Goal: Task Accomplishment & Management: Manage account settings

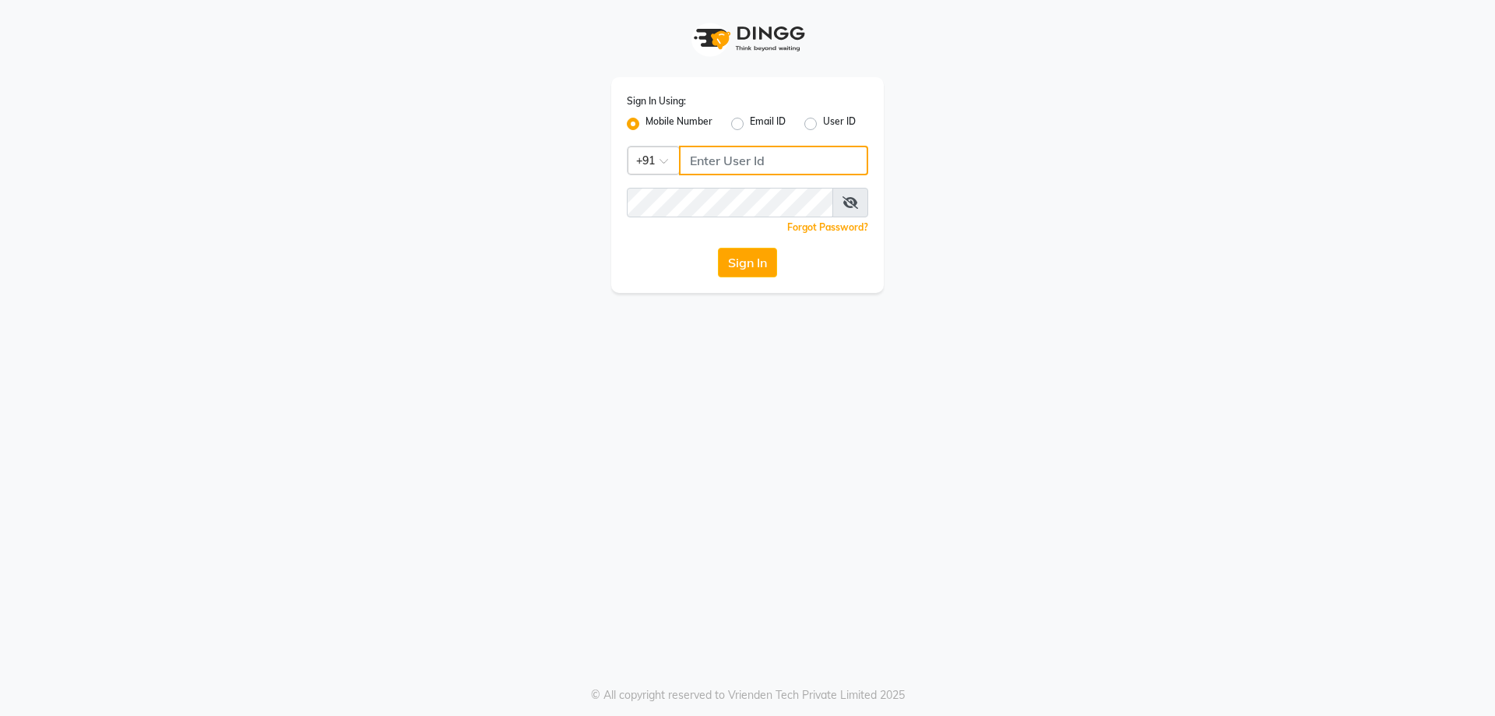
click at [744, 170] on input "Username" at bounding box center [773, 161] width 189 height 30
type input "9899852317"
click at [747, 264] on button "Sign In" at bounding box center [747, 263] width 59 height 30
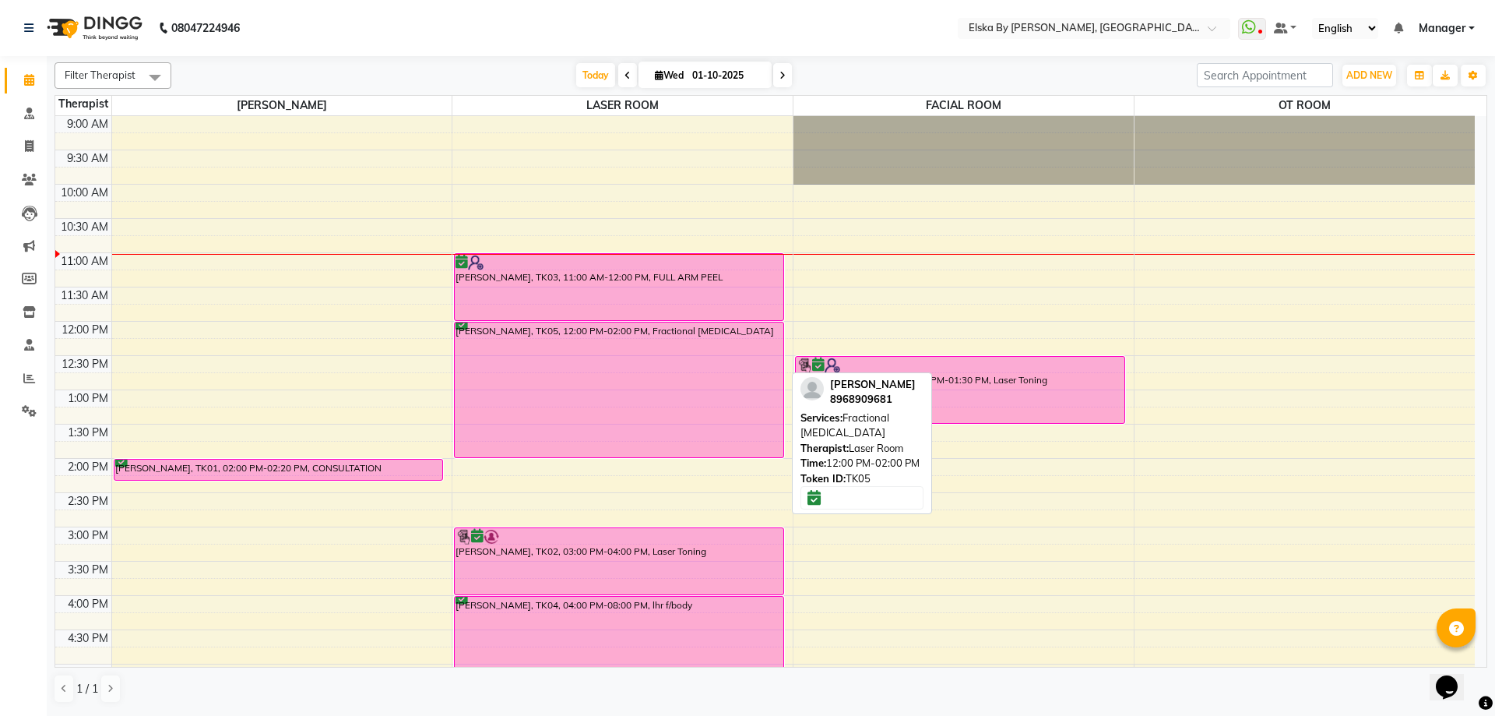
click at [698, 375] on div "[PERSON_NAME], TK05, 12:00 PM-02:00 PM, Fractional [MEDICAL_DATA]" at bounding box center [619, 389] width 329 height 135
select select "6"
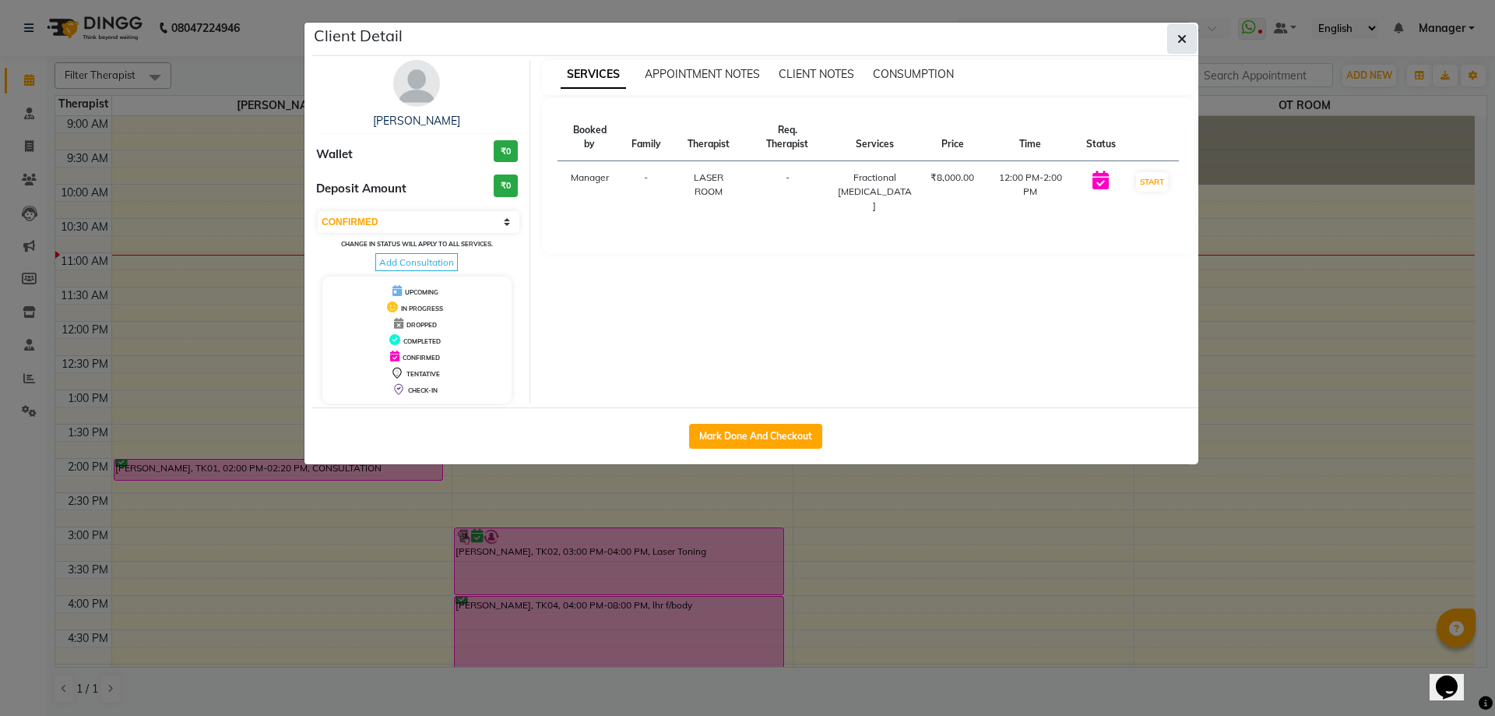
click at [1183, 35] on icon "button" at bounding box center [1181, 39] width 9 height 12
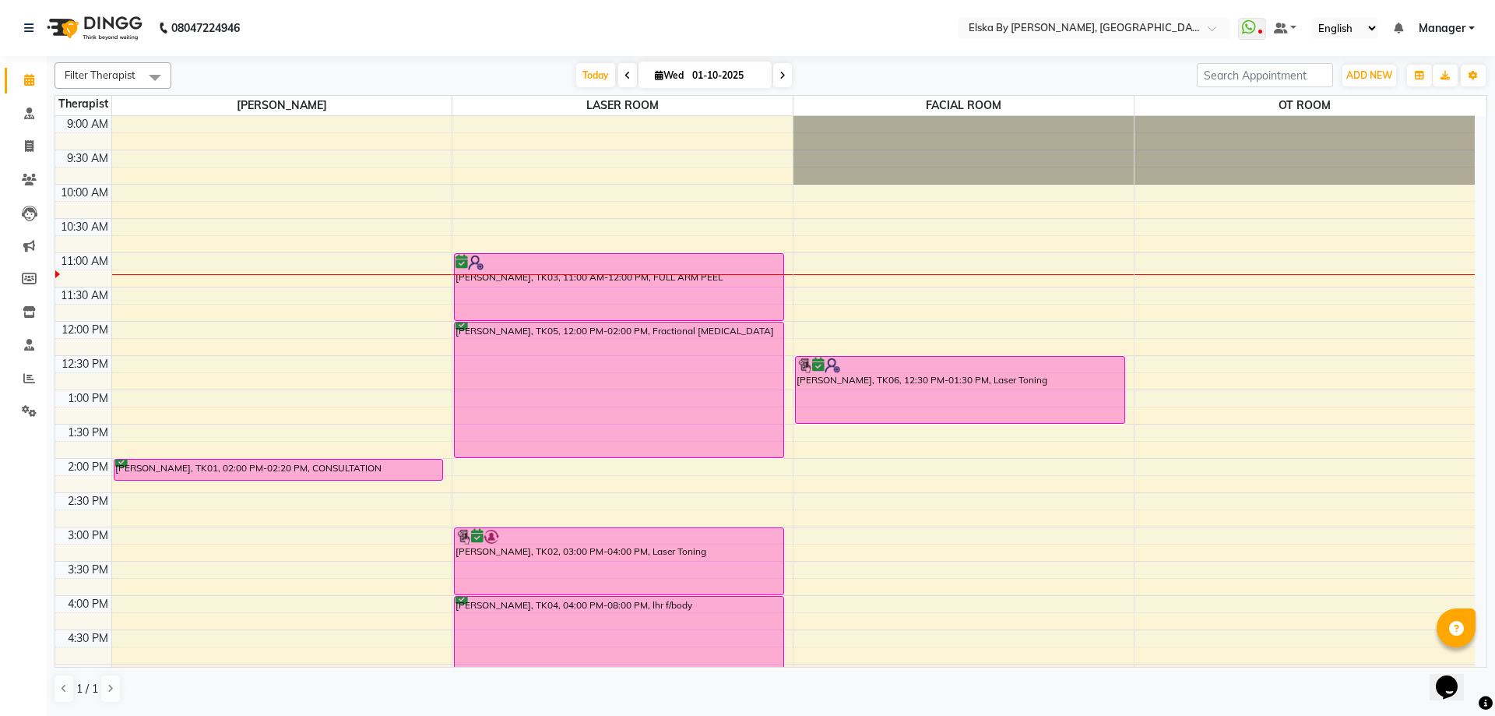
click at [252, 494] on div "9:00 AM 9:30 AM 10:00 AM 10:30 AM 11:00 AM 11:30 AM 12:00 PM 12:30 PM 1:00 PM 1…" at bounding box center [764, 526] width 1419 height 821
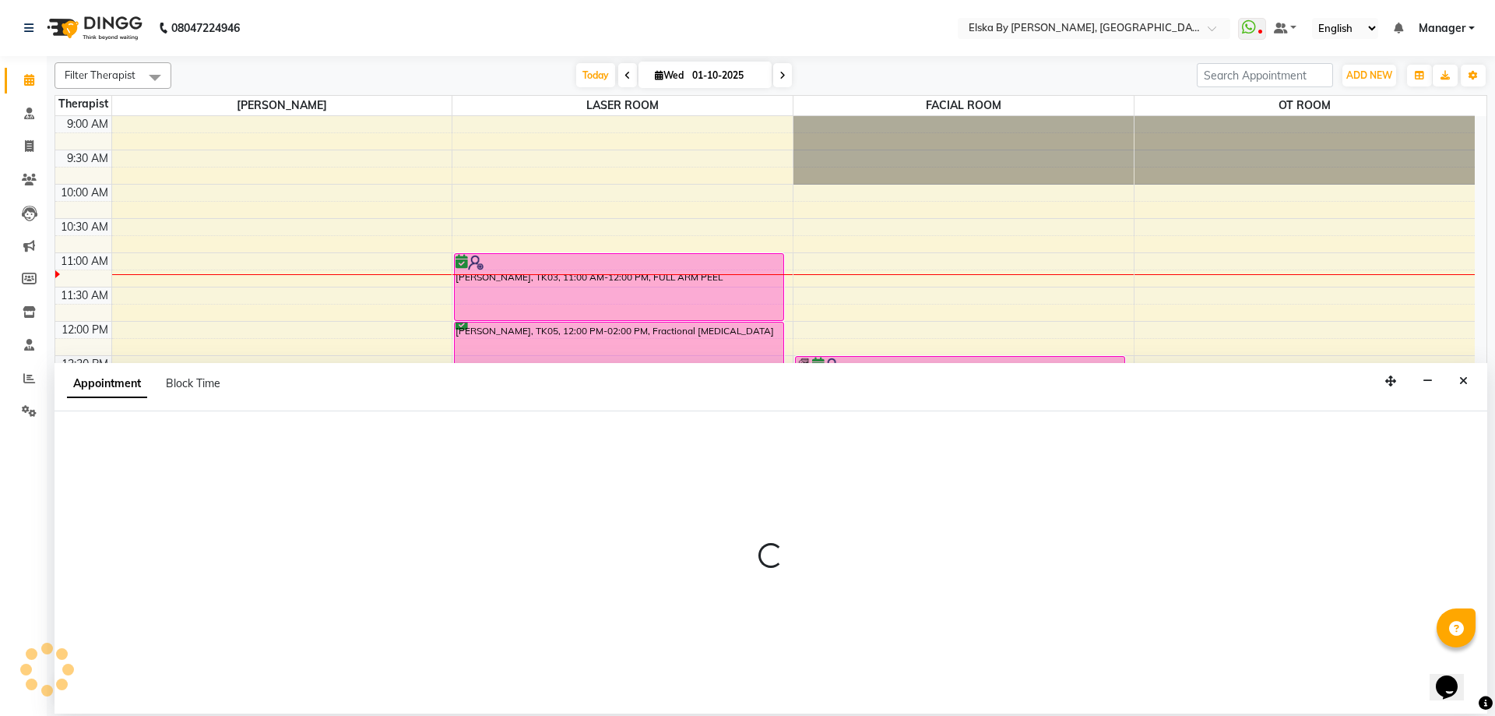
select select "62001"
select select "870"
select select "tentative"
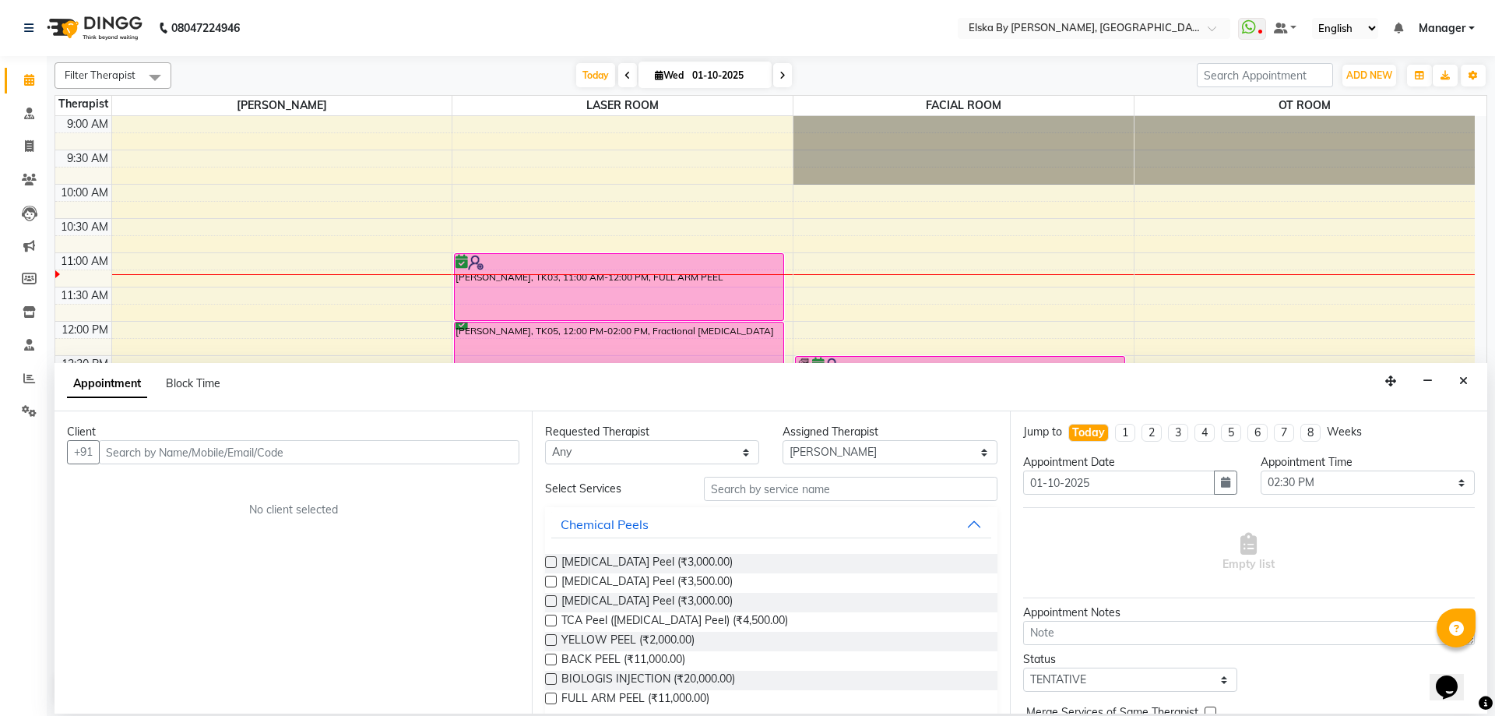
click at [240, 448] on input "text" at bounding box center [309, 452] width 420 height 24
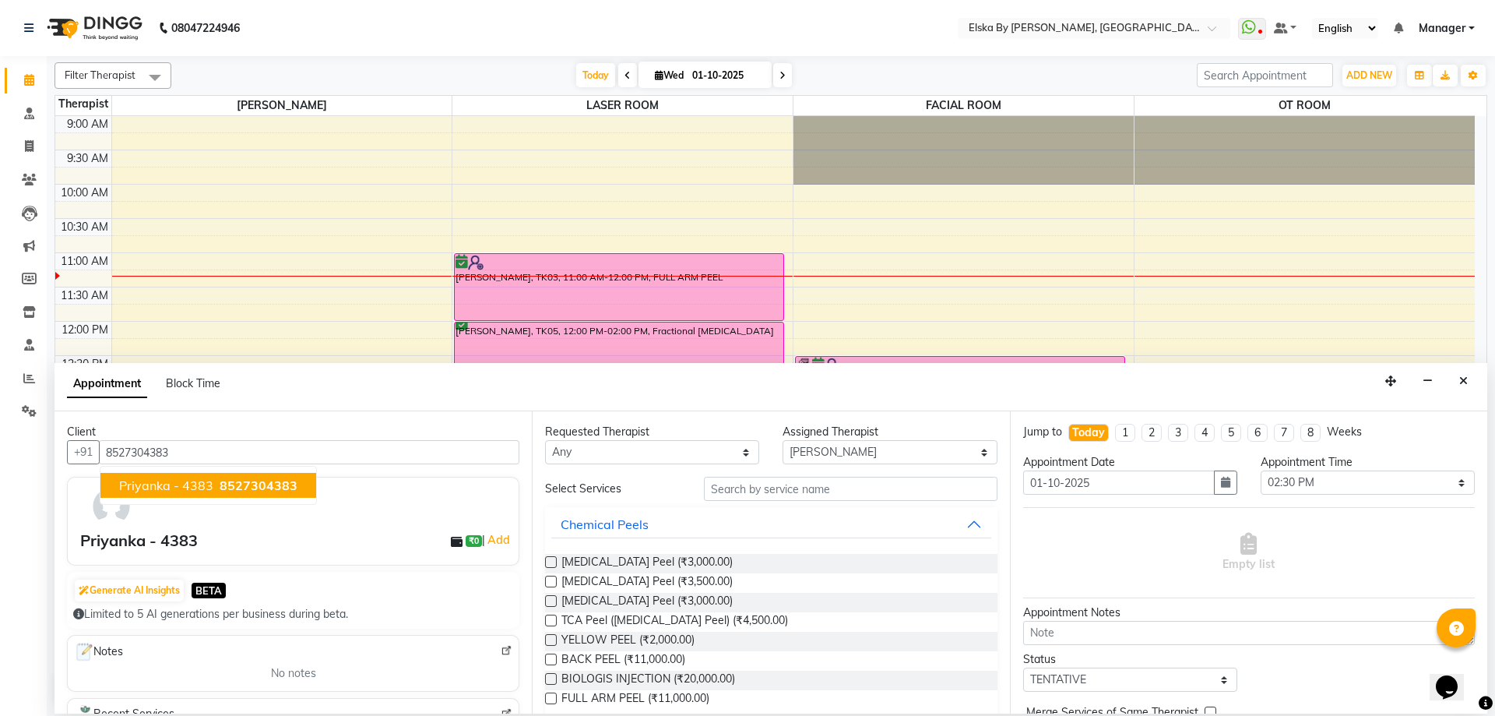
click at [229, 480] on span "8527304383" at bounding box center [259, 485] width 78 height 16
type input "8527304383"
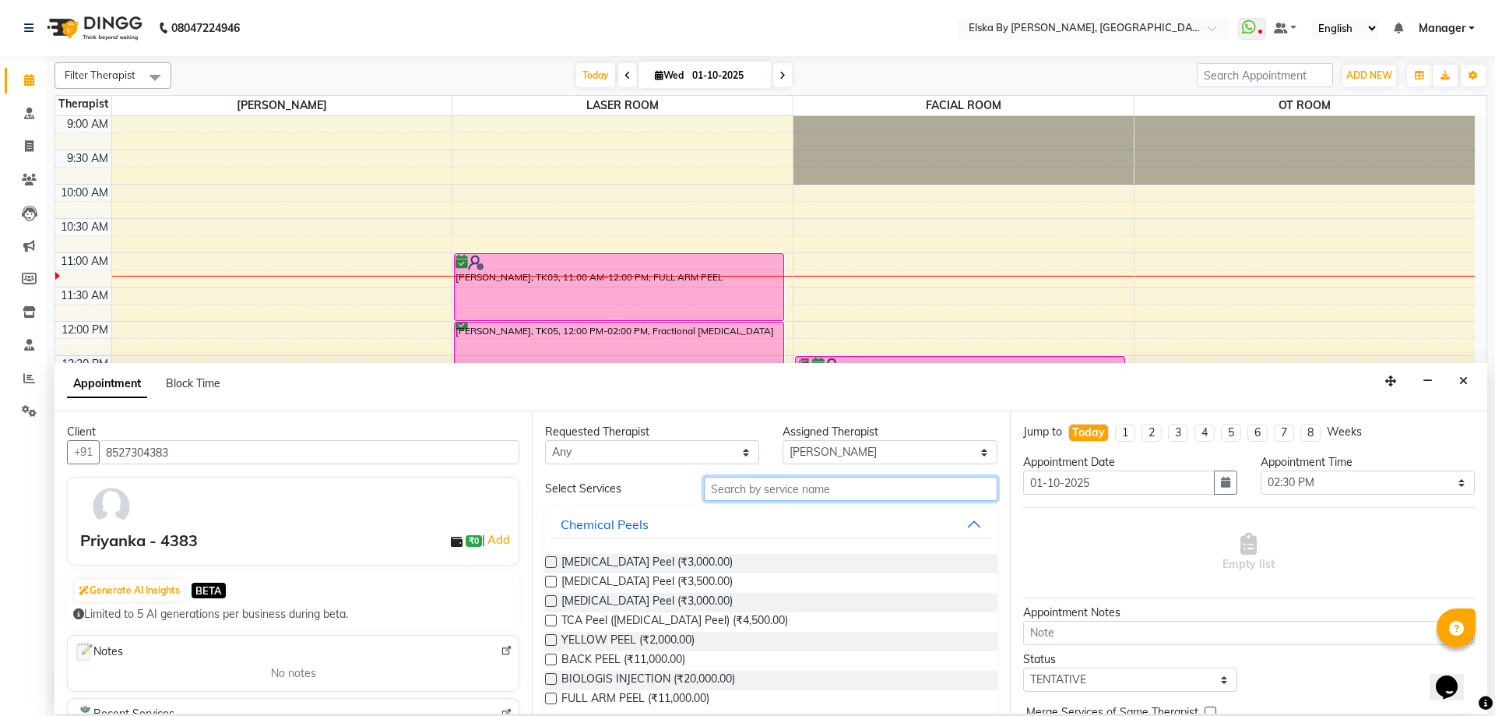
click at [806, 488] on input "text" at bounding box center [851, 489] width 294 height 24
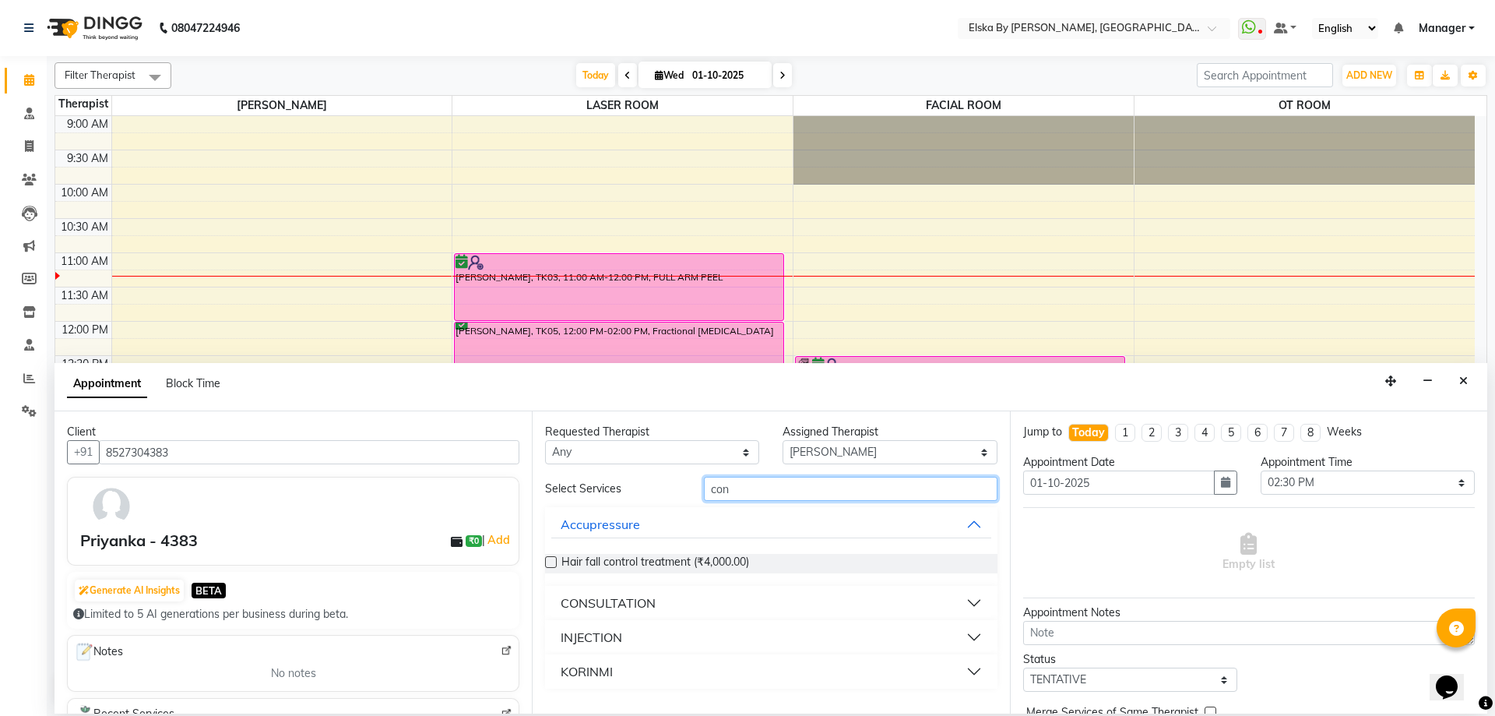
type input "con"
click at [638, 603] on div "CONSULTATION" at bounding box center [608, 602] width 95 height 19
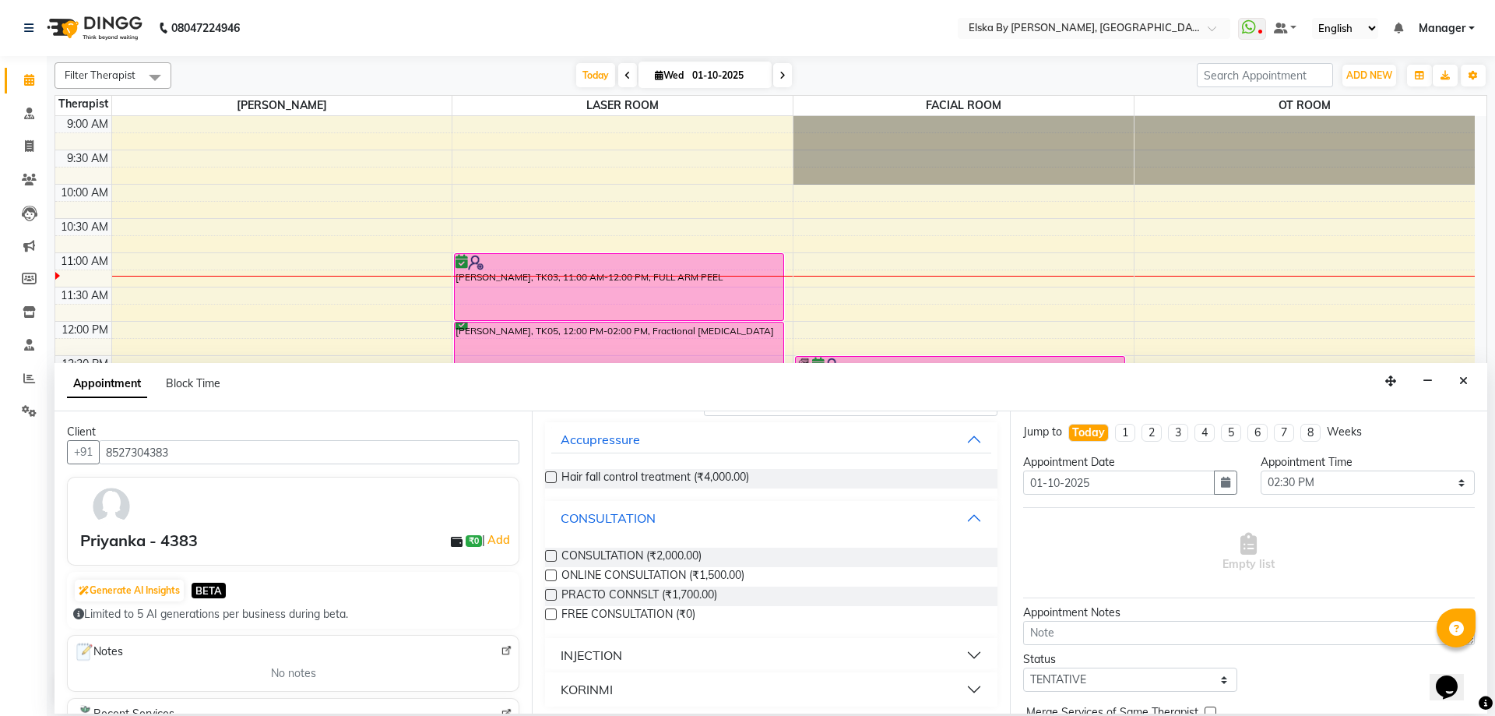
scroll to position [90, 0]
click at [708, 547] on div "CONSULTATION (₹2,000.00)" at bounding box center [771, 551] width 452 height 19
click at [550, 550] on label at bounding box center [551, 550] width 12 height 12
click at [550, 550] on input "checkbox" at bounding box center [550, 552] width 10 height 10
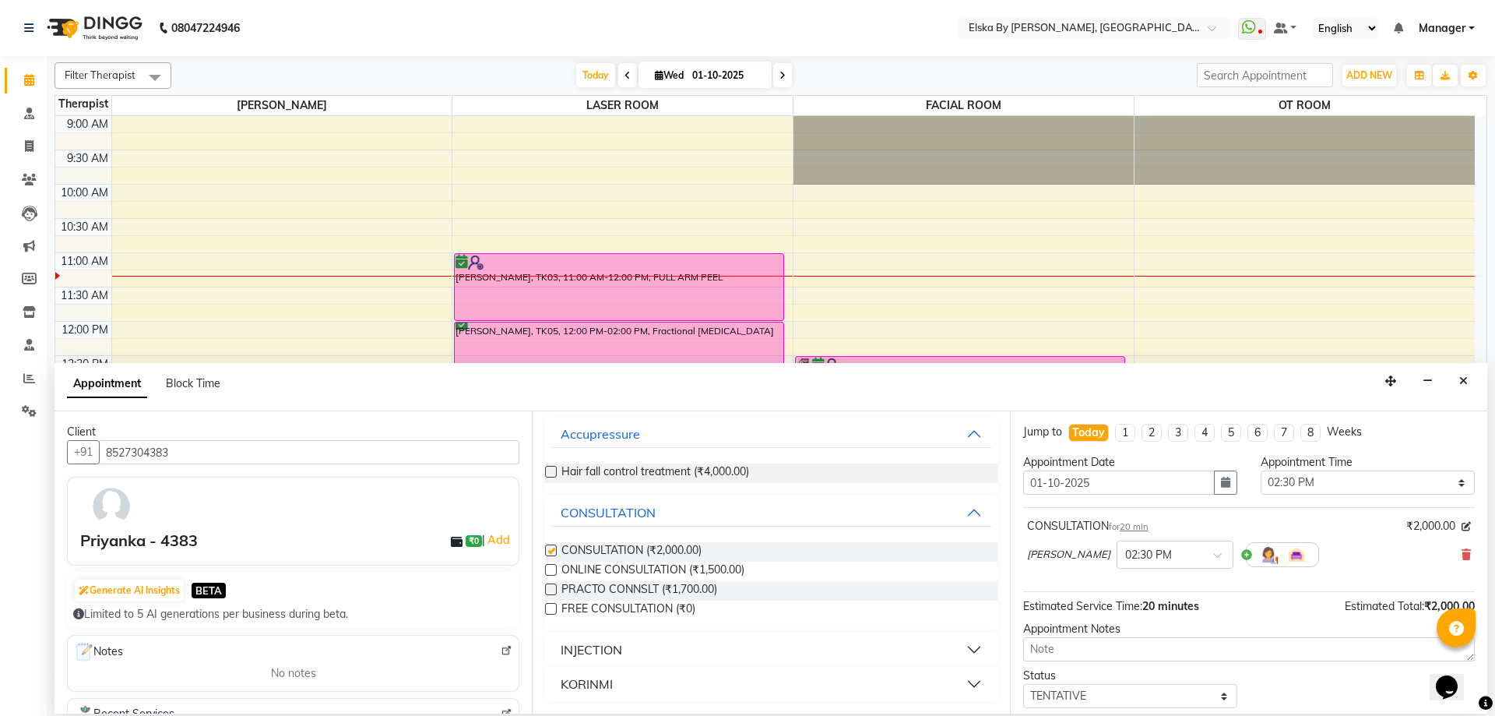
checkbox input "false"
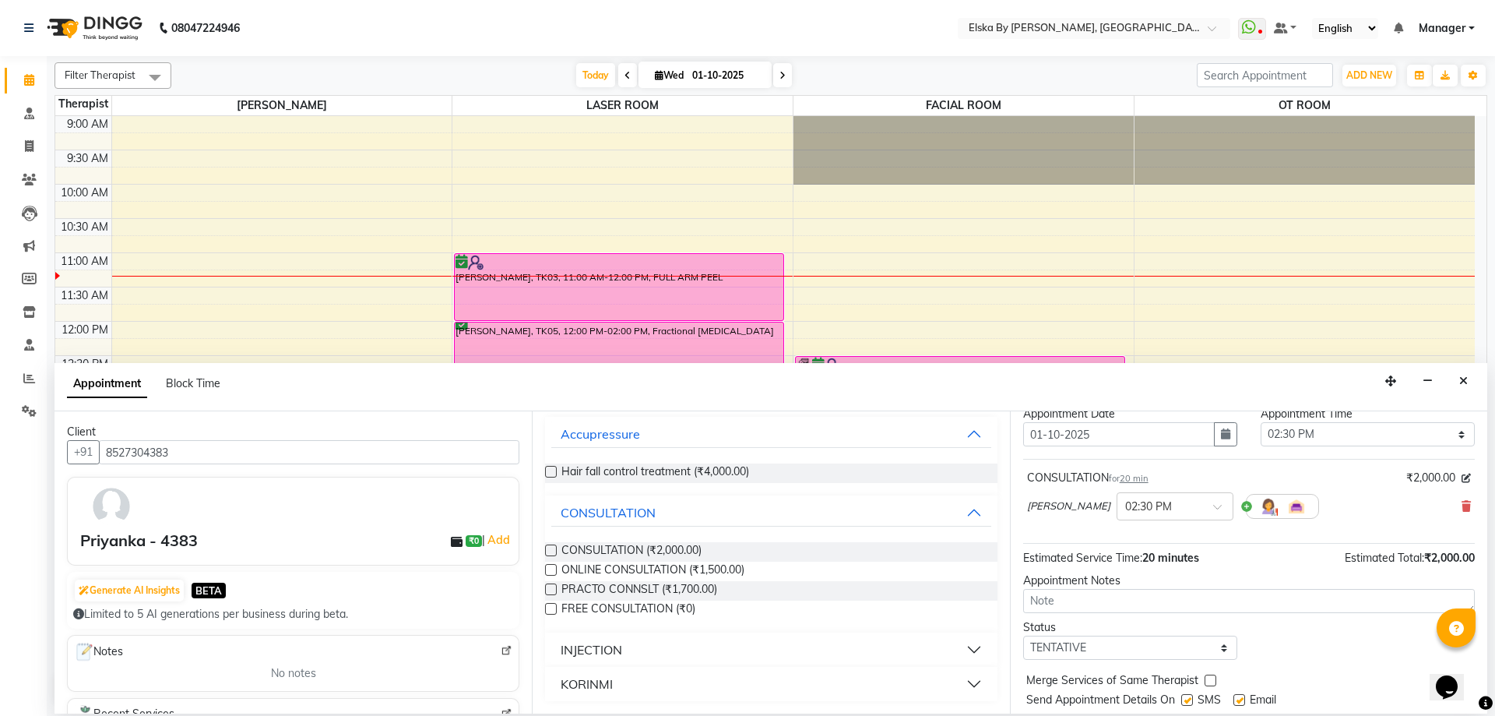
scroll to position [93, 0]
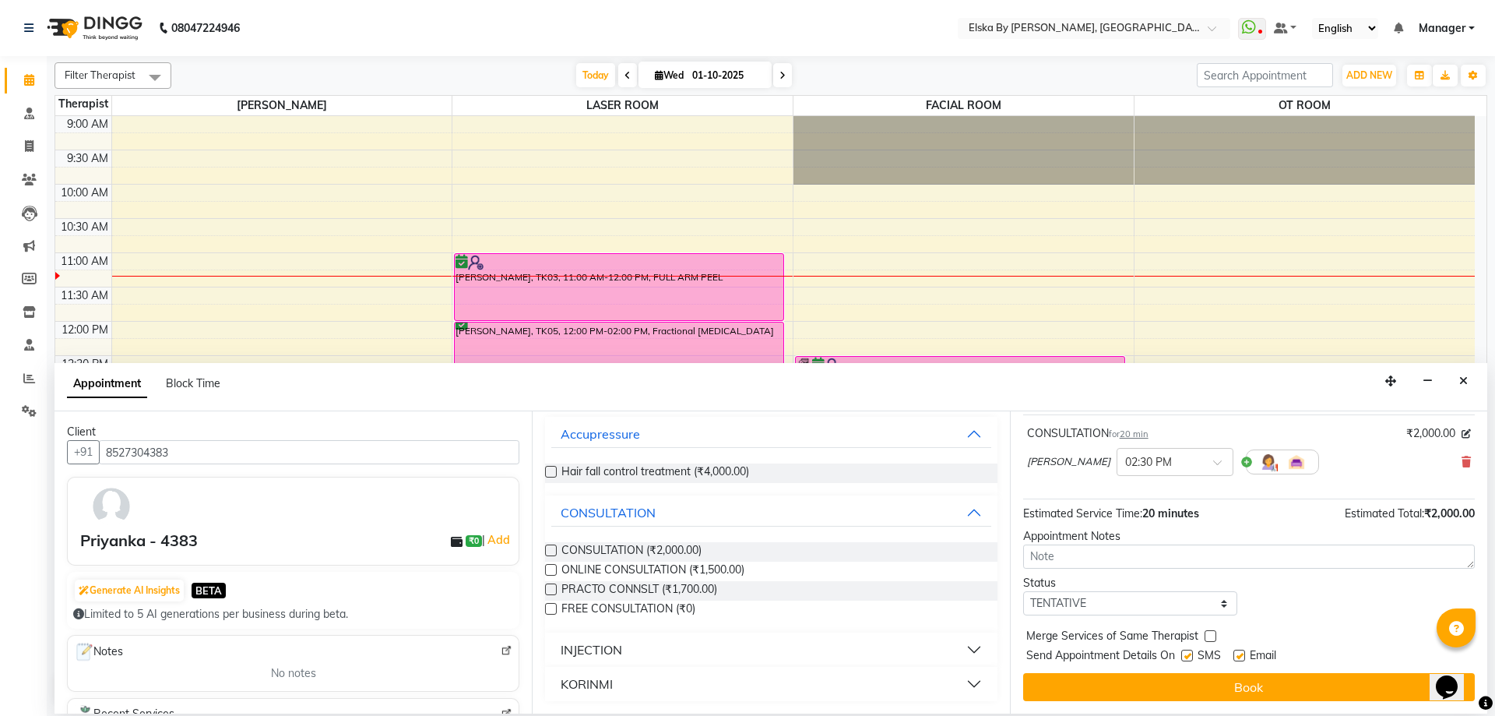
click at [1239, 650] on label at bounding box center [1239, 655] width 12 height 12
click at [1239, 652] on input "checkbox" at bounding box center [1238, 657] width 10 height 10
checkbox input "false"
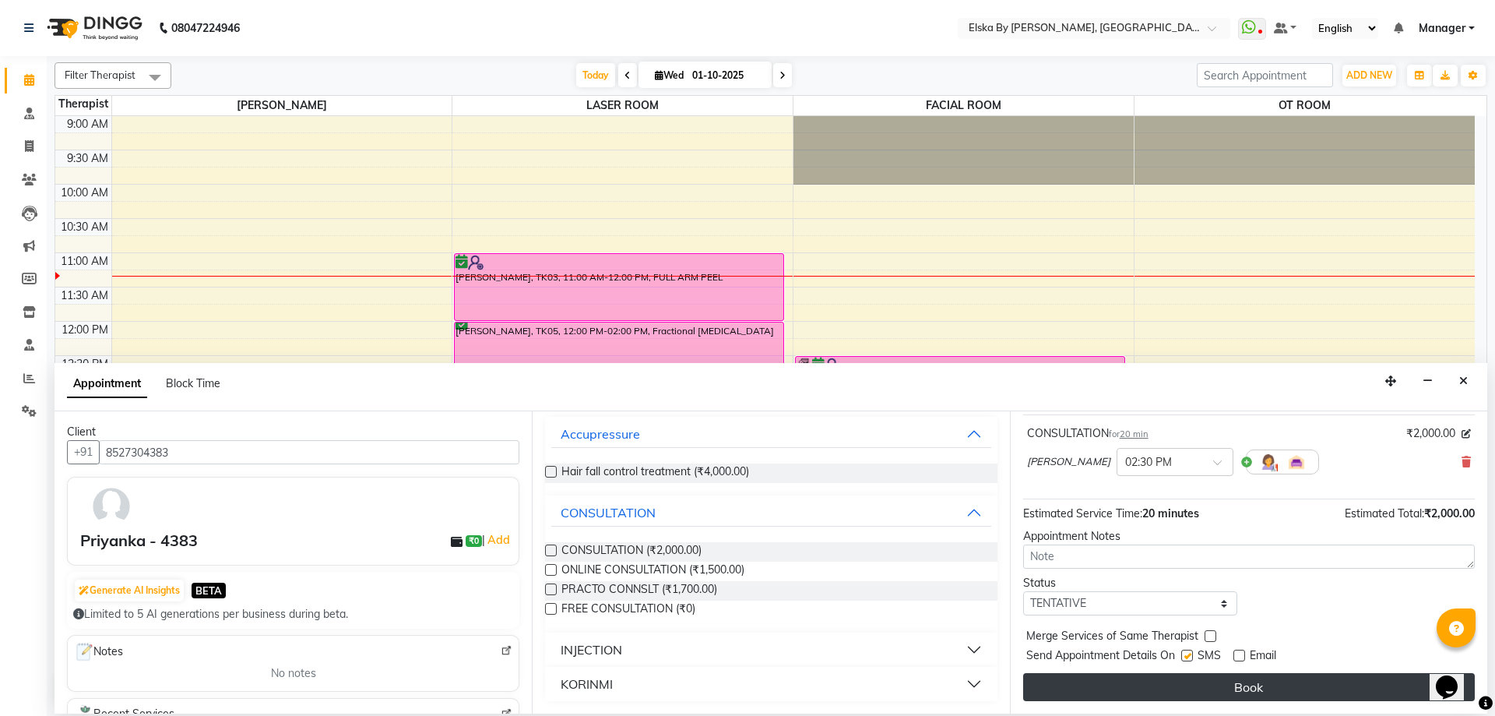
click at [1253, 686] on button "Book" at bounding box center [1249, 687] width 452 height 28
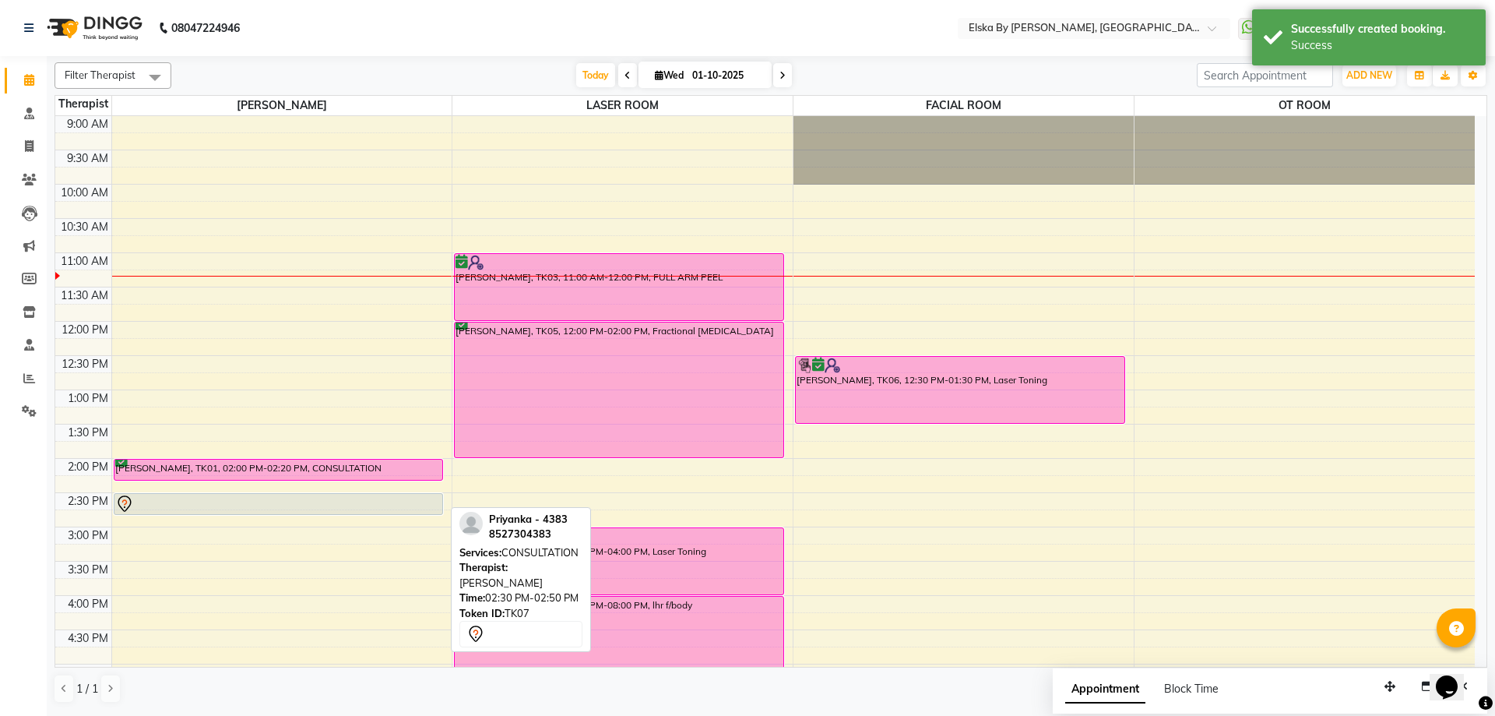
click at [337, 498] on div at bounding box center [278, 503] width 327 height 19
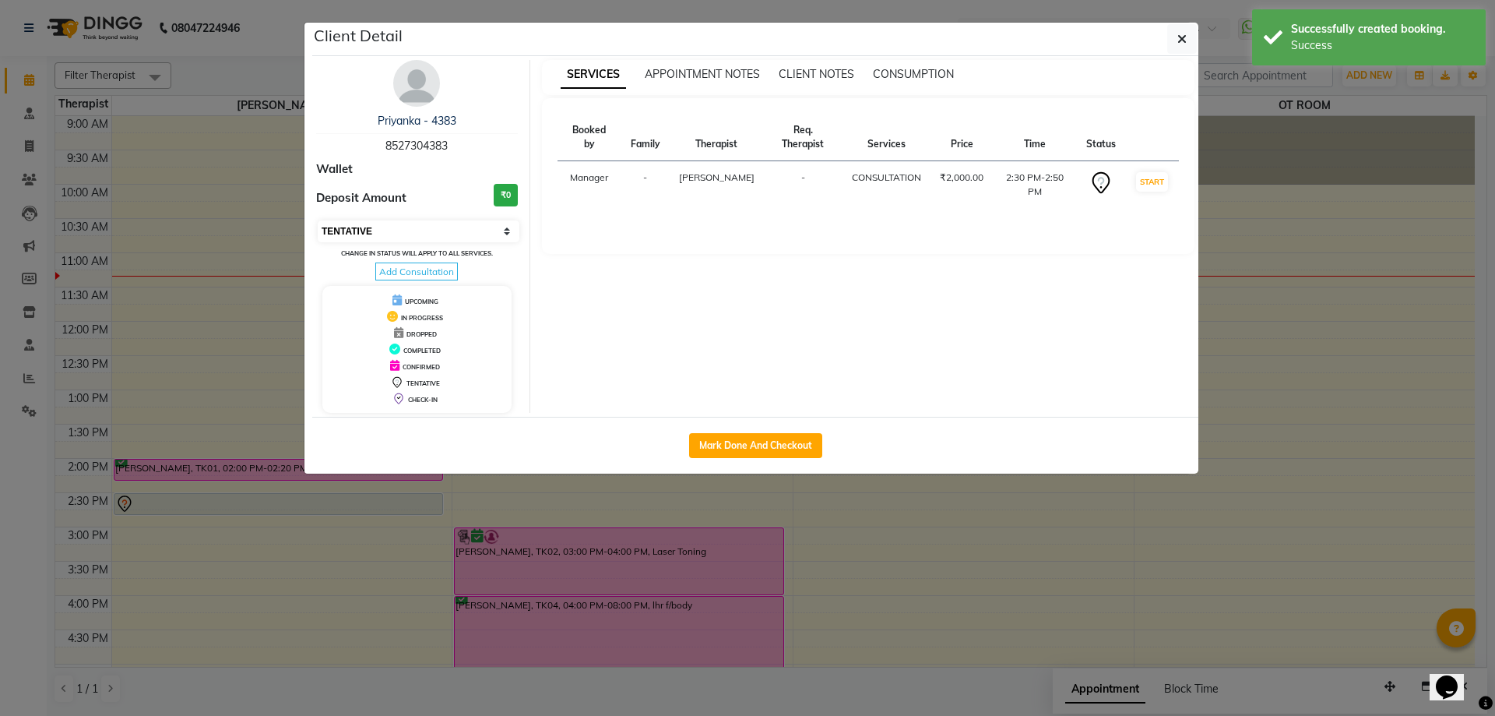
click at [505, 232] on select "Select IN SERVICE CONFIRMED TENTATIVE CHECK IN MARK DONE DROPPED UPCOMING" at bounding box center [419, 231] width 202 height 22
select select "6"
click at [318, 220] on select "Select IN SERVICE CONFIRMED TENTATIVE CHECK IN MARK DONE DROPPED UPCOMING" at bounding box center [419, 231] width 202 height 22
click at [1181, 40] on icon "button" at bounding box center [1181, 39] width 9 height 12
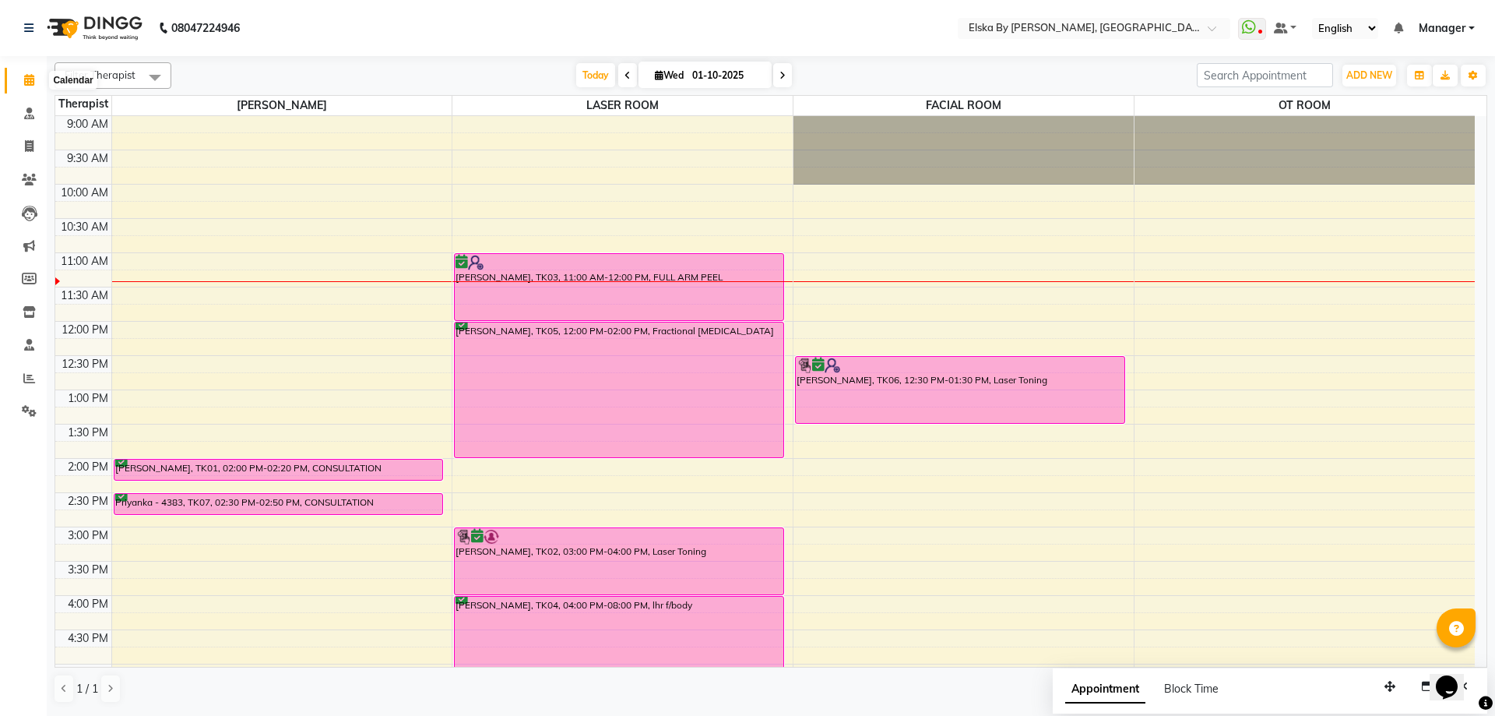
click at [30, 81] on icon at bounding box center [29, 80] width 10 height 12
click at [32, 178] on icon at bounding box center [29, 180] width 15 height 12
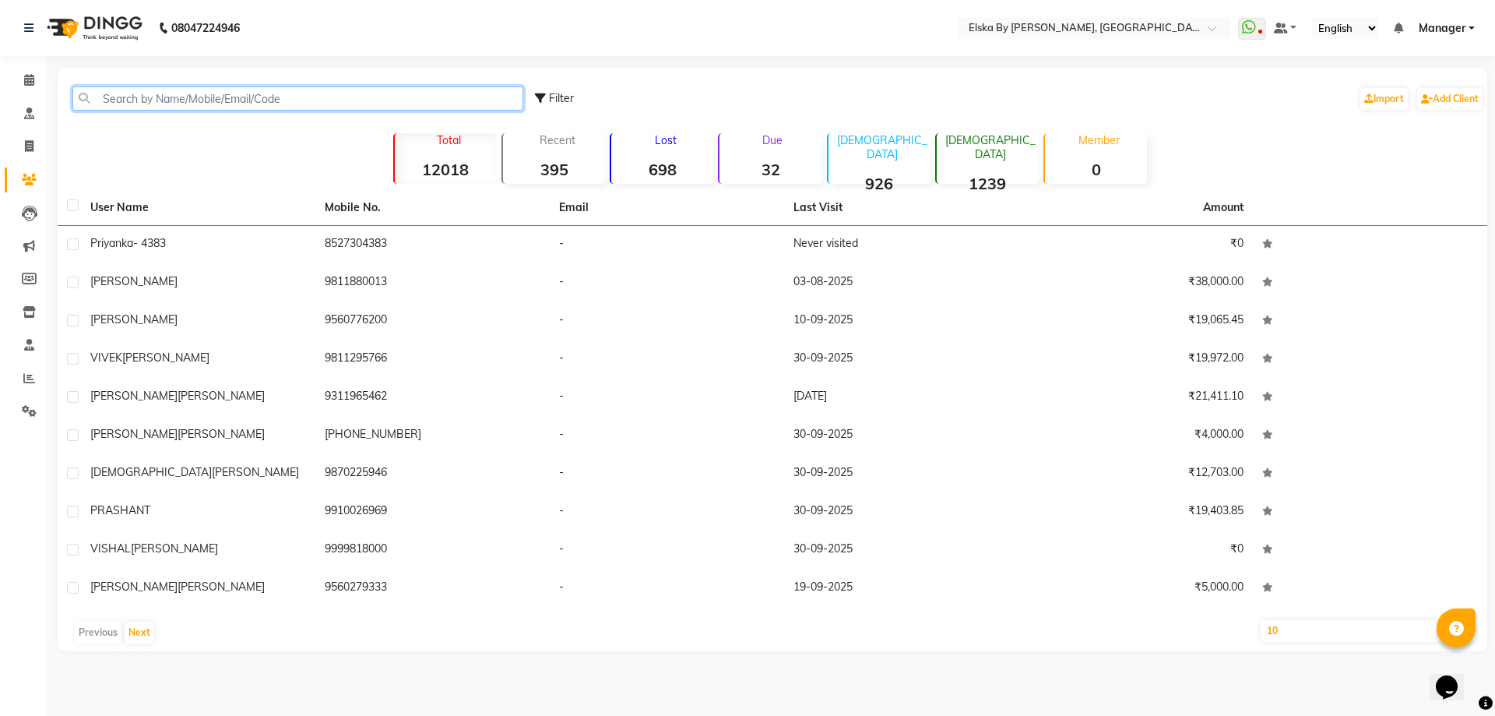
click at [232, 100] on input "text" at bounding box center [297, 98] width 451 height 24
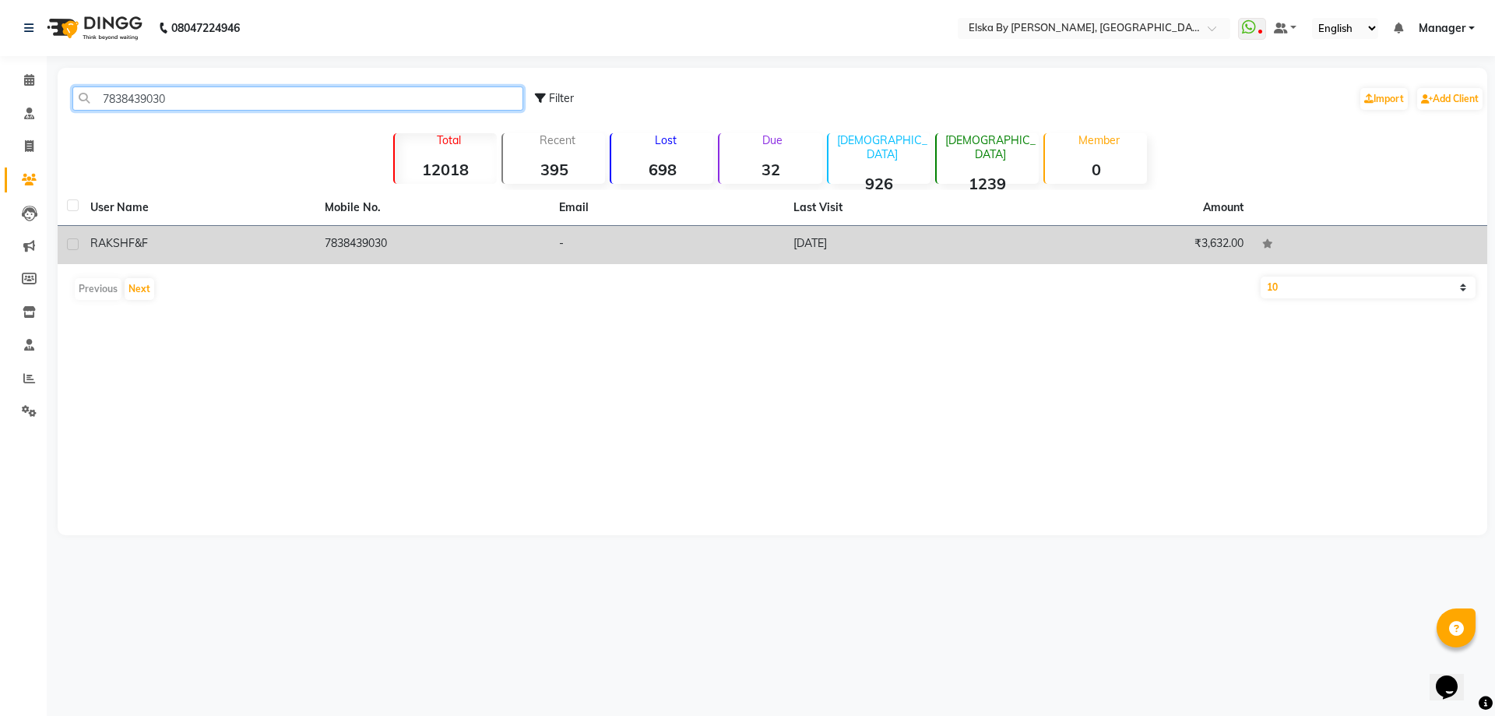
type input "7838439030"
click at [515, 241] on td "7838439030" at bounding box center [432, 245] width 234 height 38
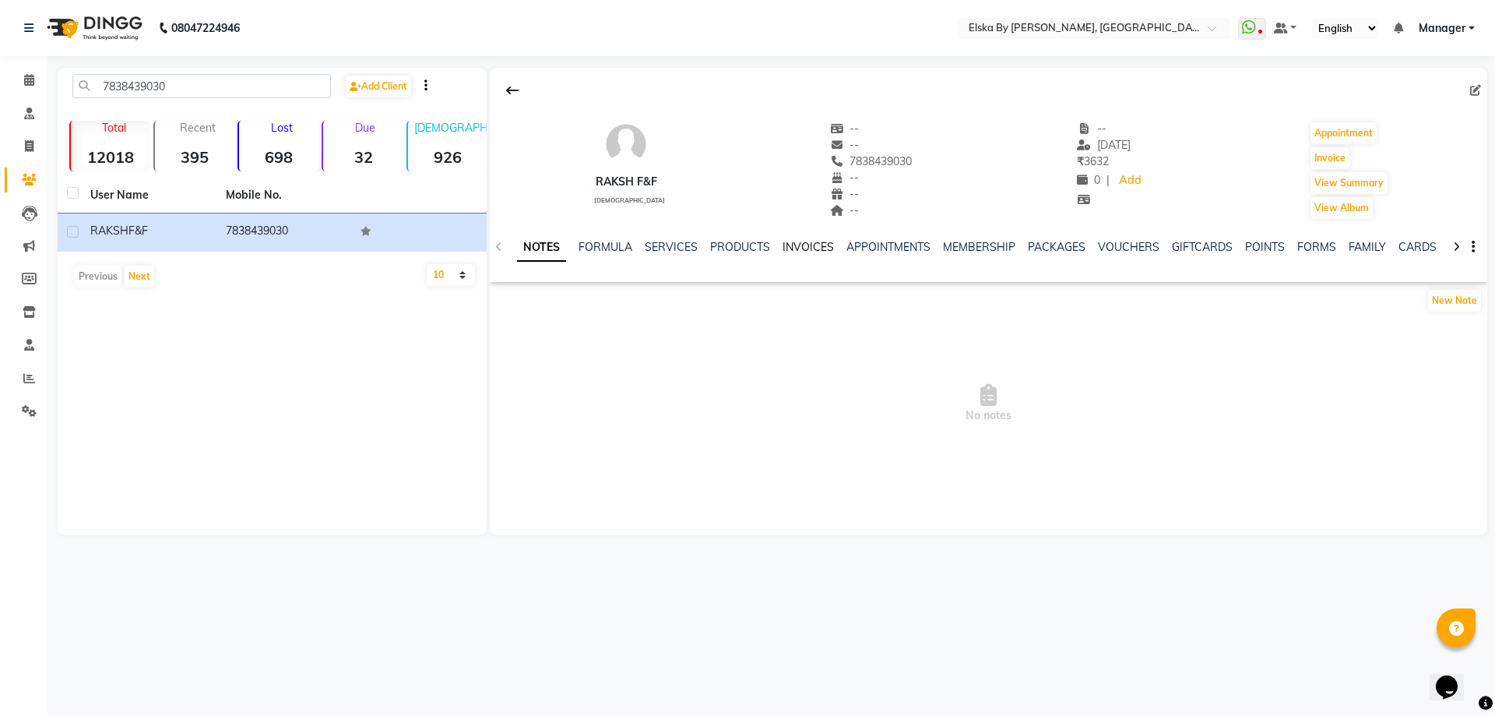
click at [803, 244] on link "INVOICES" at bounding box center [807, 247] width 51 height 14
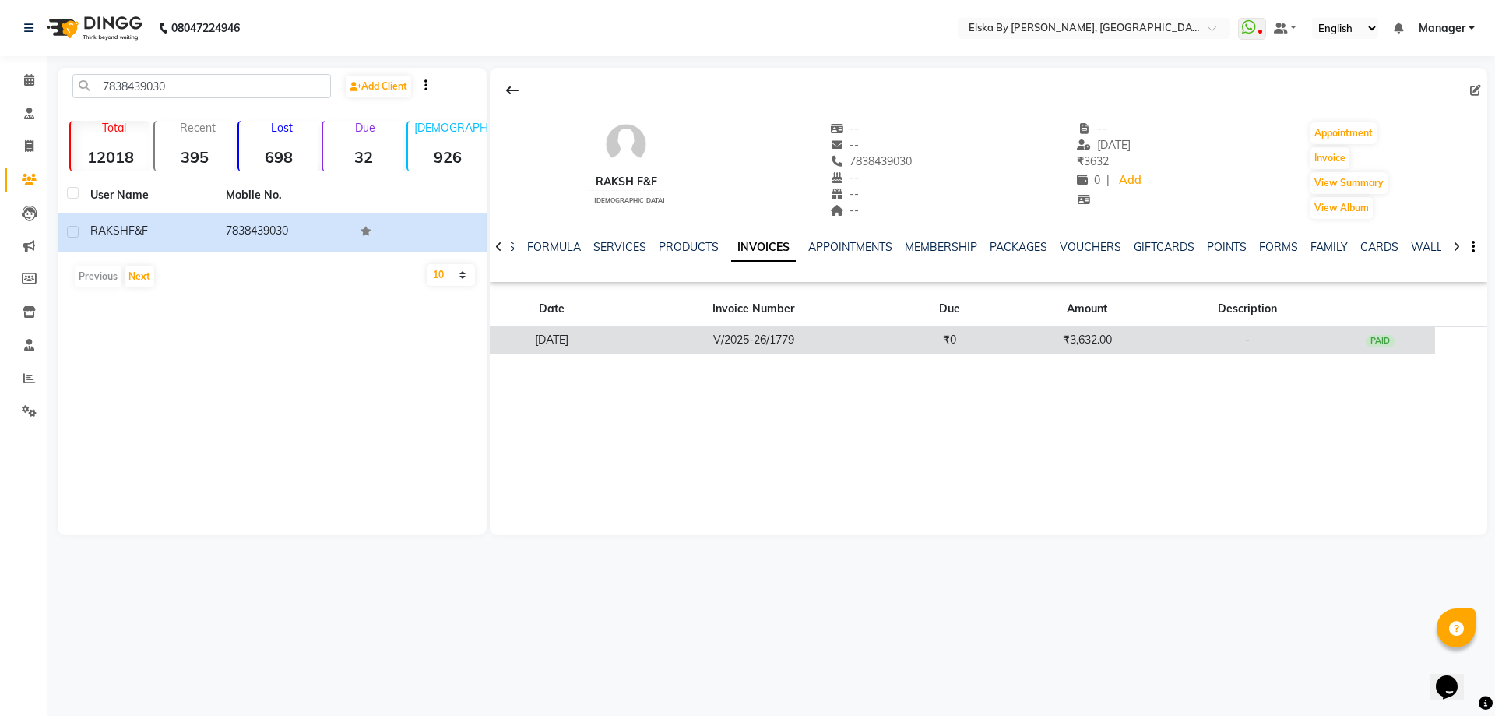
click at [809, 343] on td "V/2025-26/1779" at bounding box center [754, 340] width 280 height 27
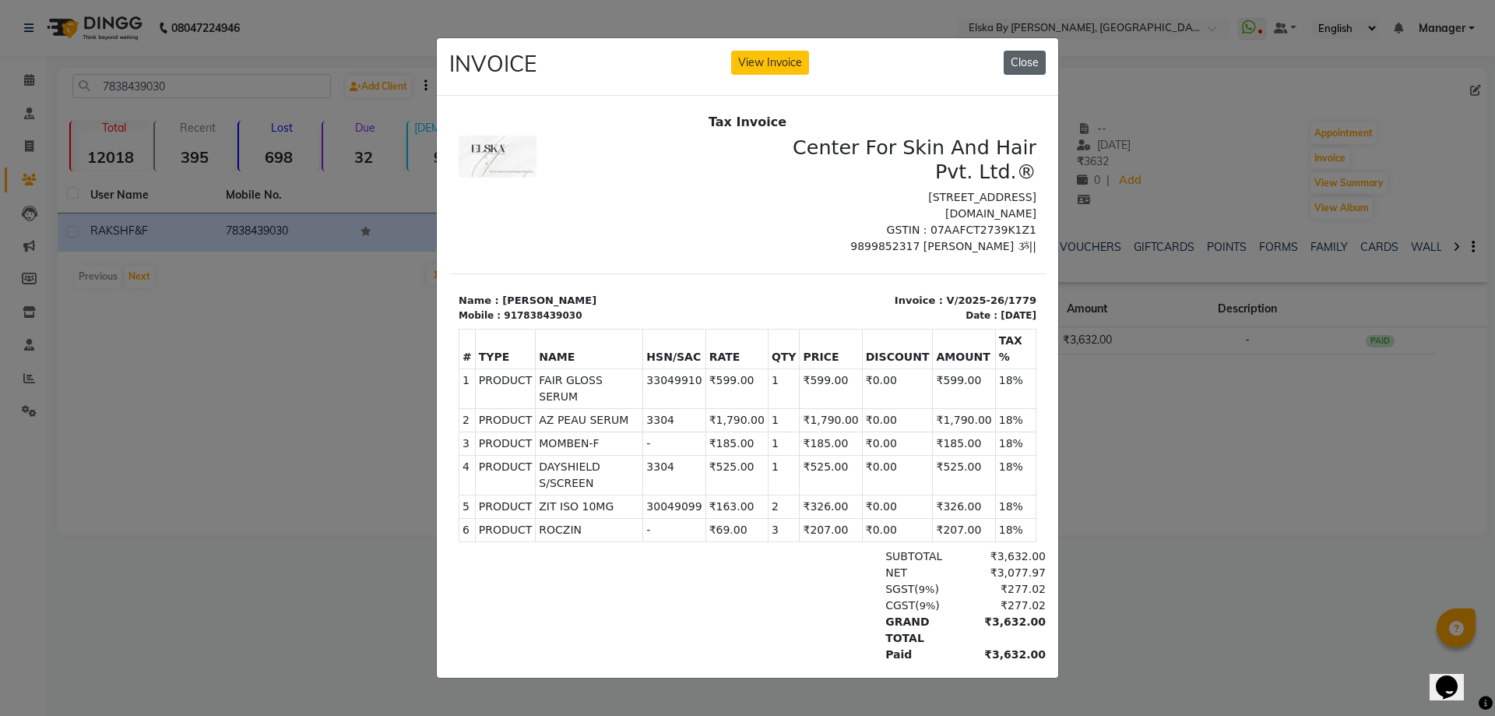
click at [1026, 60] on button "Close" at bounding box center [1025, 63] width 42 height 24
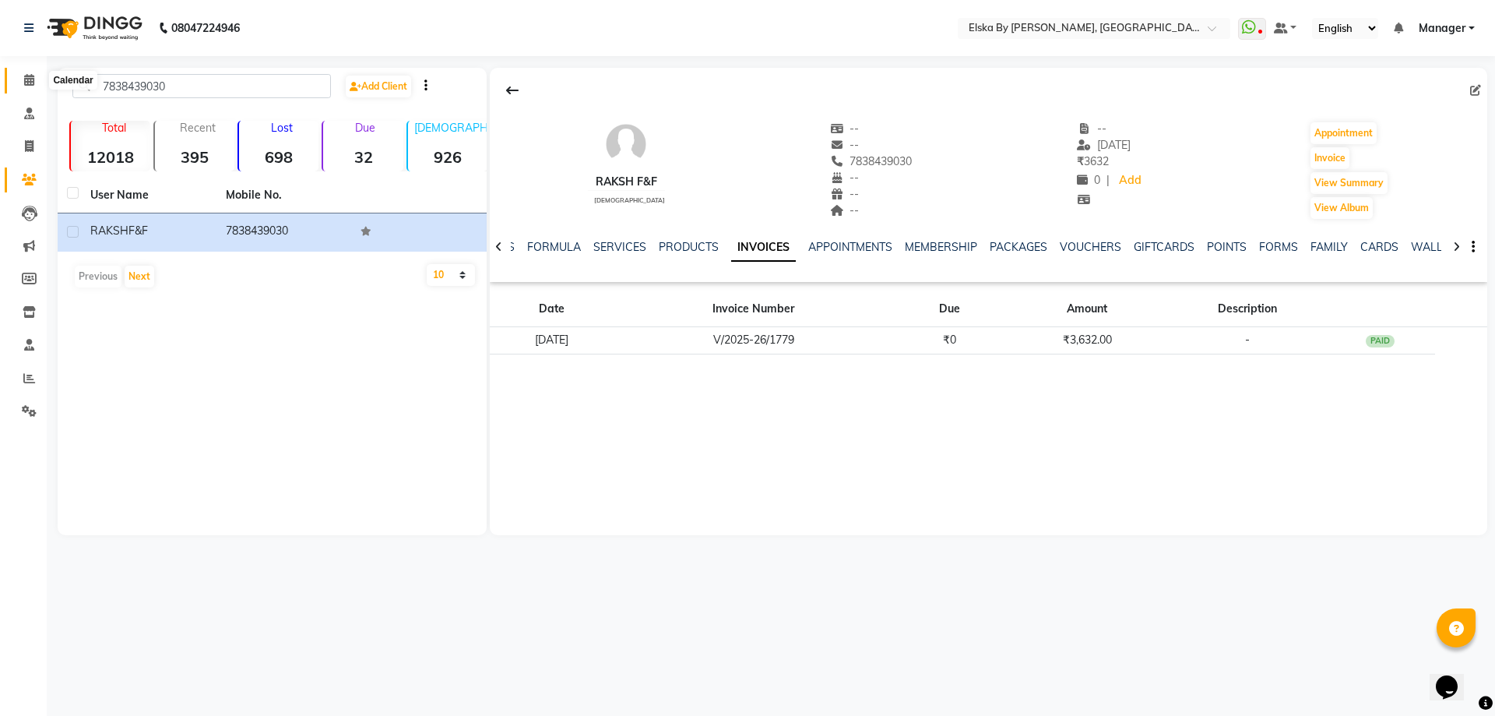
click at [32, 74] on icon at bounding box center [29, 80] width 10 height 12
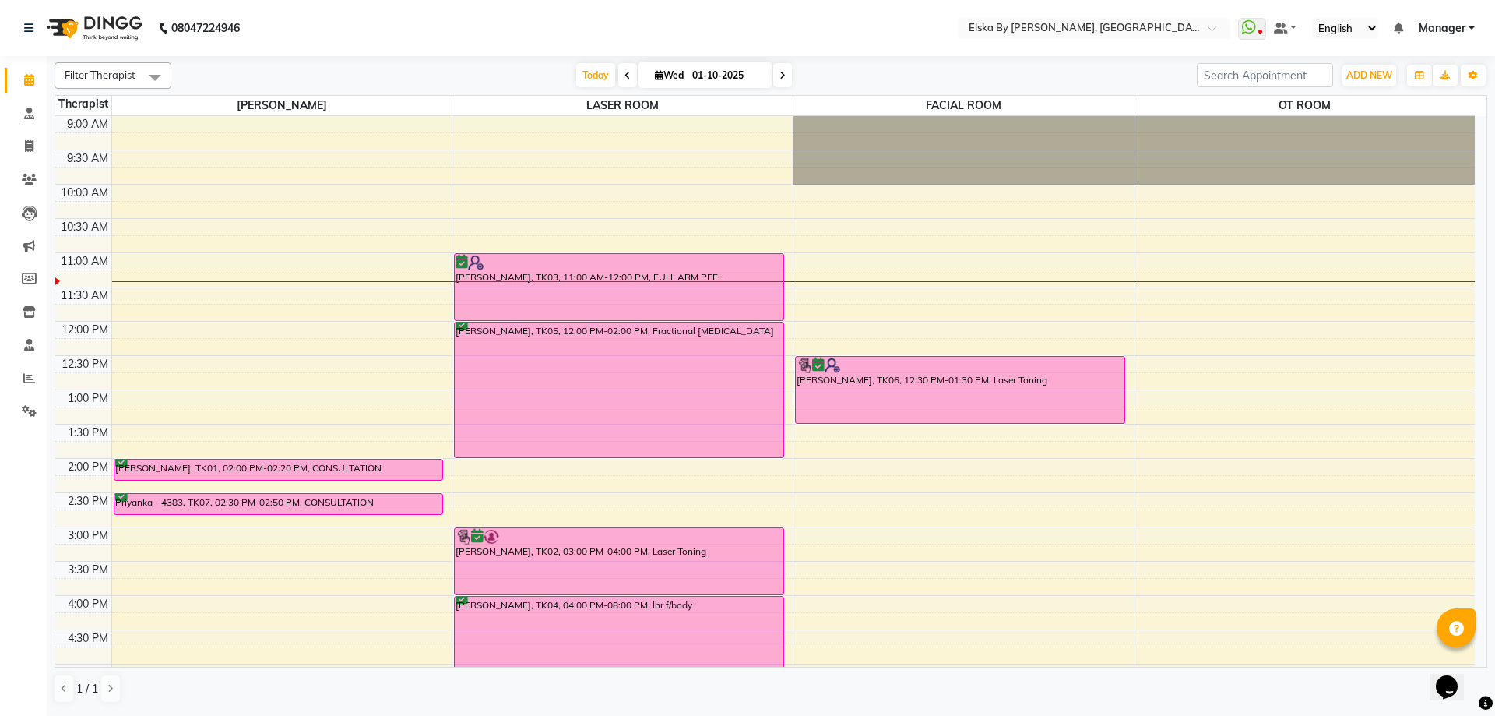
click at [782, 74] on icon at bounding box center [782, 75] width 6 height 9
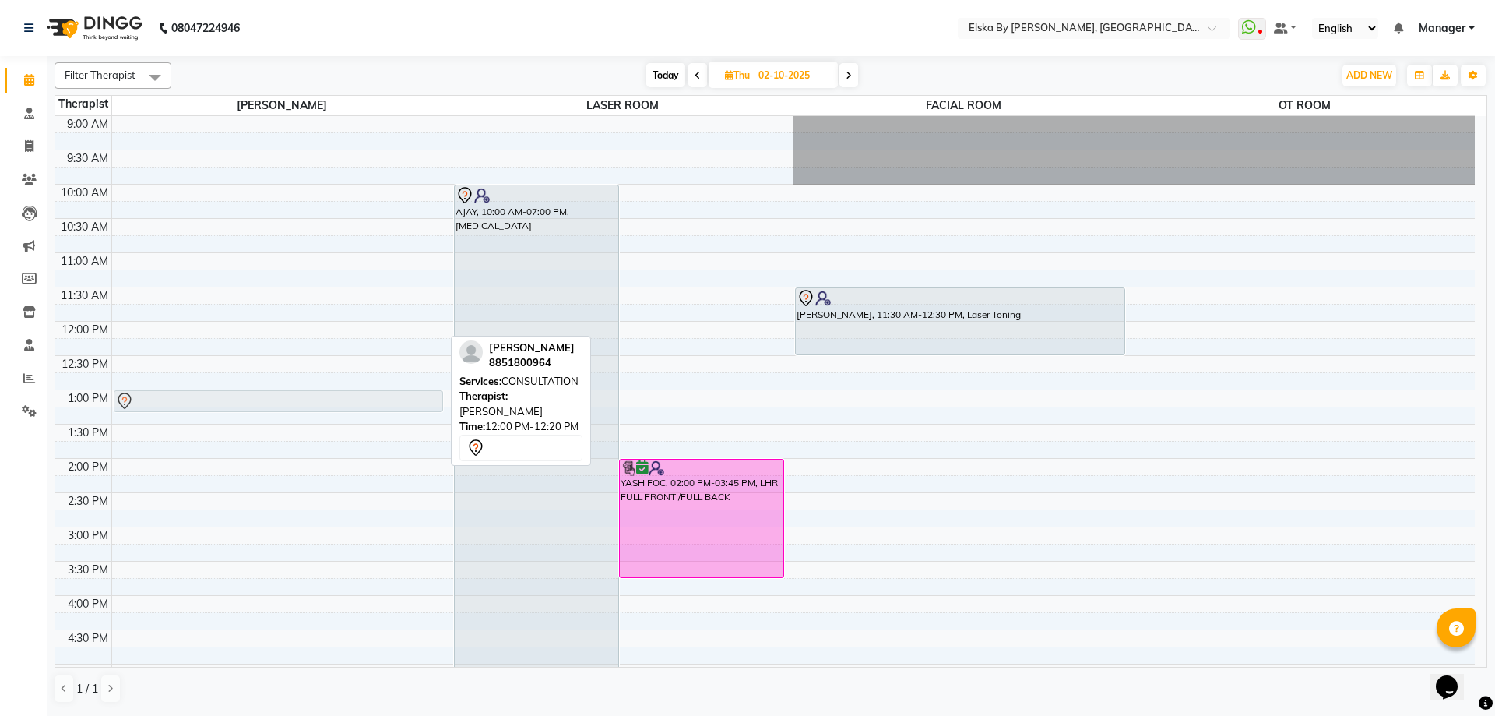
drag, startPoint x: 329, startPoint y: 328, endPoint x: 319, endPoint y: 395, distance: 67.7
click at [319, 395] on div "[PERSON_NAME], 12:00 PM-12:20 PM, CONSULTATION [PERSON_NAME], 12:00 PM-12:20 PM…" at bounding box center [282, 526] width 340 height 821
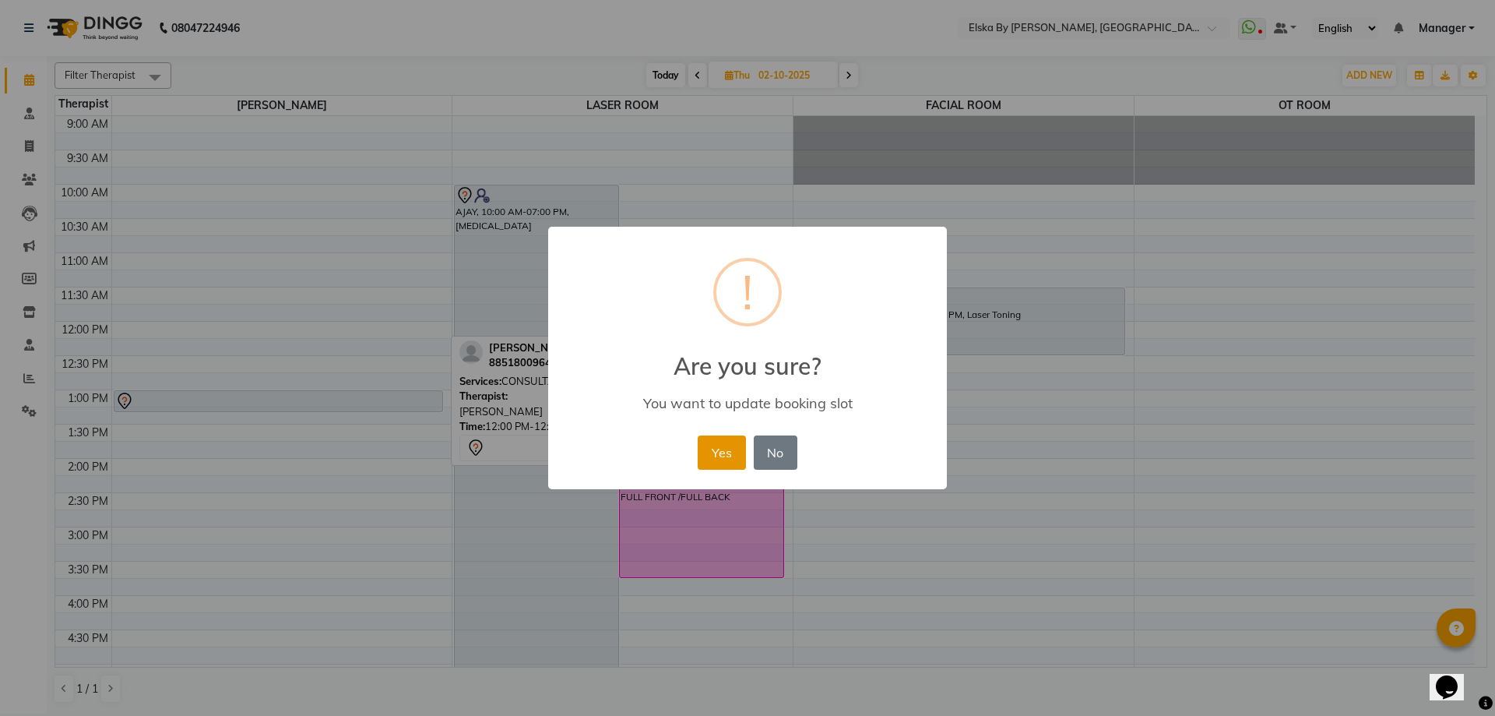
click at [718, 461] on button "Yes" at bounding box center [721, 452] width 47 height 34
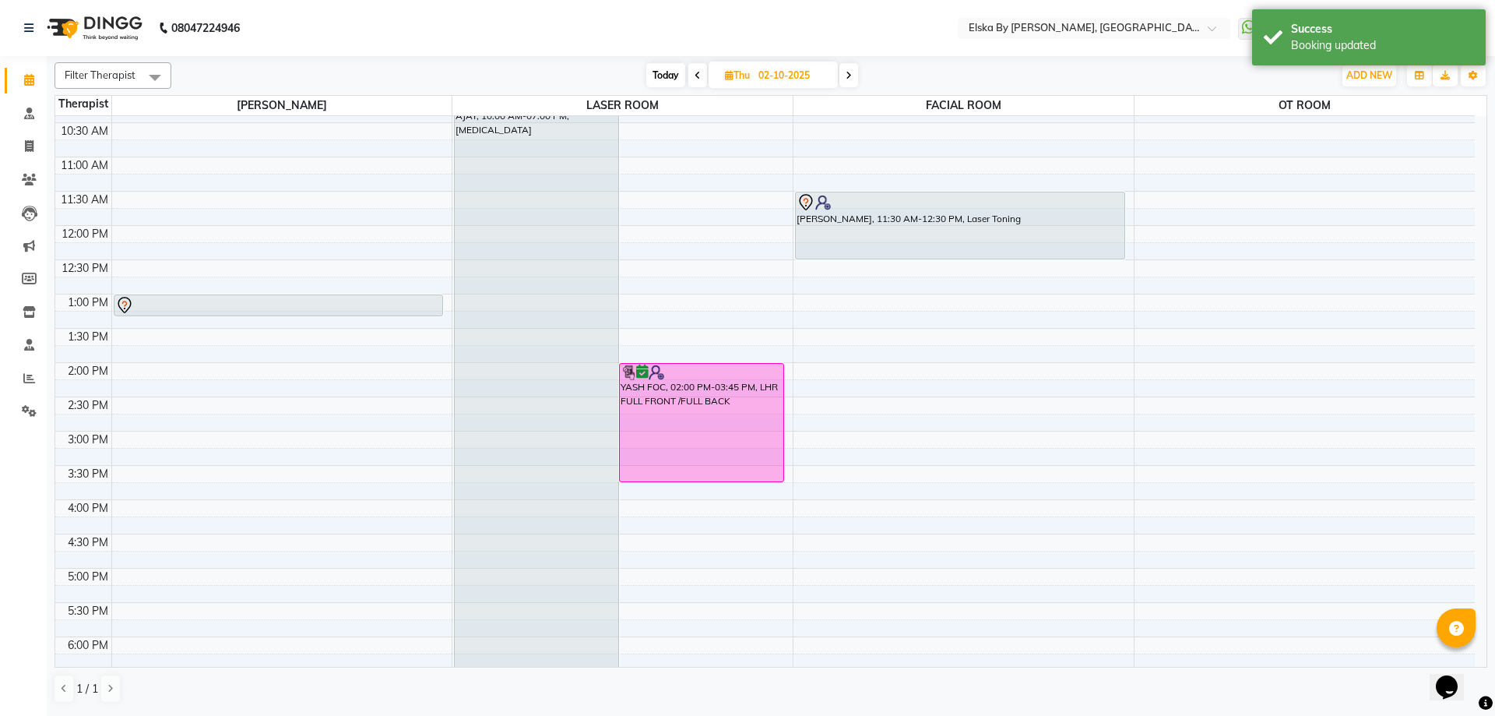
scroll to position [37, 0]
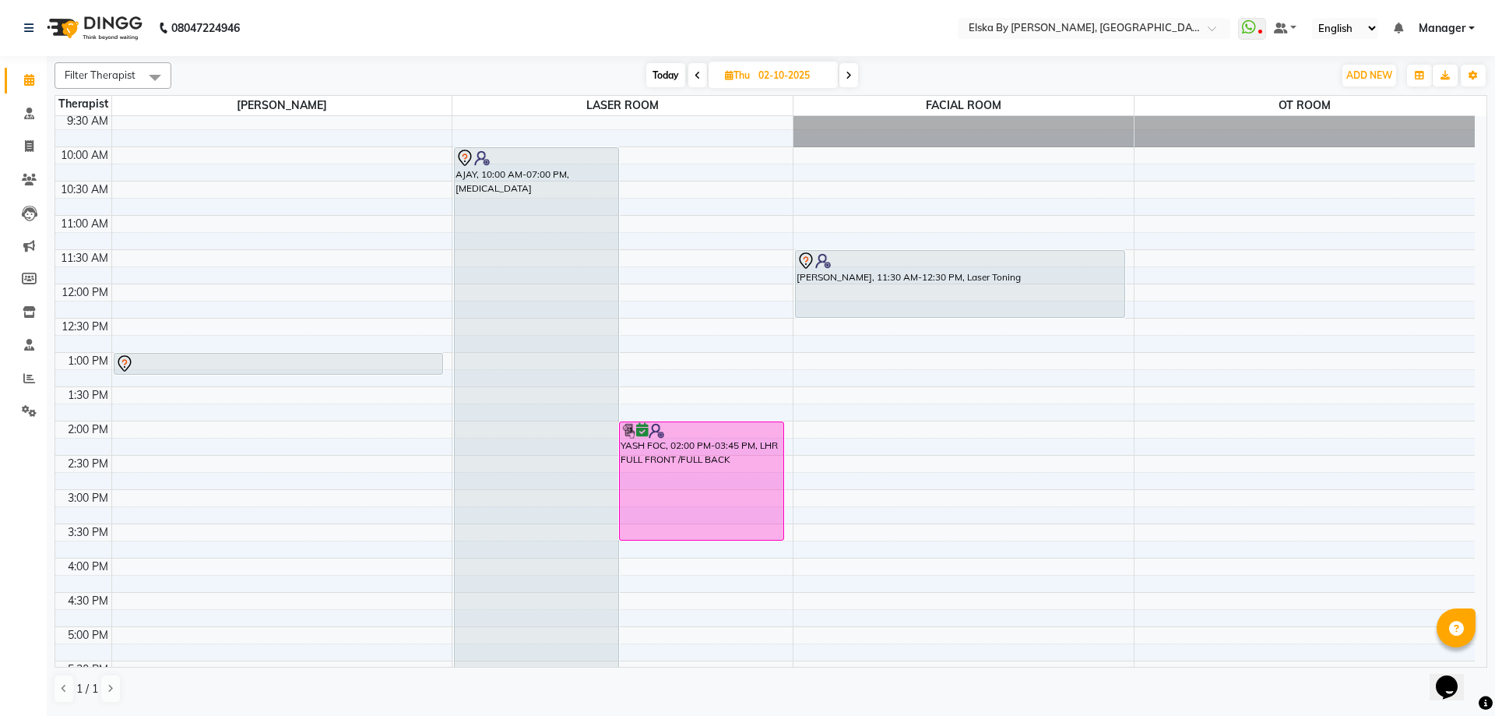
click at [686, 77] on div "Today Thu 02-10-2025" at bounding box center [752, 75] width 215 height 23
click at [696, 76] on icon at bounding box center [698, 75] width 6 height 9
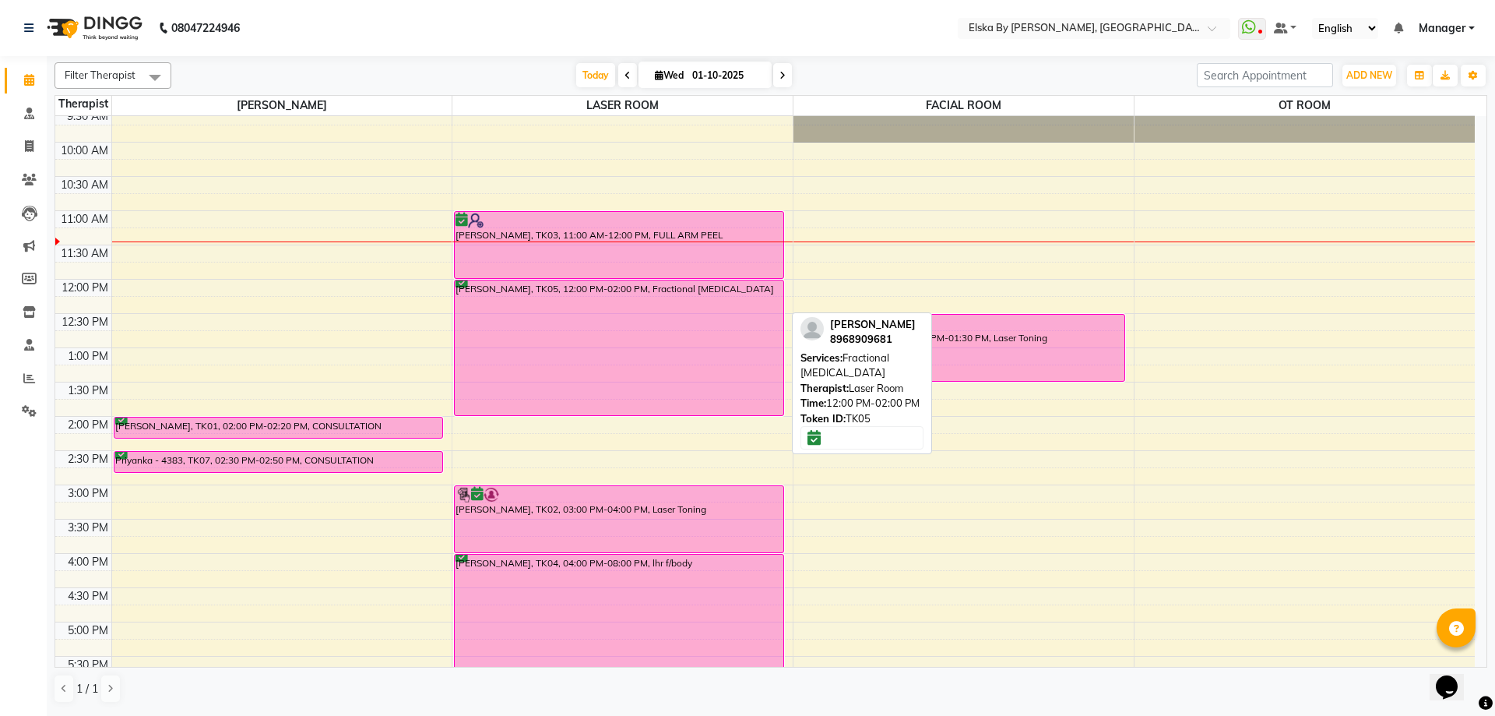
scroll to position [0, 0]
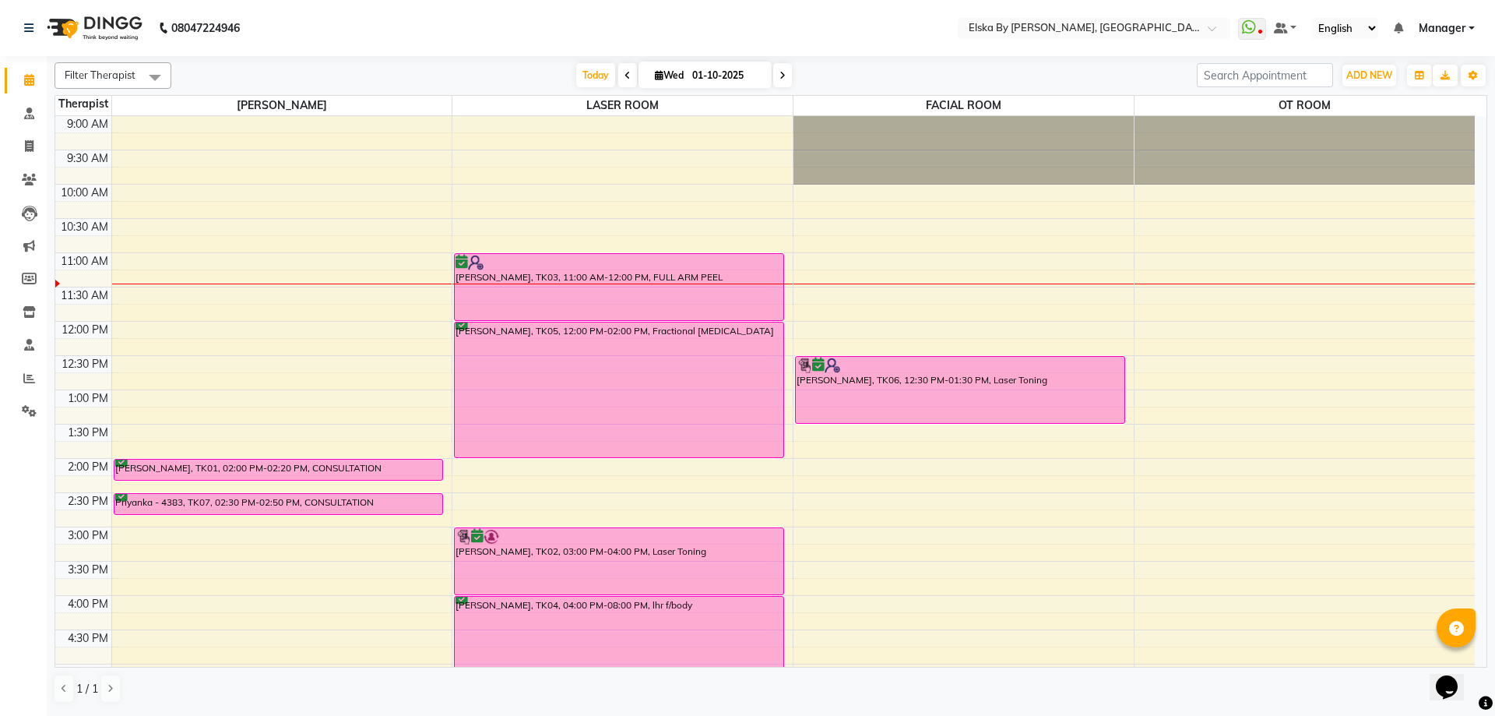
click at [785, 71] on span at bounding box center [782, 75] width 19 height 24
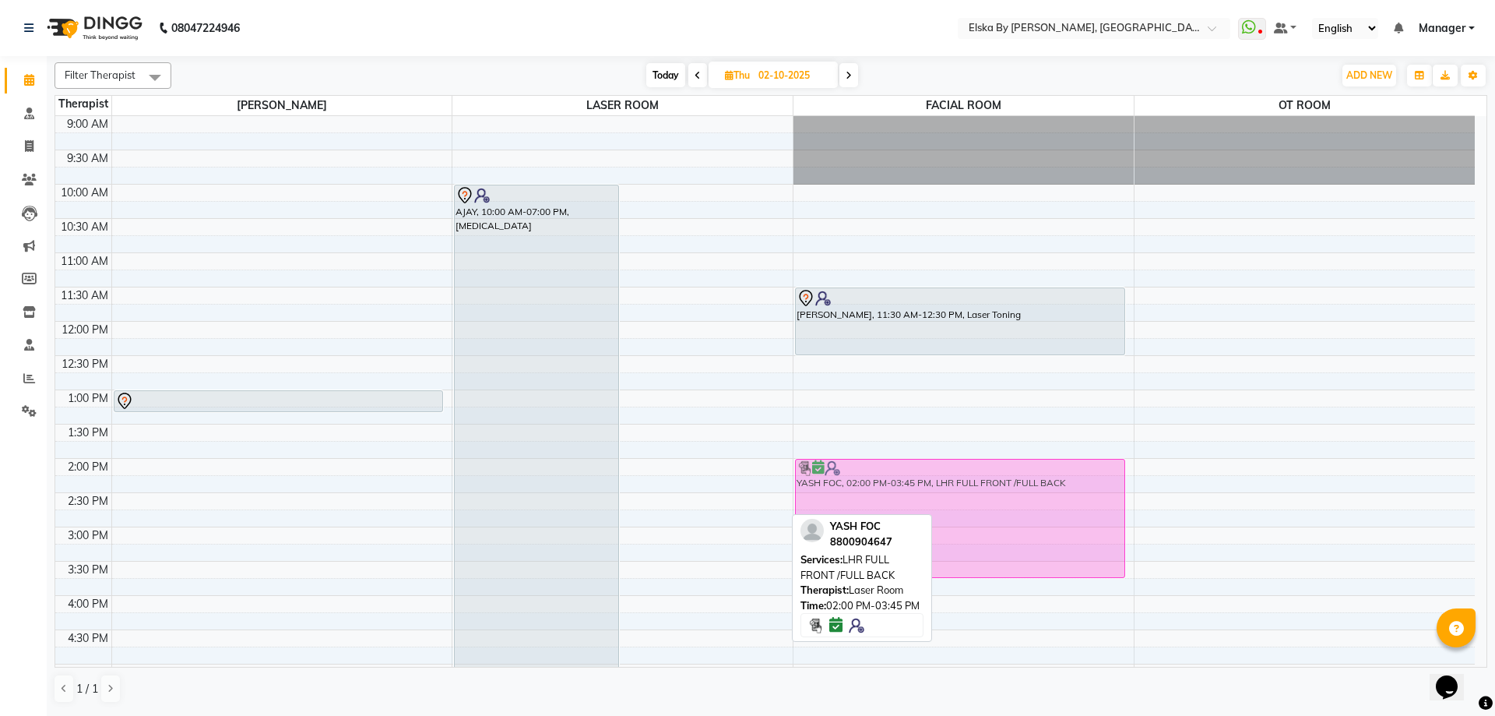
drag, startPoint x: 772, startPoint y: 469, endPoint x: 865, endPoint y: 463, distance: 93.6
click at [886, 466] on tr "[PERSON_NAME], 01:00 PM-01:20 PM, CONSULTATION AJAY, 10:00 AM-07:00 PM, [MEDICA…" at bounding box center [764, 526] width 1419 height 821
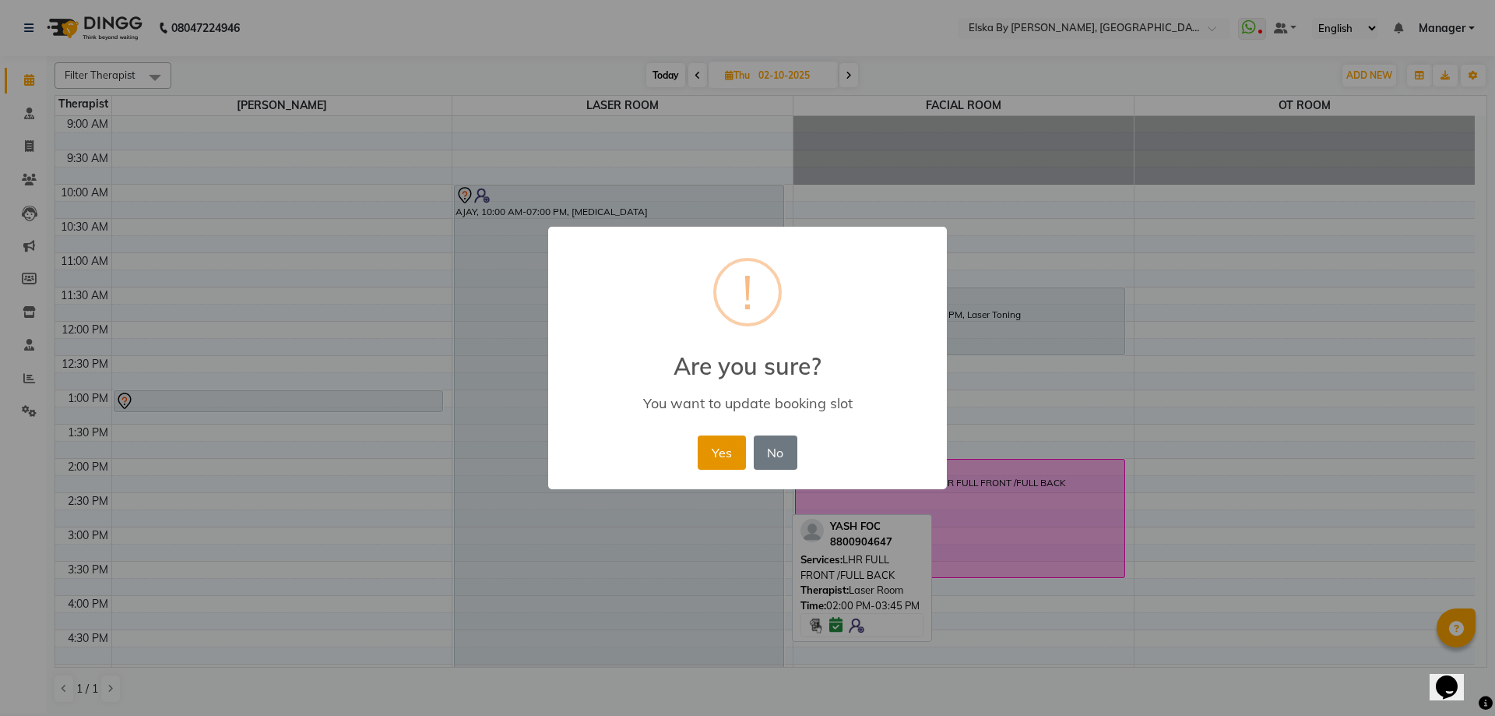
click at [725, 452] on button "Yes" at bounding box center [721, 452] width 47 height 34
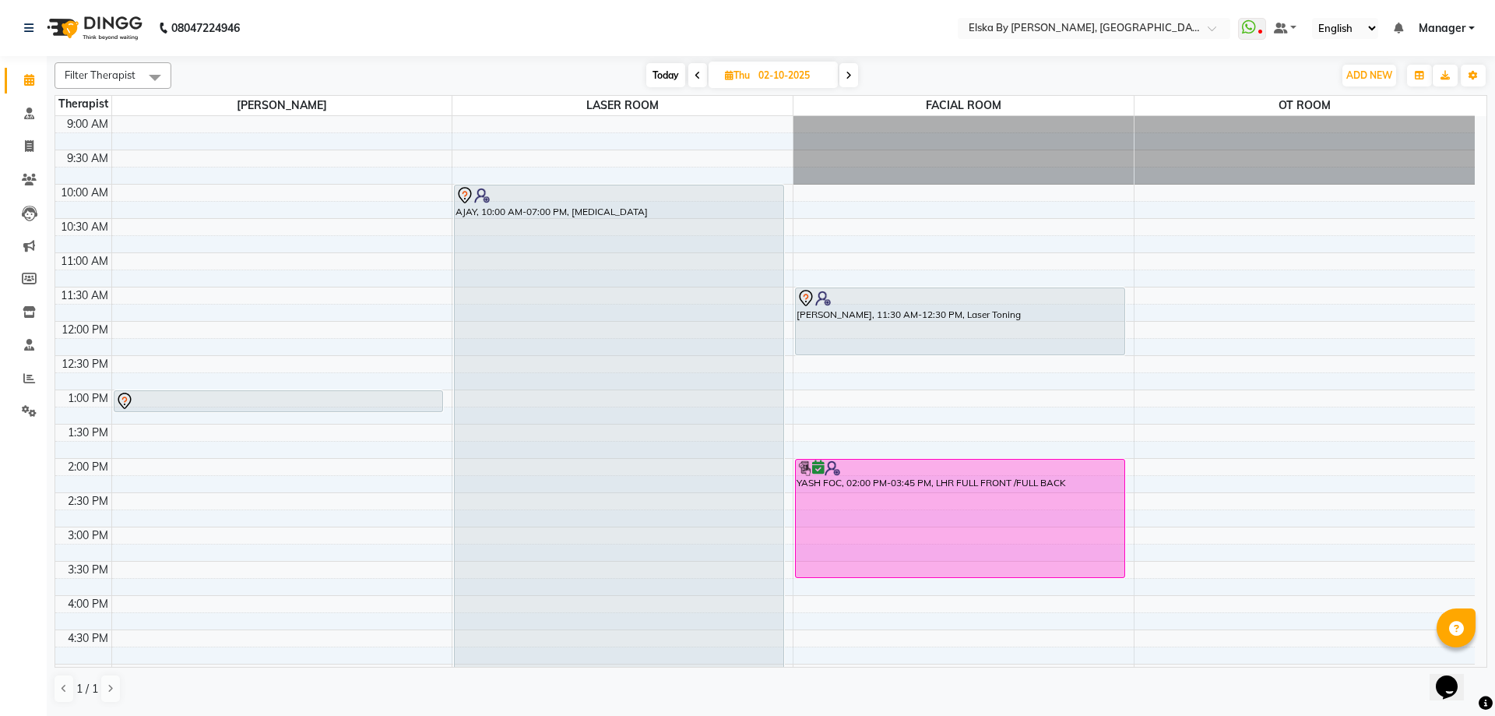
click at [669, 79] on span "Today" at bounding box center [665, 75] width 39 height 24
type input "01-10-2025"
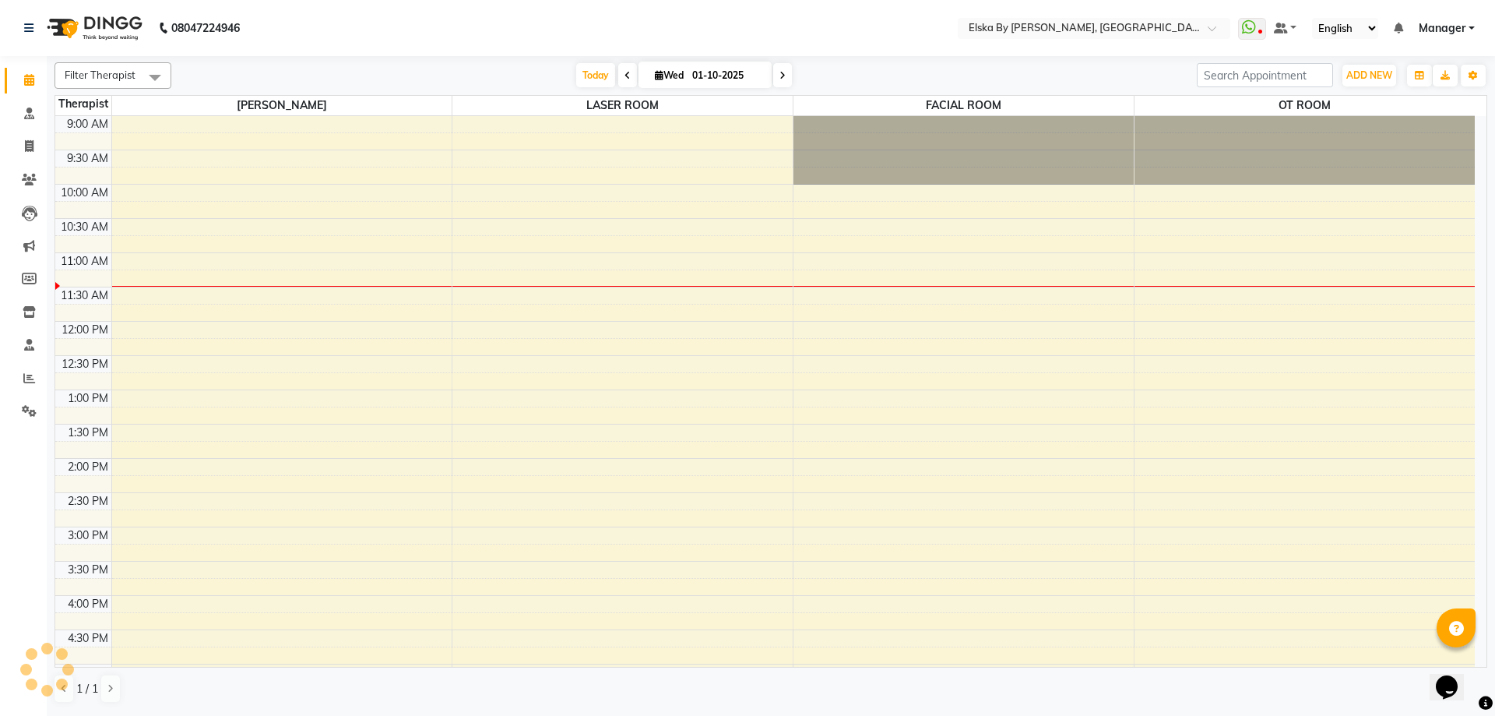
scroll to position [138, 0]
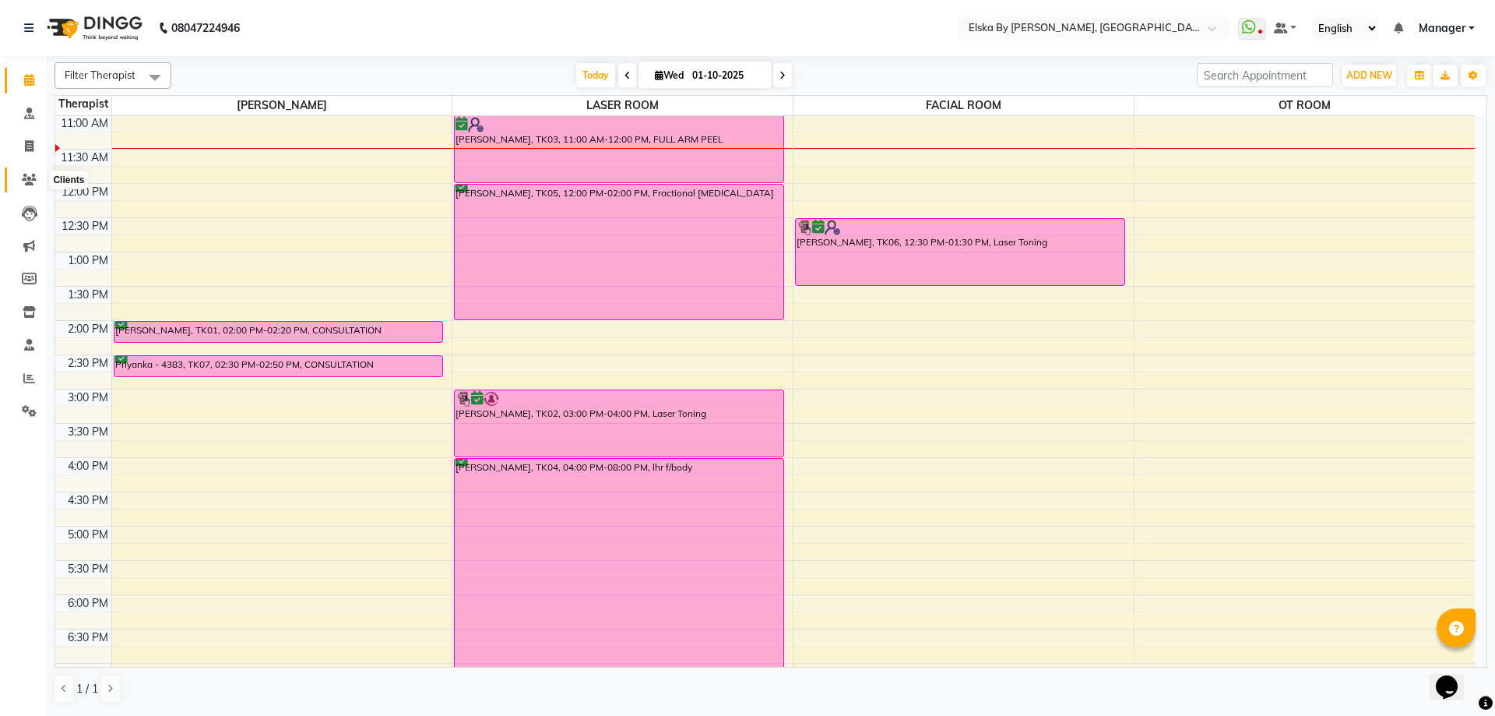
click at [30, 175] on icon at bounding box center [29, 180] width 15 height 12
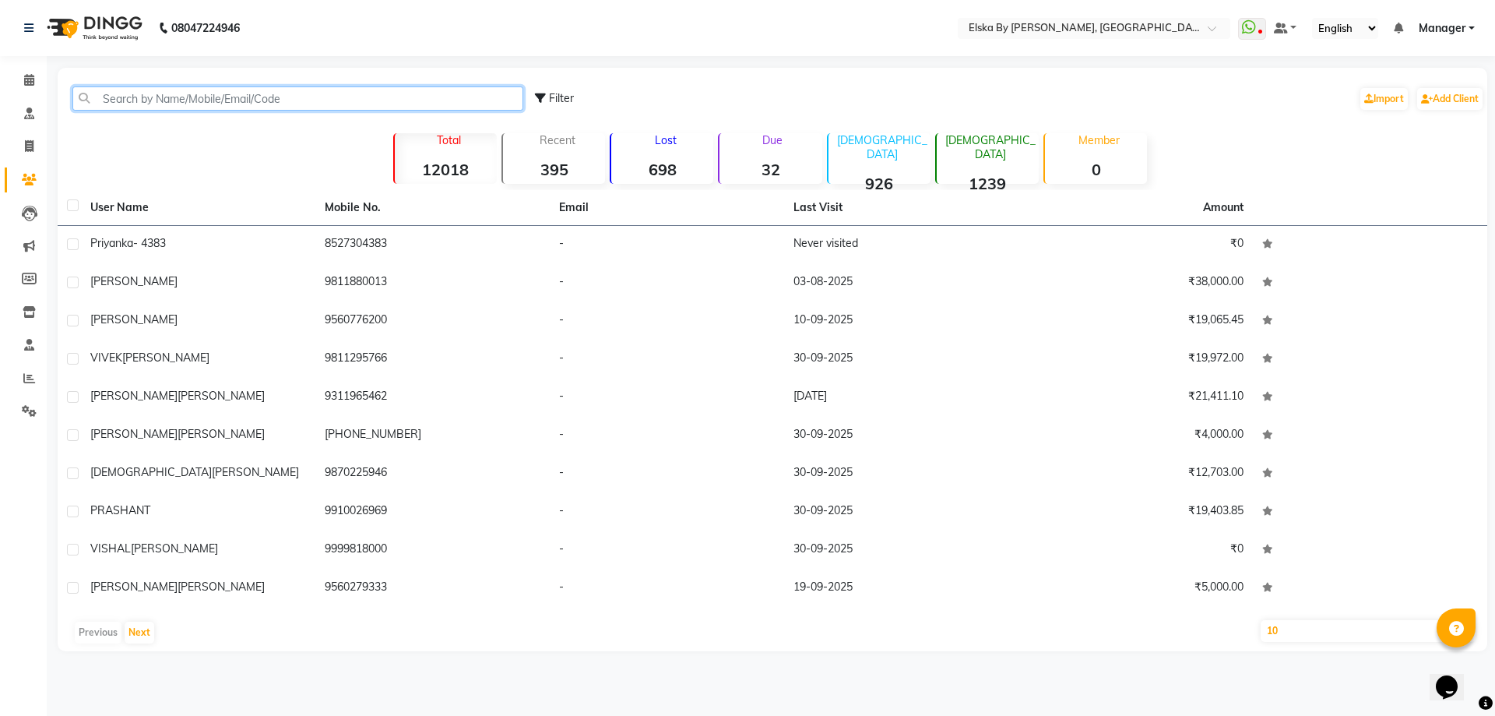
click at [231, 107] on input "text" at bounding box center [297, 98] width 451 height 24
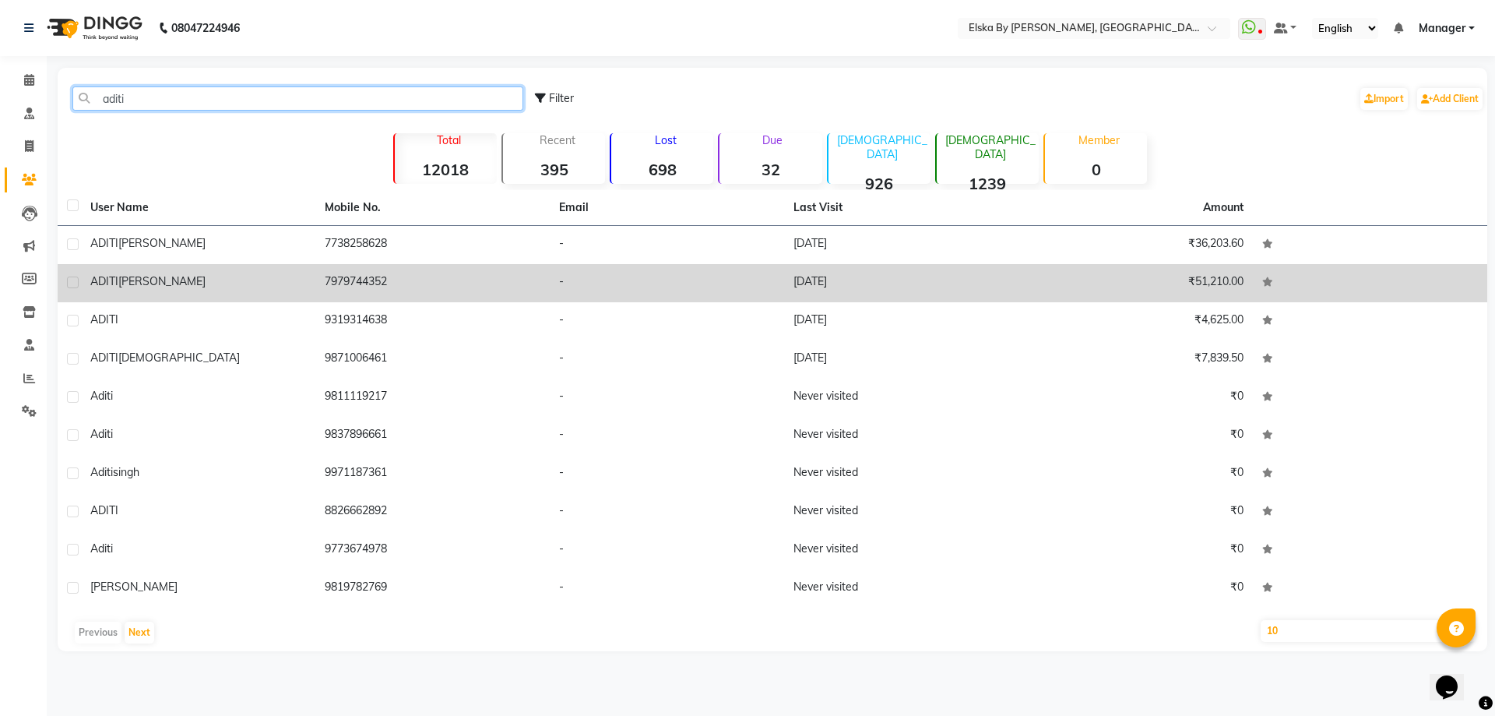
type input "aditi"
click at [341, 283] on td "7979744352" at bounding box center [432, 283] width 234 height 38
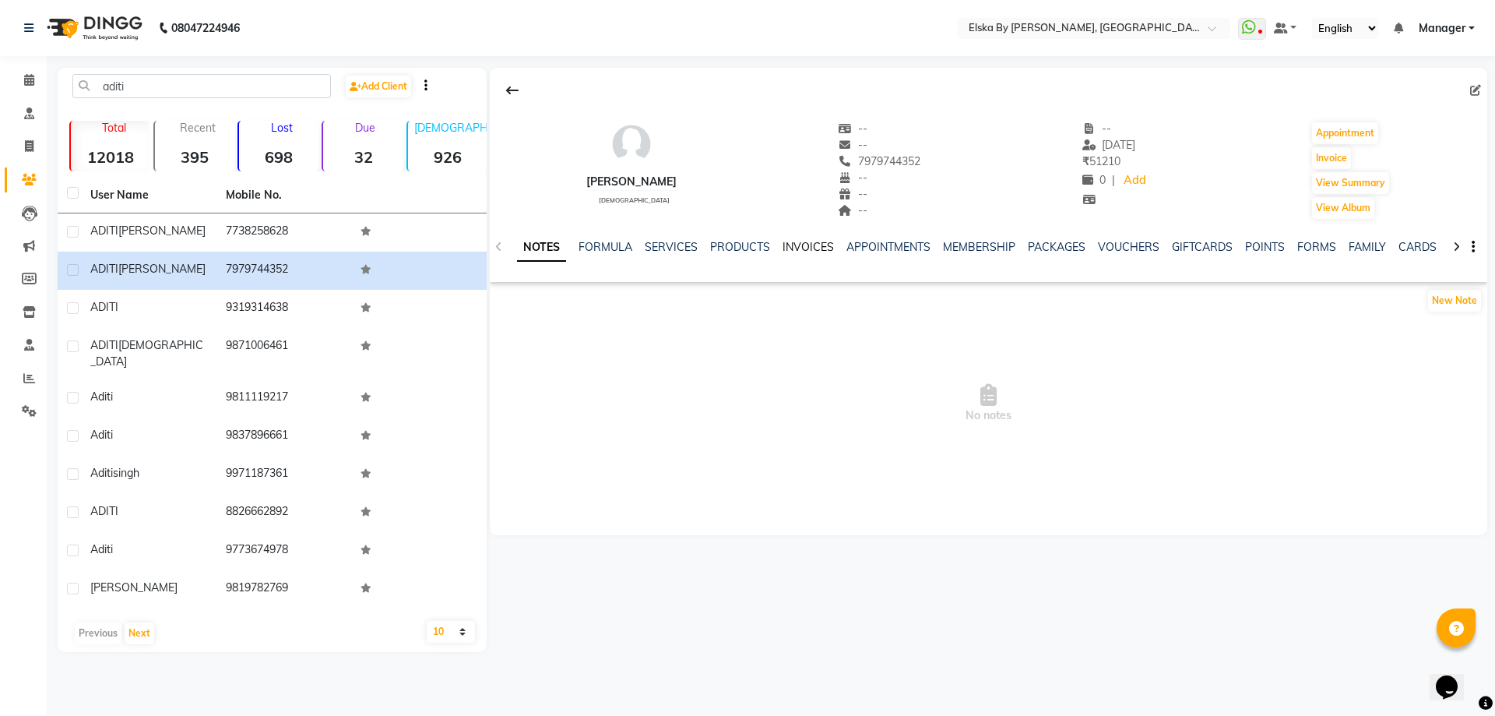
click at [808, 252] on link "INVOICES" at bounding box center [807, 247] width 51 height 14
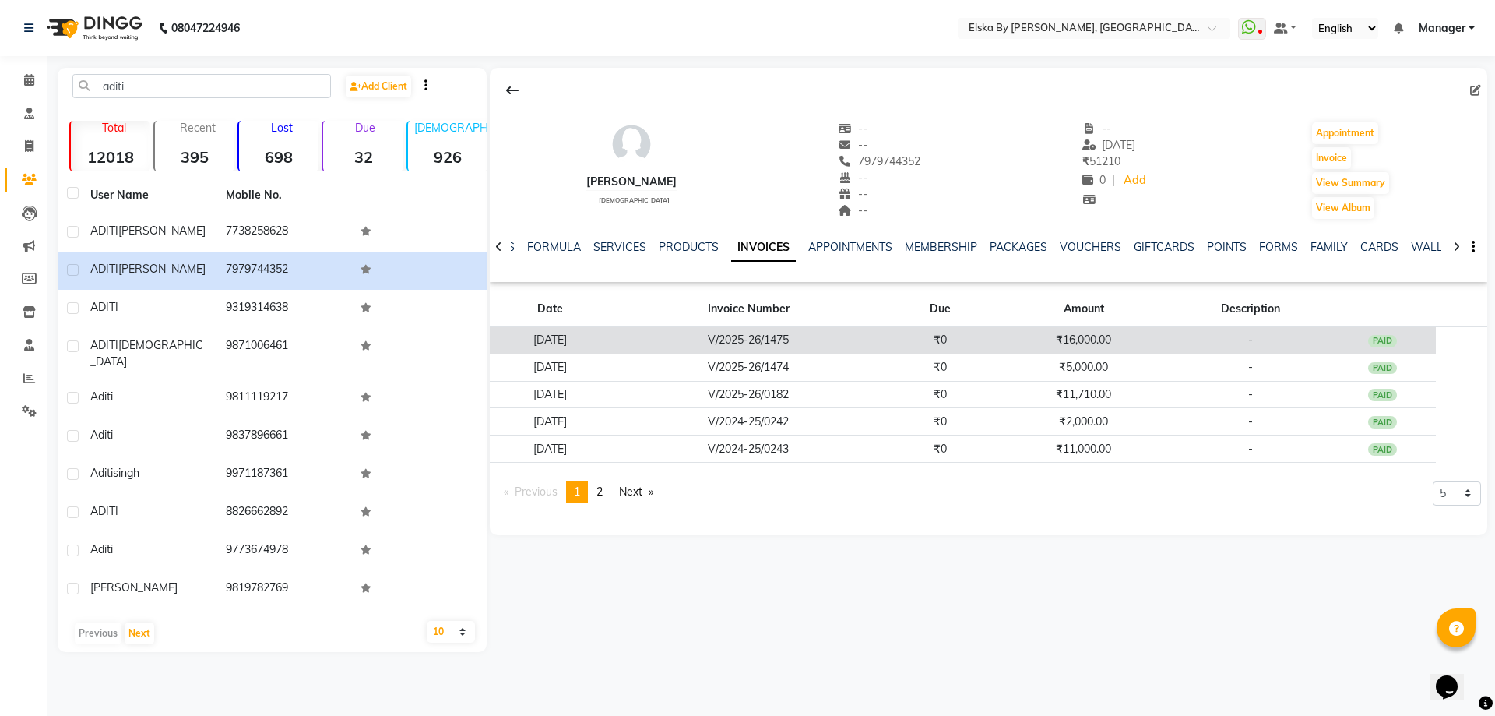
click at [818, 336] on td "V/2025-26/1475" at bounding box center [748, 340] width 275 height 27
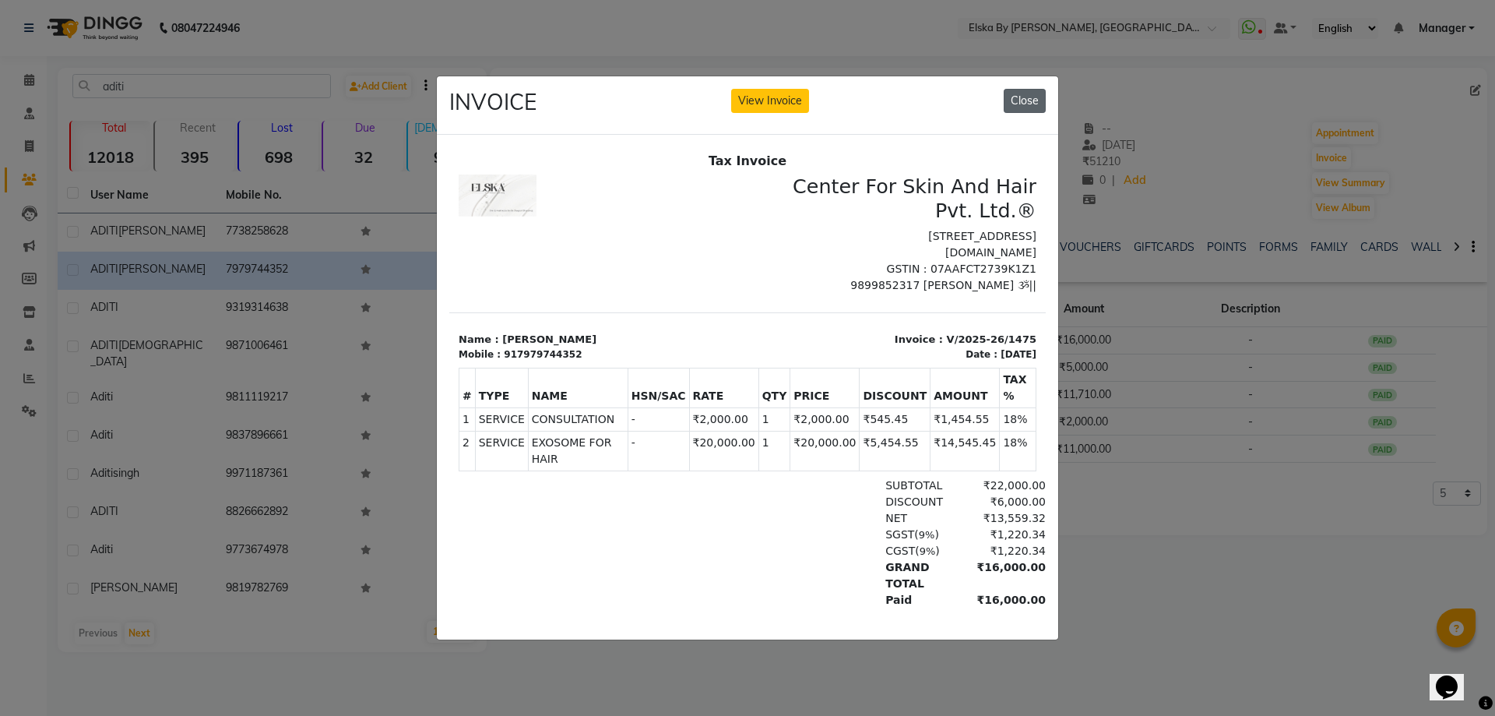
click at [1031, 95] on button "Close" at bounding box center [1025, 101] width 42 height 24
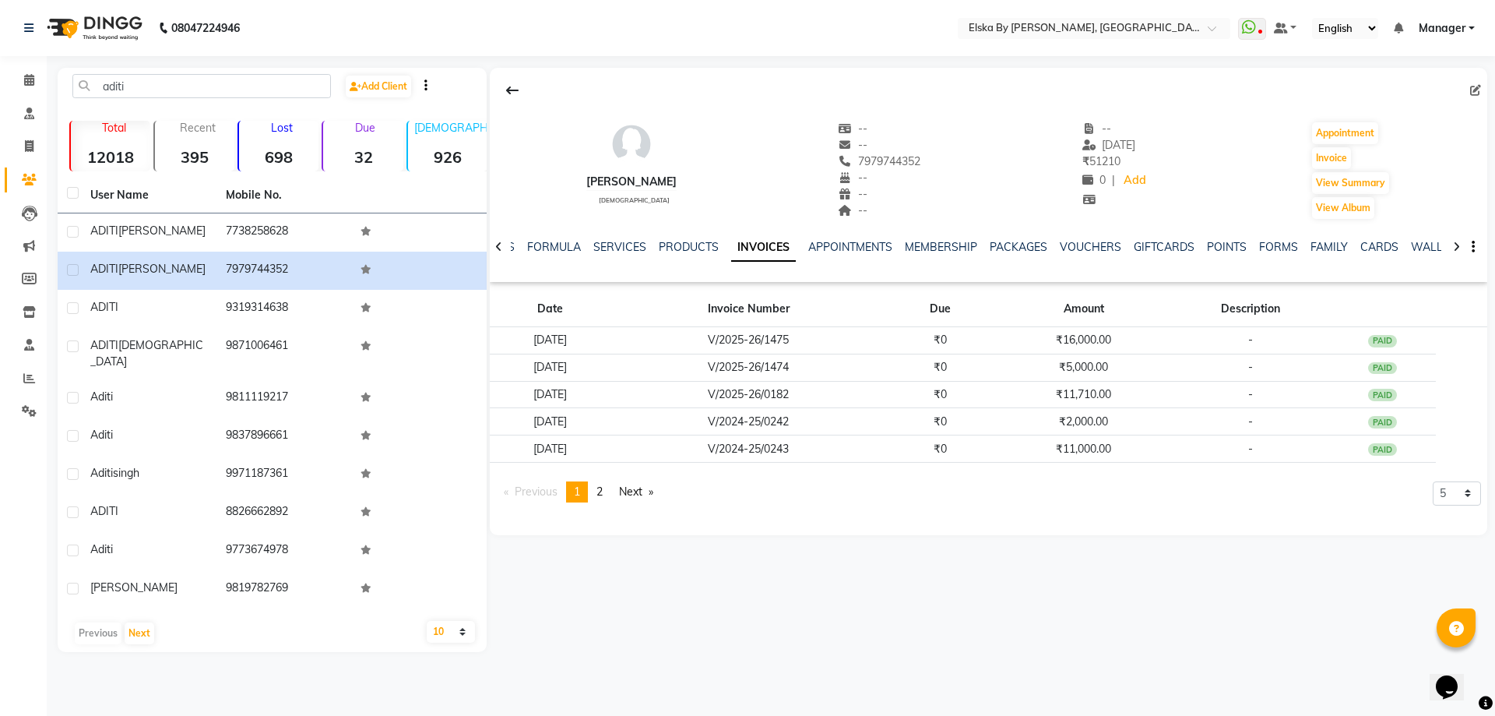
drag, startPoint x: 814, startPoint y: 348, endPoint x: 1191, endPoint y: 589, distance: 447.8
click at [1214, 595] on div "[PERSON_NAME] [DEMOGRAPHIC_DATA] -- -- 7979744352 -- -- -- -- [DATE] ₹ 51210 0 …" at bounding box center [987, 360] width 1001 height 584
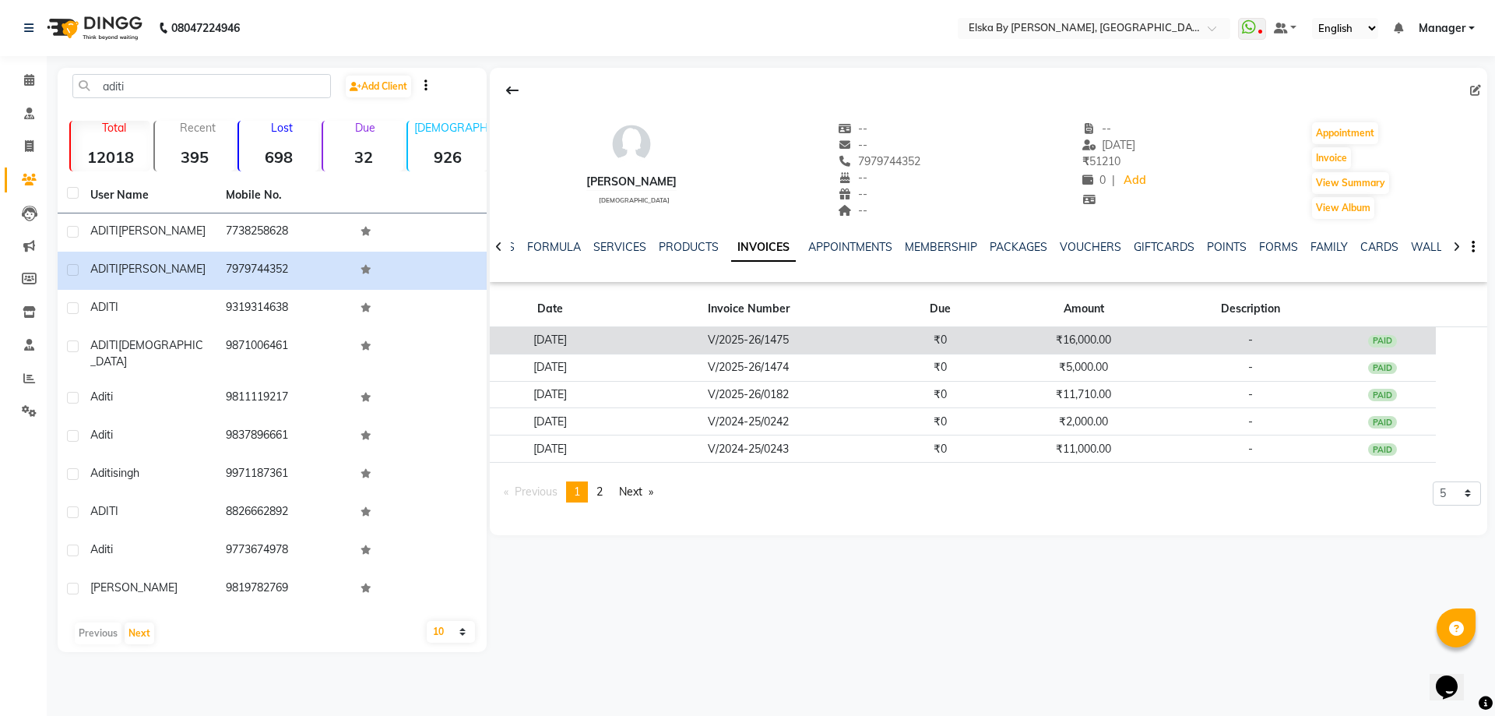
click at [745, 337] on td "V/2025-26/1475" at bounding box center [748, 340] width 275 height 27
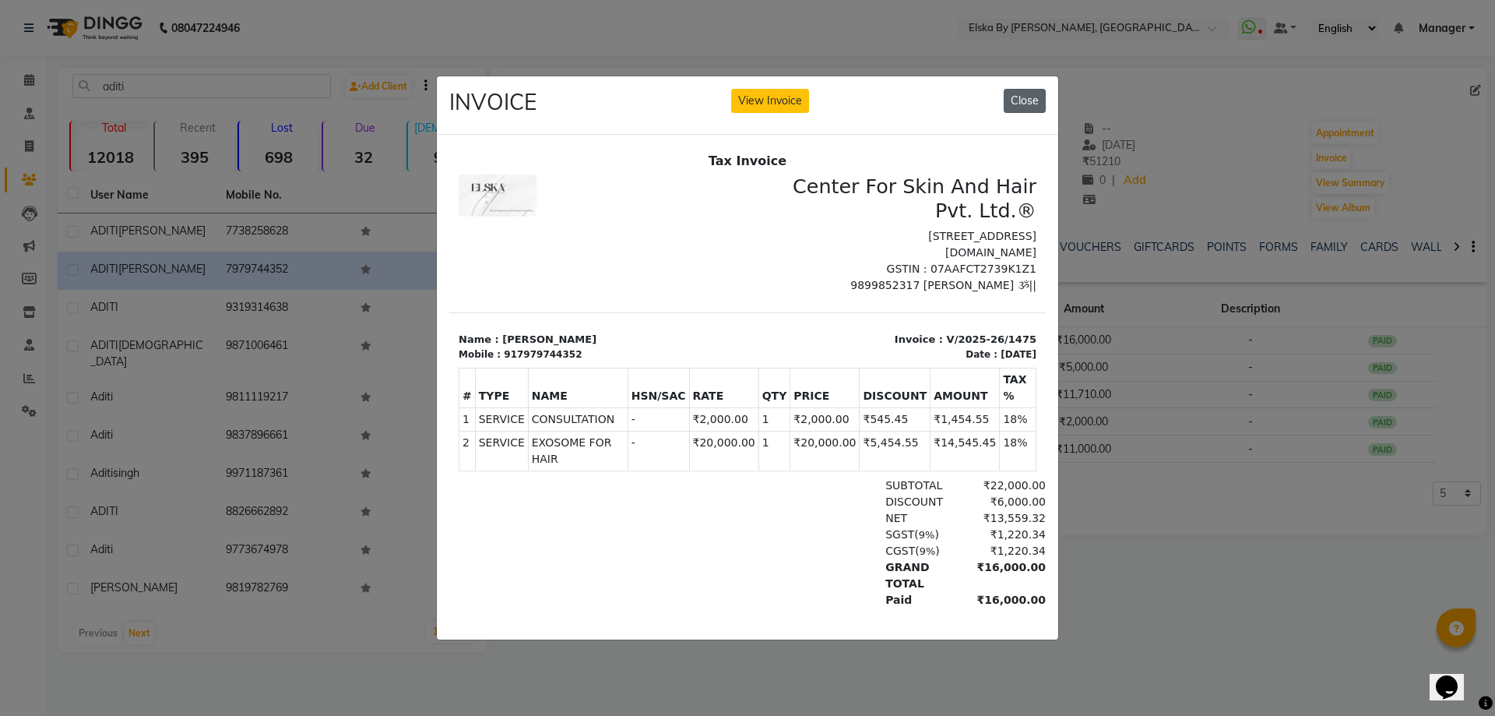
click at [1020, 101] on button "Close" at bounding box center [1025, 101] width 42 height 24
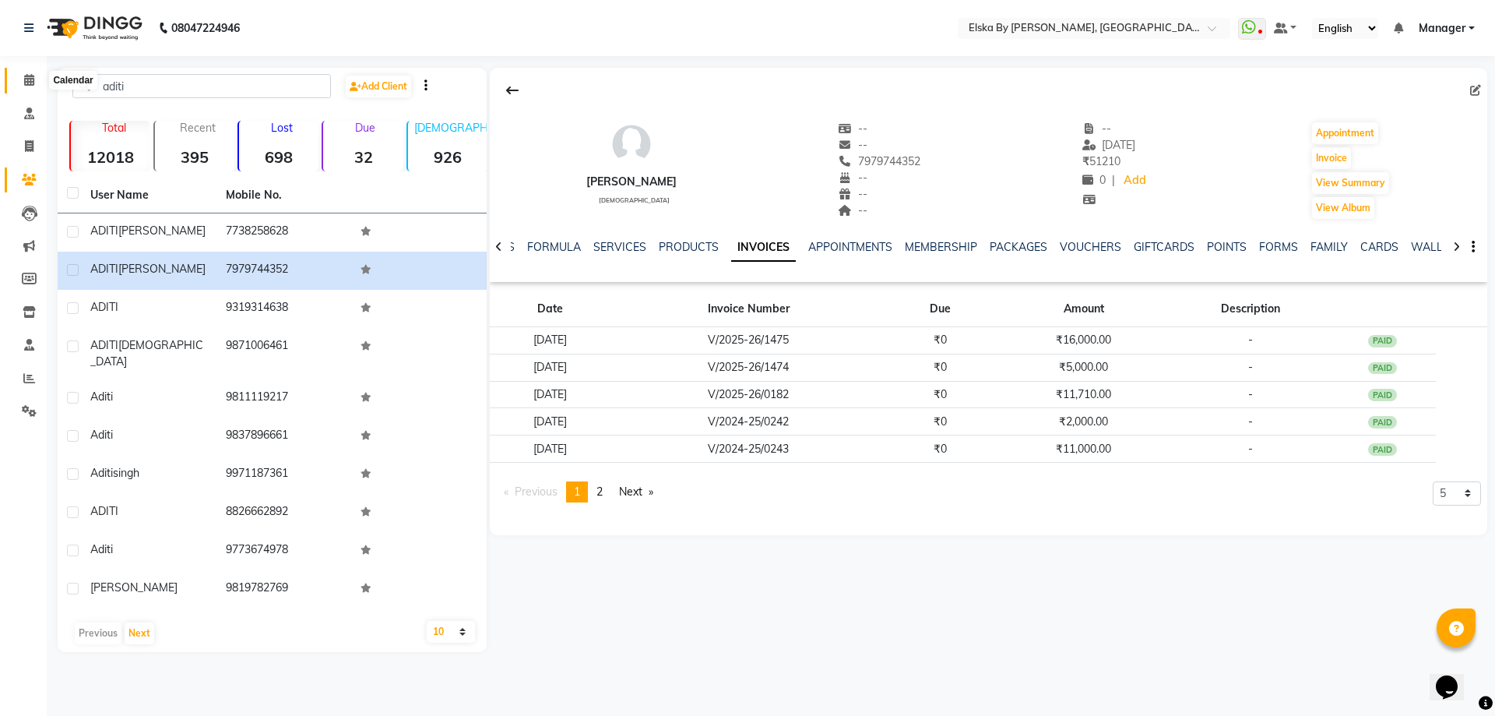
click at [25, 83] on icon at bounding box center [29, 80] width 10 height 12
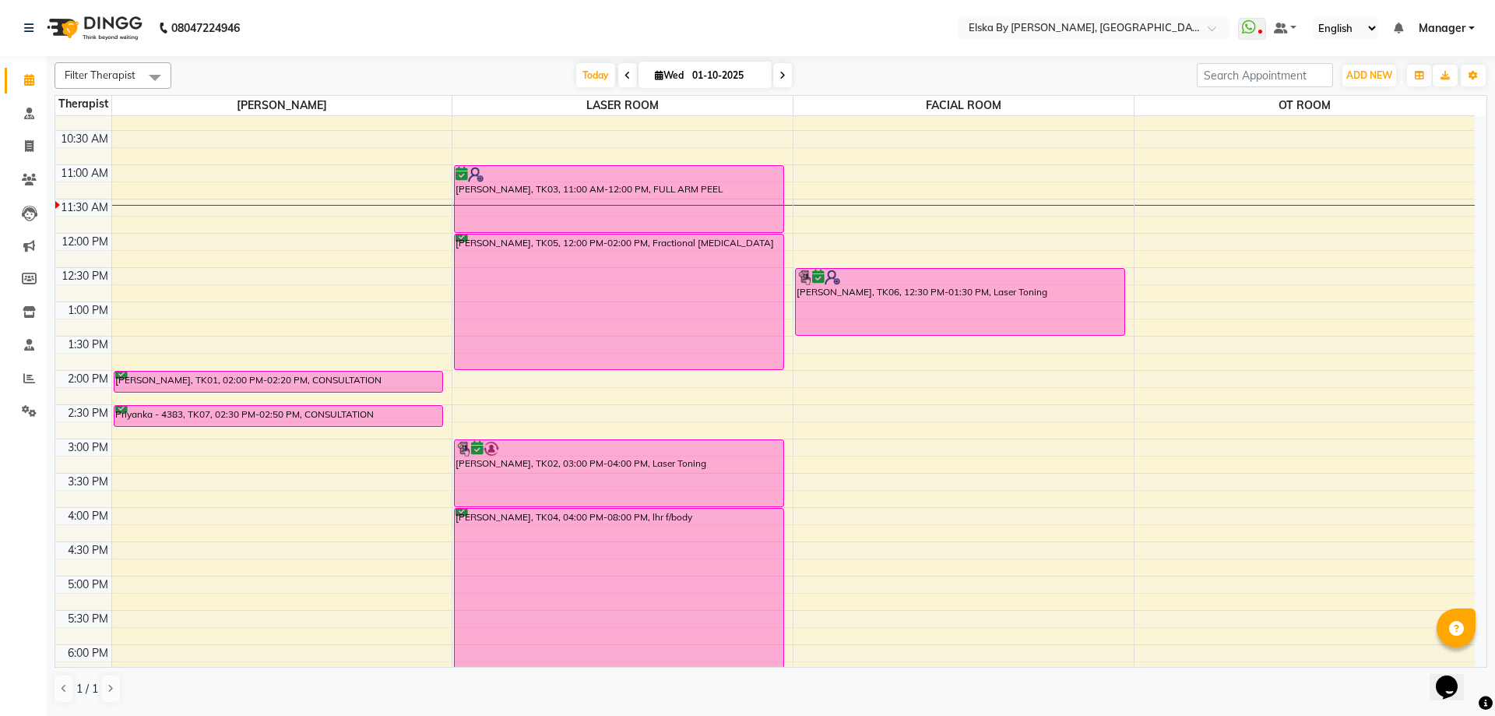
scroll to position [78, 0]
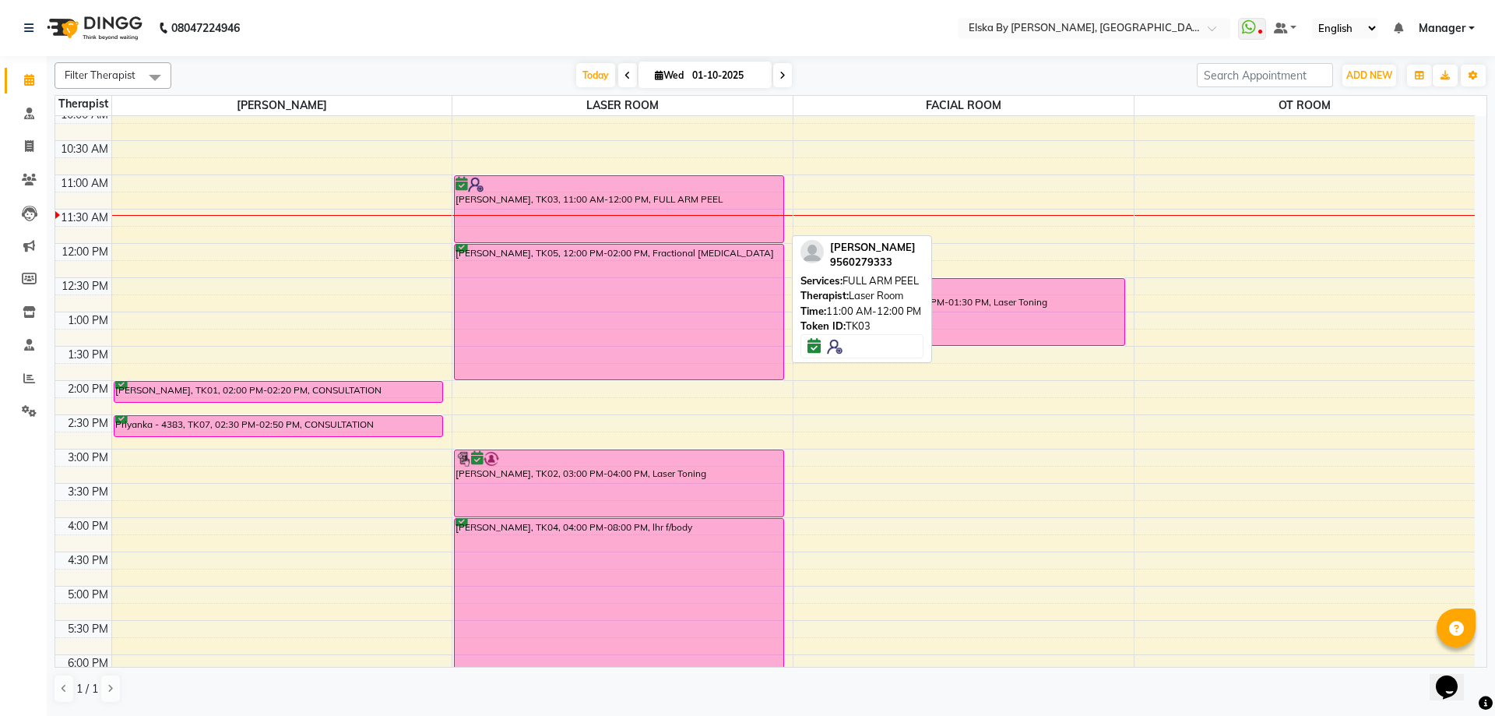
click at [673, 188] on div at bounding box center [618, 185] width 327 height 16
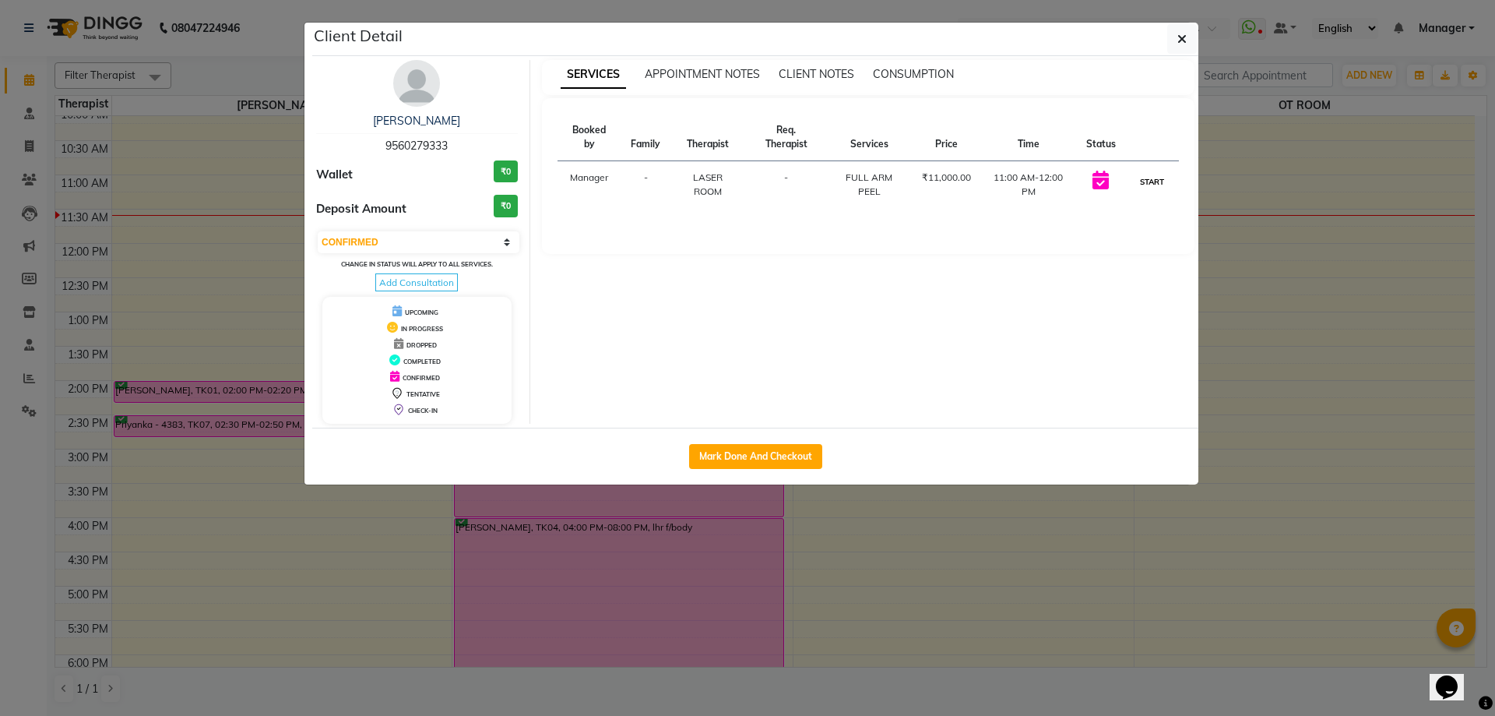
click at [1159, 181] on button "START" at bounding box center [1152, 181] width 32 height 19
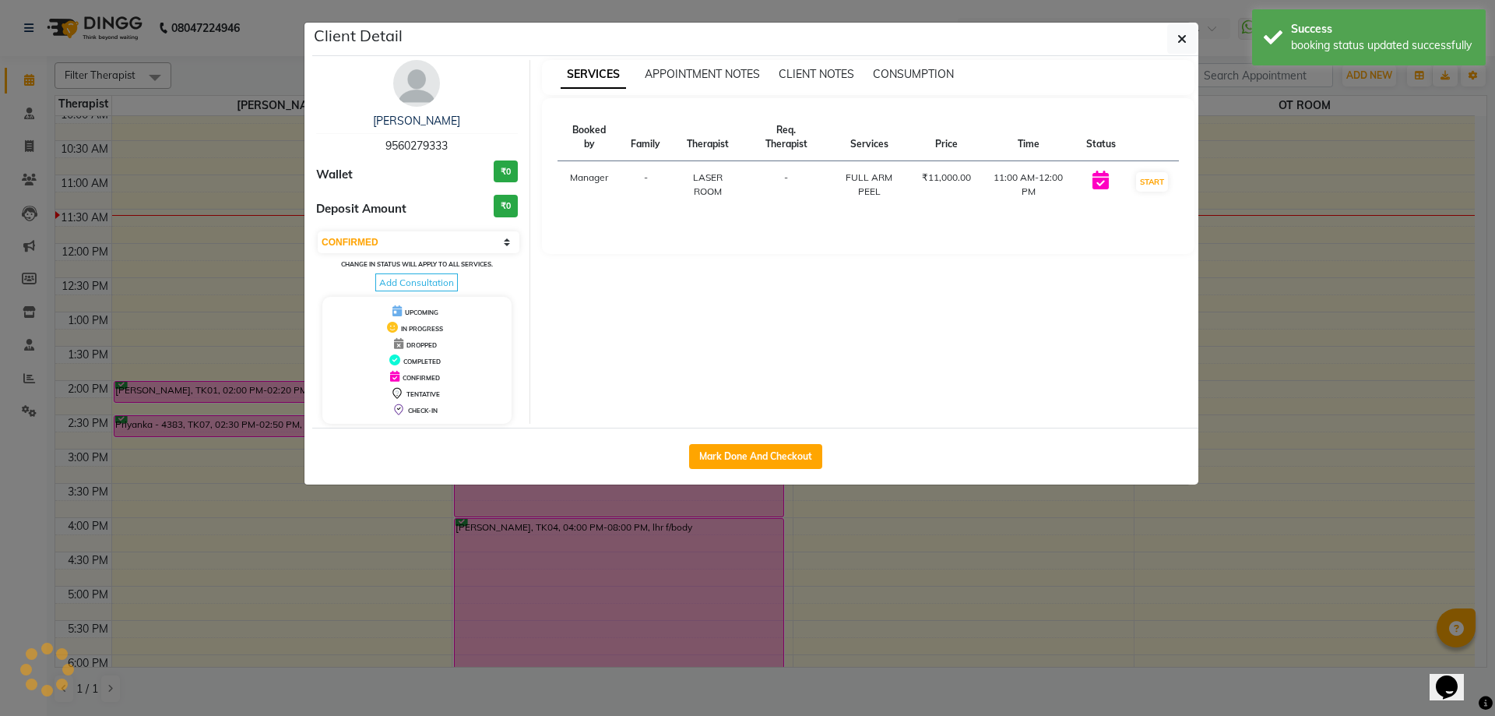
select select "1"
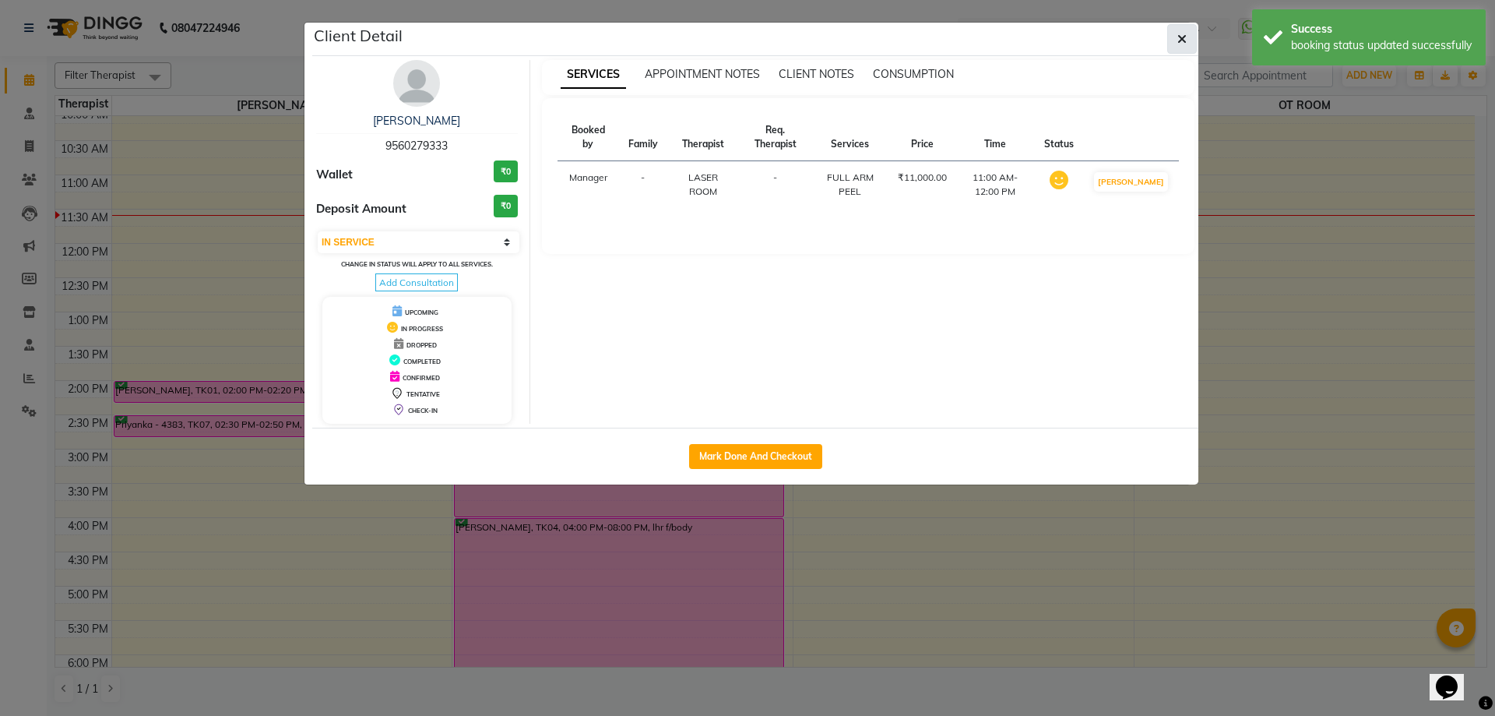
drag, startPoint x: 719, startPoint y: 64, endPoint x: 1176, endPoint y: 43, distance: 457.5
click at [1176, 43] on button "button" at bounding box center [1182, 39] width 30 height 30
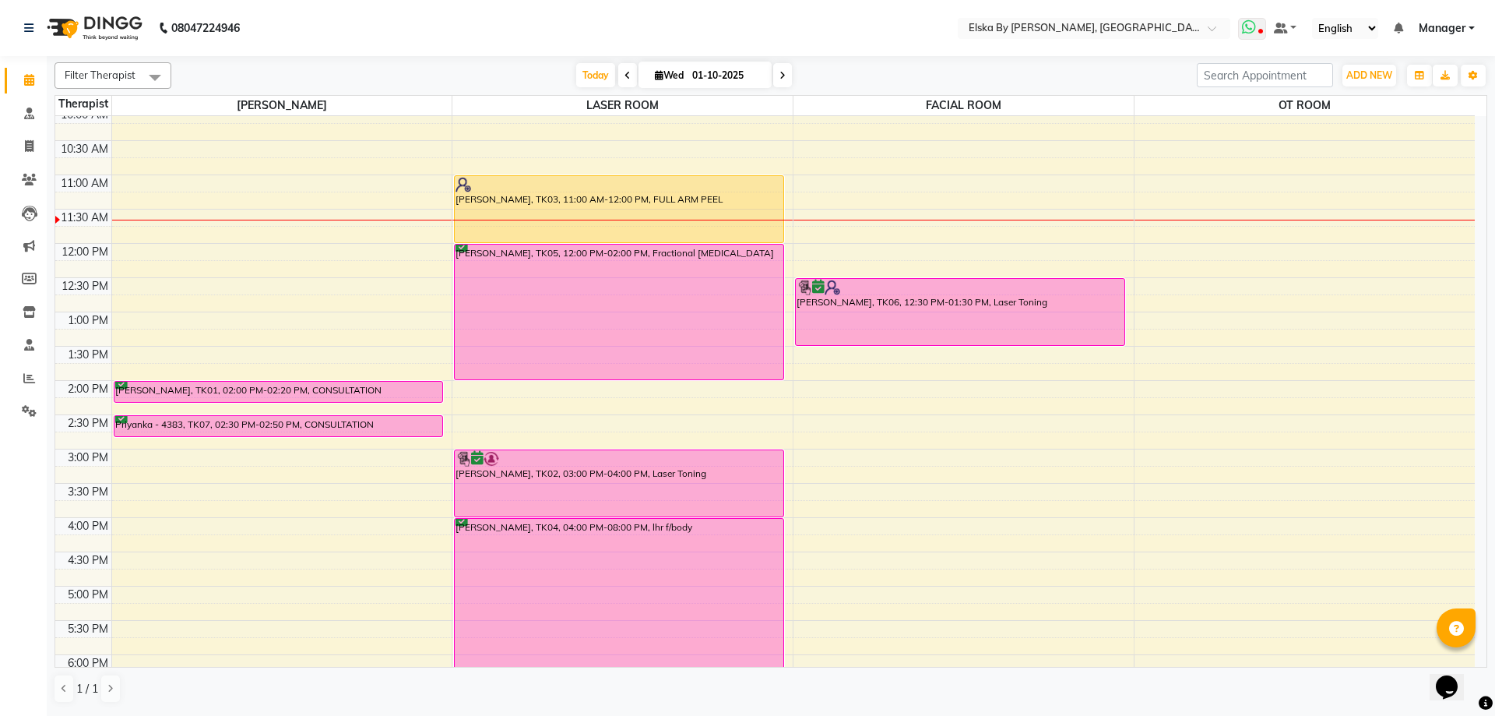
click at [1250, 28] on icon at bounding box center [1249, 27] width 14 height 16
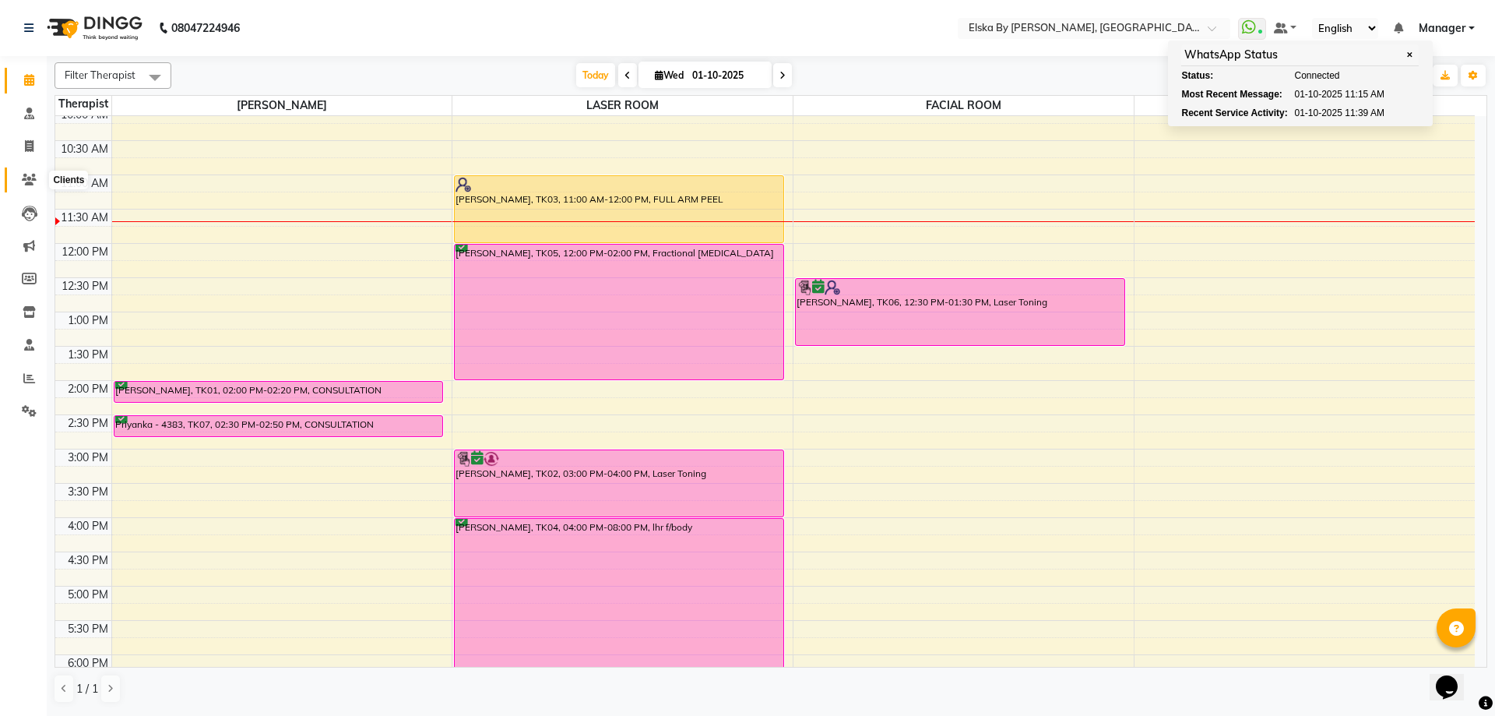
click at [27, 178] on icon at bounding box center [29, 180] width 15 height 12
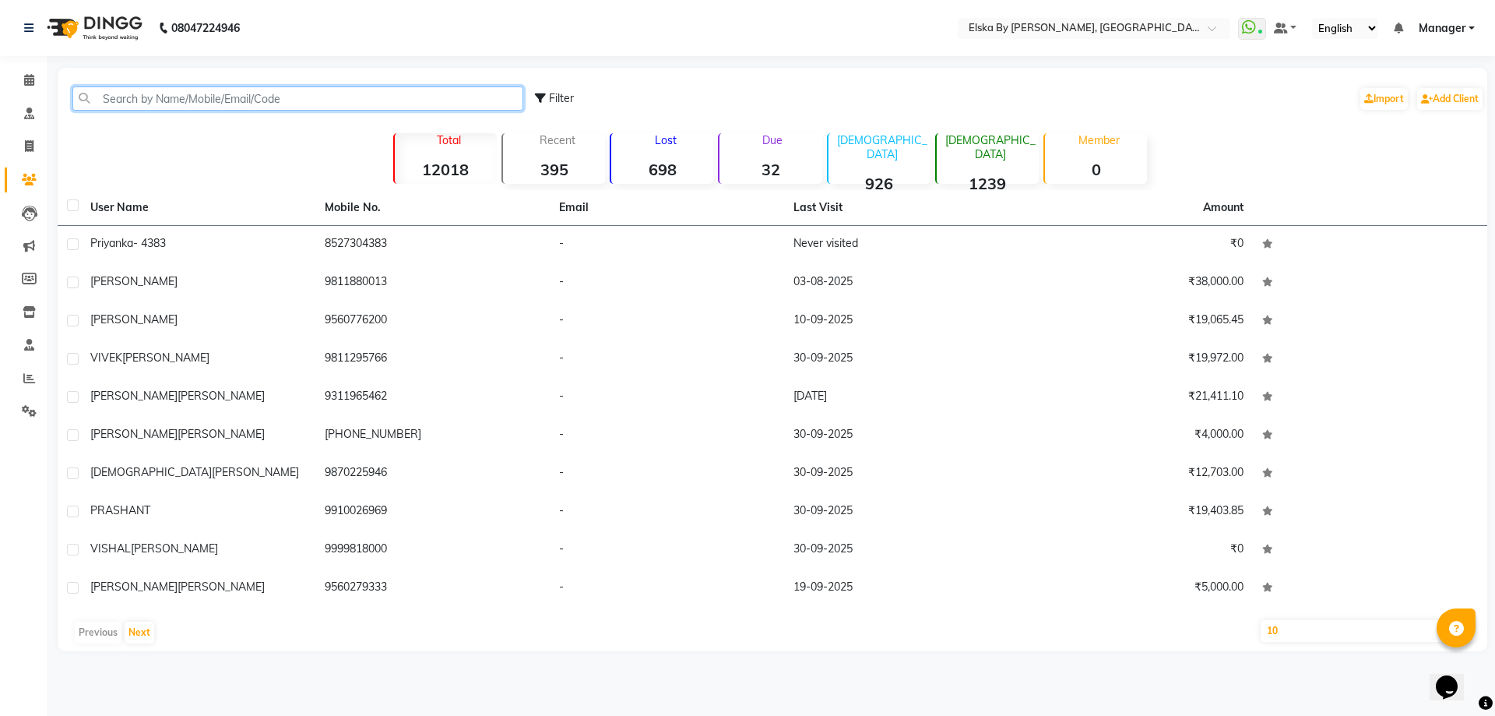
click at [227, 93] on input "text" at bounding box center [297, 98] width 451 height 24
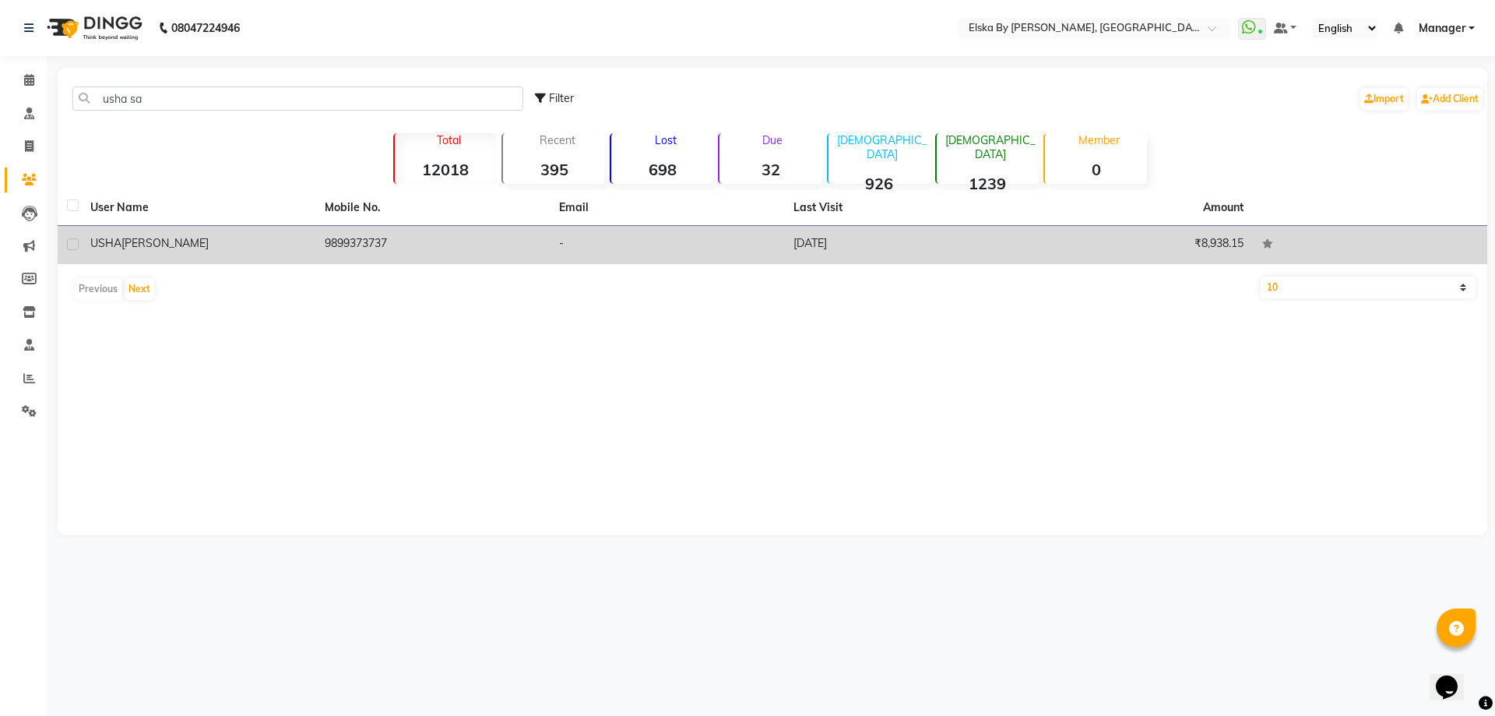
click at [455, 242] on td "9899373737" at bounding box center [432, 245] width 234 height 38
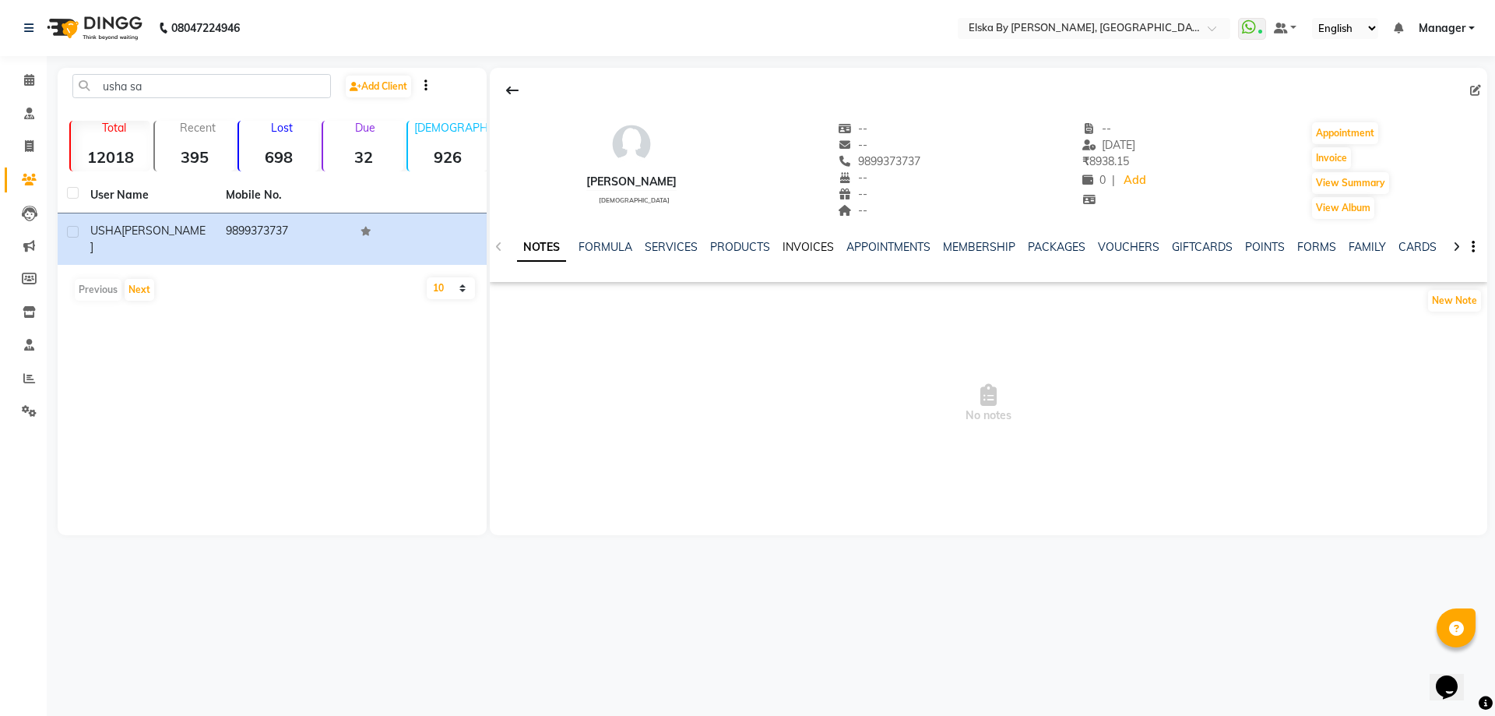
click at [821, 250] on link "INVOICES" at bounding box center [807, 247] width 51 height 14
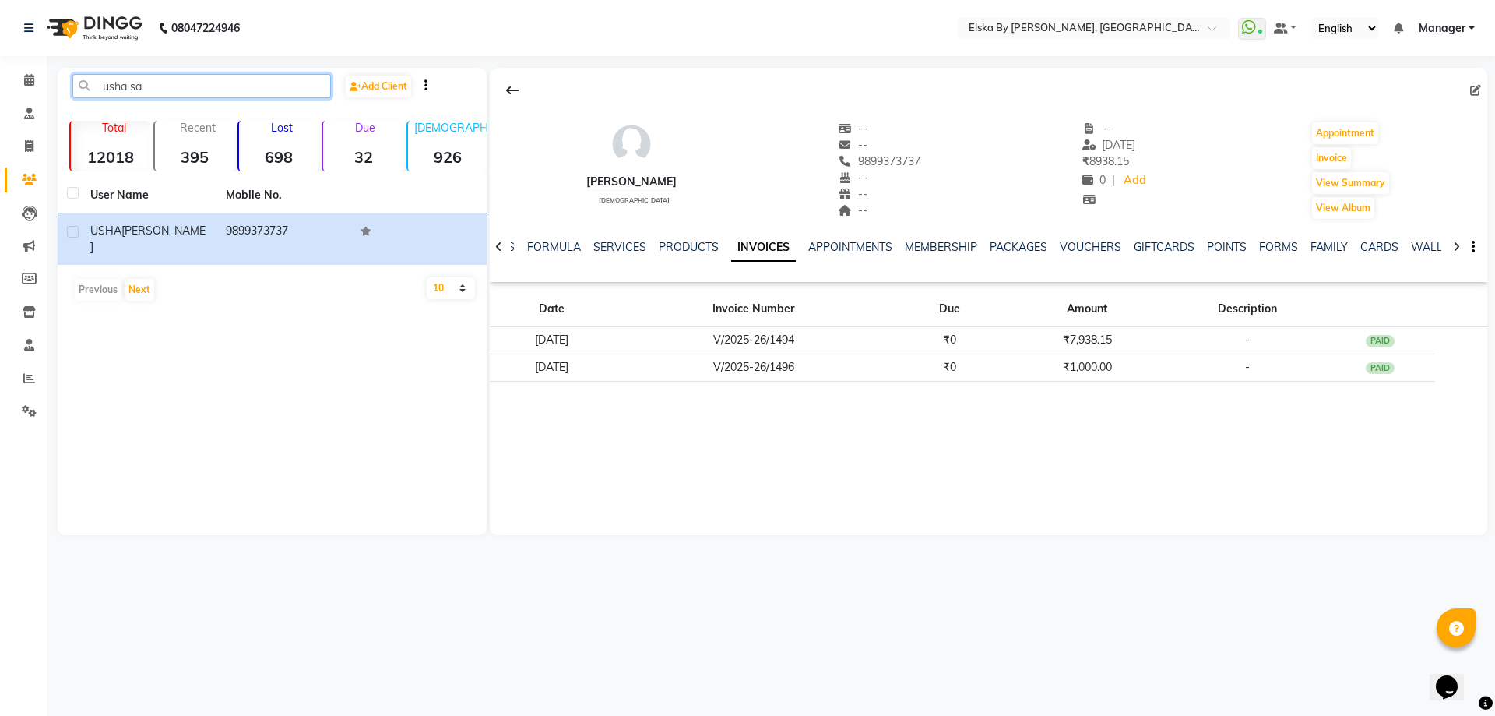
drag, startPoint x: 165, startPoint y: 82, endPoint x: 47, endPoint y: 83, distance: 118.4
click at [47, 83] on main "usha sa Add Client Total 12018 Recent 395 Lost 698 Due 32 [DEMOGRAPHIC_DATA] 92…" at bounding box center [771, 313] width 1448 height 491
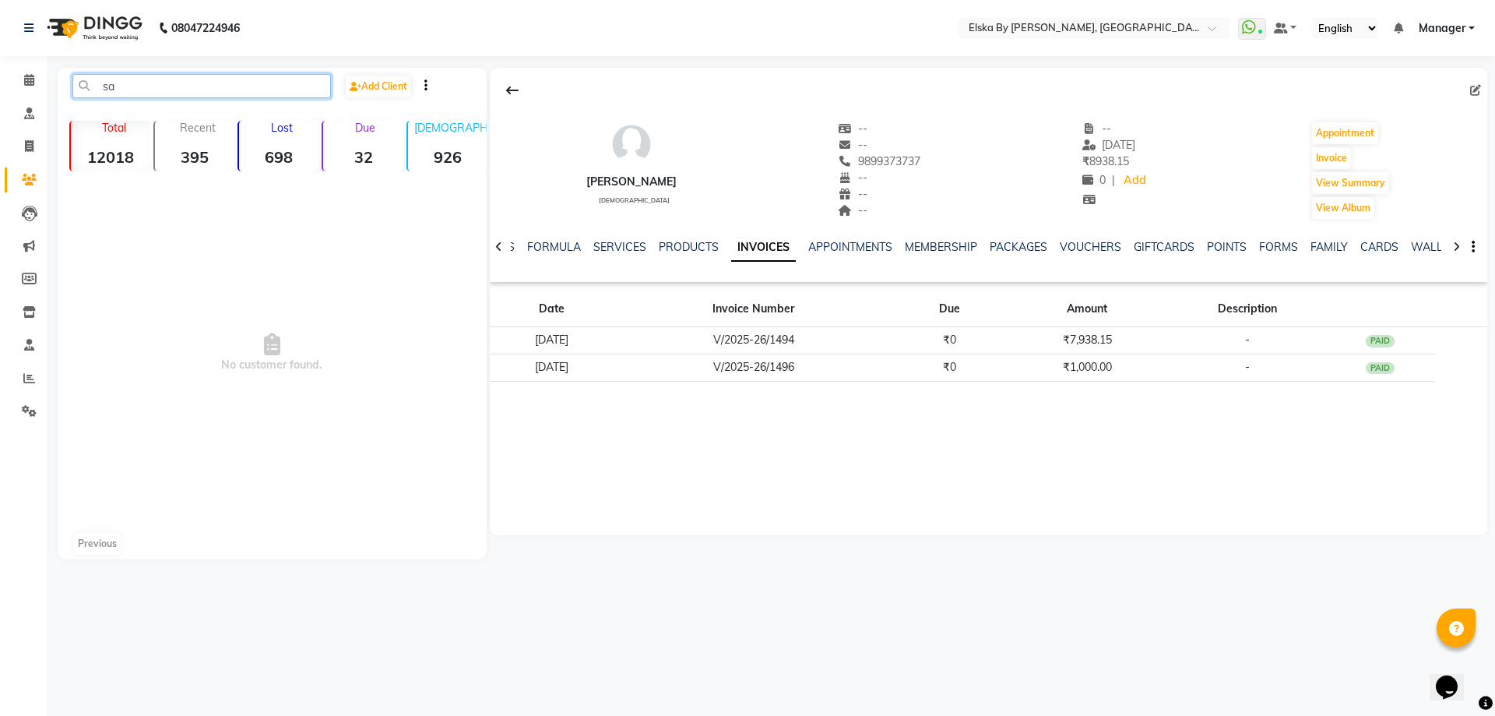
type input "s"
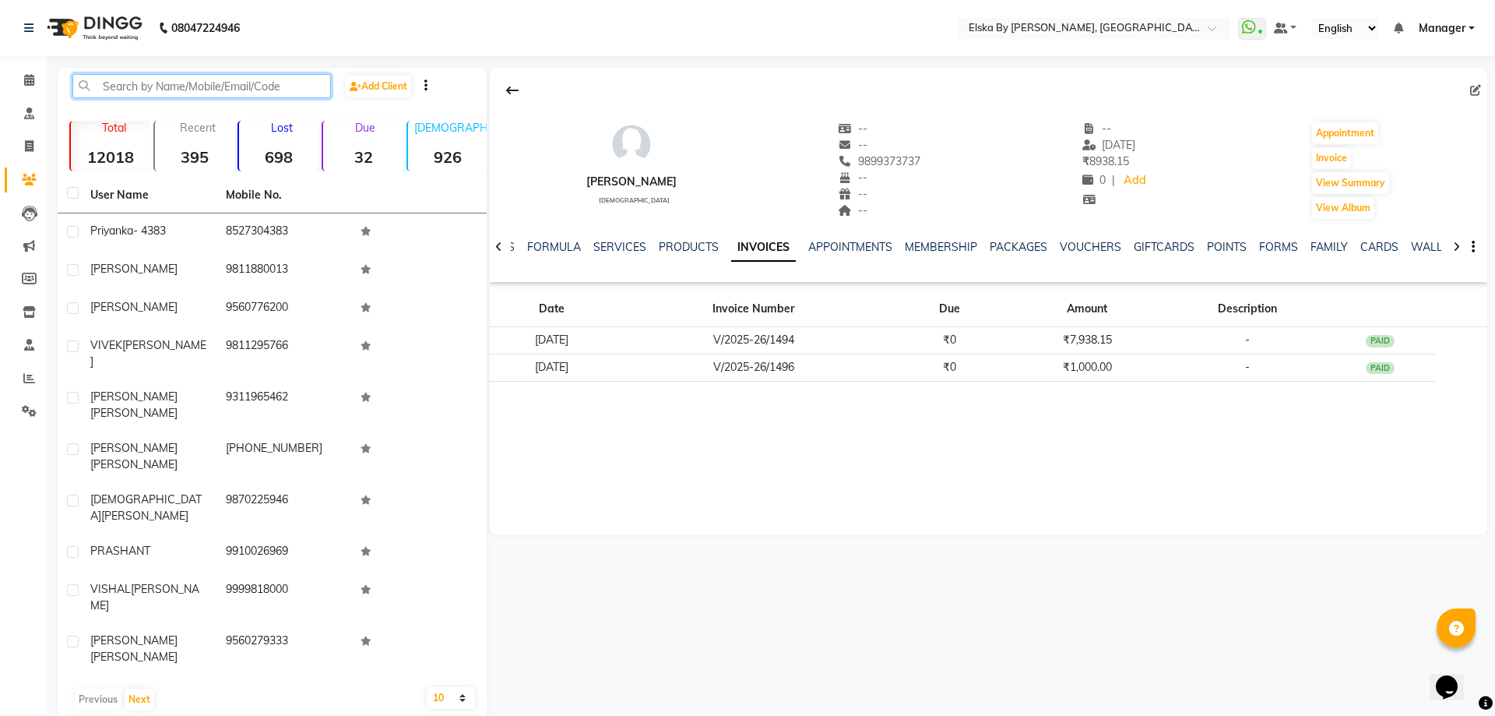
paste input "9599372720"
click at [217, 85] on input "9599372720" at bounding box center [201, 86] width 258 height 24
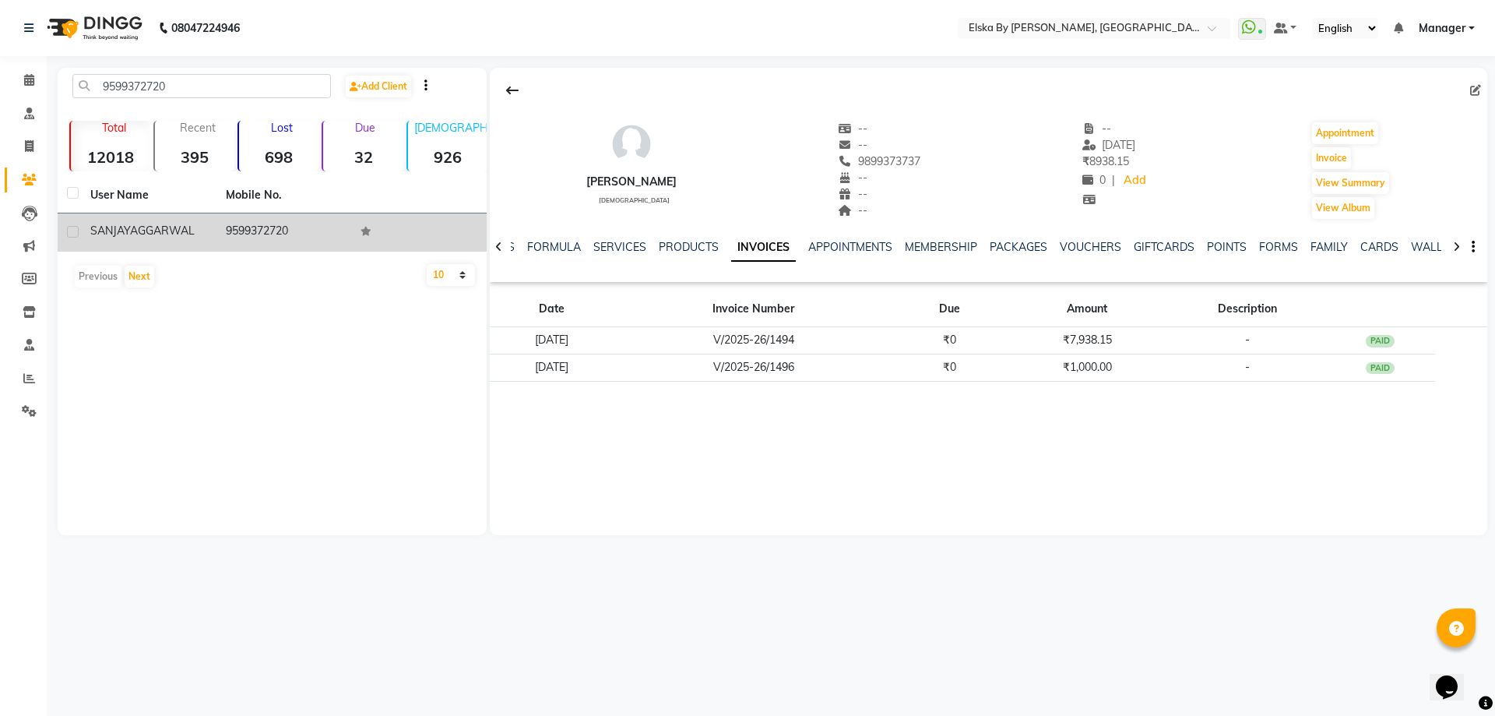
click at [222, 238] on td "9599372720" at bounding box center [283, 232] width 135 height 38
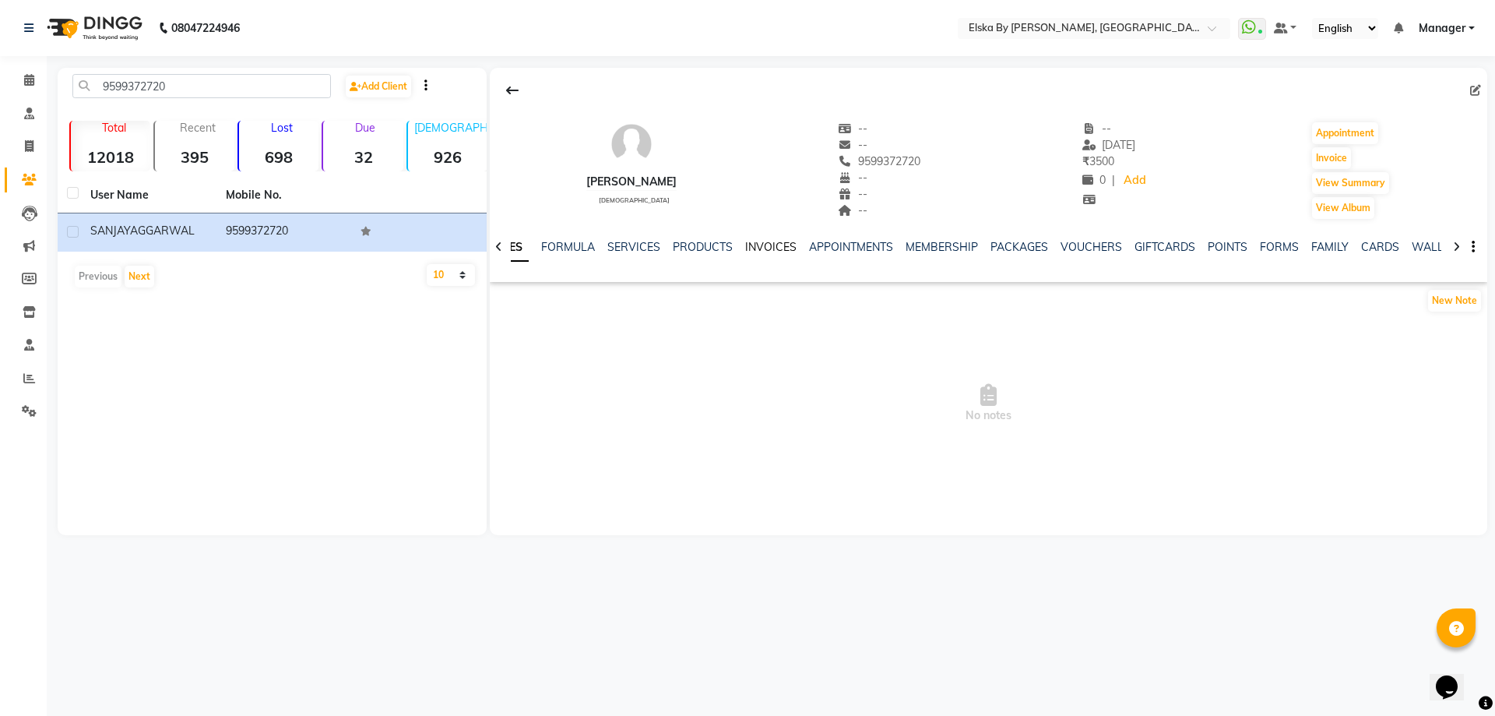
click at [760, 249] on link "INVOICES" at bounding box center [770, 247] width 51 height 14
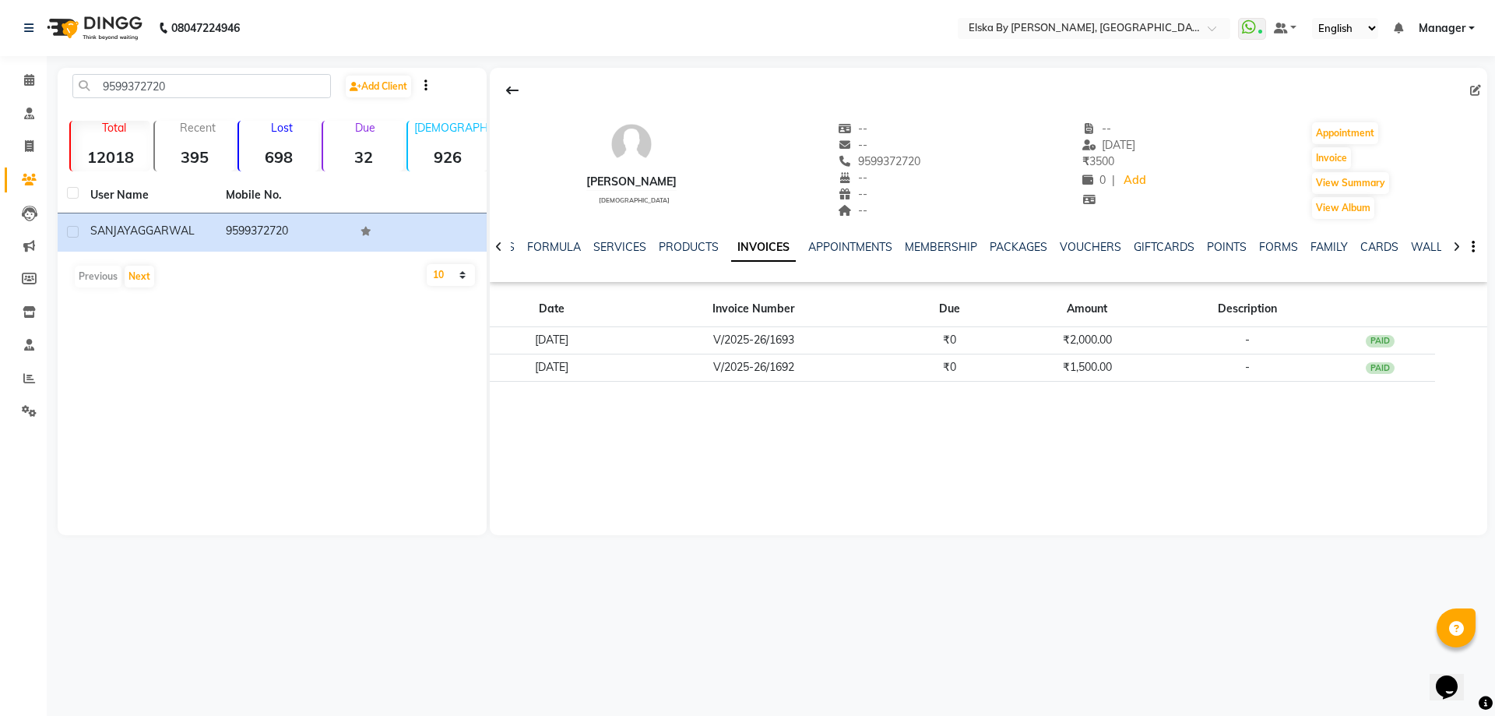
click at [688, 441] on div "[PERSON_NAME] [DEMOGRAPHIC_DATA] -- -- 9599372720 -- -- -- -- [DATE] ₹ 3500 0 |…" at bounding box center [988, 301] width 997 height 467
drag, startPoint x: 178, startPoint y: 76, endPoint x: 75, endPoint y: 78, distance: 102.8
click at [75, 78] on input "9599372720" at bounding box center [201, 86] width 258 height 24
paste input "671098975"
type input "9671098975"
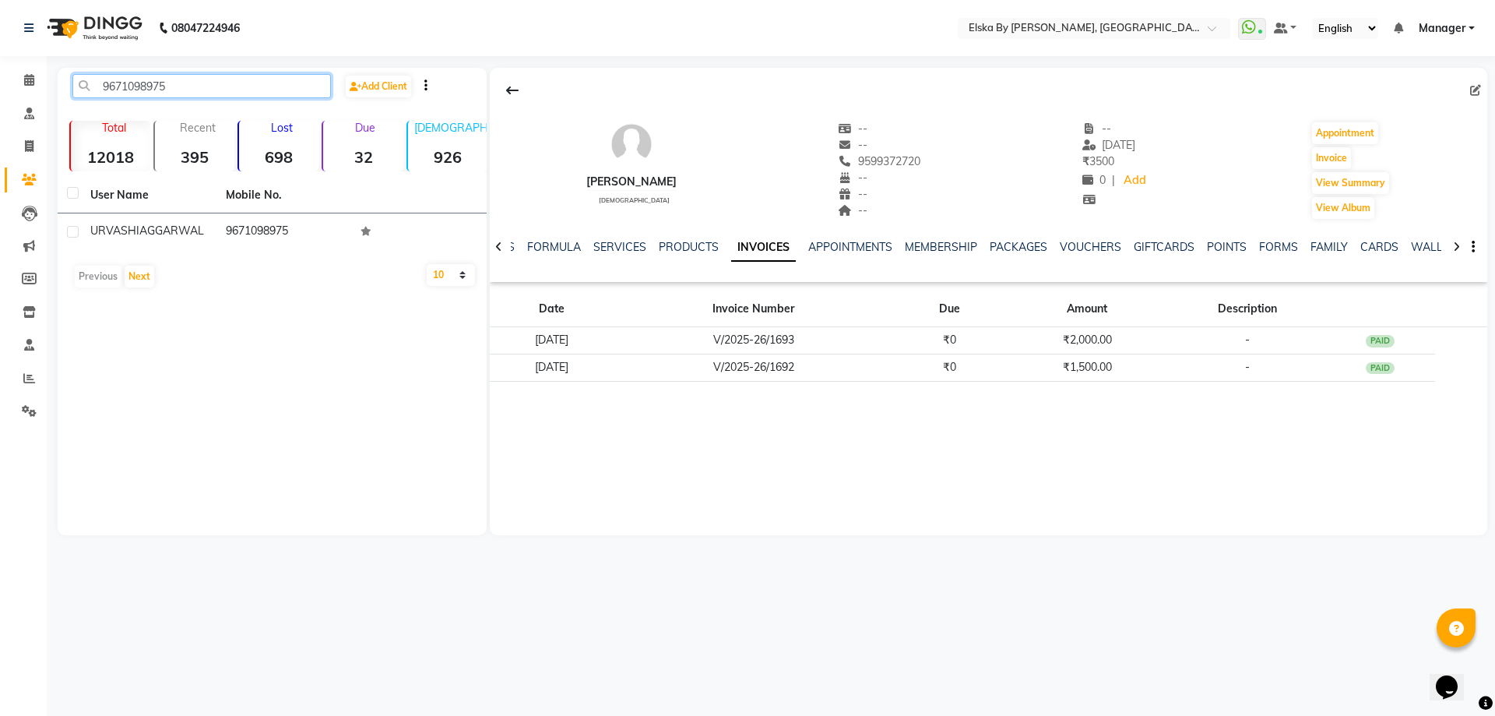
drag, startPoint x: 185, startPoint y: 82, endPoint x: 62, endPoint y: 82, distance: 122.2
click at [62, 82] on div "9671098975" at bounding box center [202, 86] width 282 height 24
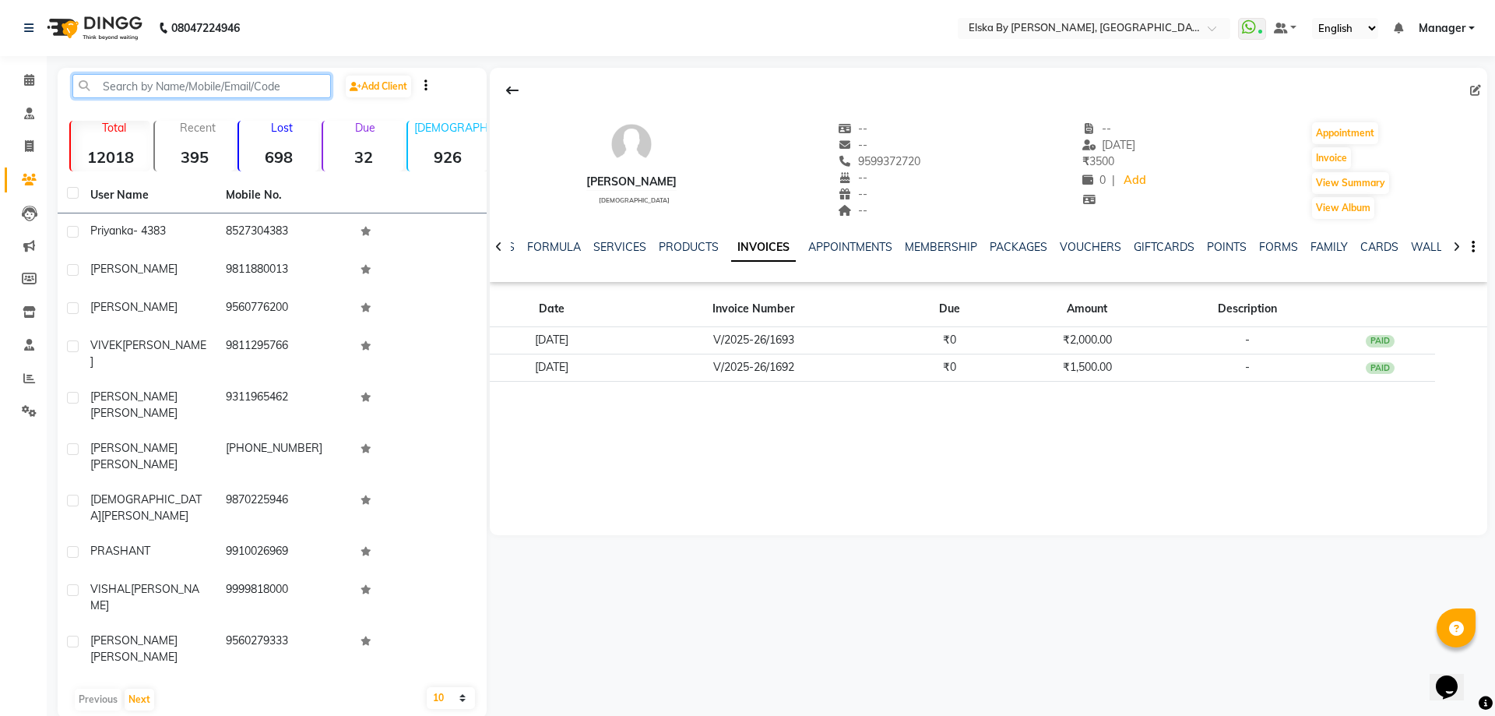
paste input "9671098975"
type input "9671098975"
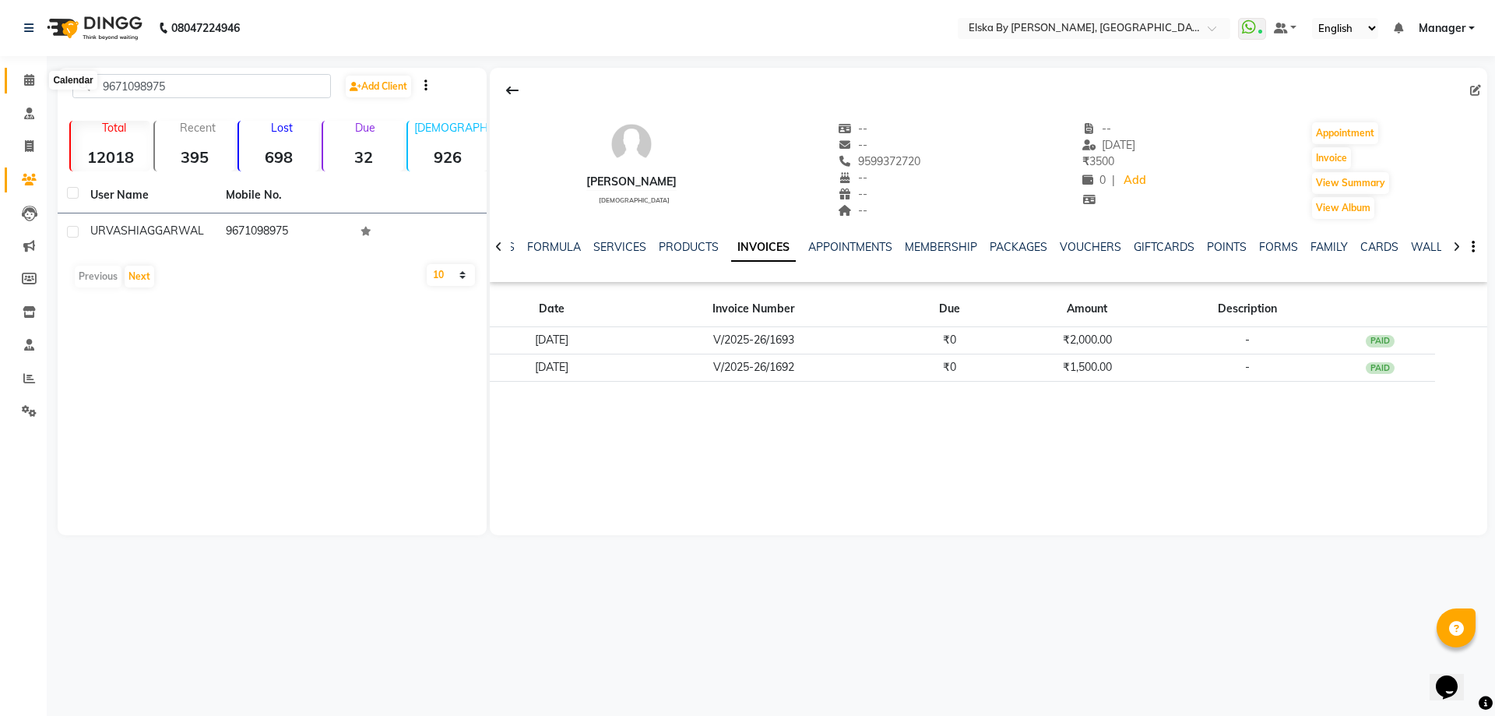
click at [31, 79] on icon at bounding box center [29, 80] width 10 height 12
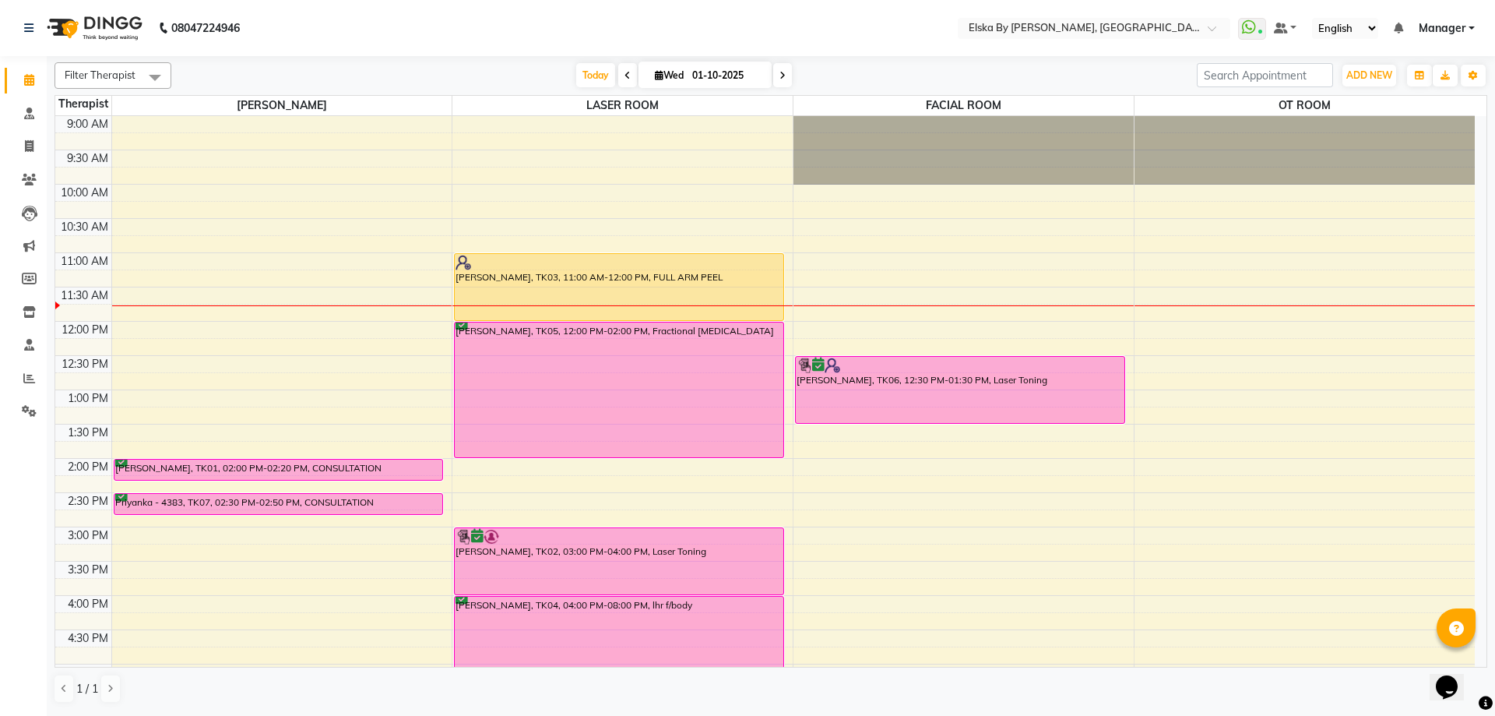
click at [656, 77] on icon at bounding box center [659, 75] width 9 height 10
select select "10"
select select "2025"
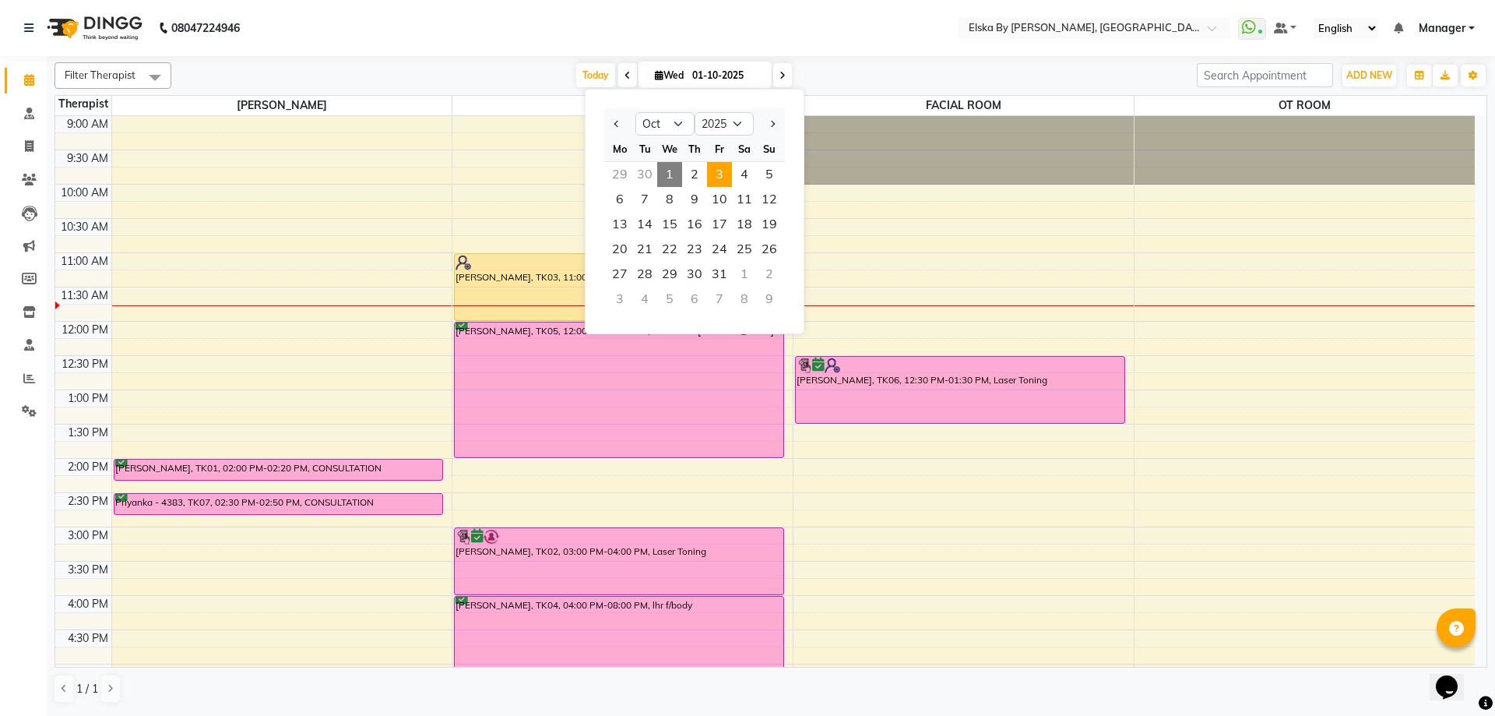
click at [719, 170] on span "3" at bounding box center [719, 174] width 25 height 25
type input "03-10-2025"
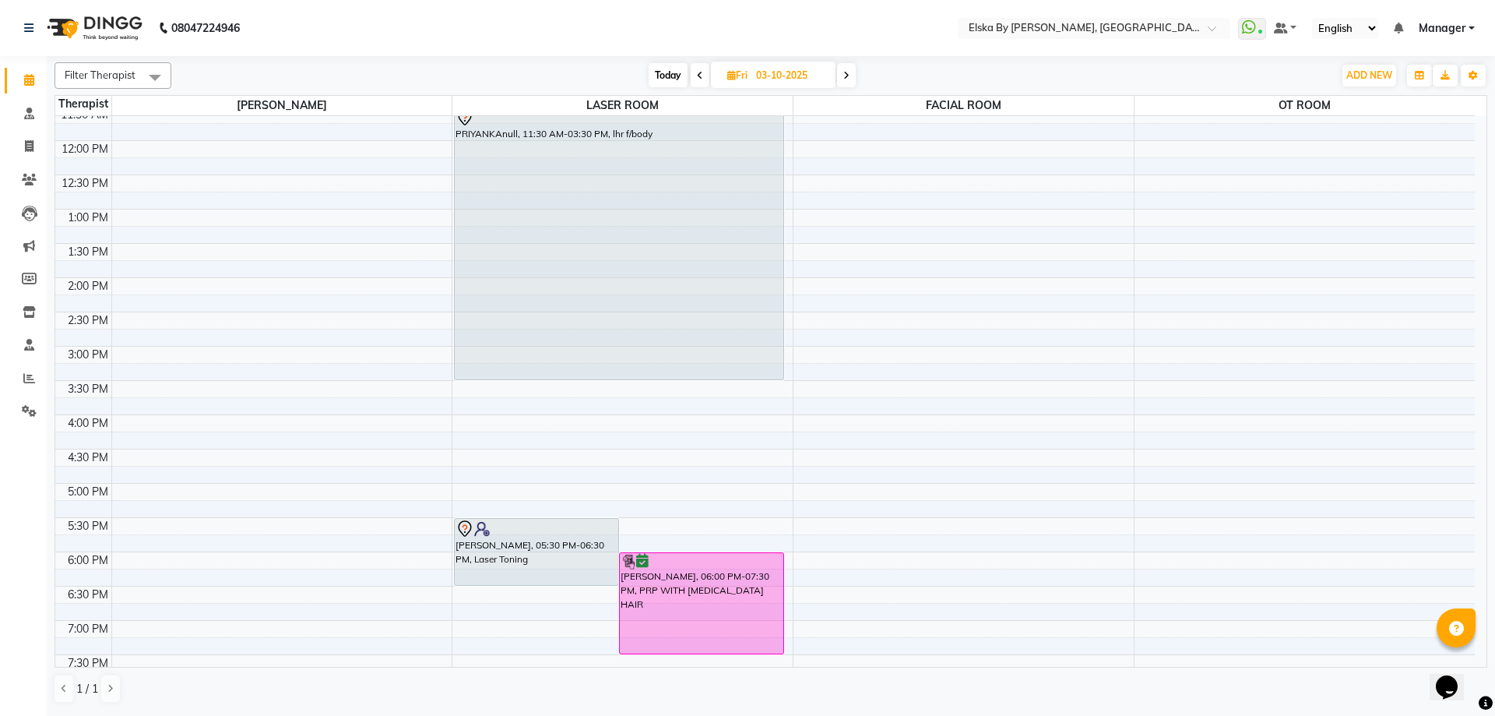
scroll to position [193, 0]
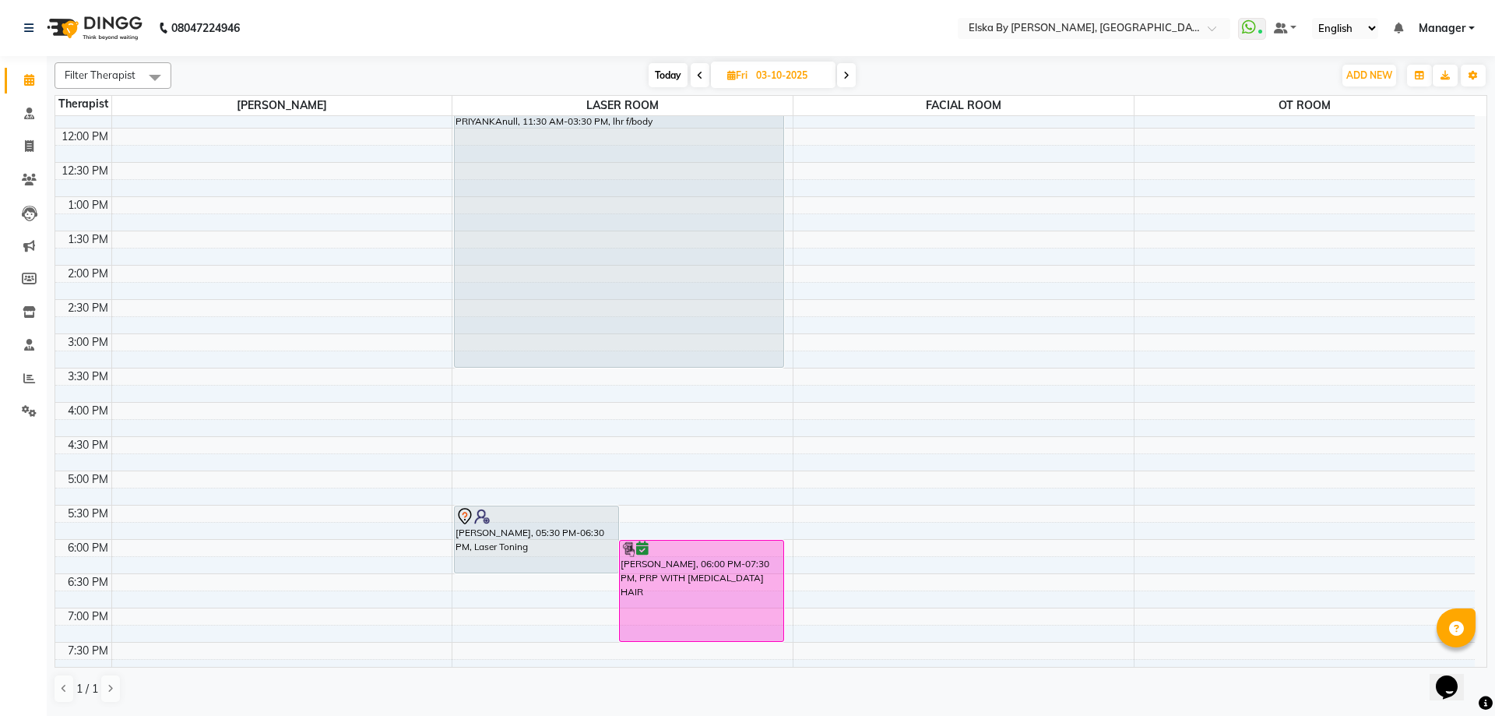
click at [386, 382] on div "9:00 AM 9:30 AM 10:00 AM 10:30 AM 11:00 AM 11:30 AM 12:00 PM 12:30 PM 1:00 PM 1…" at bounding box center [764, 333] width 1419 height 821
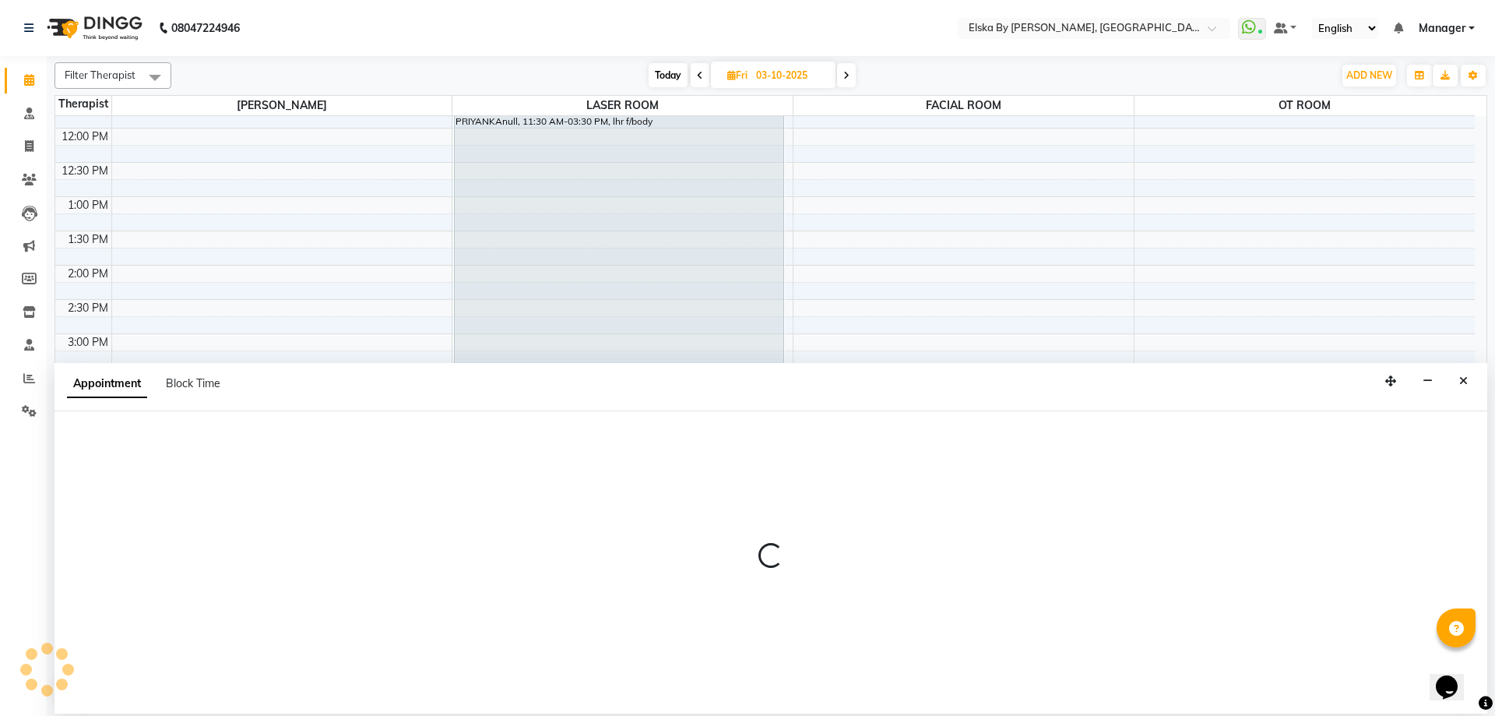
select select "62001"
select select "930"
select select "tentative"
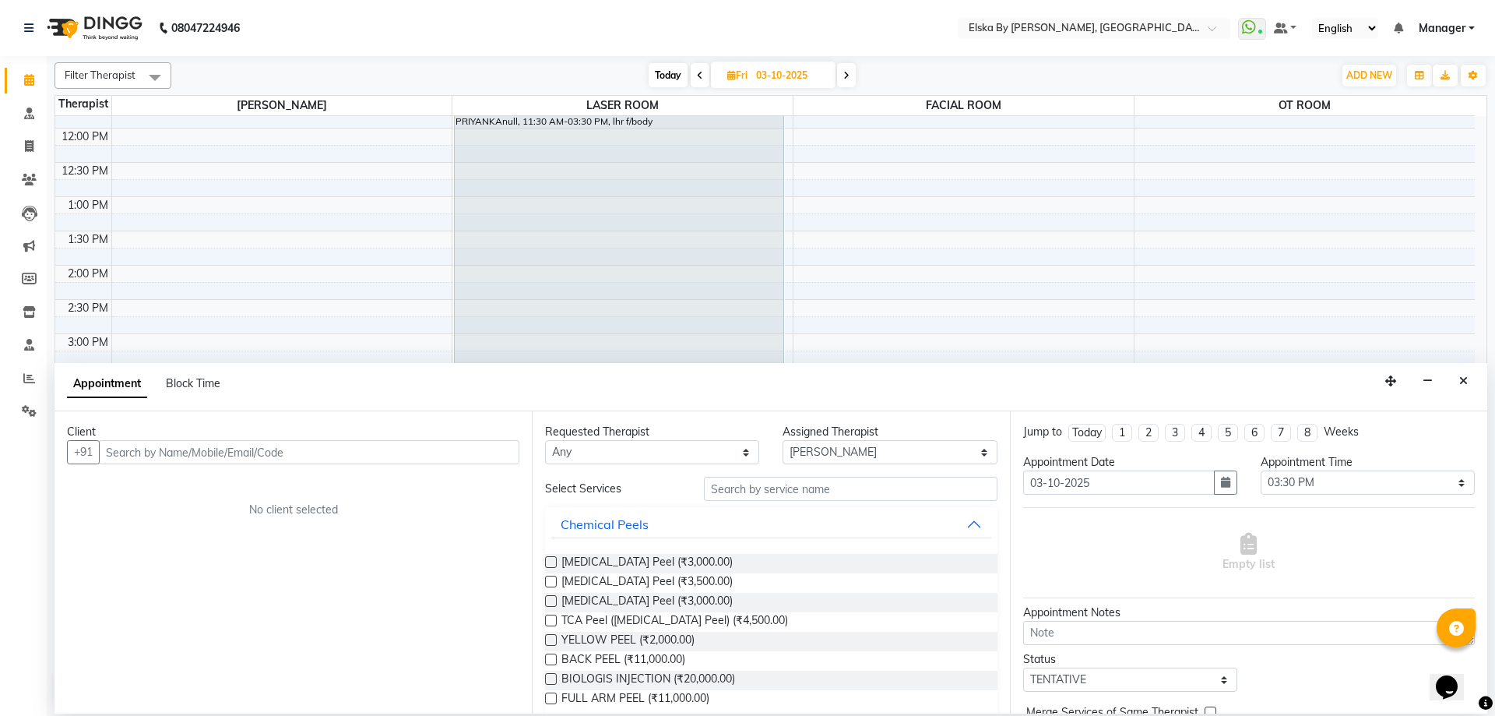
click at [207, 455] on input "text" at bounding box center [309, 452] width 420 height 24
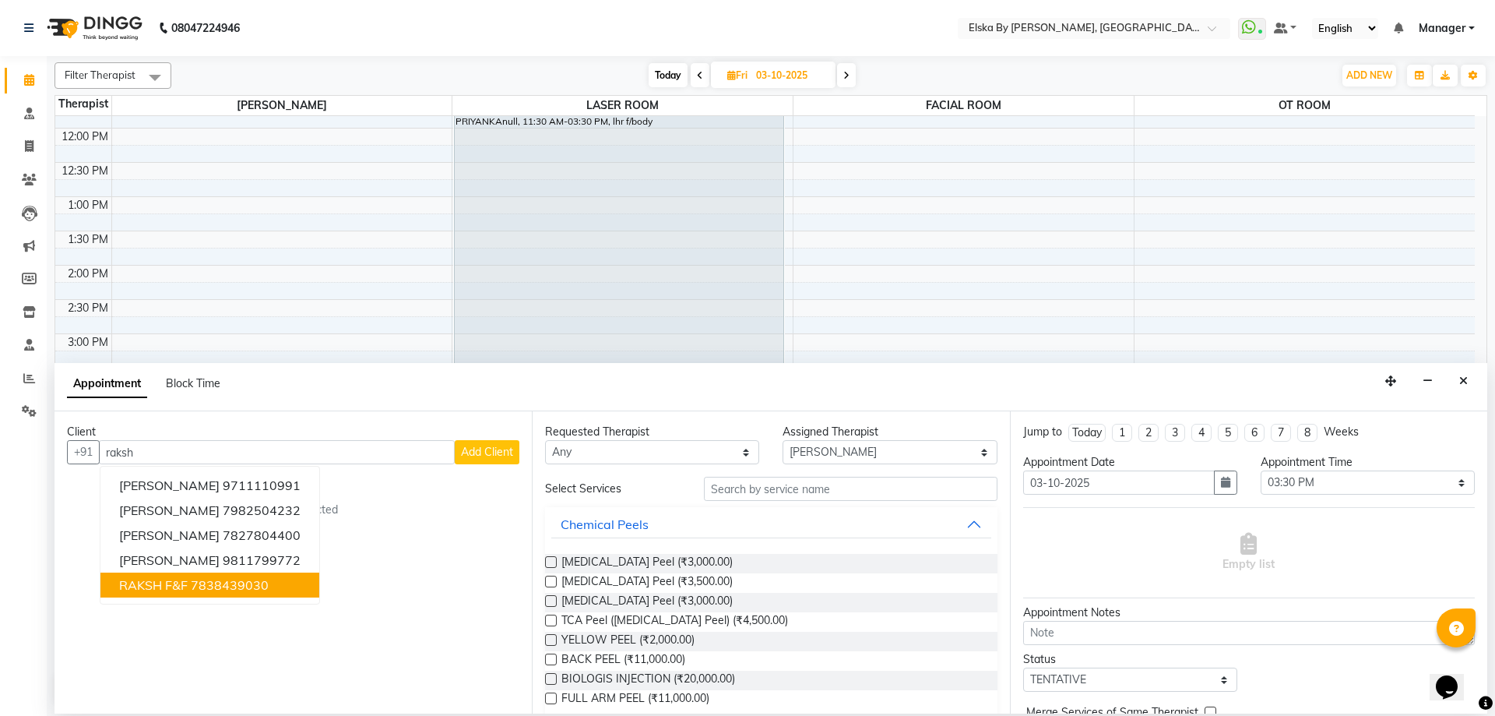
click at [182, 579] on span "RAKSH F&F" at bounding box center [153, 585] width 69 height 16
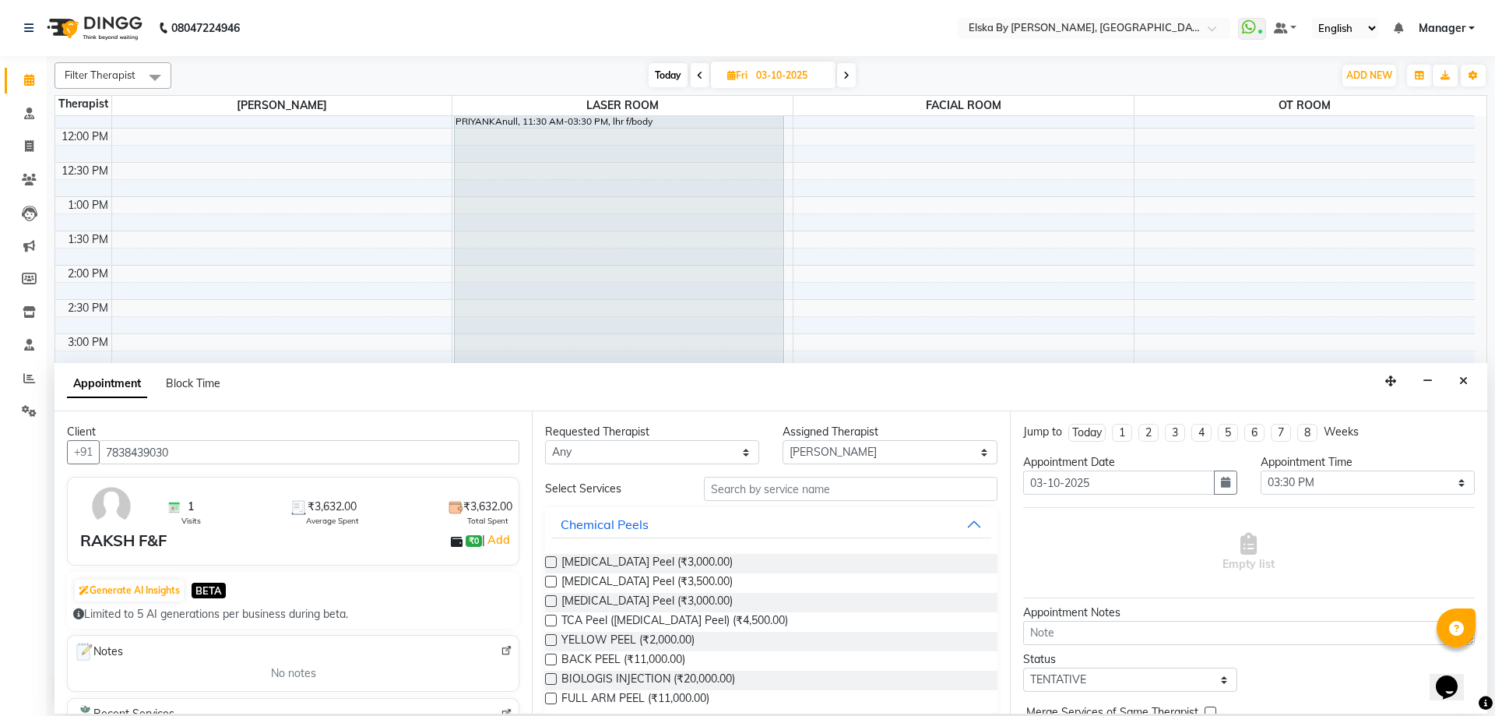
type input "7838439030"
click at [781, 484] on input "text" at bounding box center [851, 489] width 294 height 24
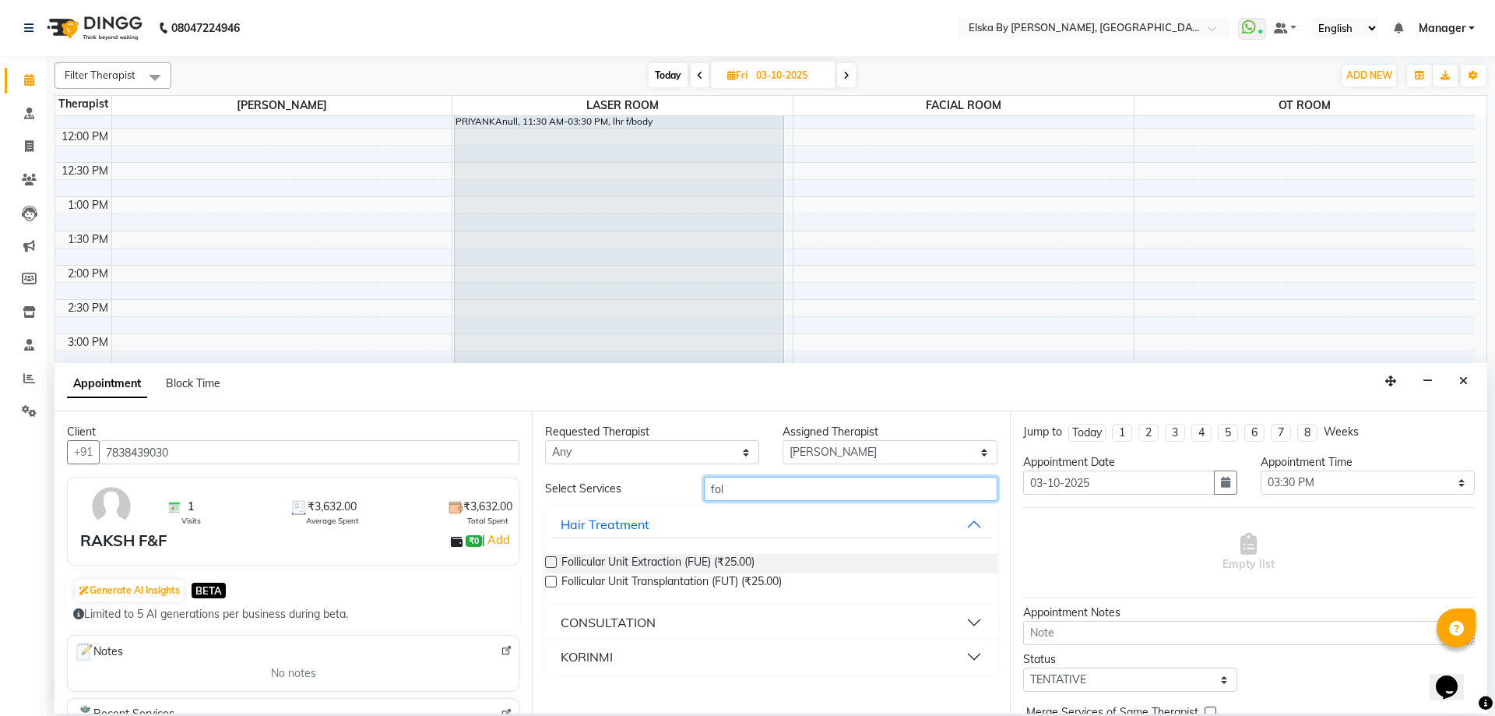
type input "fol"
click at [622, 614] on div "CONSULTATION" at bounding box center [608, 622] width 95 height 19
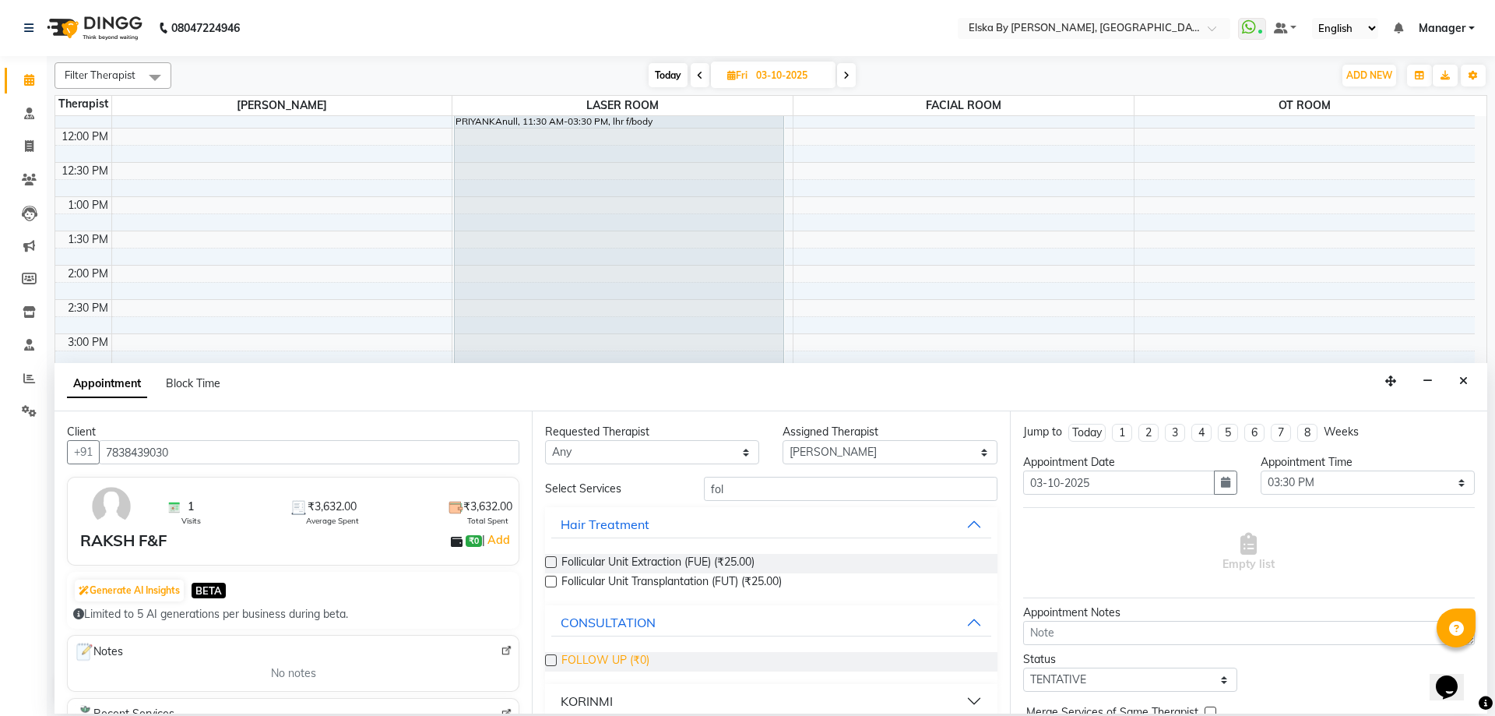
click at [647, 661] on span "FOLLOW UP (₹0)" at bounding box center [605, 661] width 88 height 19
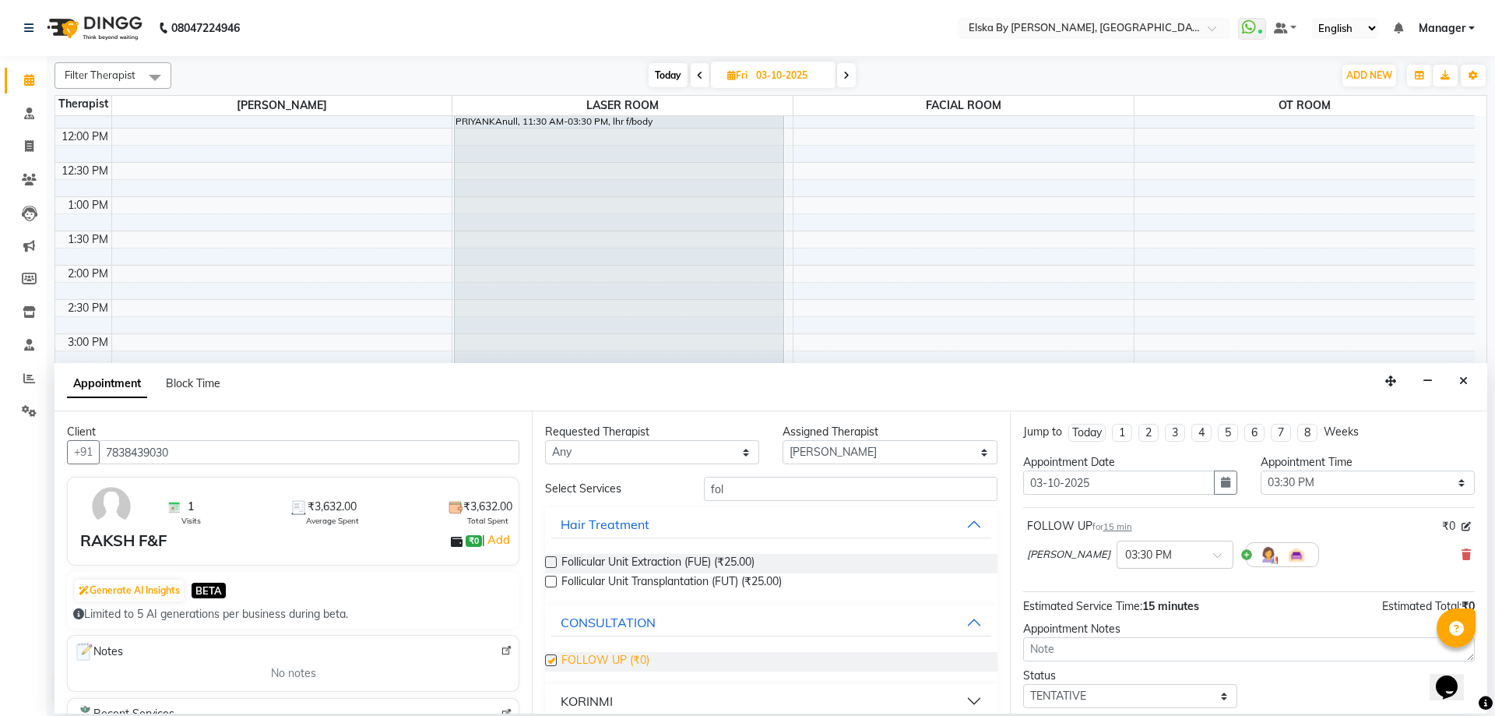
checkbox input "false"
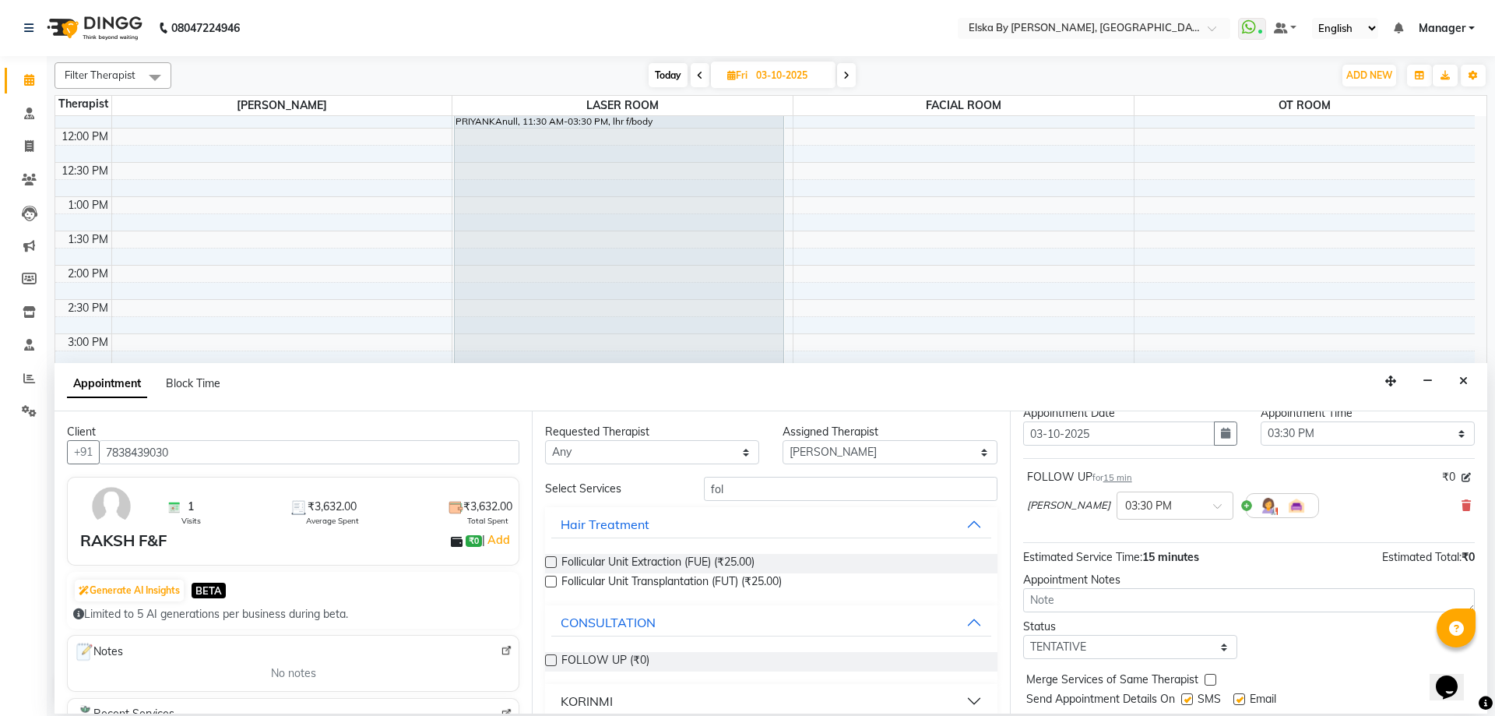
scroll to position [93, 0]
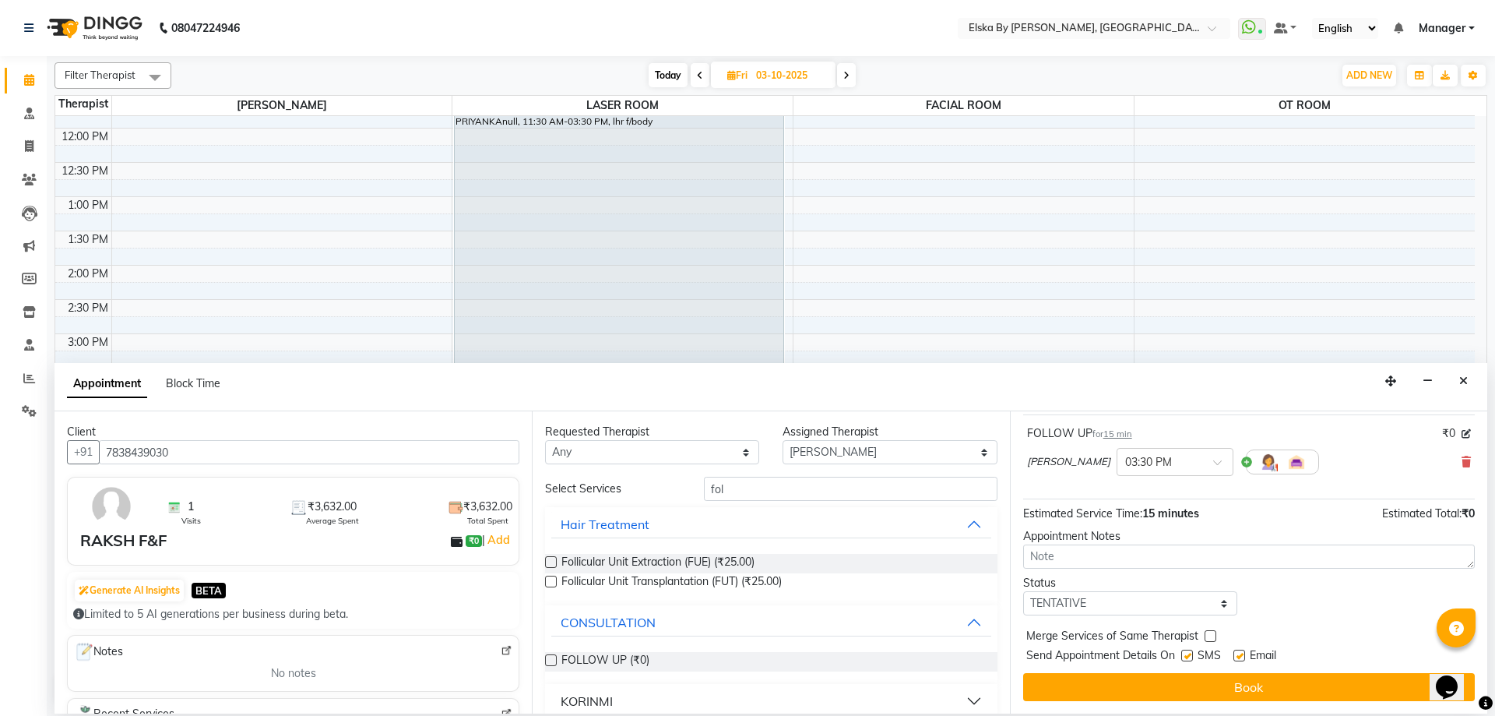
click at [1240, 654] on label at bounding box center [1239, 655] width 12 height 12
click at [1240, 654] on input "checkbox" at bounding box center [1238, 657] width 10 height 10
checkbox input "false"
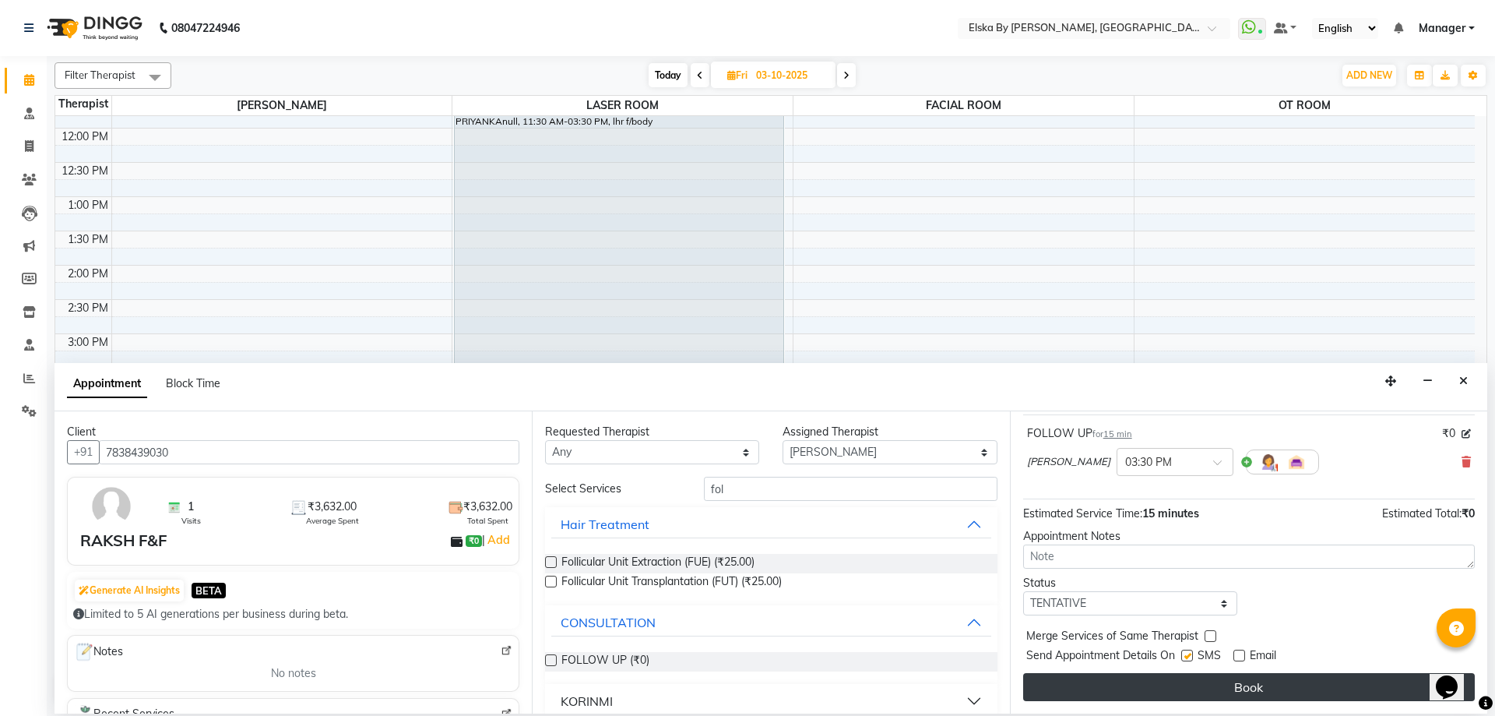
click at [1241, 679] on button "Book" at bounding box center [1249, 687] width 452 height 28
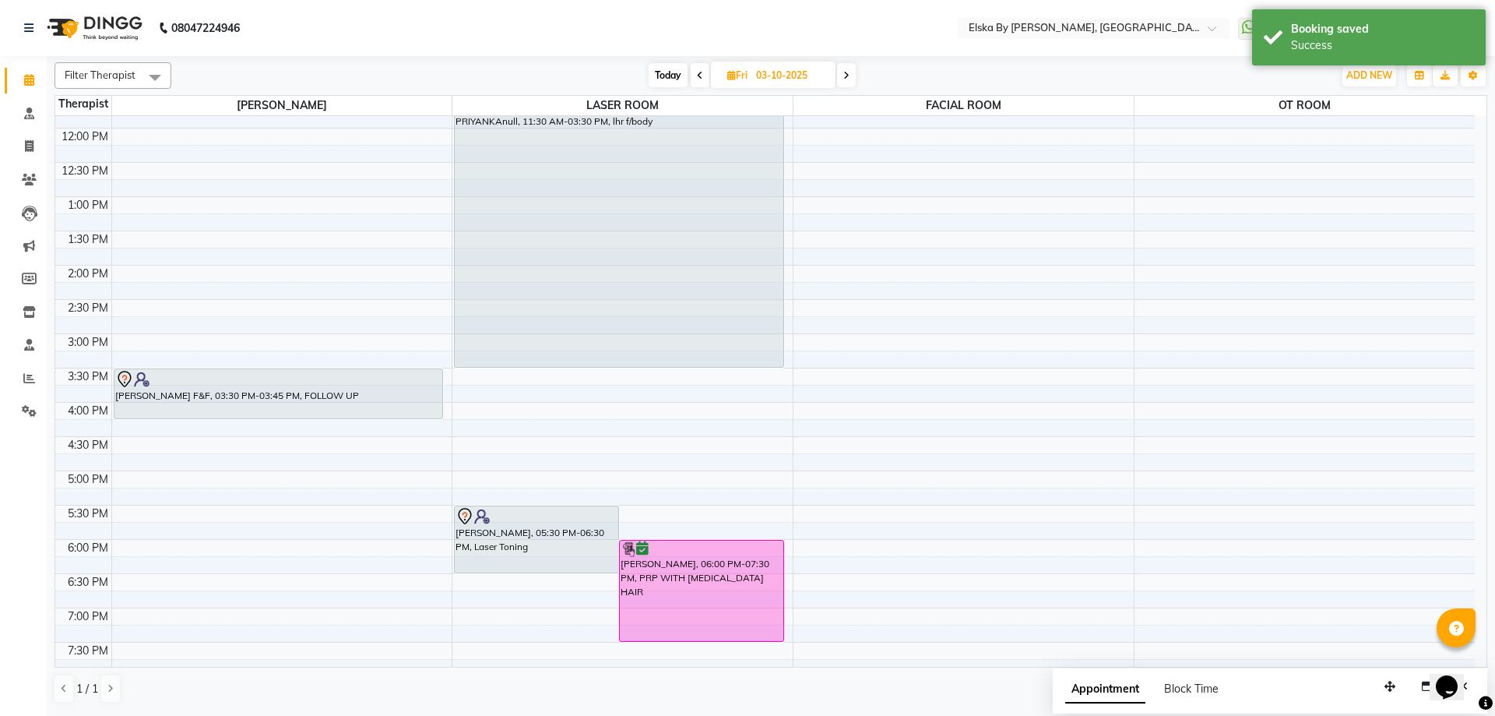
drag, startPoint x: 266, startPoint y: 382, endPoint x: 264, endPoint y: 409, distance: 27.4
click at [264, 409] on div "[PERSON_NAME] F&F, 03:30 PM-03:45 PM, FOLLOW UP [PERSON_NAME] F&F, 03:30 PM-03:…" at bounding box center [282, 333] width 340 height 821
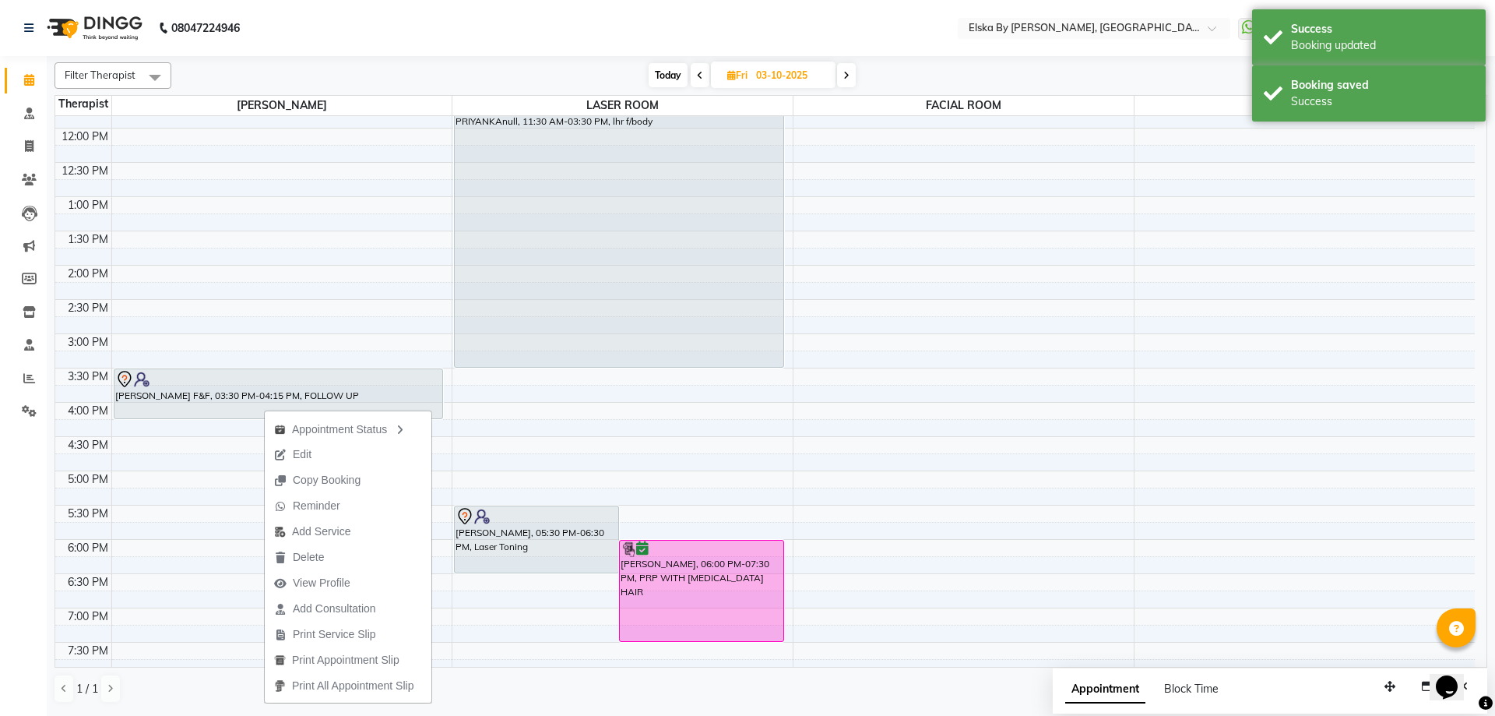
click at [23, 475] on div "Calendar Consultation Invoice Clients Leads Marketing Members Inventory Staff R…" at bounding box center [105, 368] width 210 height 648
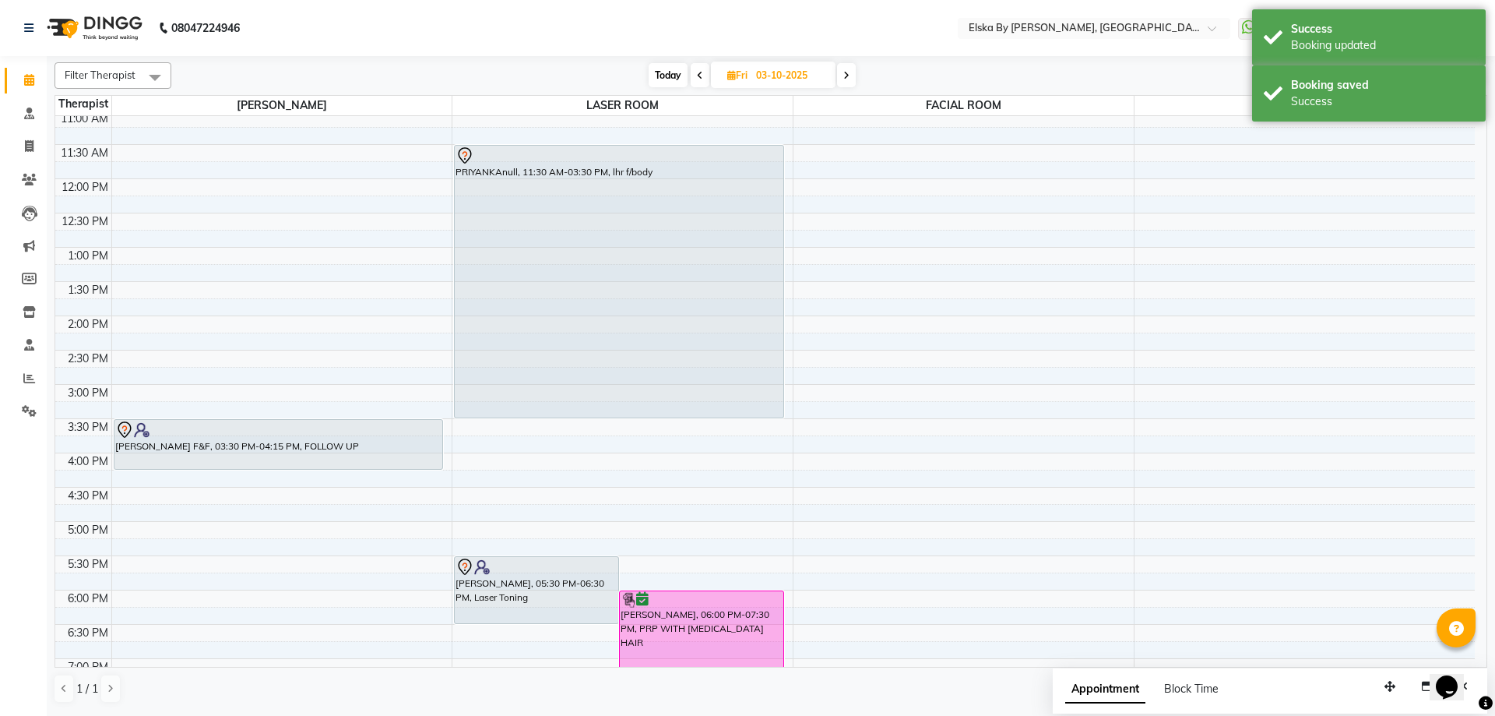
scroll to position [115, 0]
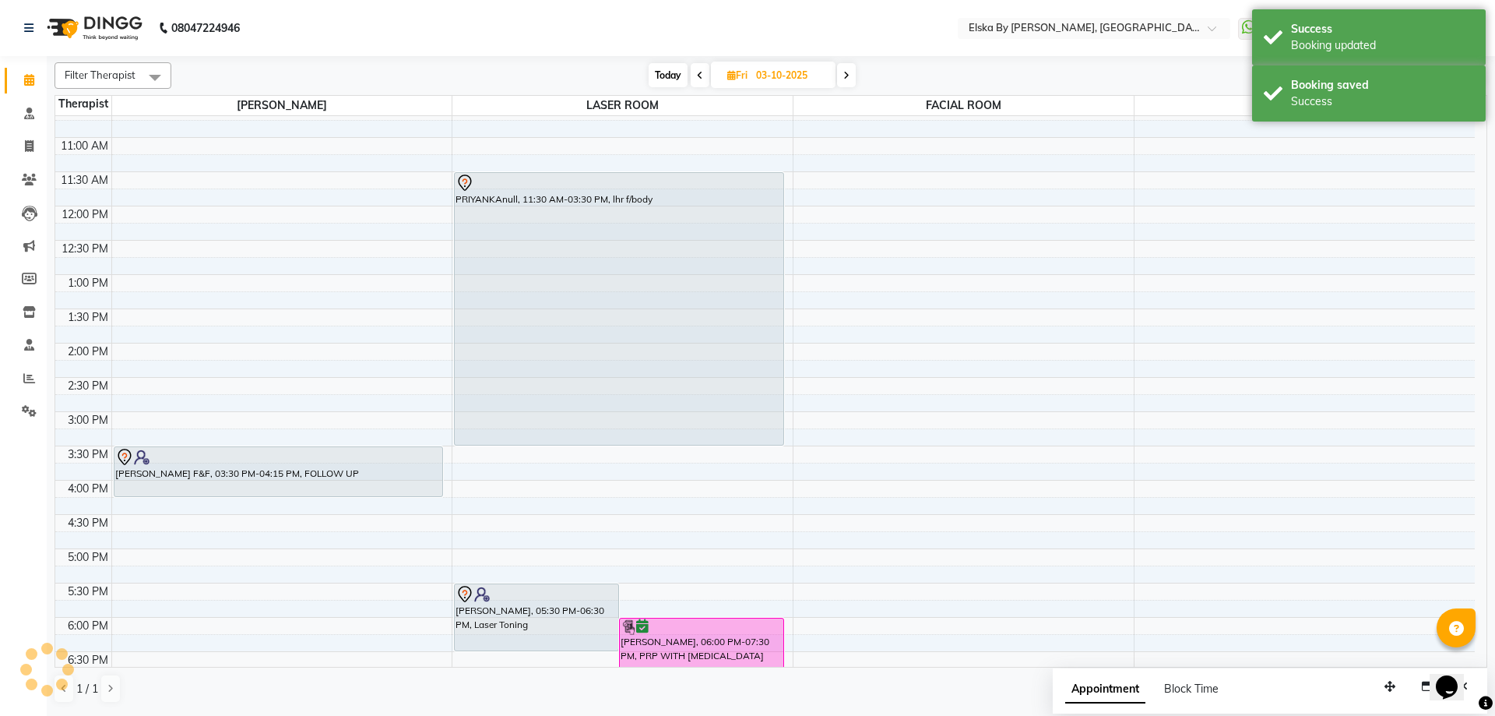
click at [665, 72] on span "Today" at bounding box center [668, 75] width 39 height 24
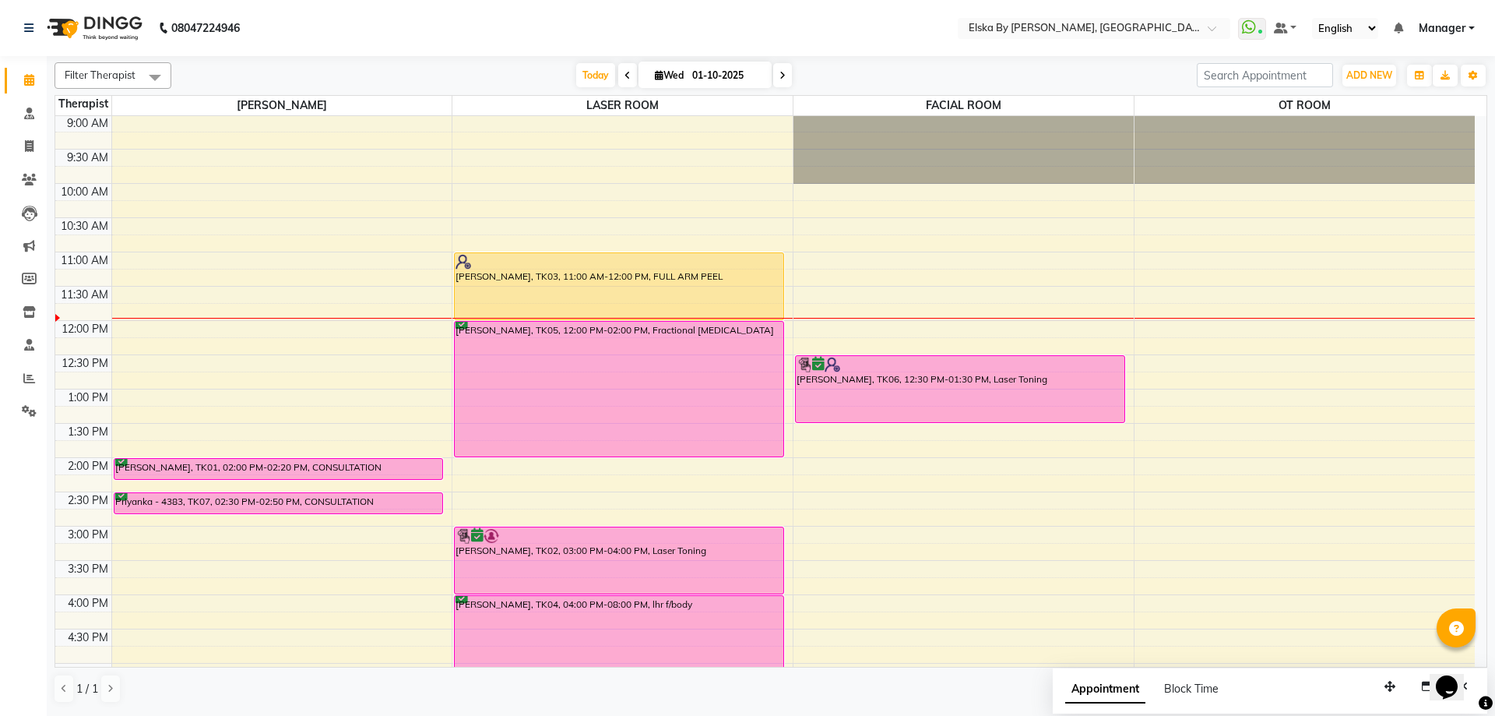
scroll to position [0, 0]
click at [779, 76] on icon at bounding box center [782, 75] width 6 height 9
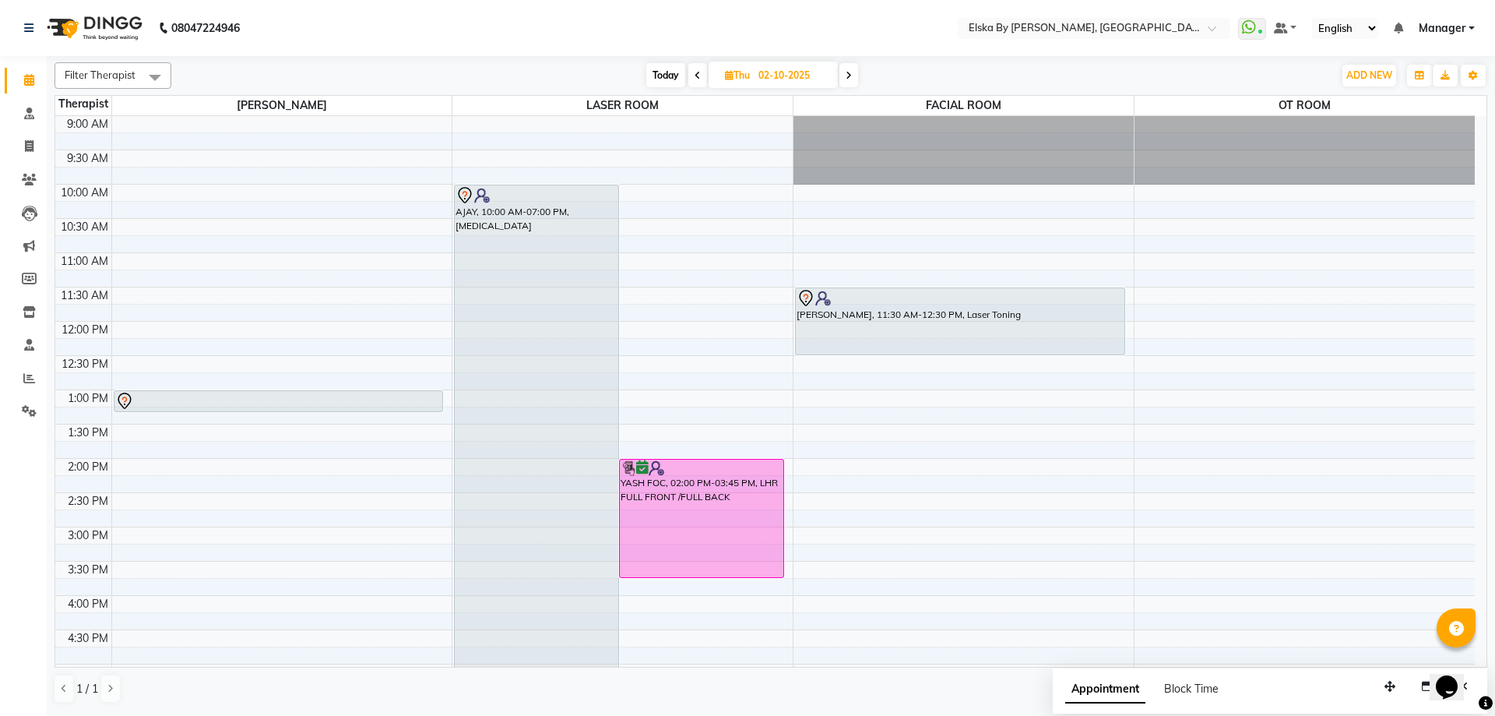
click at [665, 71] on span "Today" at bounding box center [665, 75] width 39 height 24
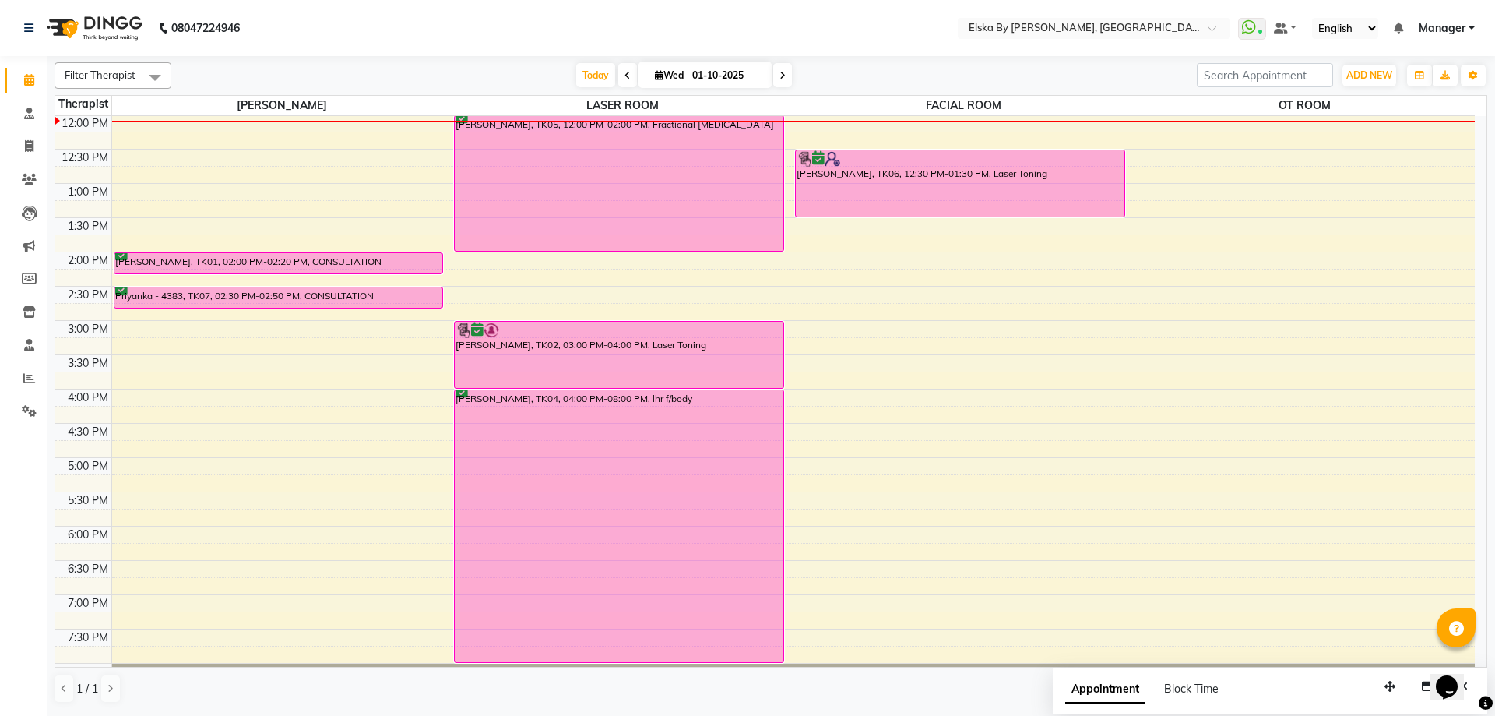
scroll to position [51, 0]
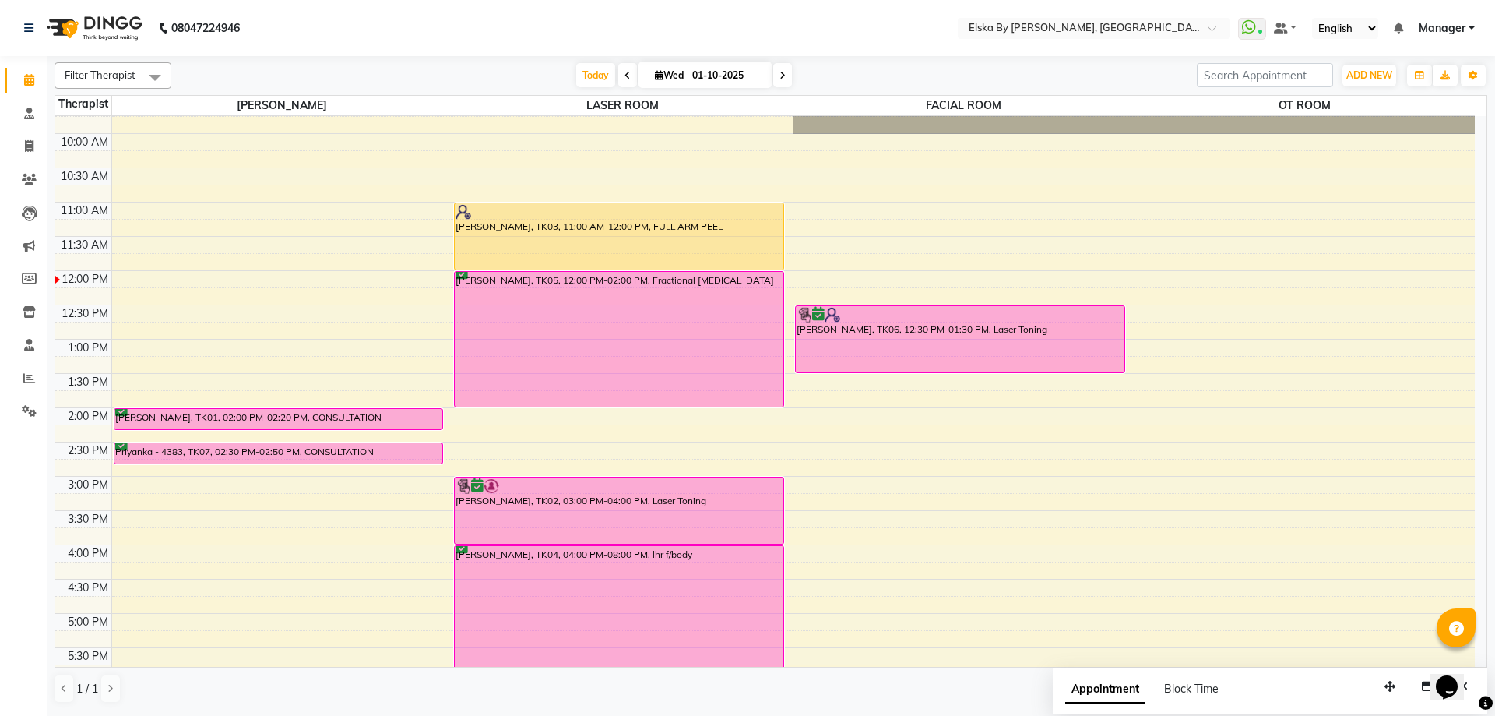
click at [779, 74] on icon at bounding box center [782, 75] width 6 height 9
type input "02-10-2025"
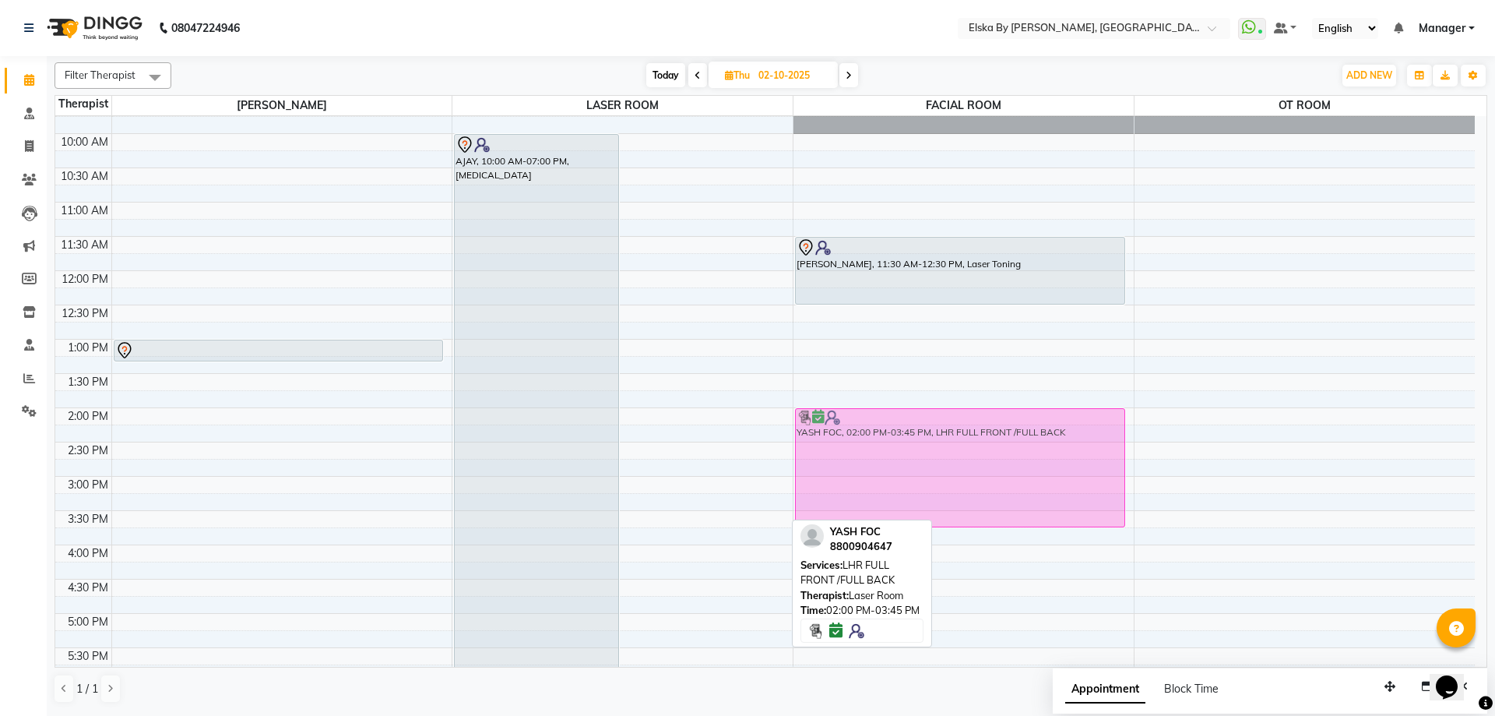
drag, startPoint x: 728, startPoint y: 424, endPoint x: 868, endPoint y: 424, distance: 140.1
click at [868, 424] on tr "[PERSON_NAME], 01:00 PM-01:20 PM, CONSULTATION AJAY, 10:00 AM-07:00 PM, [MEDICA…" at bounding box center [764, 475] width 1419 height 821
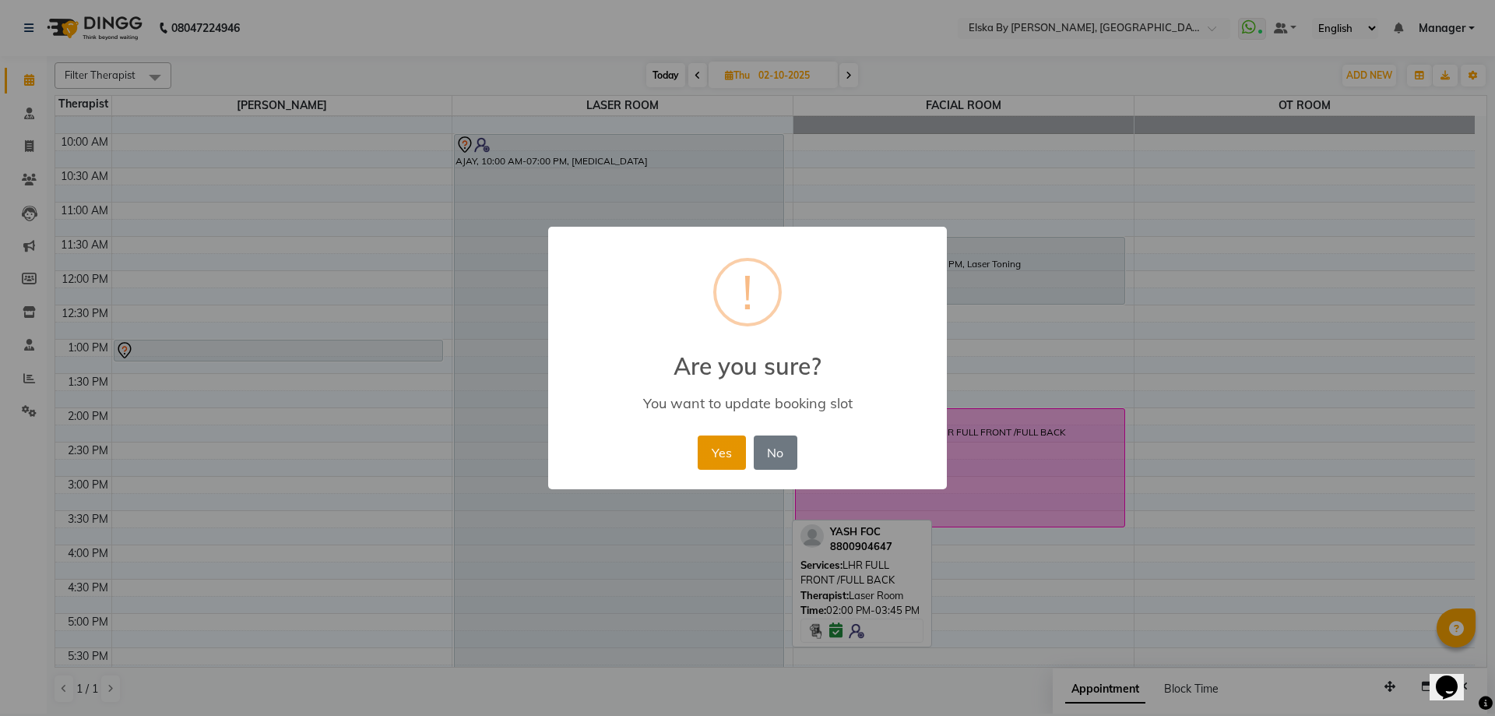
click at [726, 454] on button "Yes" at bounding box center [721, 452] width 47 height 34
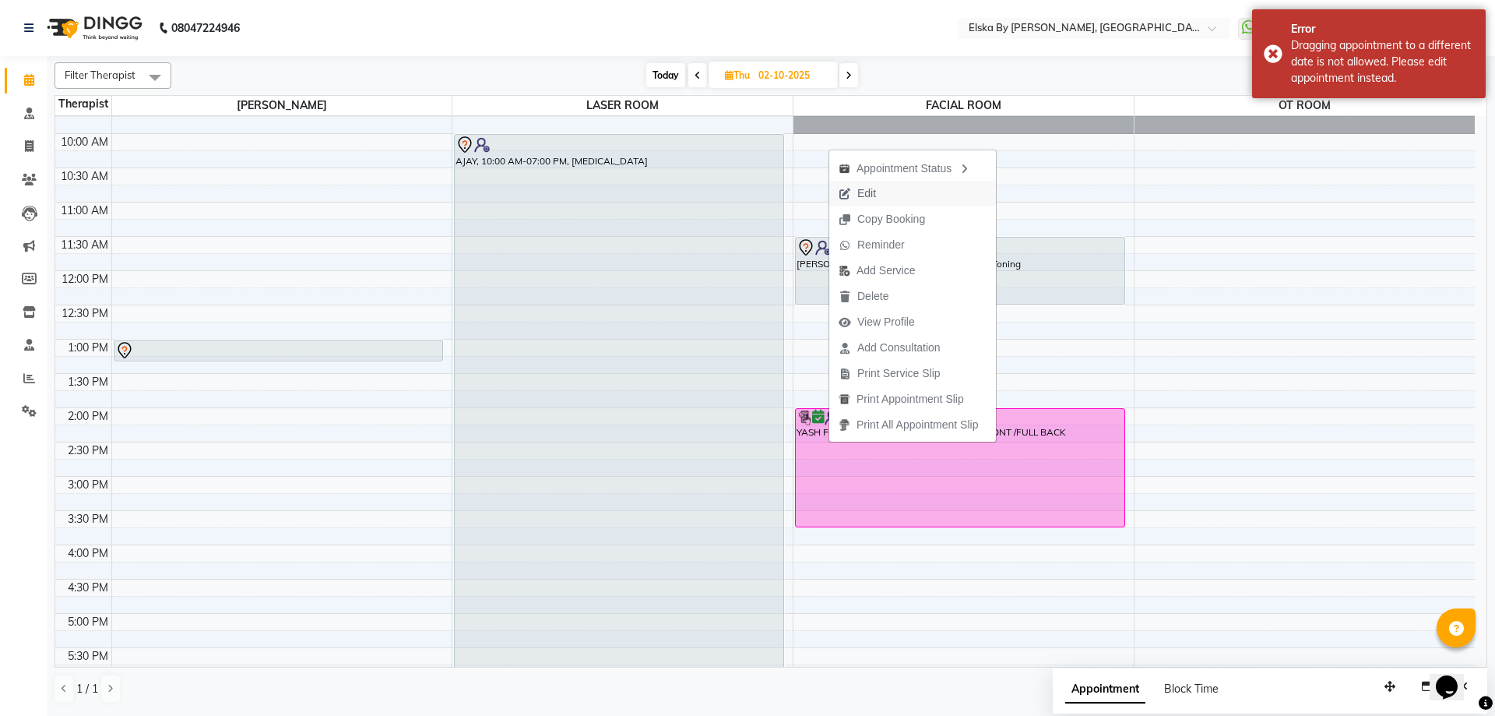
click at [853, 191] on span "Edit" at bounding box center [857, 194] width 56 height 26
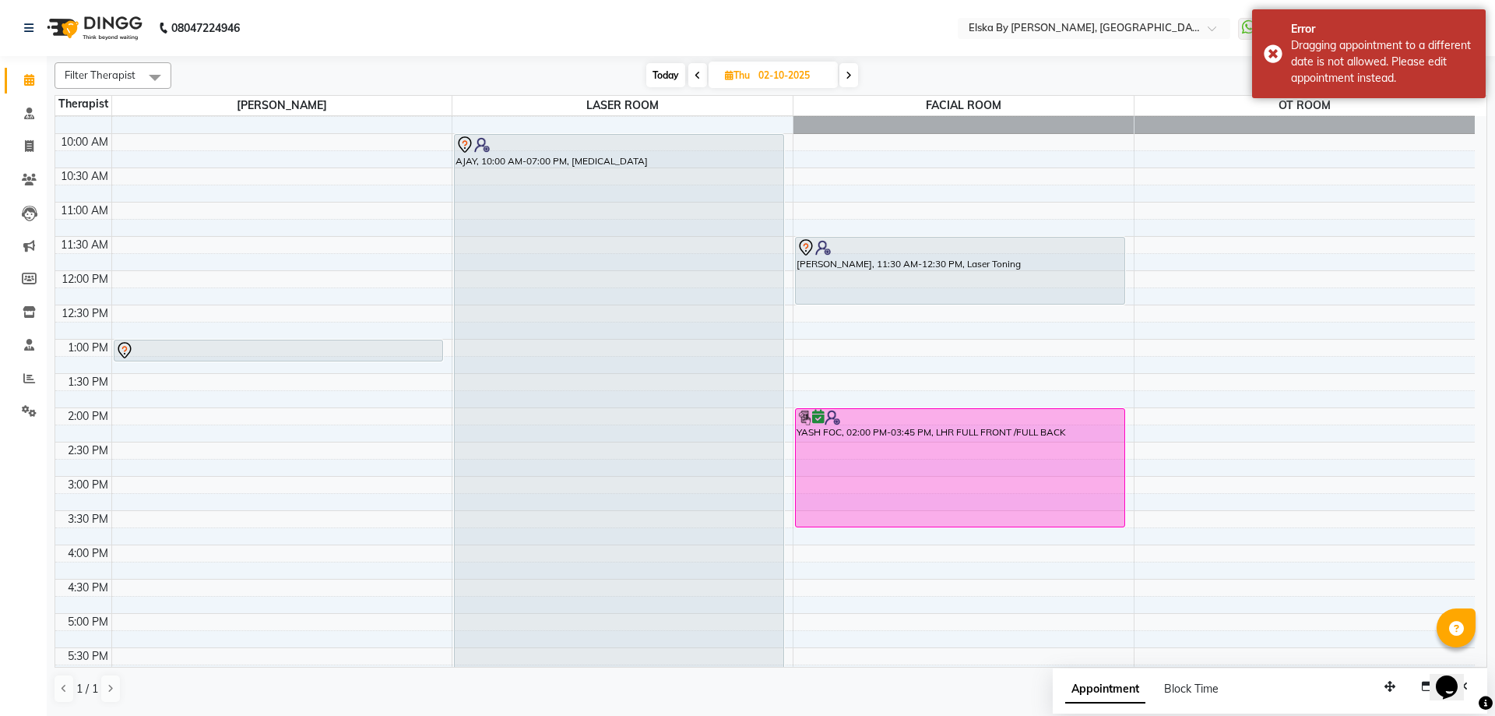
select select "tentative"
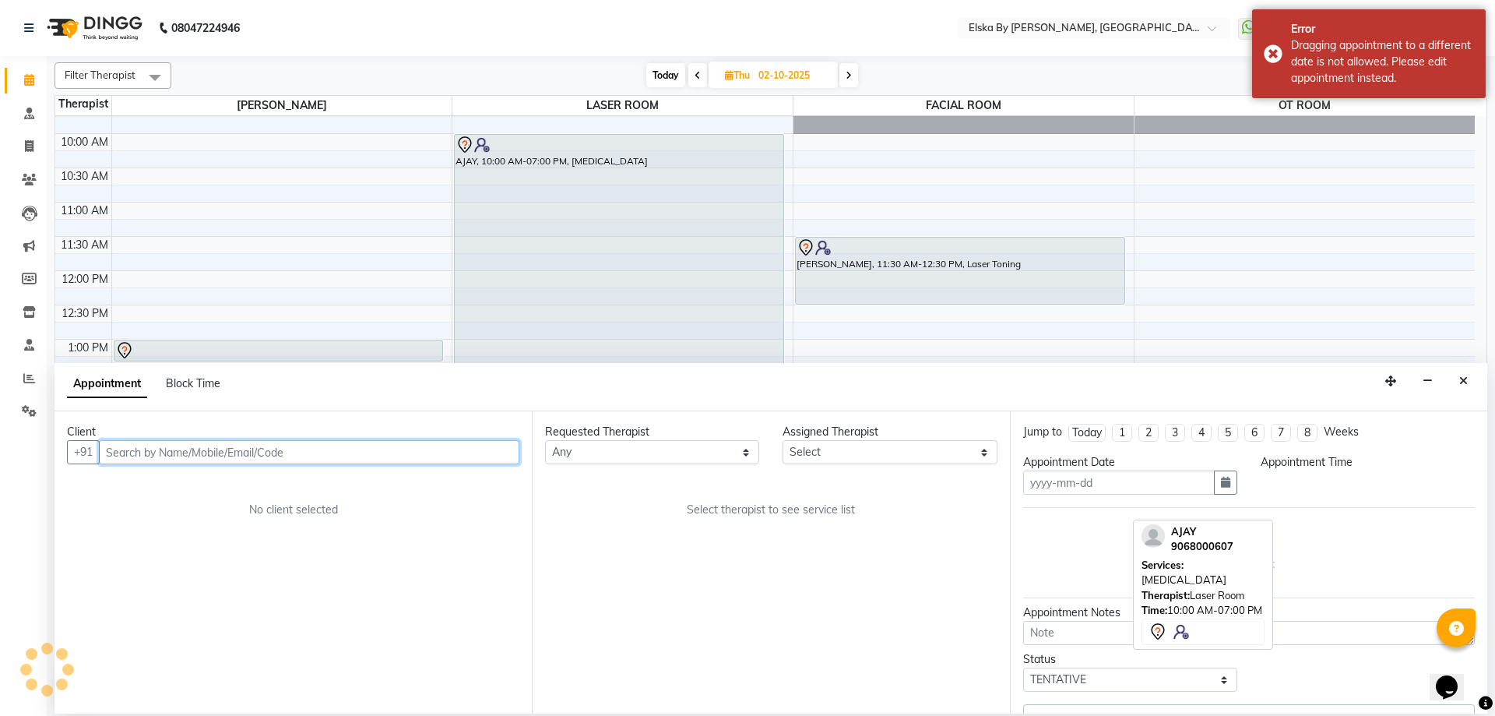
type input "02-10-2025"
select select "confirm booking"
select select "62002"
select select "840"
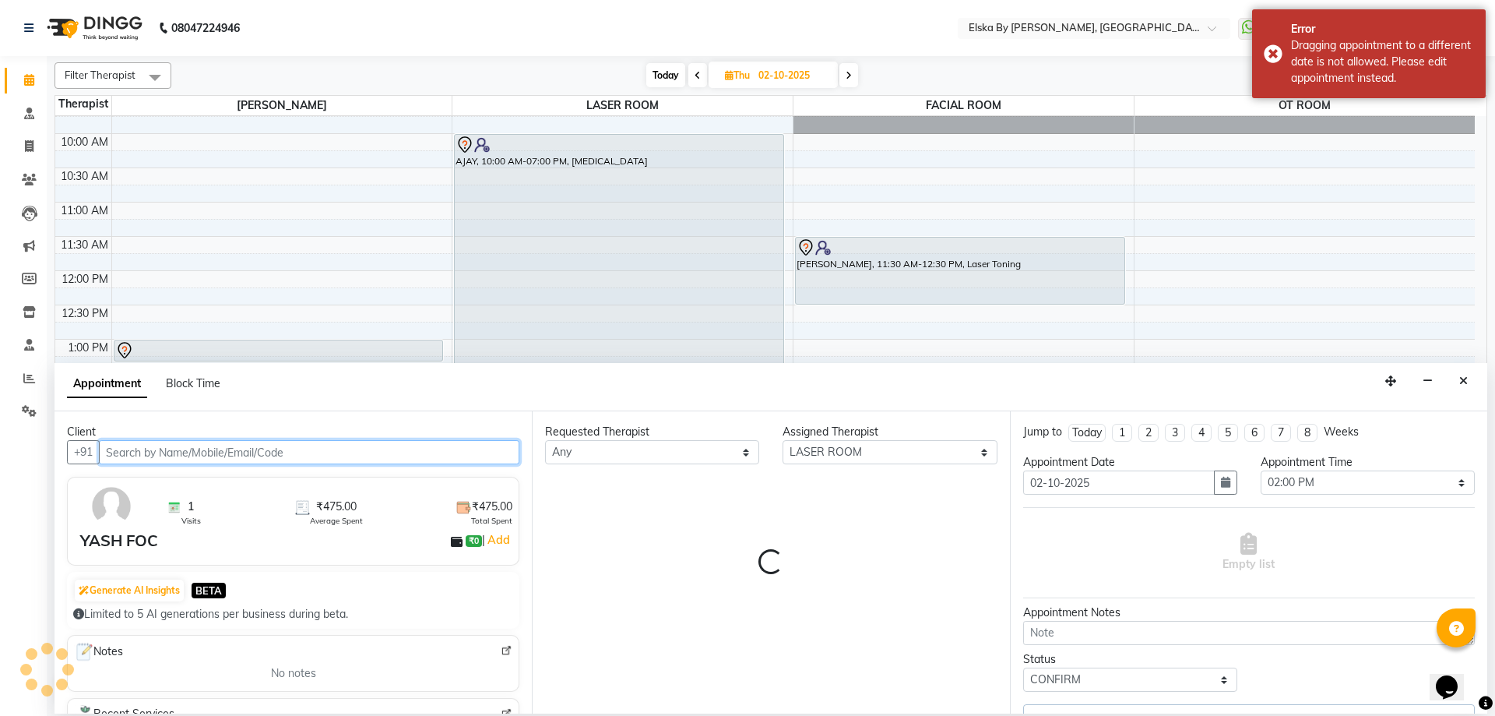
scroll to position [206, 0]
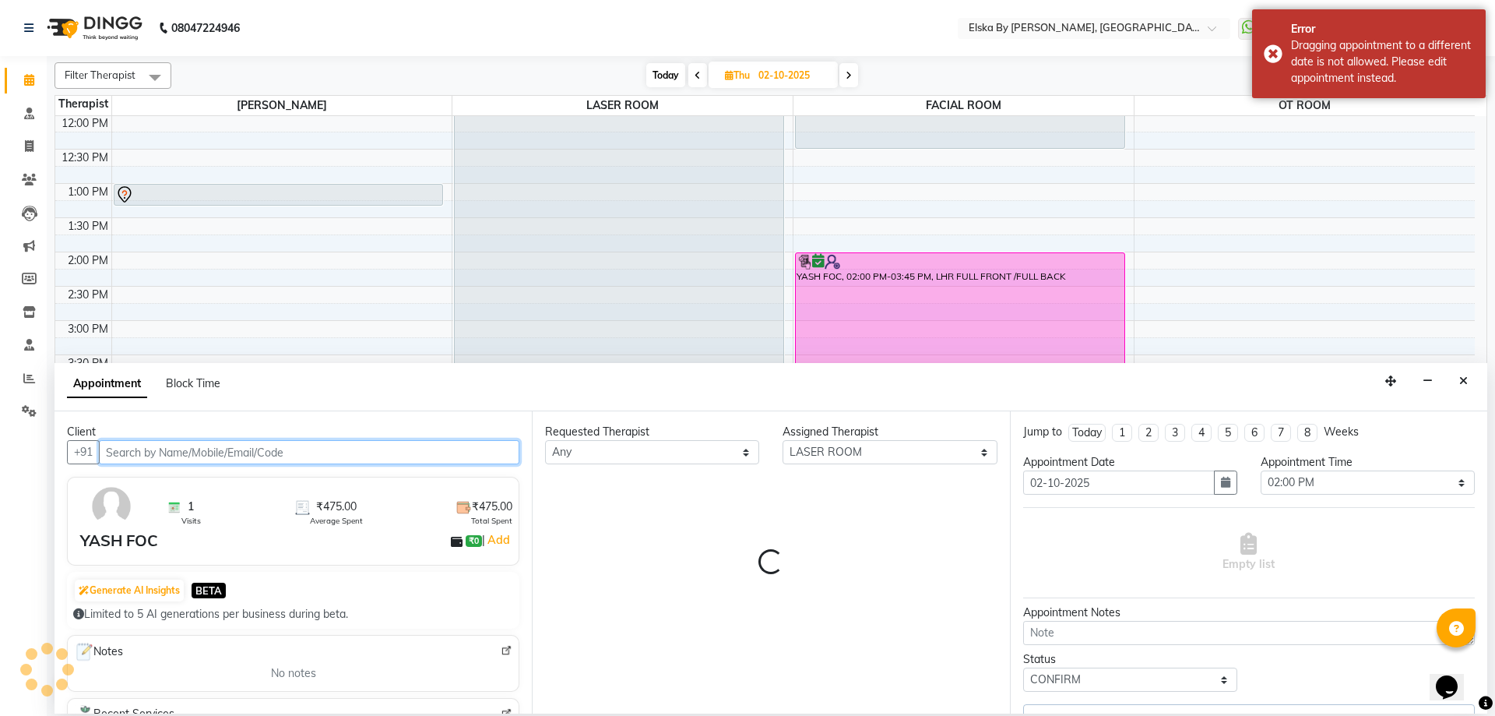
select select "3636"
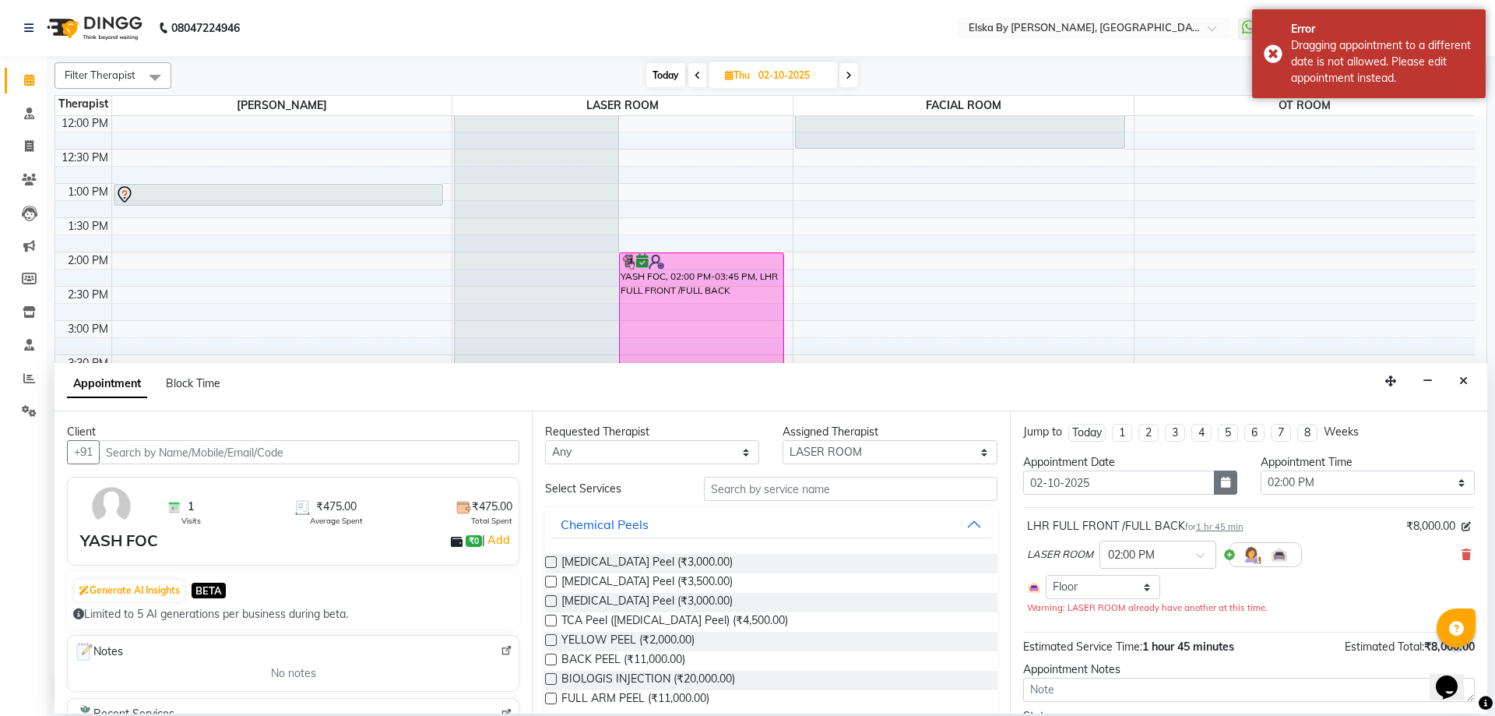
click at [1222, 484] on icon "button" at bounding box center [1225, 482] width 9 height 11
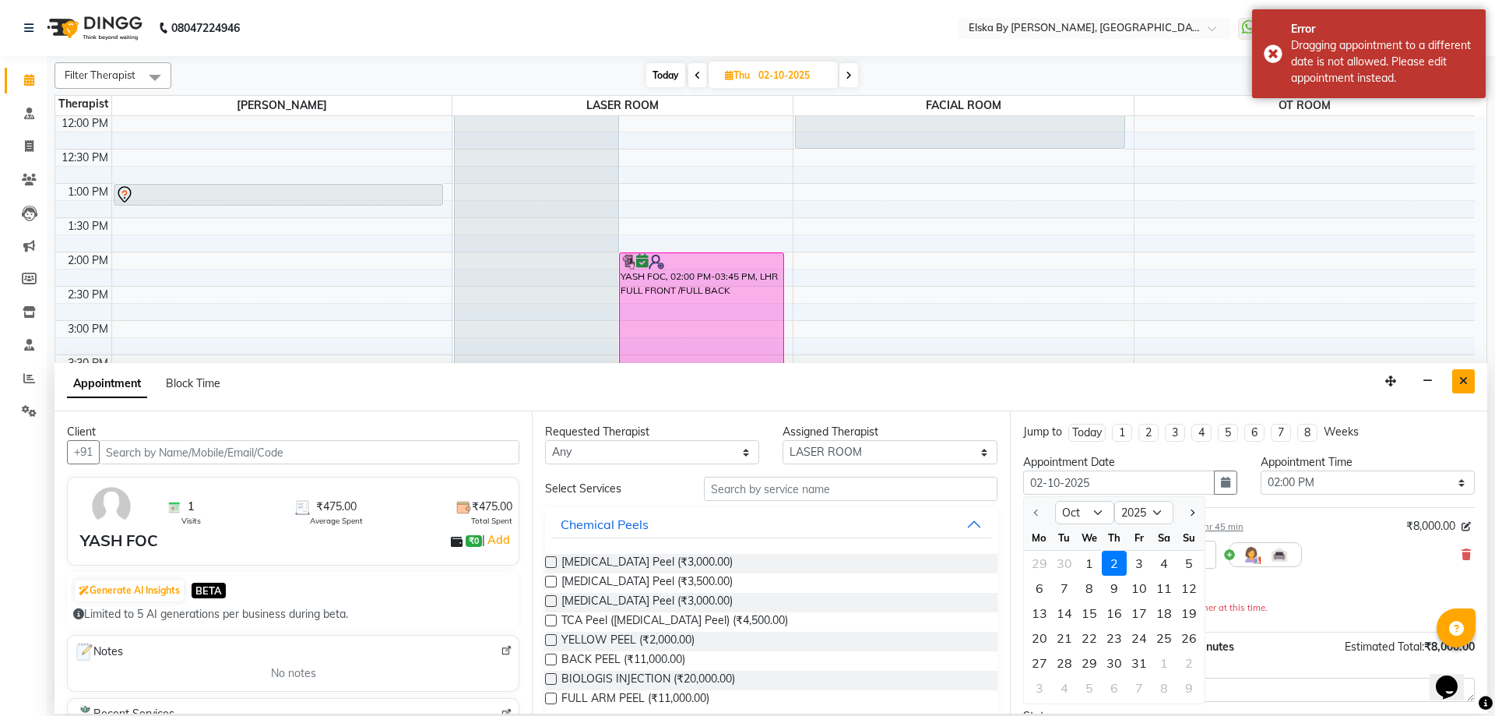
click at [1463, 379] on icon "Close" at bounding box center [1463, 380] width 9 height 11
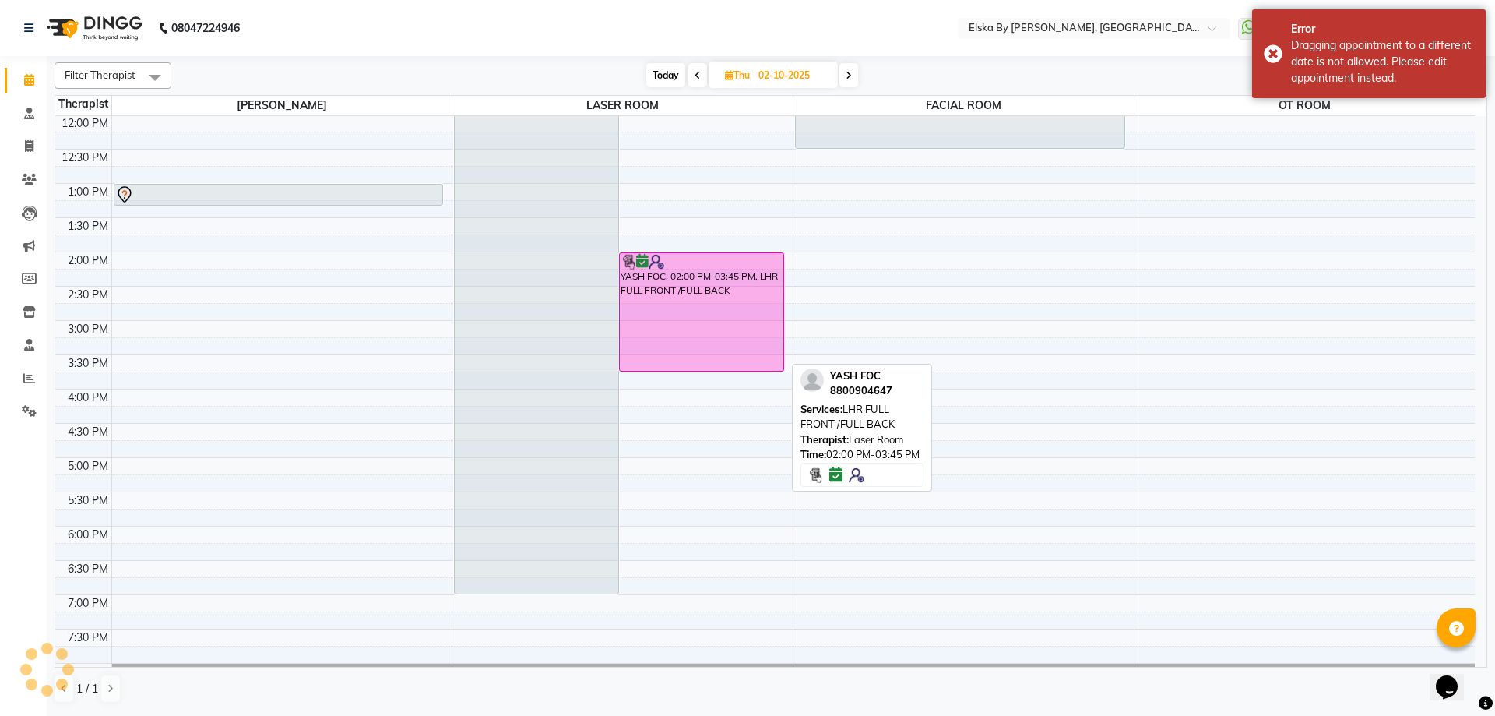
click at [707, 297] on div "YASH FOC, 02:00 PM-03:45 PM, LHR FULL FRONT /FULL BACK" at bounding box center [702, 312] width 164 height 118
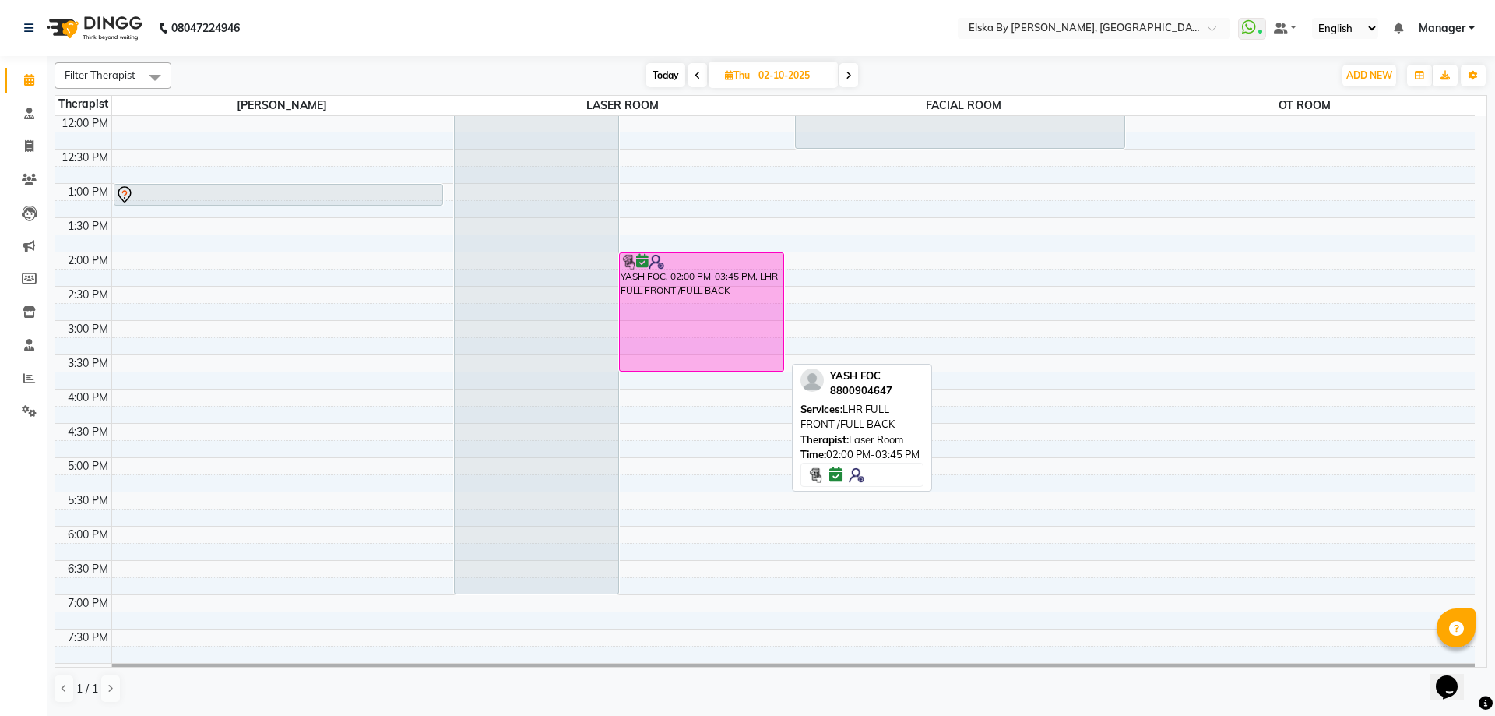
click at [707, 297] on div "YASH FOC, 02:00 PM-03:45 PM, LHR FULL FRONT /FULL BACK" at bounding box center [702, 312] width 164 height 118
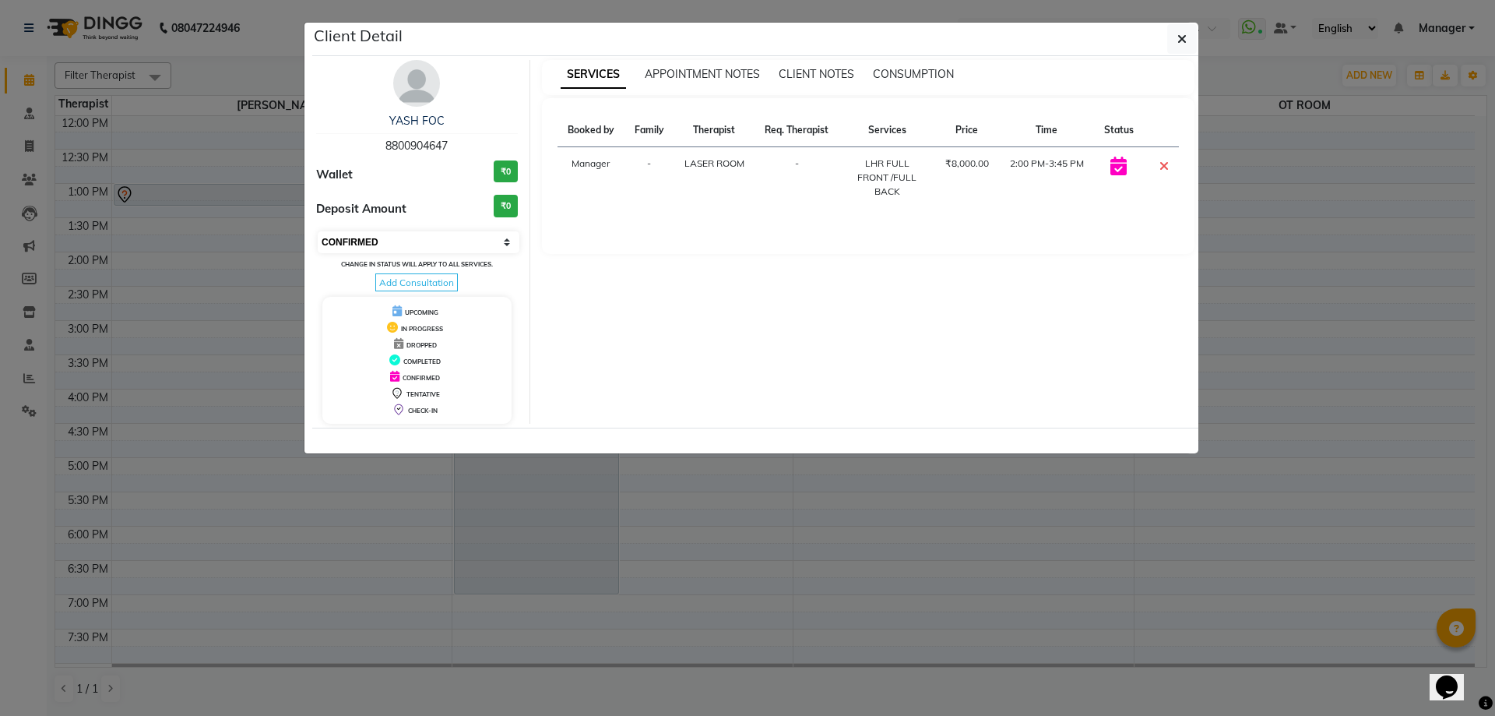
click at [504, 241] on select "Select CONFIRMED TENTATIVE" at bounding box center [419, 242] width 202 height 22
select select "7"
click at [318, 231] on select "Select CONFIRMED TENTATIVE" at bounding box center [419, 242] width 202 height 22
click at [1184, 38] on icon "button" at bounding box center [1181, 39] width 9 height 12
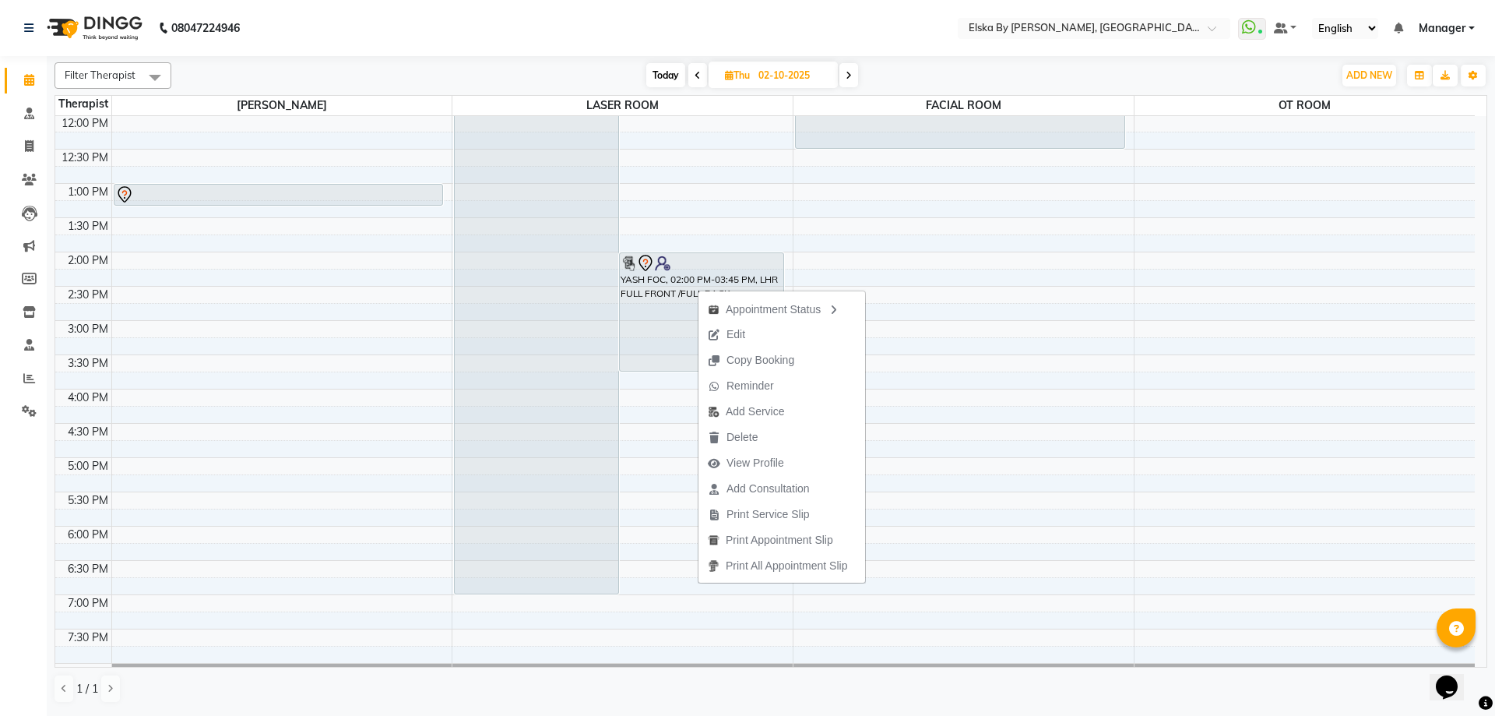
drag, startPoint x: 698, startPoint y: 289, endPoint x: 686, endPoint y: 276, distance: 17.7
click at [686, 276] on div "YASH FOC, 02:00 PM-03:45 PM, LHR FULL FRONT /FULL BACK" at bounding box center [702, 312] width 164 height 118
select select "7"
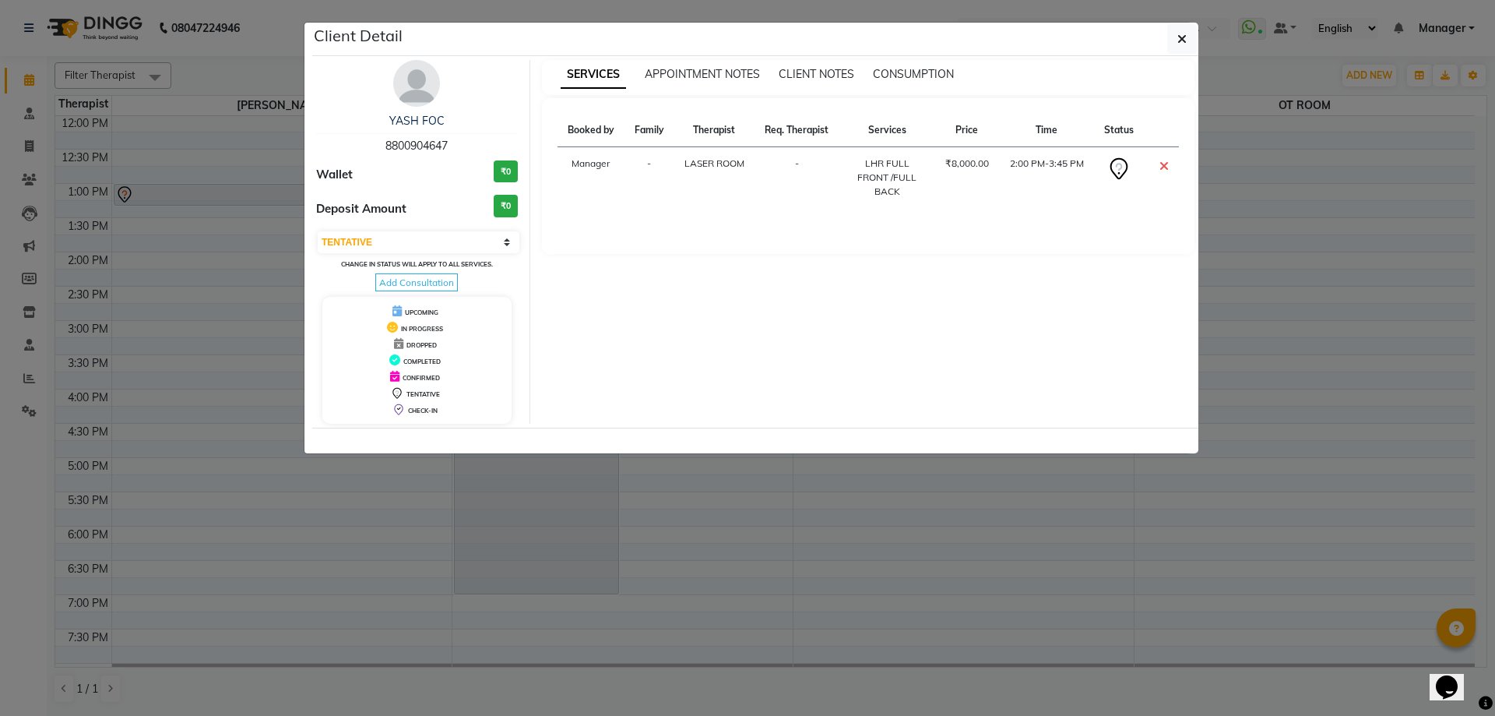
click at [723, 160] on span "LASER ROOM" at bounding box center [714, 163] width 60 height 12
click at [1177, 36] on icon "button" at bounding box center [1181, 39] width 9 height 12
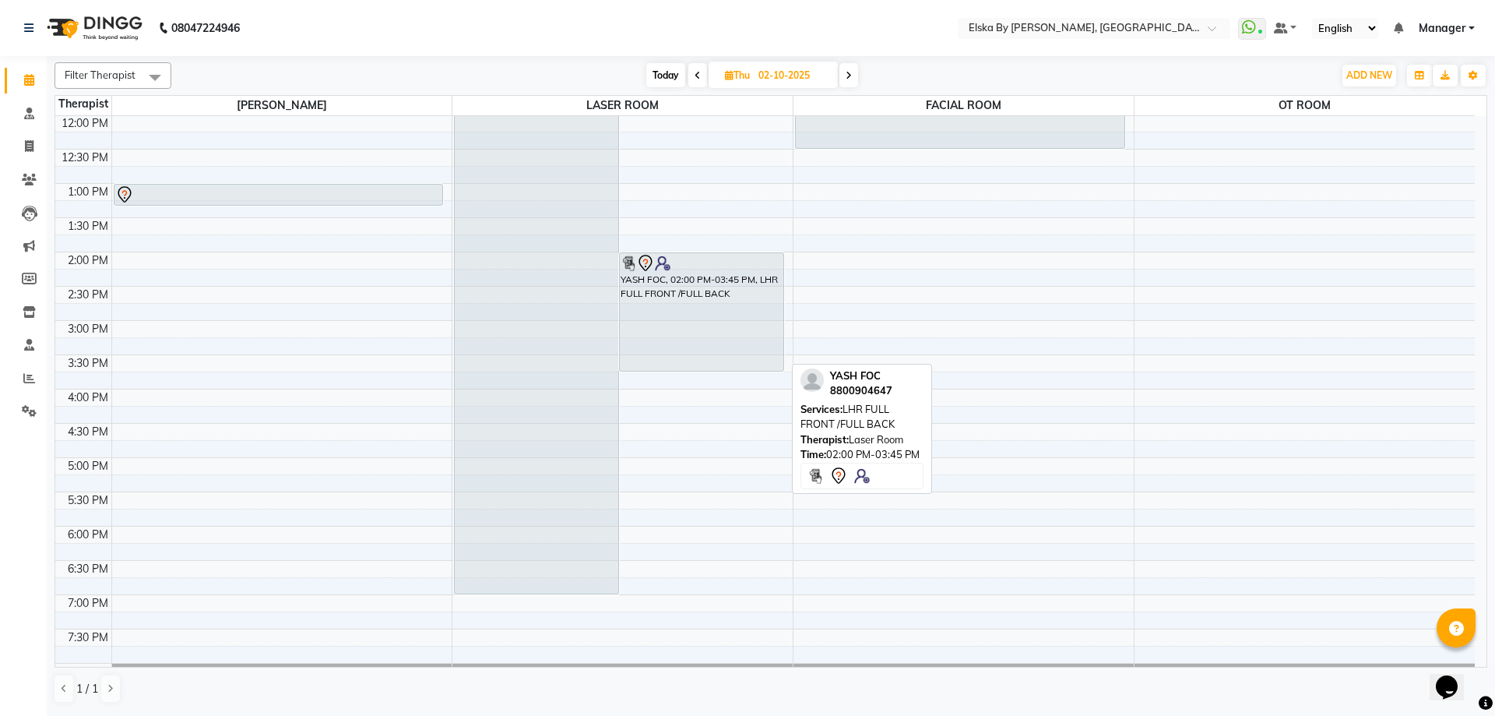
click at [708, 278] on div "YASH FOC, 02:00 PM-03:45 PM, LHR FULL FRONT /FULL BACK" at bounding box center [702, 312] width 164 height 118
select select "7"
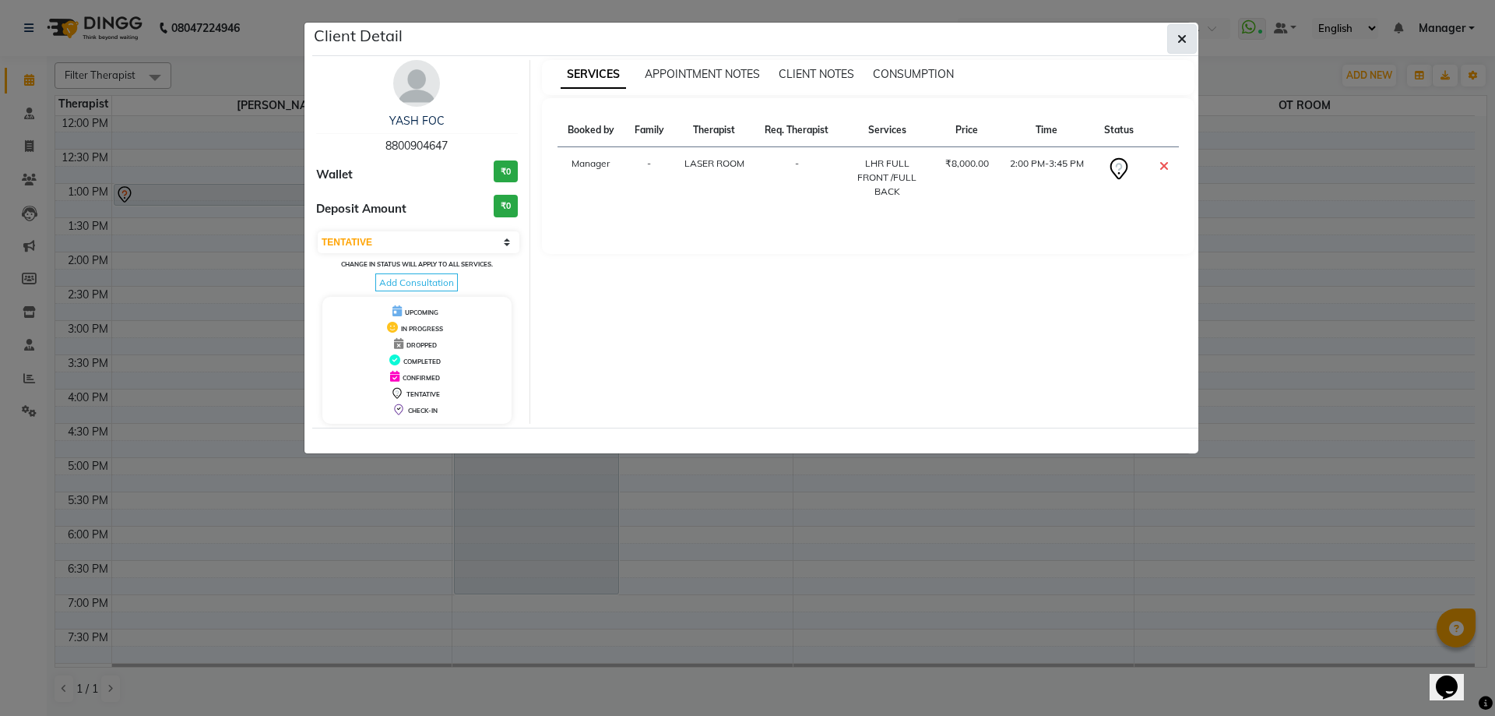
click at [1180, 31] on span "button" at bounding box center [1181, 39] width 9 height 16
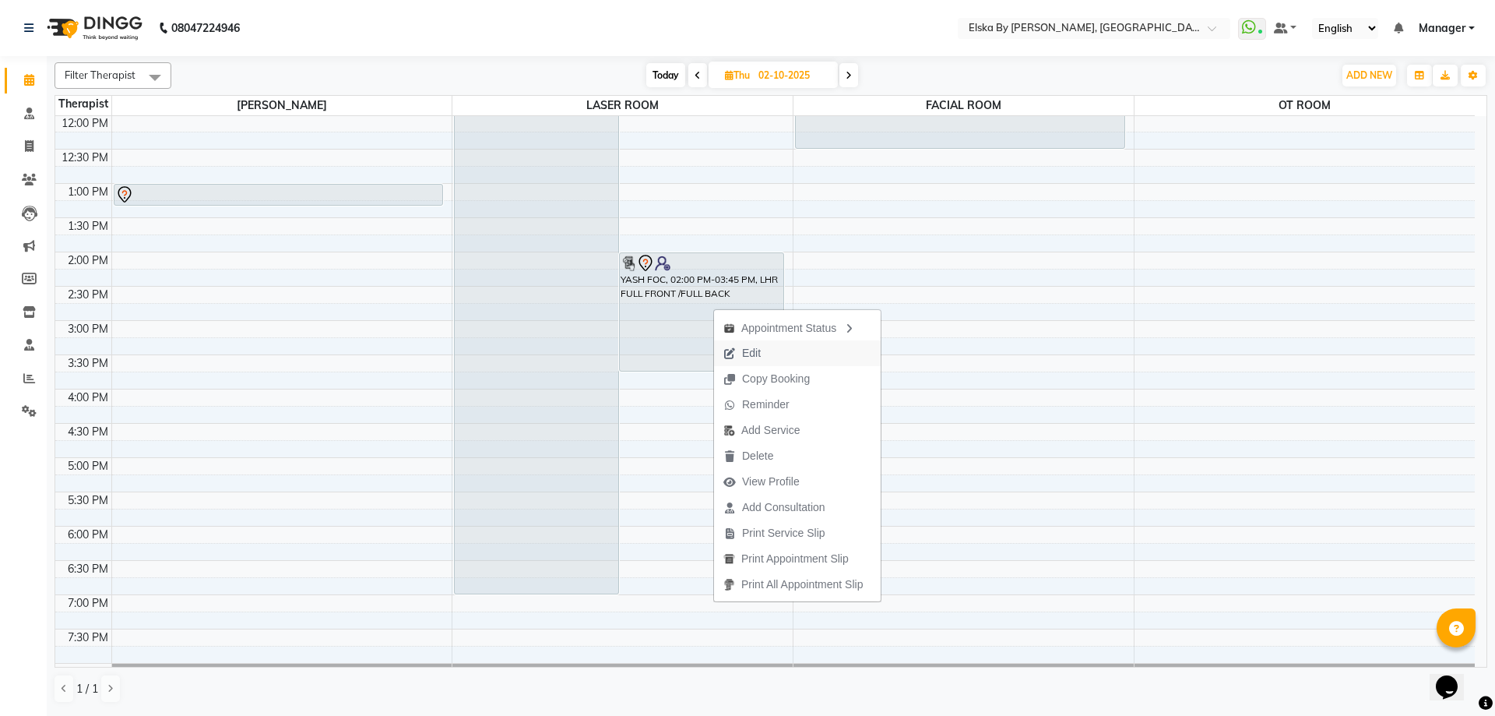
click at [738, 349] on span "Edit" at bounding box center [742, 353] width 56 height 26
select select "tentative"
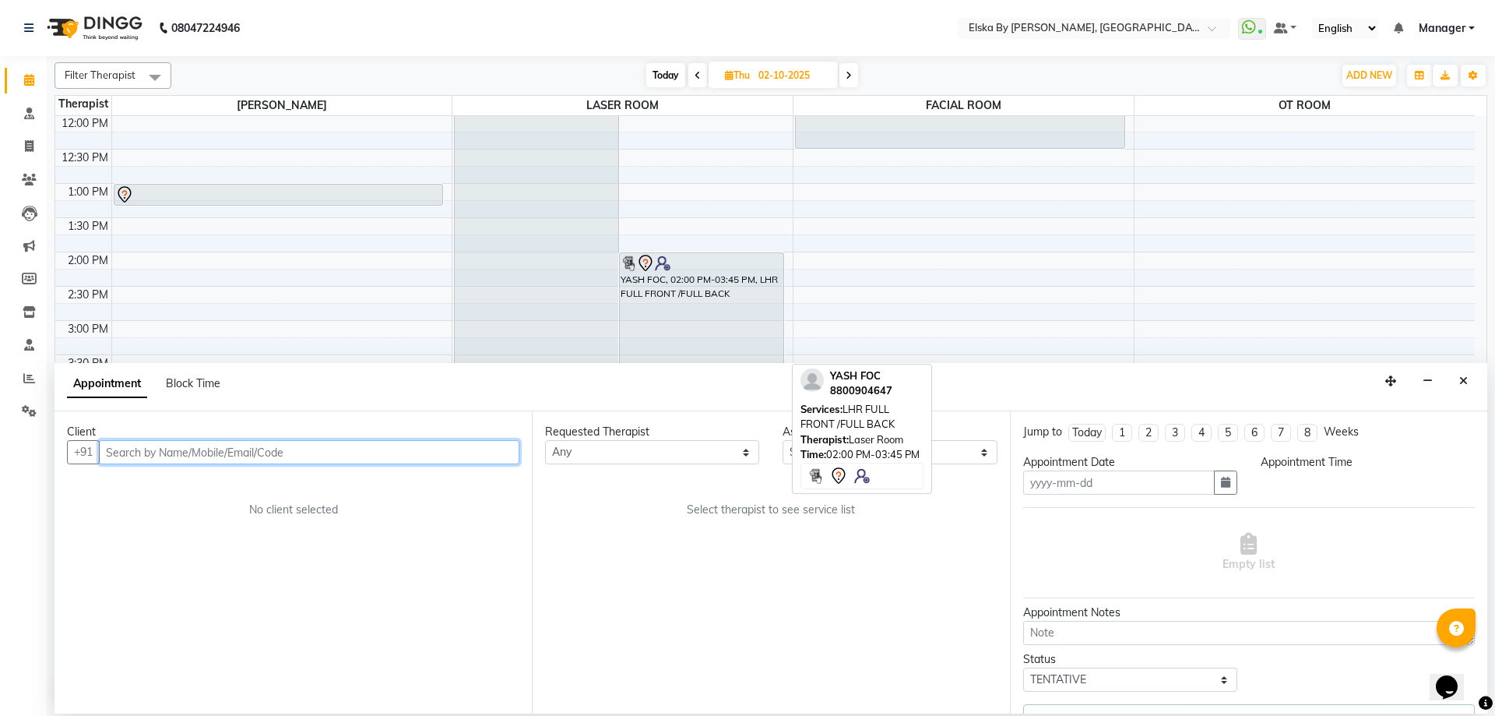
type input "02-10-2025"
select select "62002"
select select "840"
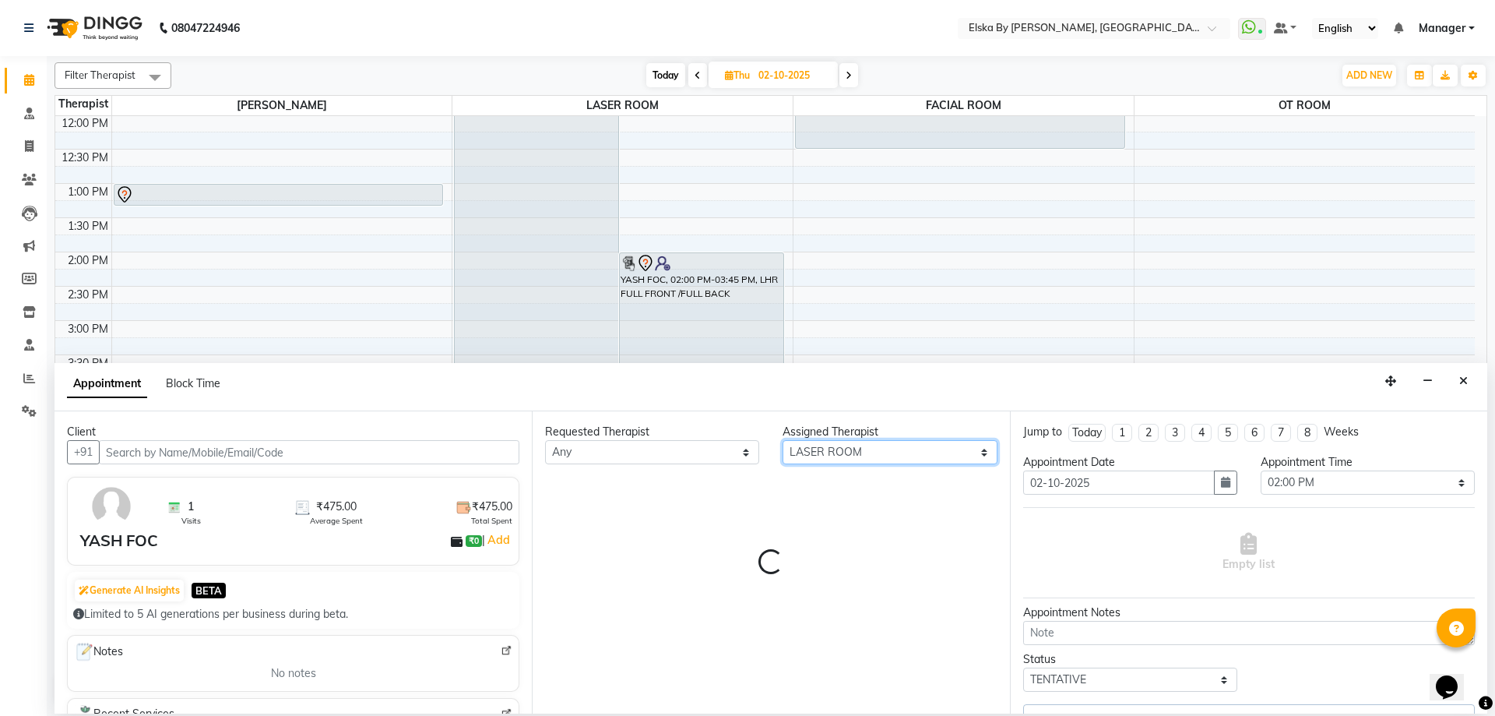
select select "3636"
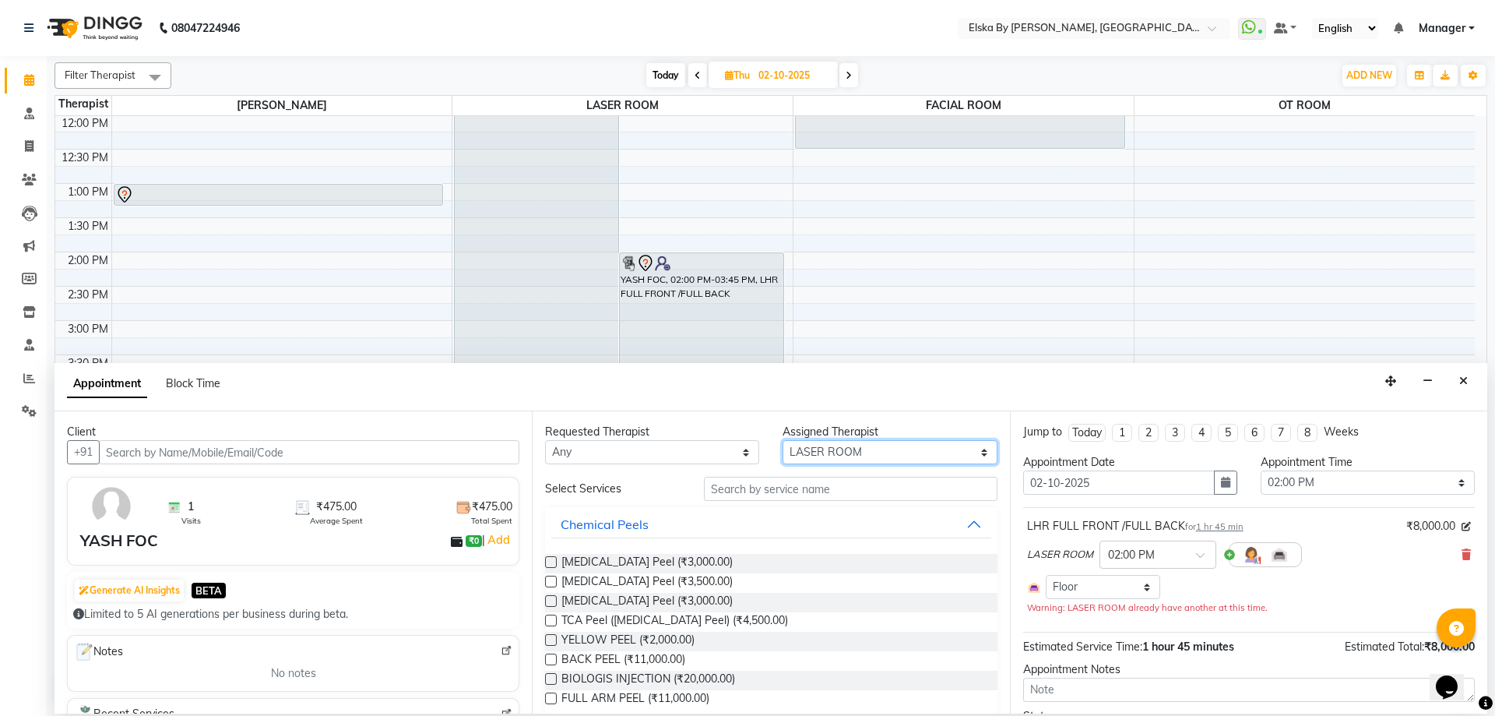
click at [982, 453] on select "Select [PERSON_NAME] FACIAL ROOM LASER ROOM OT ROOM" at bounding box center [889, 452] width 214 height 24
select select "63147"
click at [782, 440] on select "Select [PERSON_NAME] FACIAL ROOM LASER ROOM OT ROOM" at bounding box center [889, 452] width 214 height 24
click at [884, 515] on div "Requested Therapist Any [PERSON_NAME] FACIAL ROOM LASER ROOM OT ROOM Assigned T…" at bounding box center [770, 562] width 477 height 302
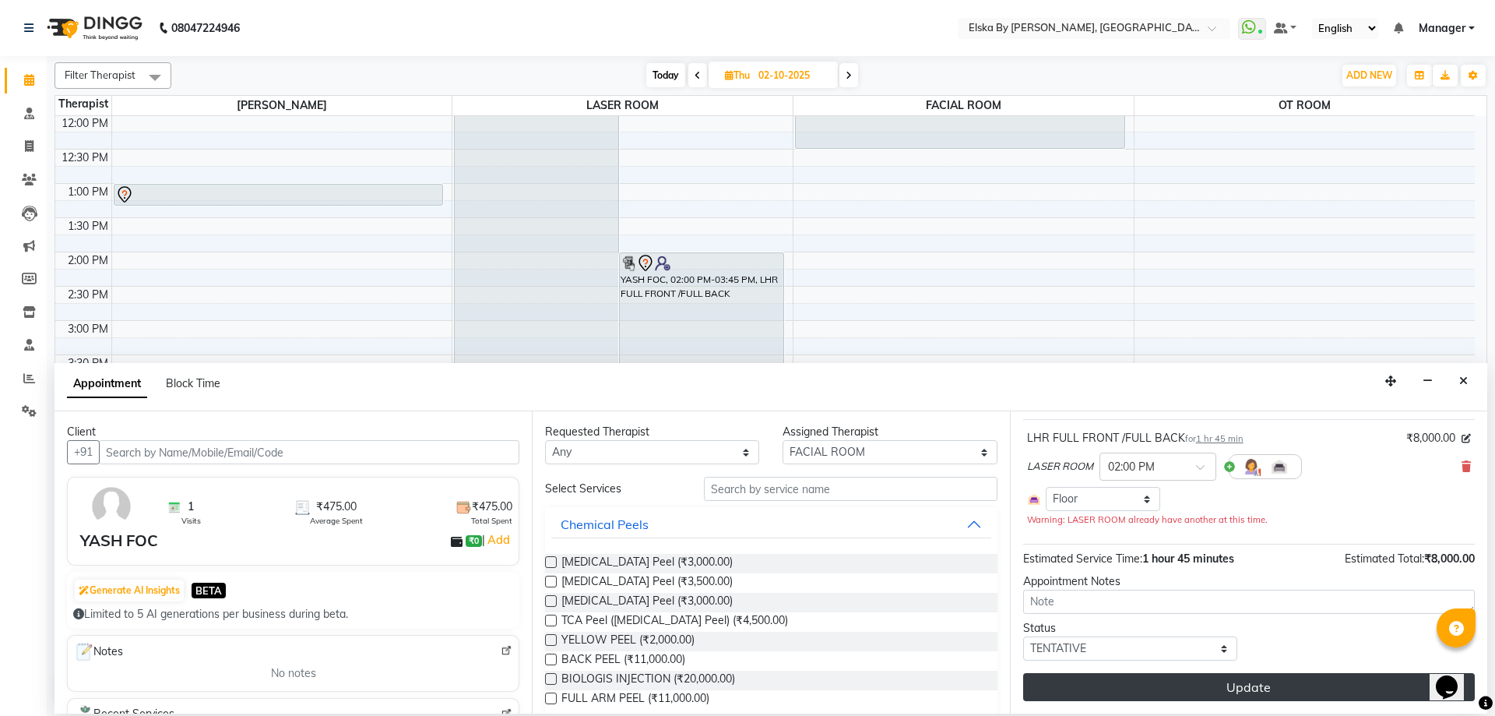
click at [1239, 686] on button "Update" at bounding box center [1249, 687] width 452 height 28
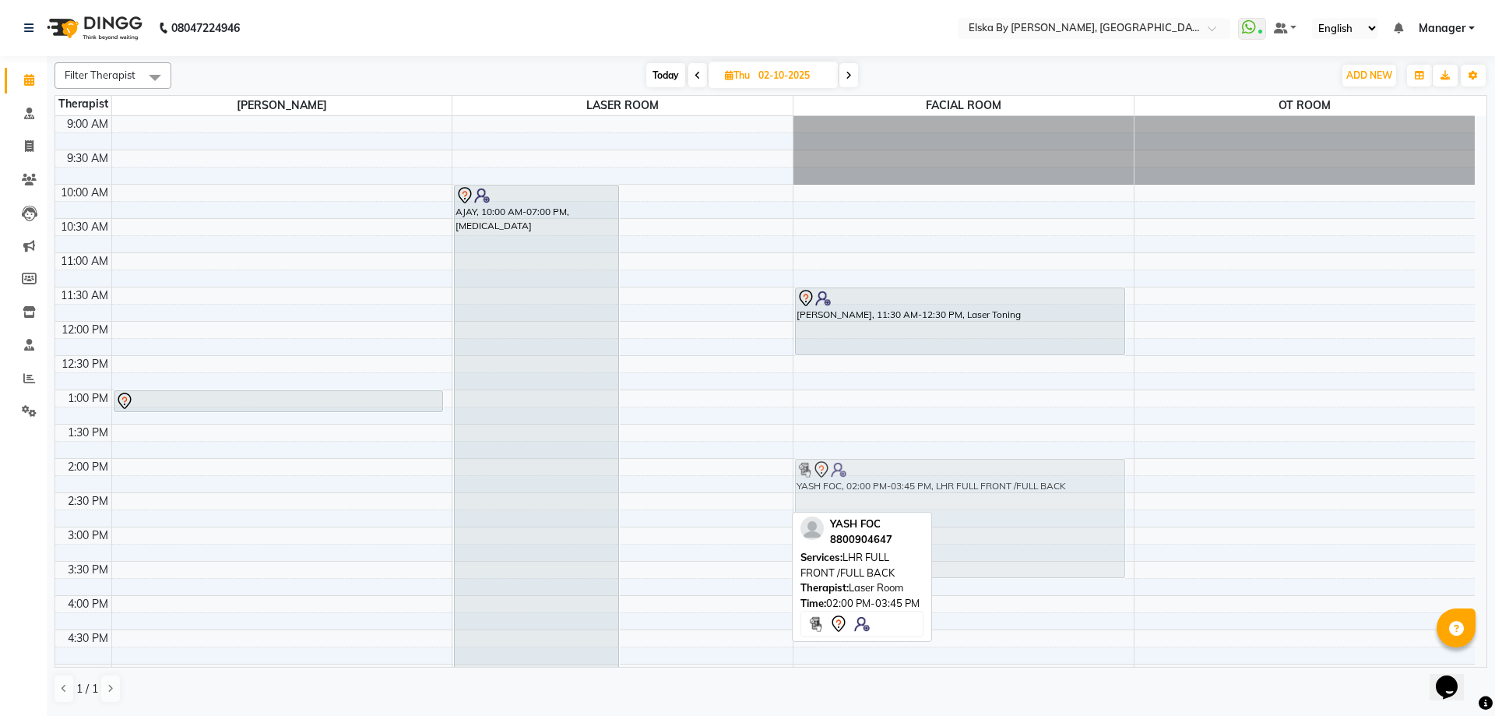
drag, startPoint x: 764, startPoint y: 480, endPoint x: 869, endPoint y: 483, distance: 105.1
click at [894, 482] on tr "[PERSON_NAME], 01:00 PM-01:20 PM, CONSULTATION AJAY, 10:00 AM-07:00 PM, [MEDICA…" at bounding box center [764, 526] width 1419 height 821
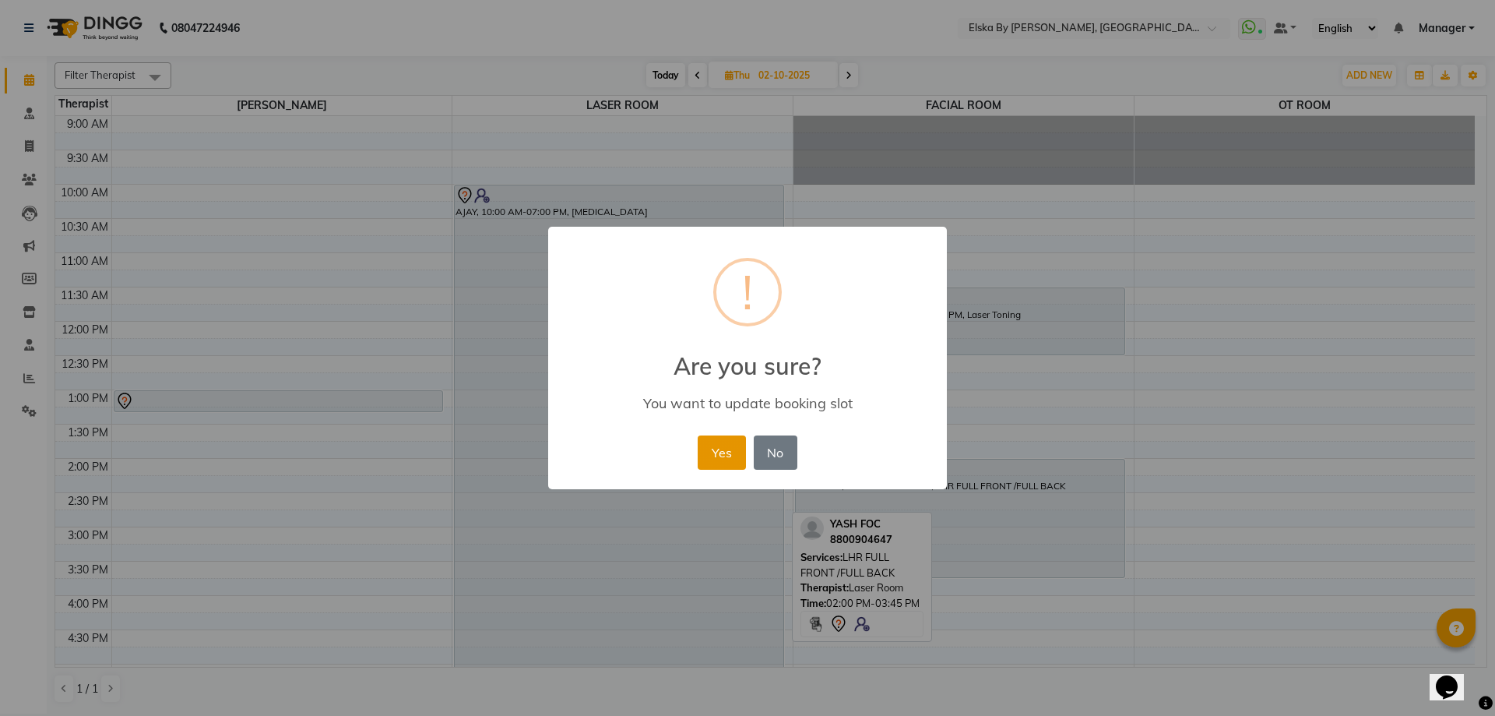
click at [728, 448] on button "Yes" at bounding box center [721, 452] width 47 height 34
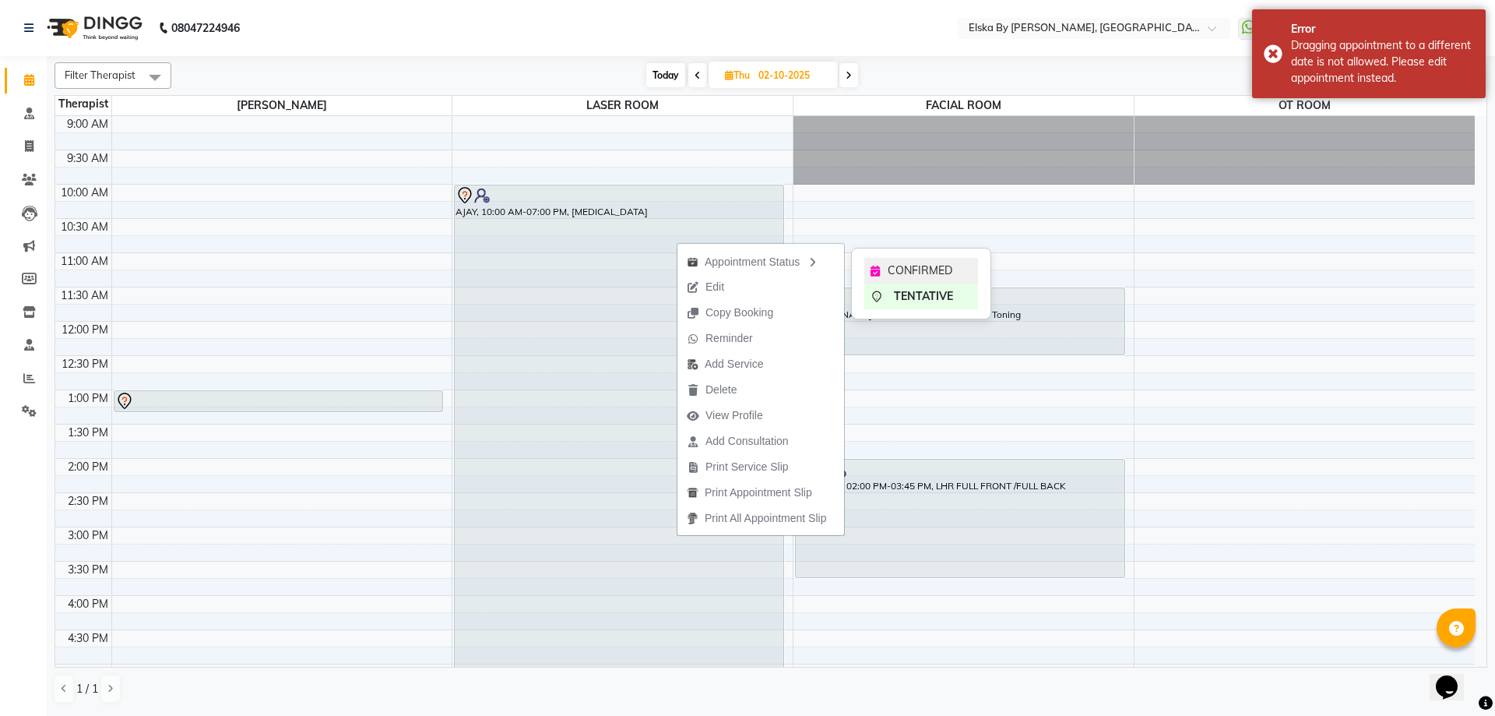
click at [891, 269] on span "CONFIRMED" at bounding box center [920, 270] width 65 height 16
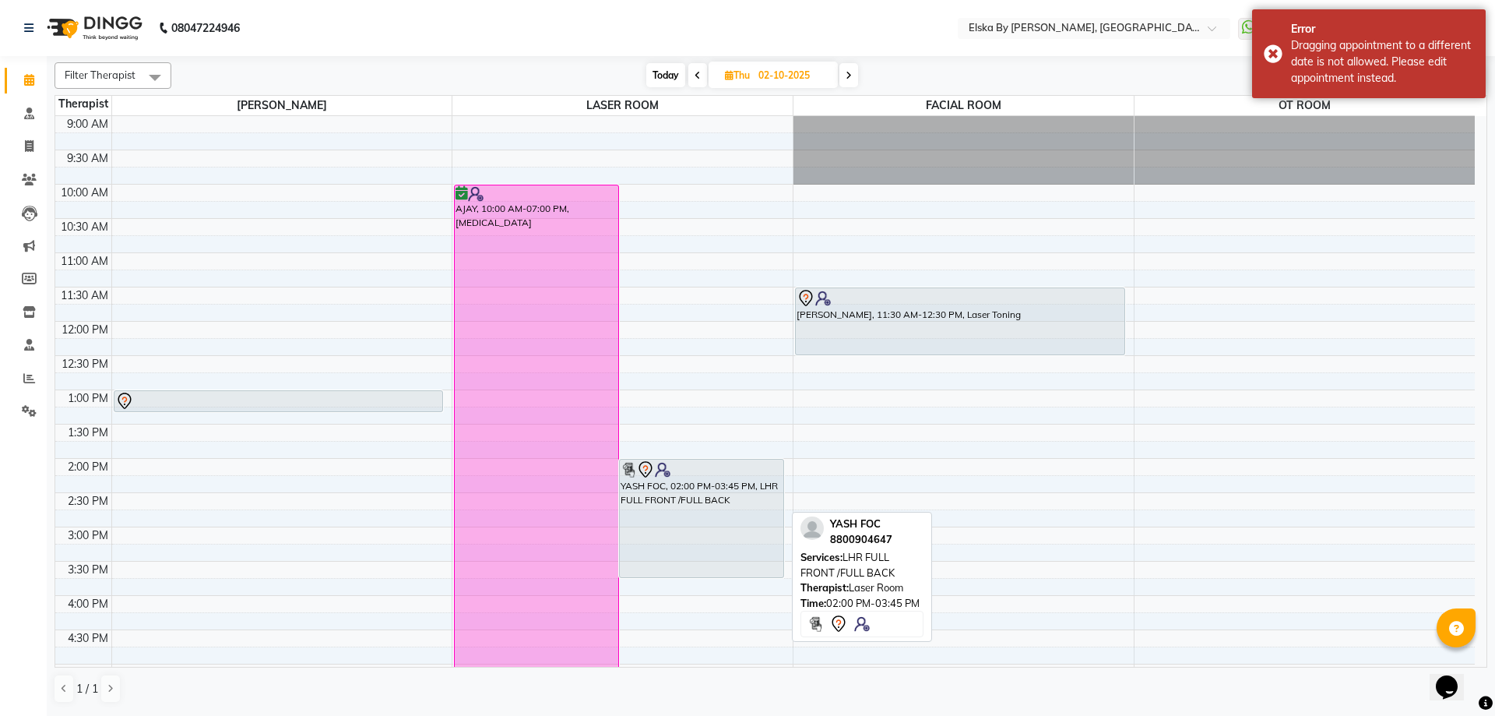
click at [770, 462] on div at bounding box center [702, 469] width 162 height 19
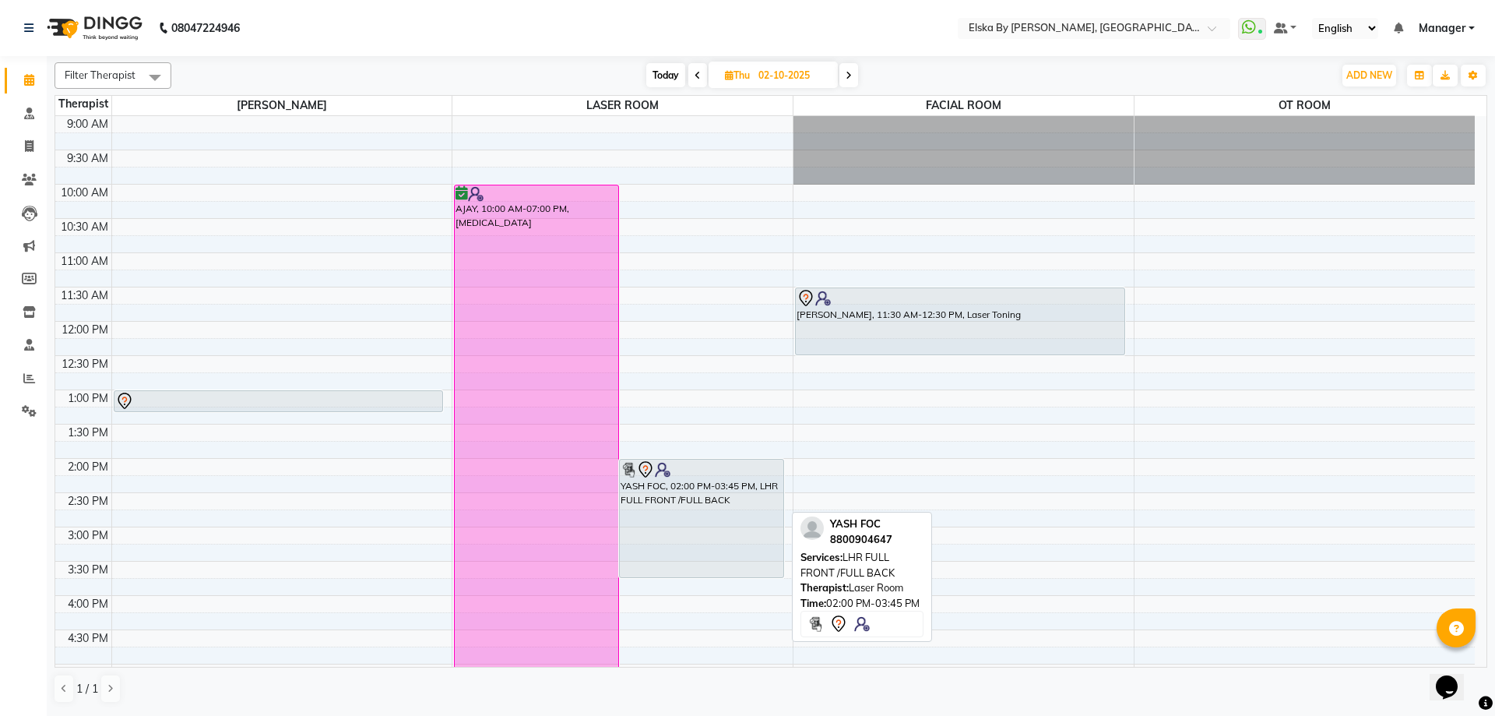
click at [734, 486] on div "YASH FOC, 02:00 PM-03:45 PM, LHR FULL FRONT /FULL BACK" at bounding box center [702, 518] width 164 height 118
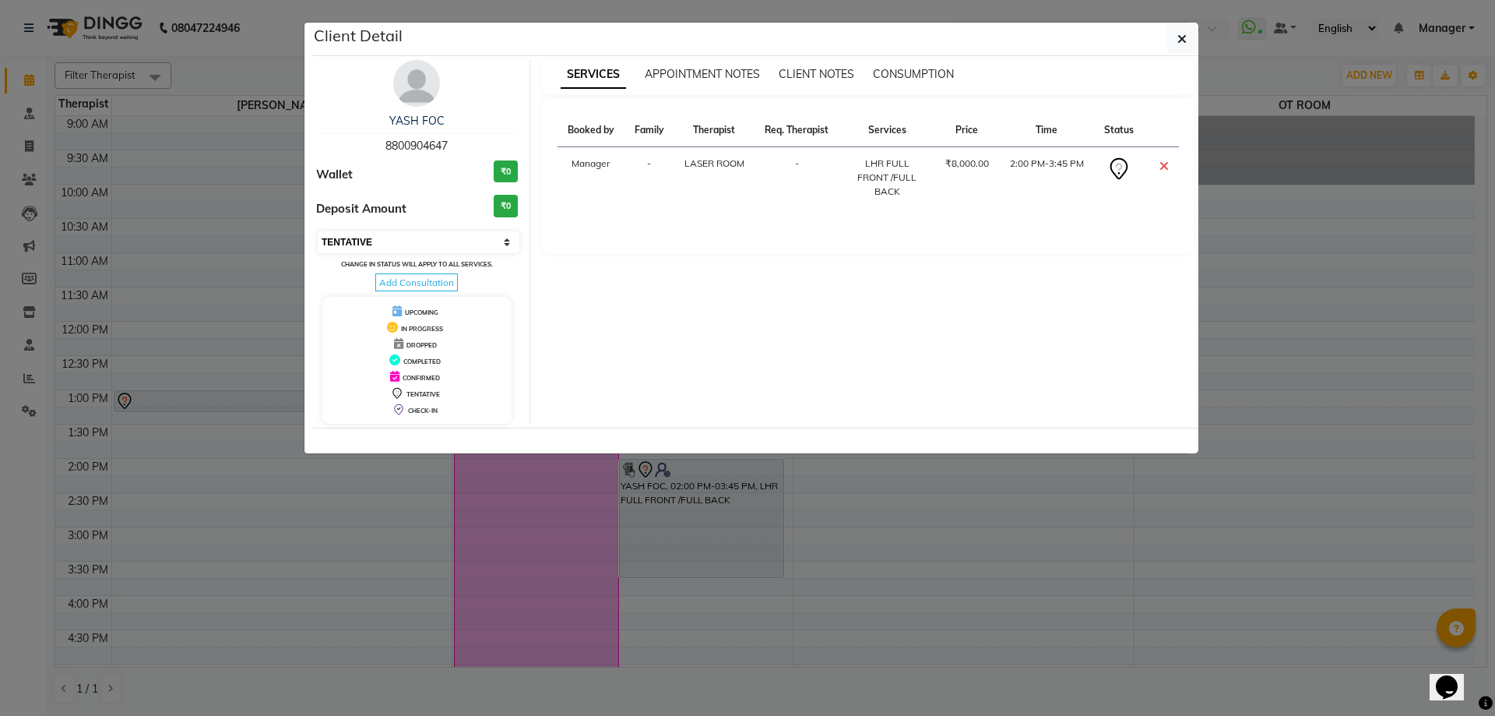
click at [512, 240] on select "Select CONFIRMED TENTATIVE" at bounding box center [419, 242] width 202 height 22
select select "6"
click at [318, 231] on select "Select CONFIRMED TENTATIVE" at bounding box center [419, 242] width 202 height 22
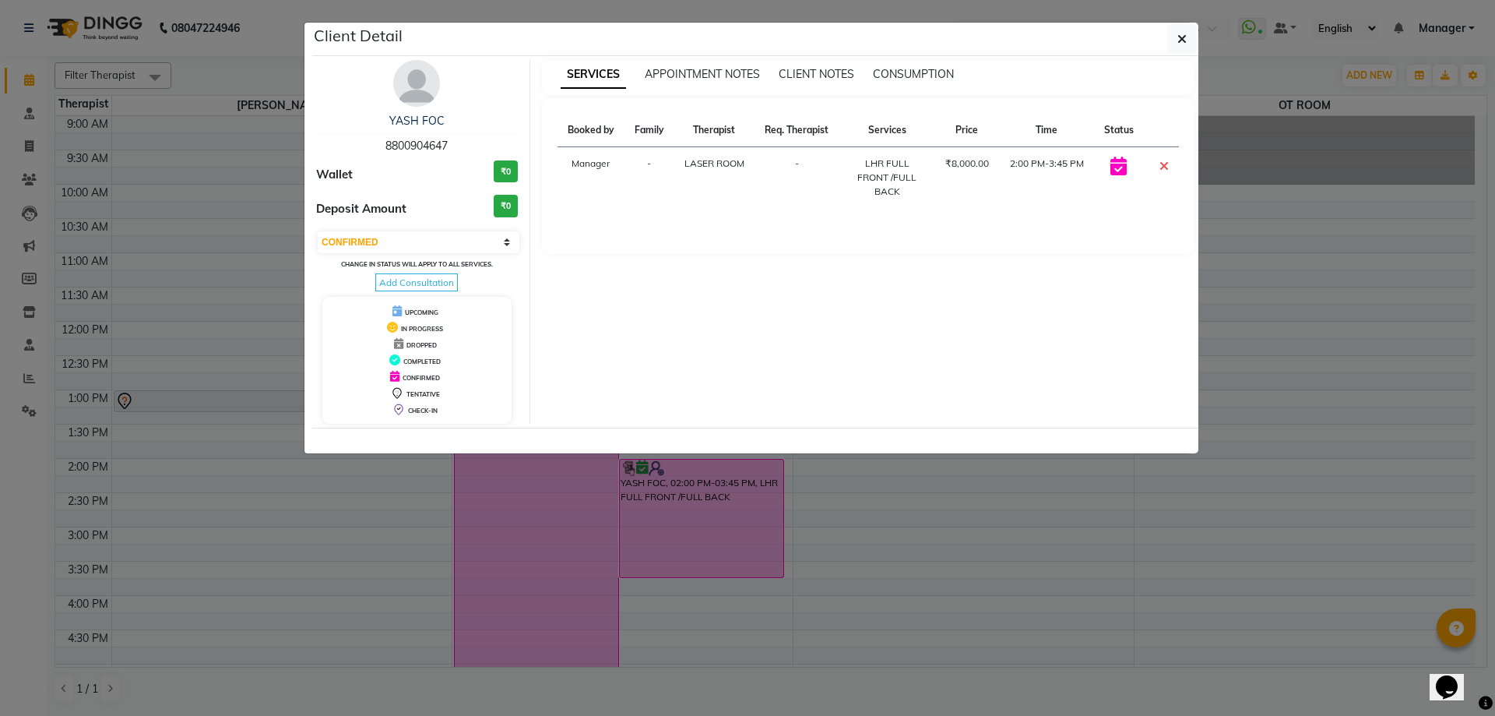
click at [719, 161] on span "LASER ROOM" at bounding box center [714, 163] width 60 height 12
click at [1179, 34] on icon "button" at bounding box center [1181, 39] width 9 height 12
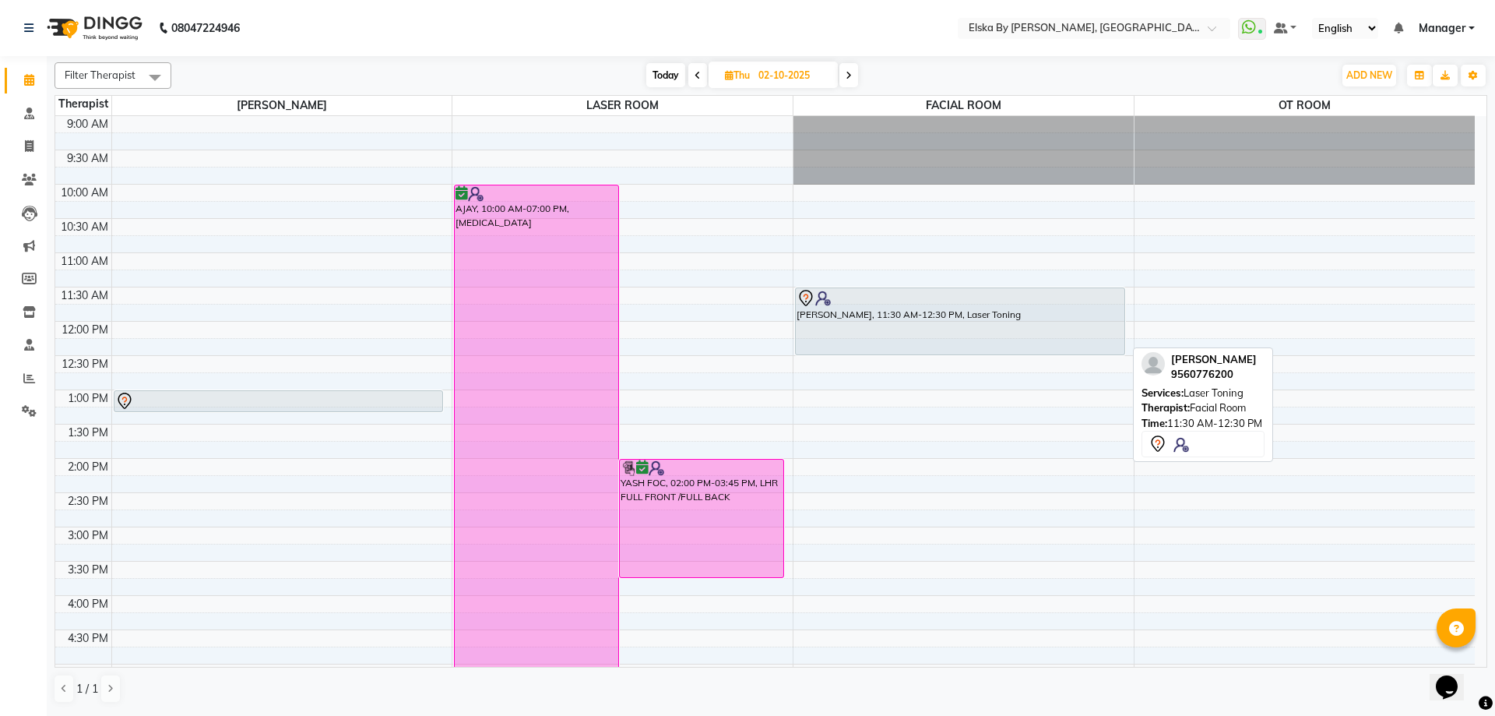
click at [902, 318] on div "[PERSON_NAME], 11:30 AM-12:30 PM, Laser Toning" at bounding box center [960, 321] width 329 height 66
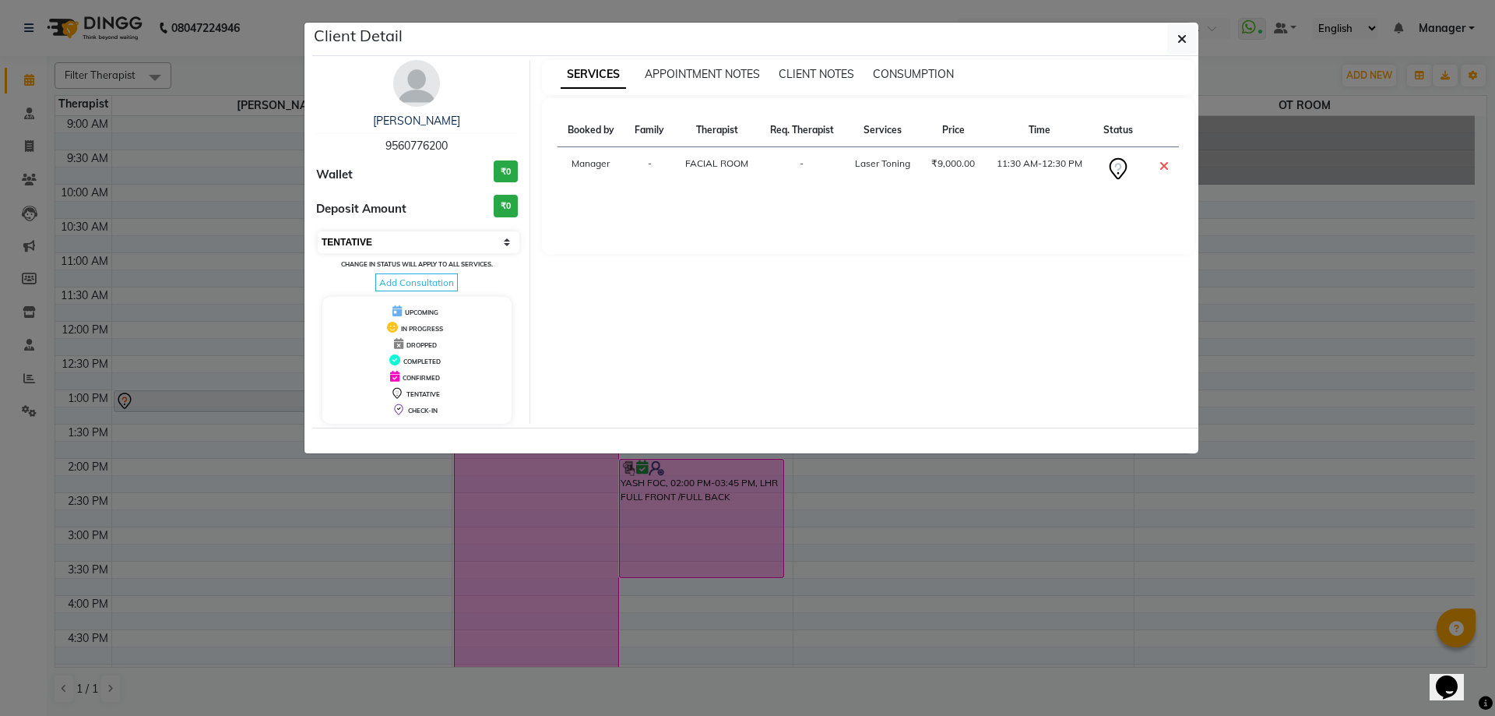
click at [504, 234] on select "Select CONFIRMED TENTATIVE" at bounding box center [419, 242] width 202 height 22
click at [512, 237] on select "Select CONFIRMED TENTATIVE" at bounding box center [419, 242] width 202 height 22
click at [502, 237] on select "Select CONFIRMED TENTATIVE" at bounding box center [419, 242] width 202 height 22
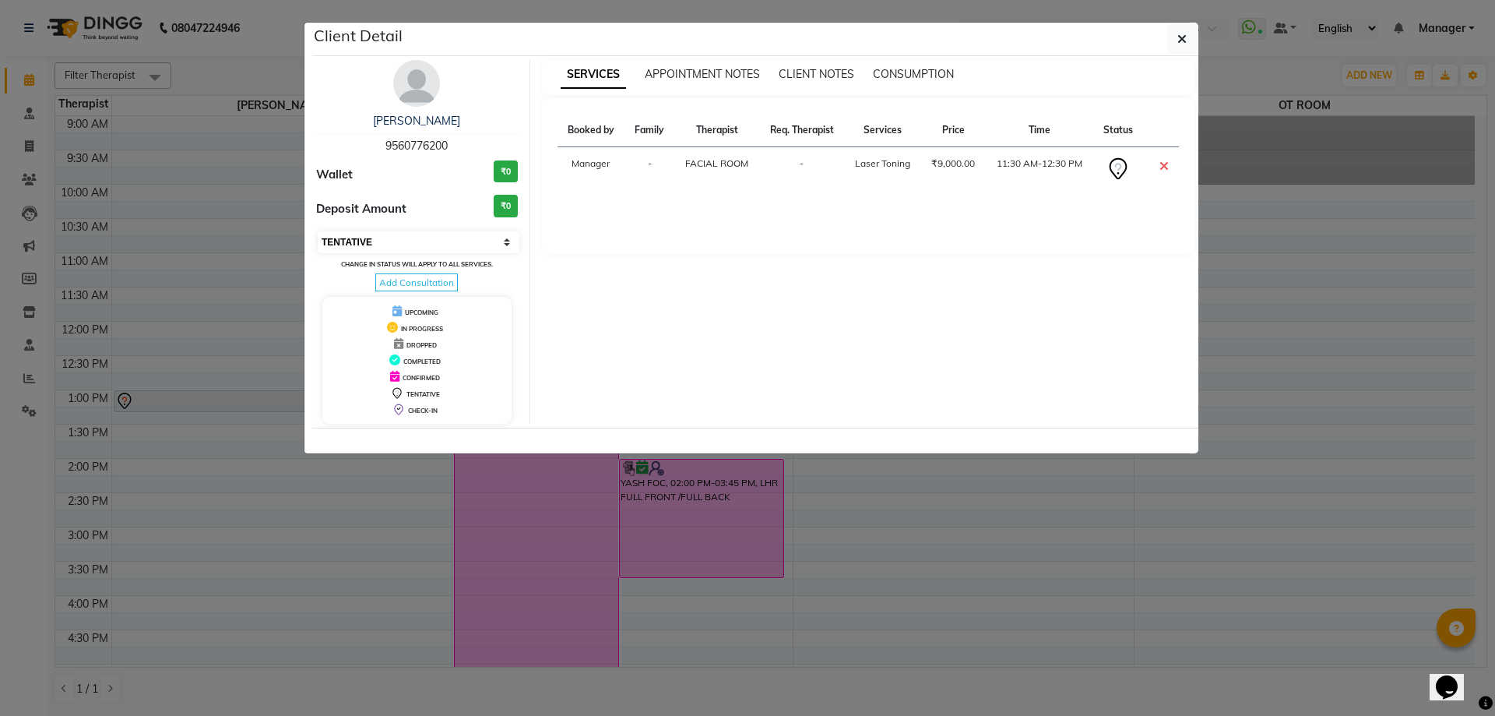
select select "6"
click at [318, 231] on select "Select CONFIRMED TENTATIVE" at bounding box center [419, 242] width 202 height 22
click at [1183, 38] on icon "button" at bounding box center [1181, 39] width 9 height 12
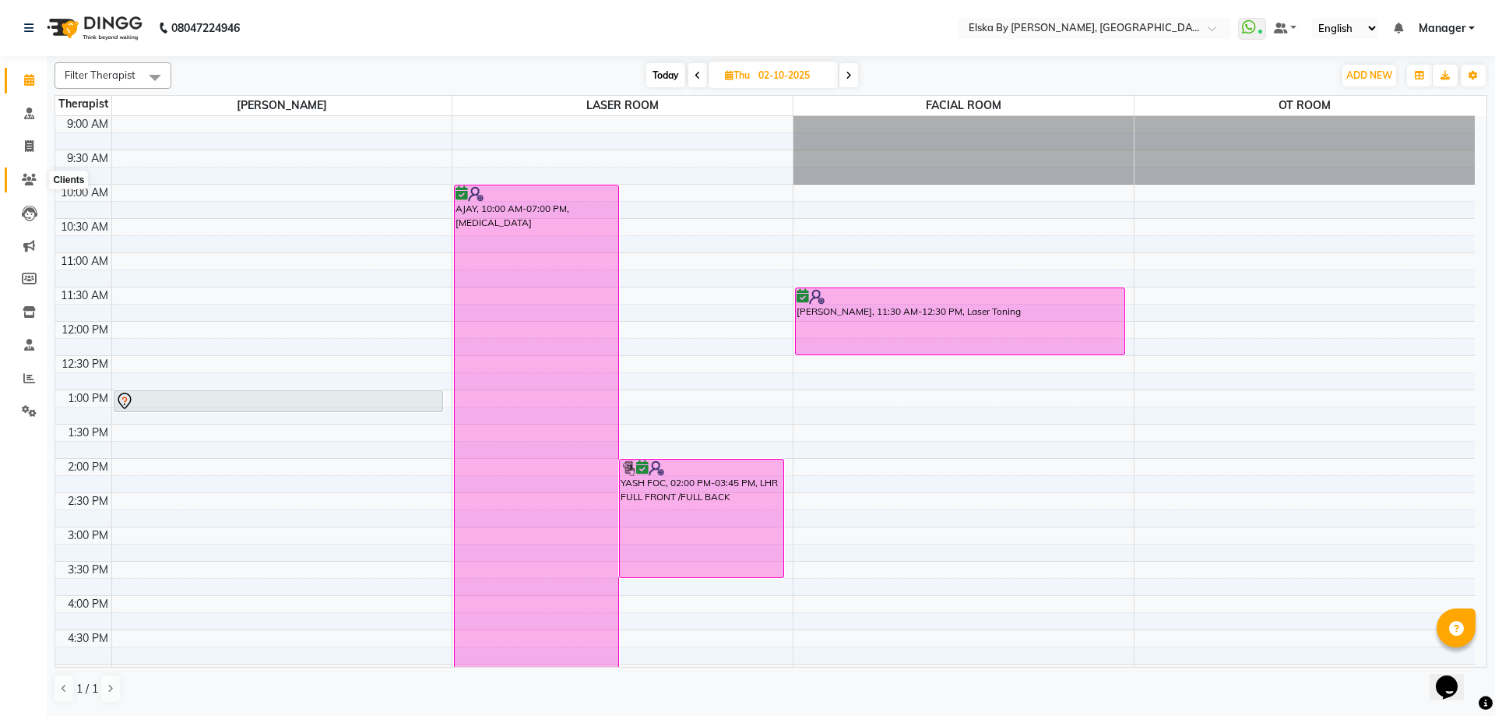
click at [29, 181] on icon at bounding box center [29, 180] width 15 height 12
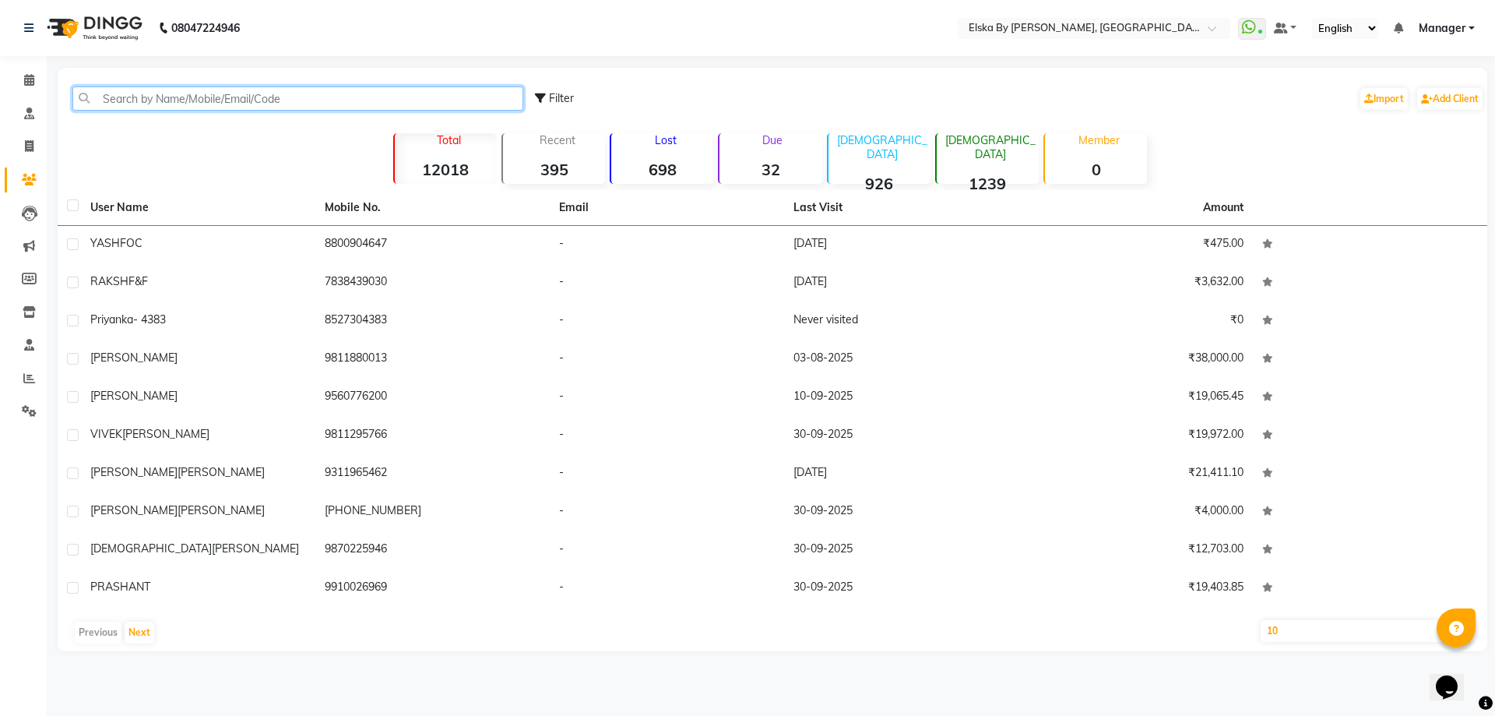
click at [185, 100] on input "text" at bounding box center [297, 98] width 451 height 24
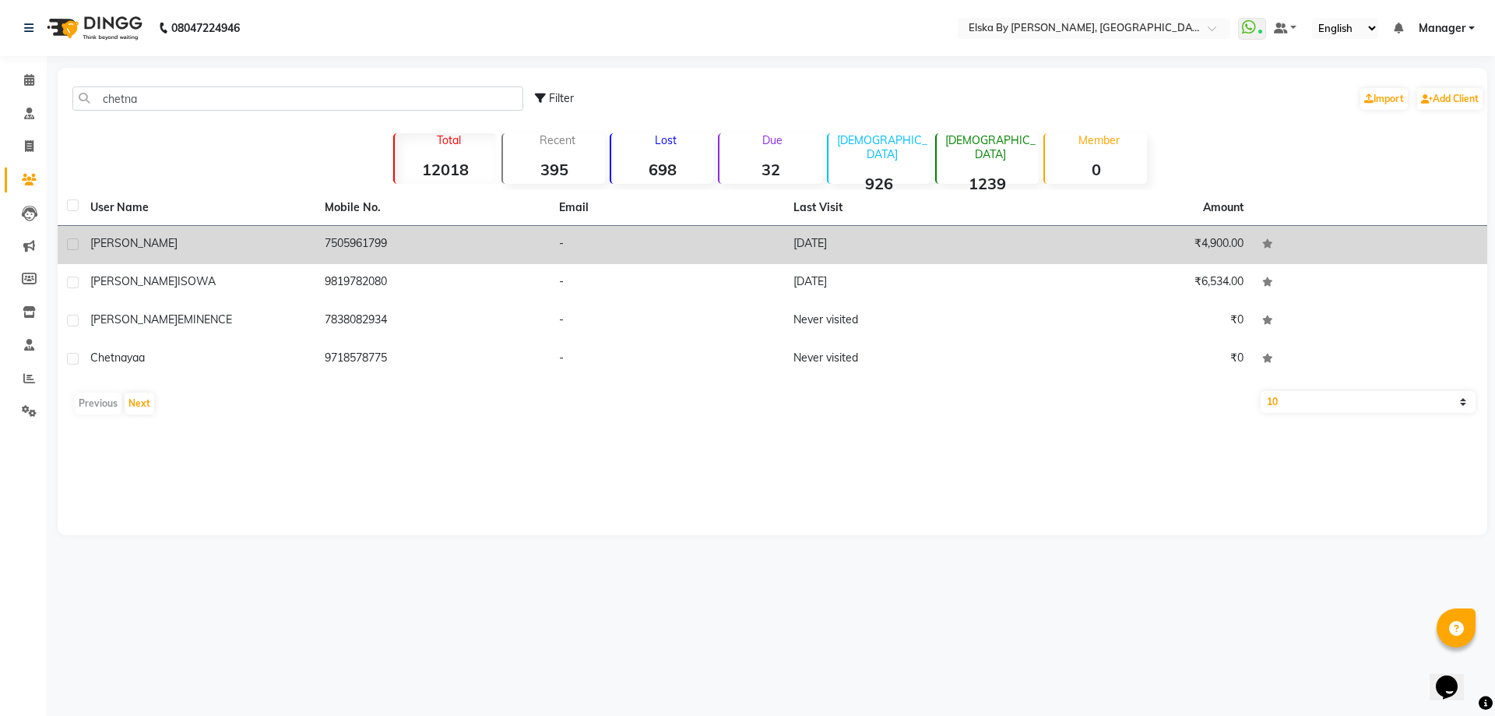
click at [190, 234] on td "chetna singh" at bounding box center [198, 245] width 234 height 38
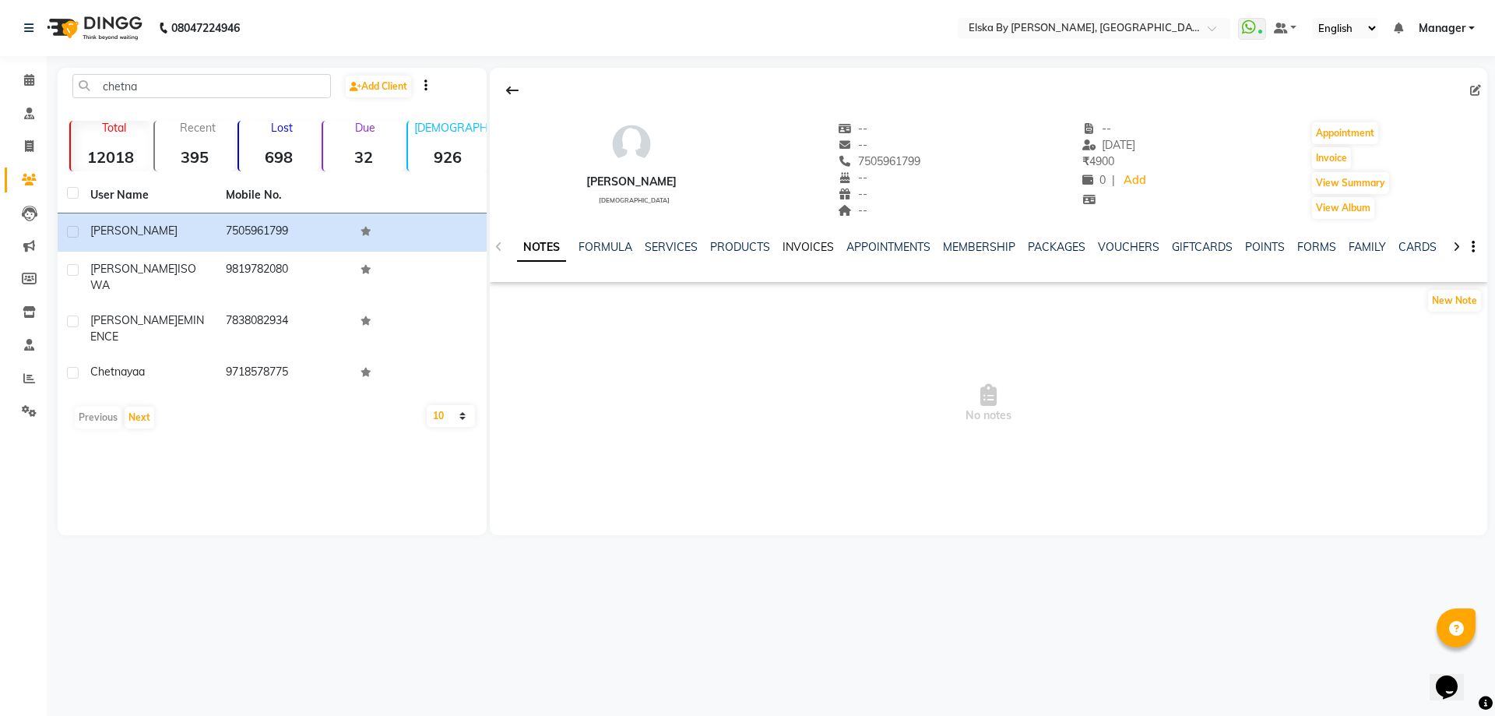
click at [814, 247] on link "INVOICES" at bounding box center [807, 247] width 51 height 14
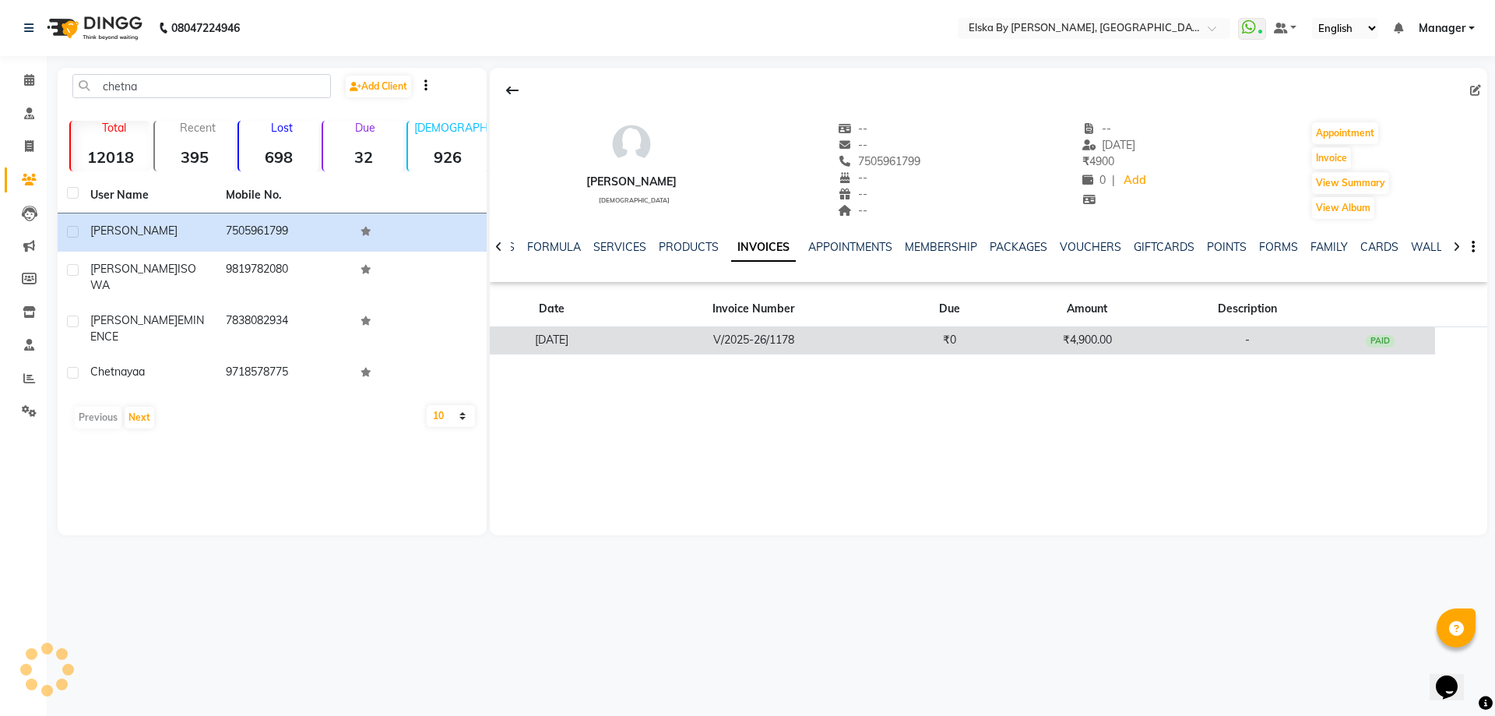
click at [788, 336] on td "V/2025-26/1178" at bounding box center [754, 340] width 280 height 27
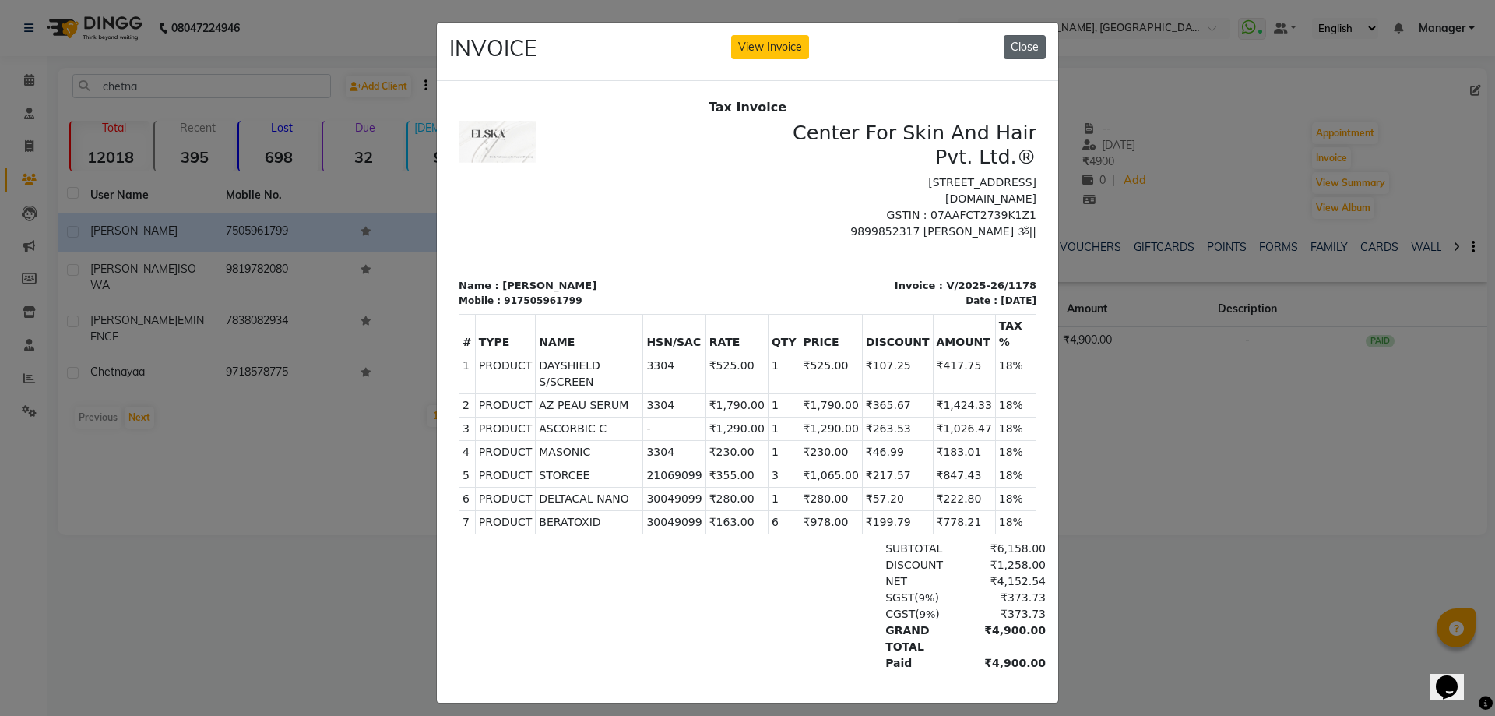
click at [1015, 52] on button "Close" at bounding box center [1025, 47] width 42 height 24
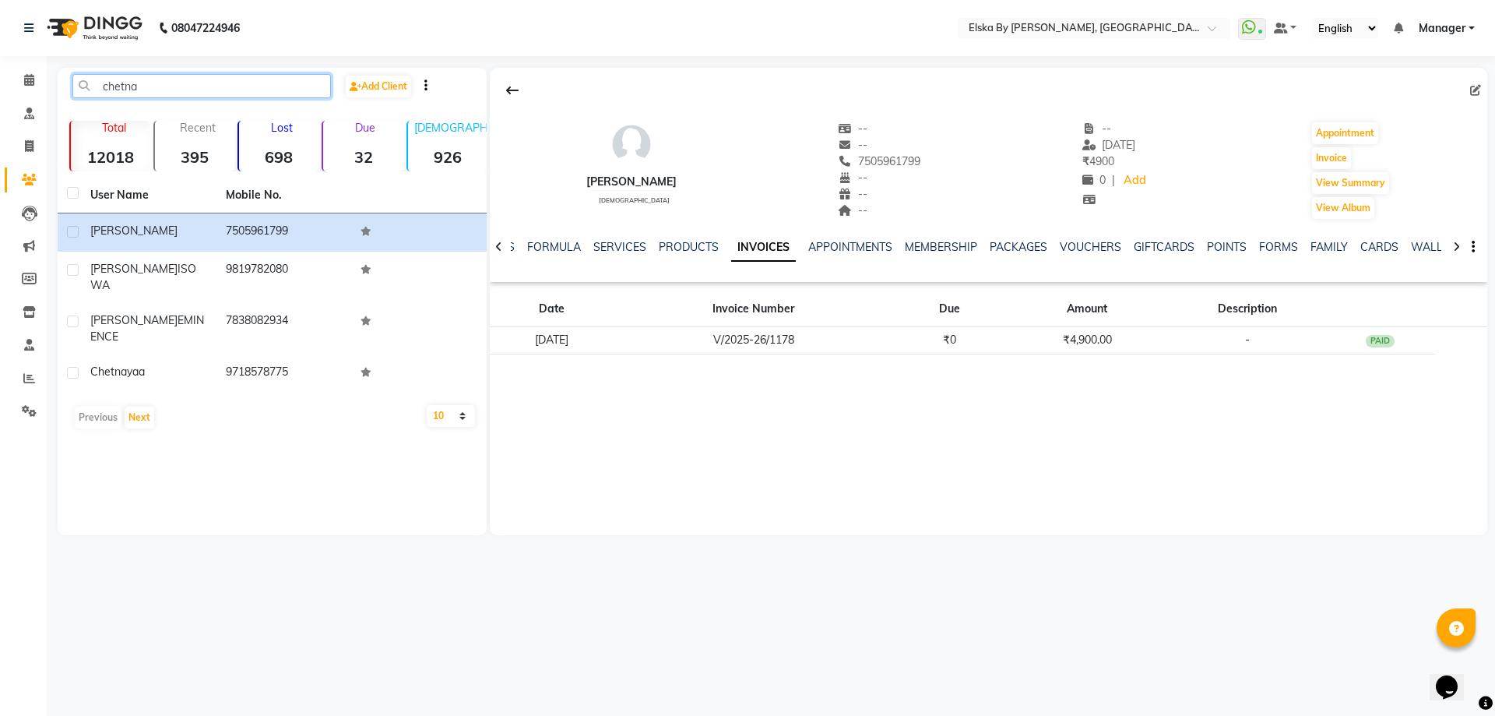
drag, startPoint x: 162, startPoint y: 85, endPoint x: 83, endPoint y: 84, distance: 78.6
click at [83, 84] on input "chetna" at bounding box center [201, 86] width 258 height 24
paste input "9671098975"
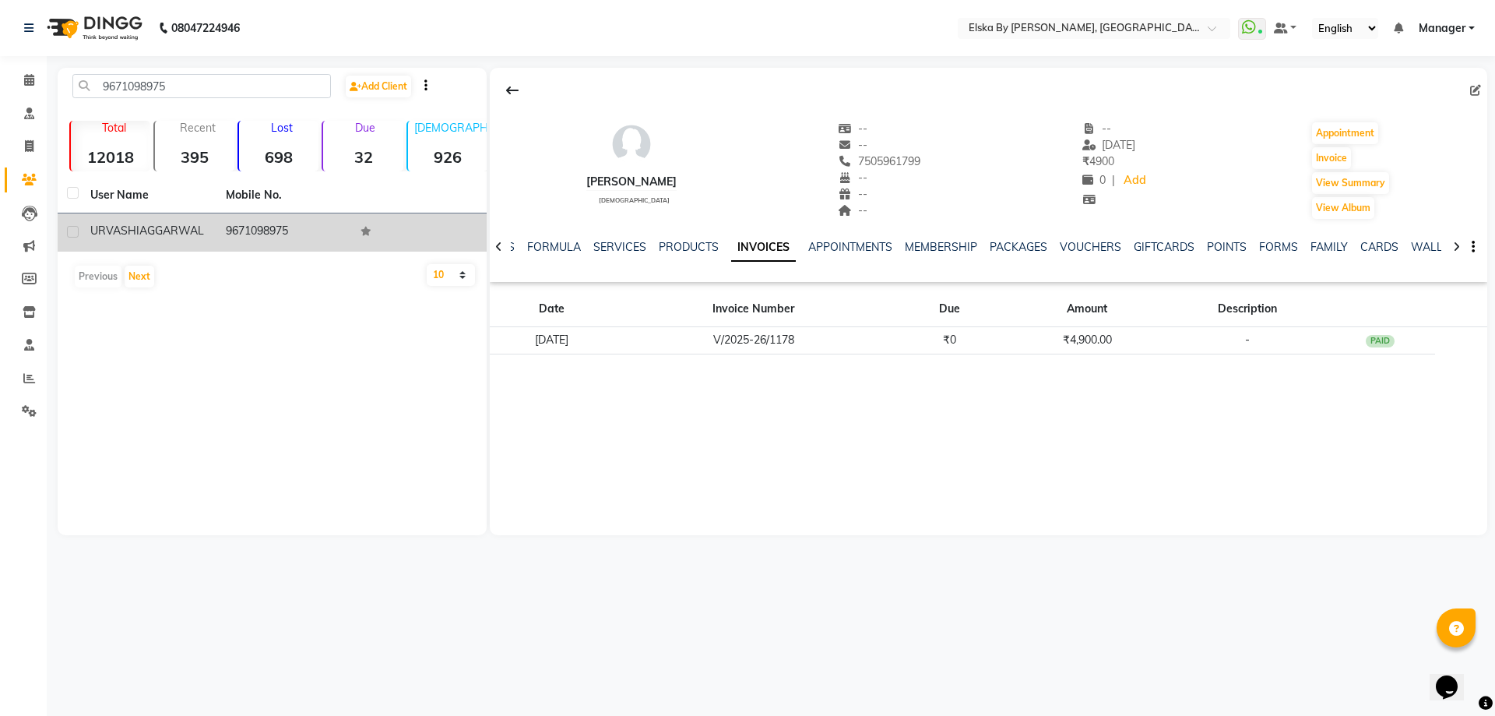
click at [209, 229] on td "URVASHI AGGARWAL" at bounding box center [148, 232] width 135 height 38
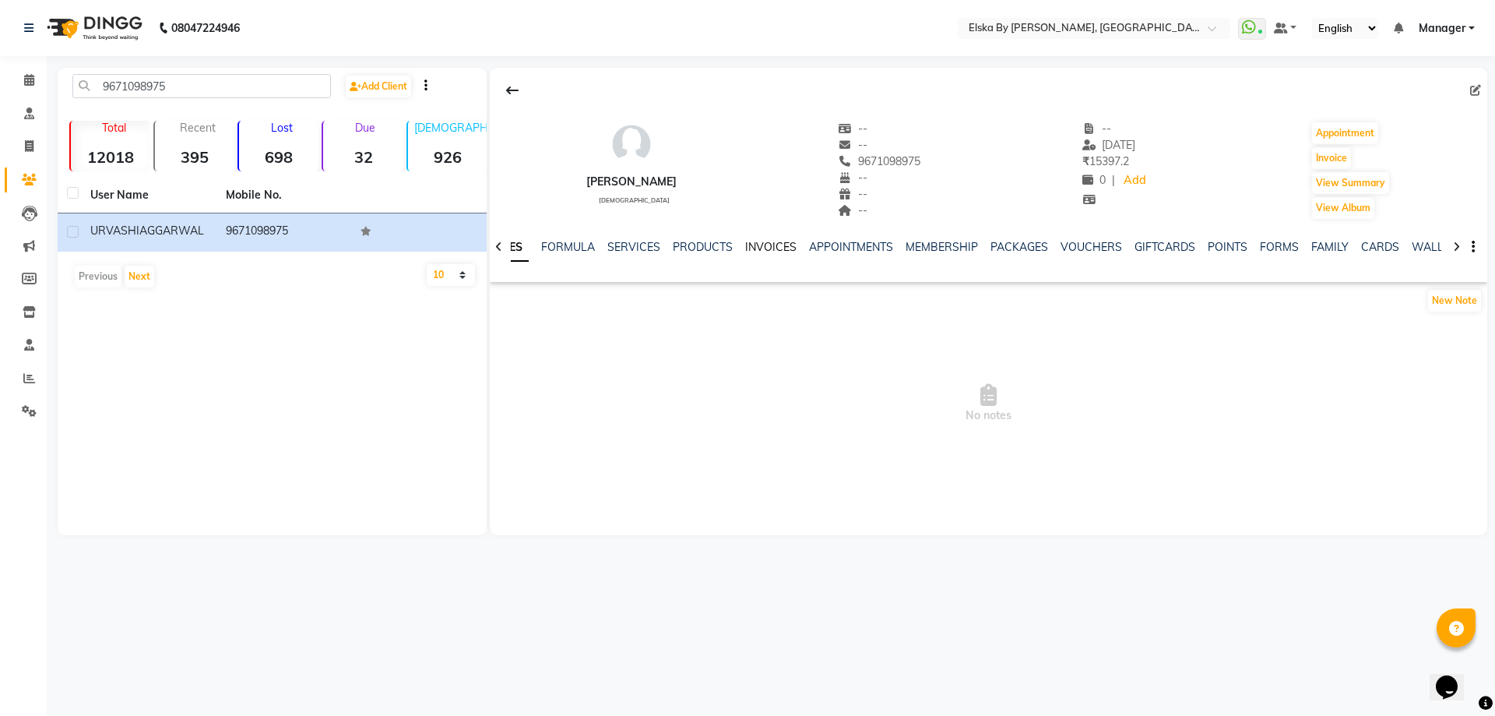
click at [772, 249] on link "INVOICES" at bounding box center [770, 247] width 51 height 14
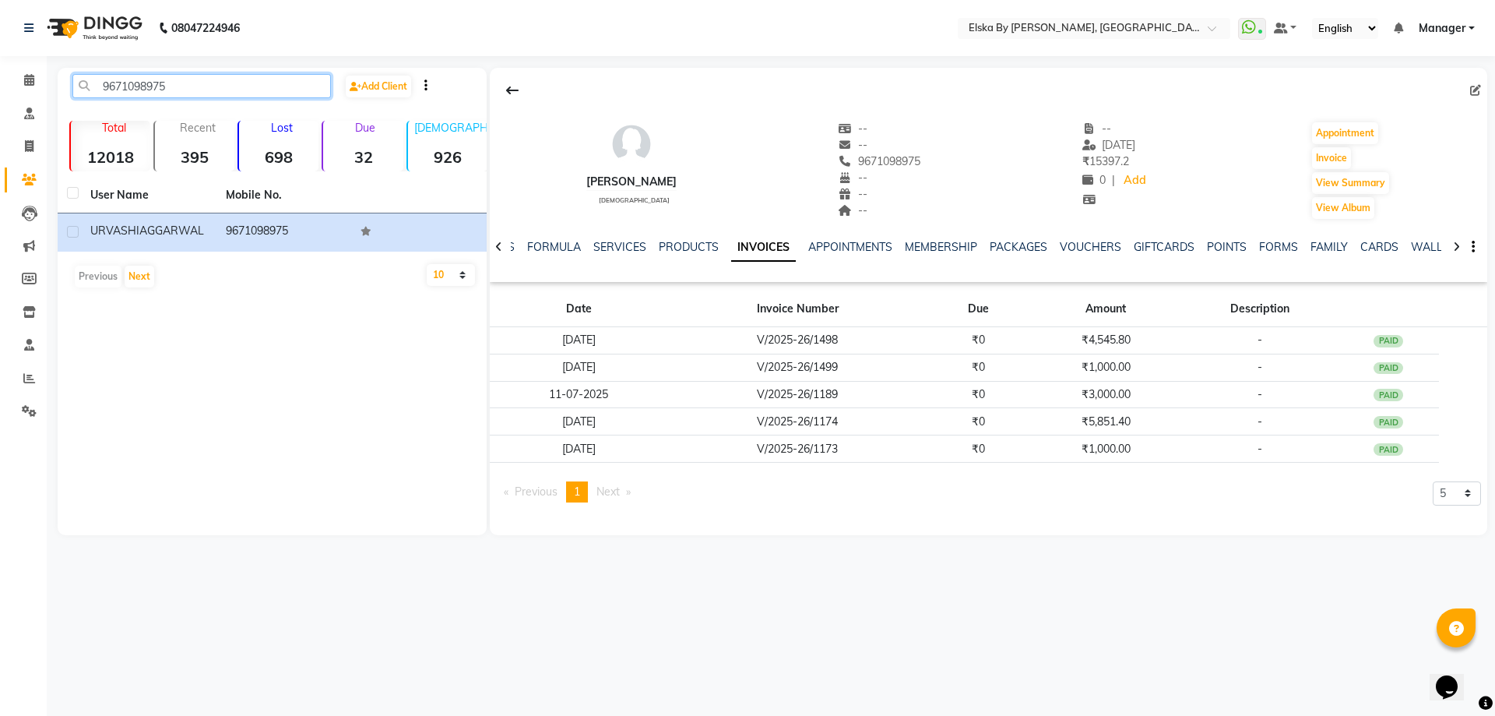
drag, startPoint x: 189, startPoint y: 87, endPoint x: 67, endPoint y: 87, distance: 122.2
click at [67, 87] on div "9671098975" at bounding box center [202, 86] width 282 height 24
paste input "43376808"
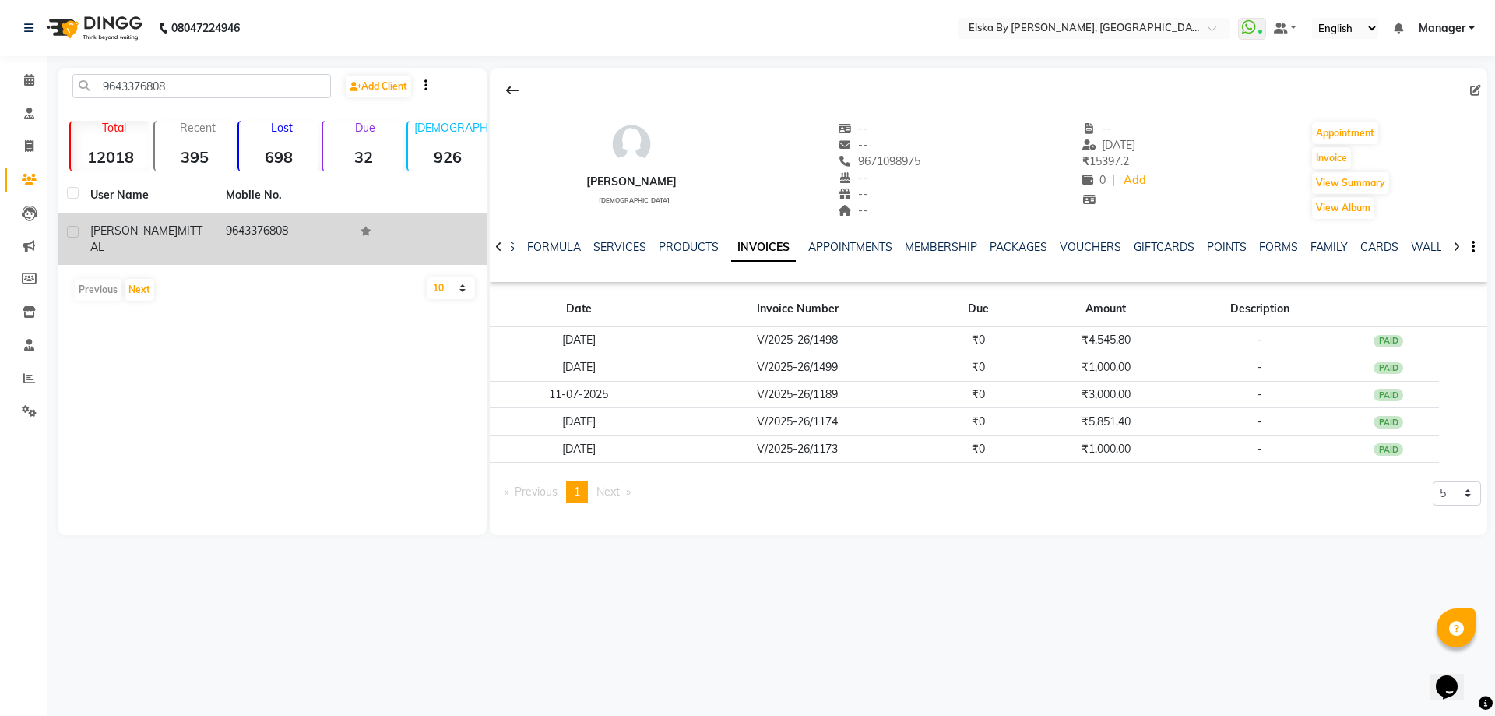
click at [232, 234] on td "9643376808" at bounding box center [283, 238] width 135 height 51
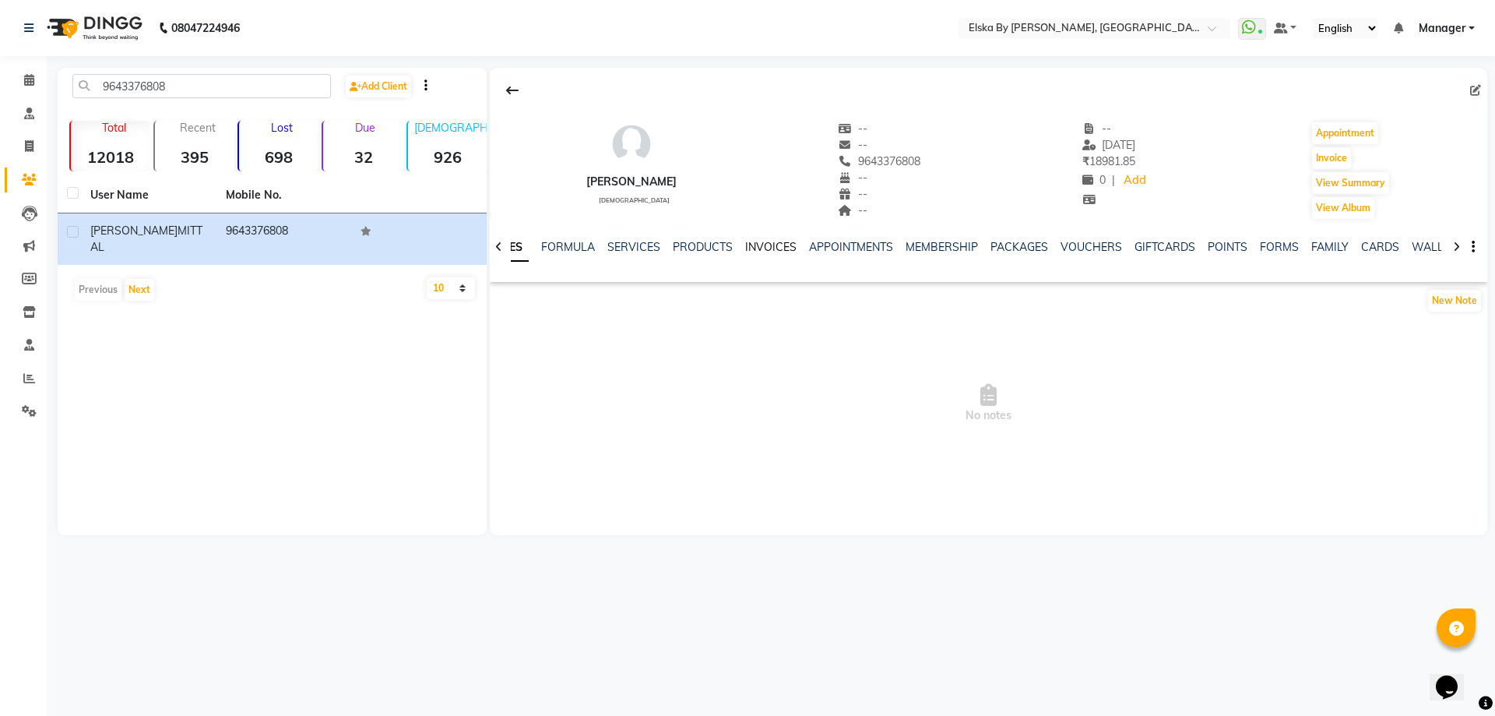
click at [769, 242] on link "INVOICES" at bounding box center [770, 247] width 51 height 14
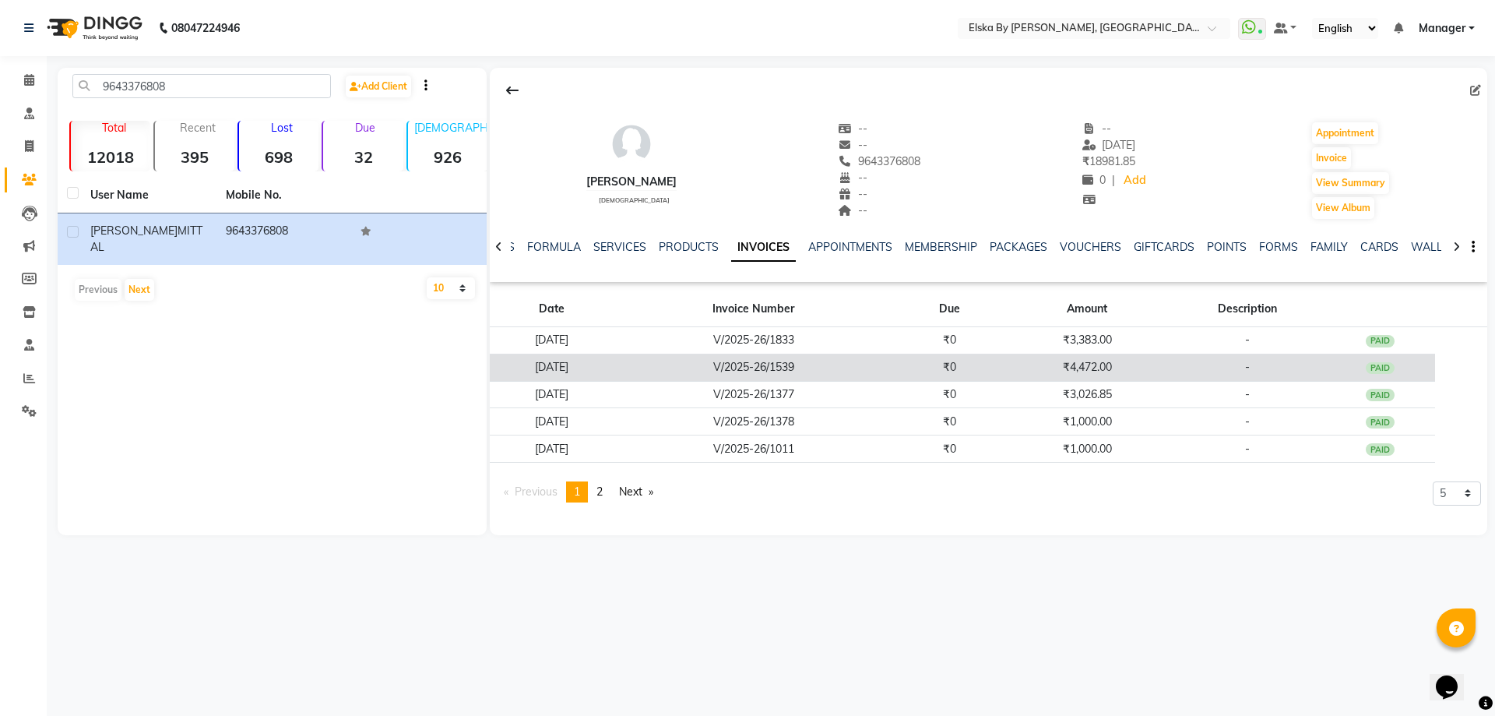
click at [800, 362] on td "V/2025-26/1539" at bounding box center [754, 366] width 280 height 27
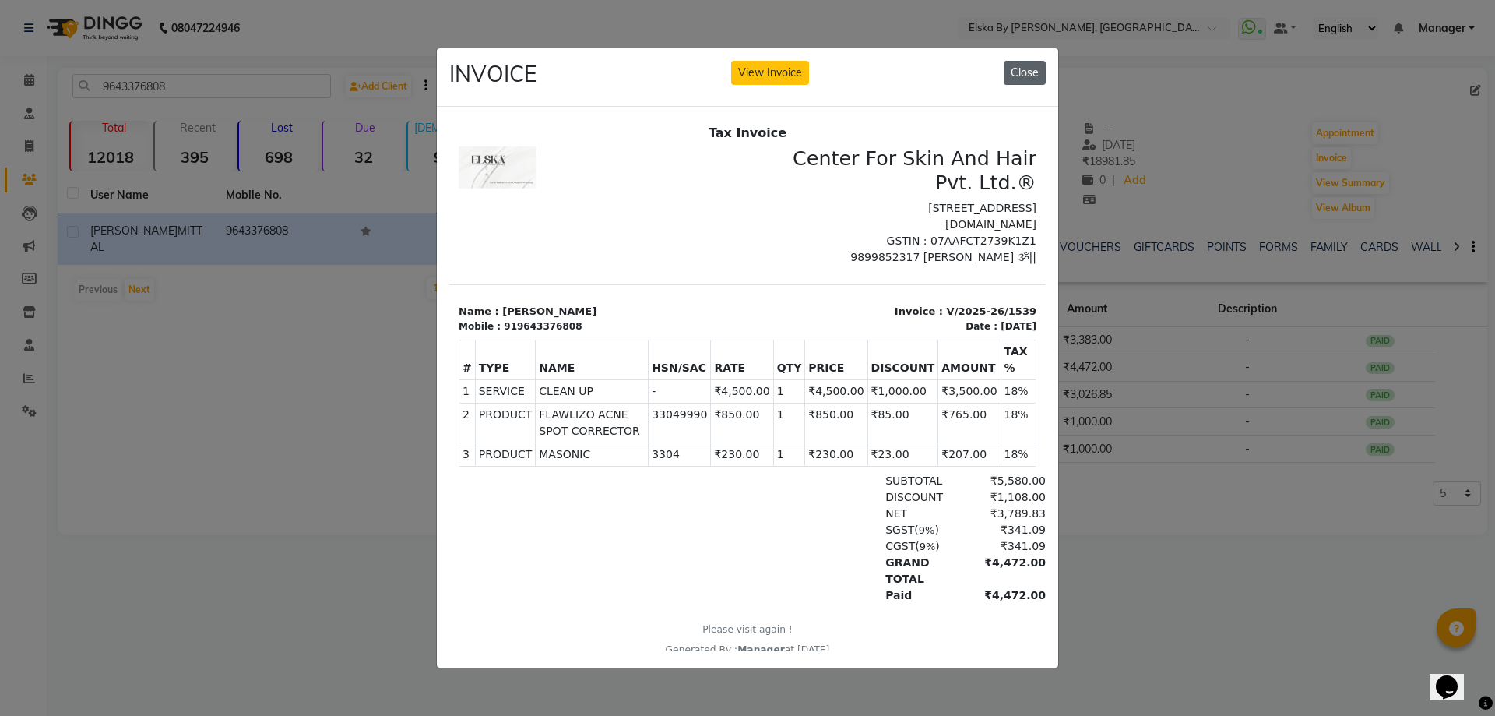
click at [1029, 70] on button "Close" at bounding box center [1025, 73] width 42 height 24
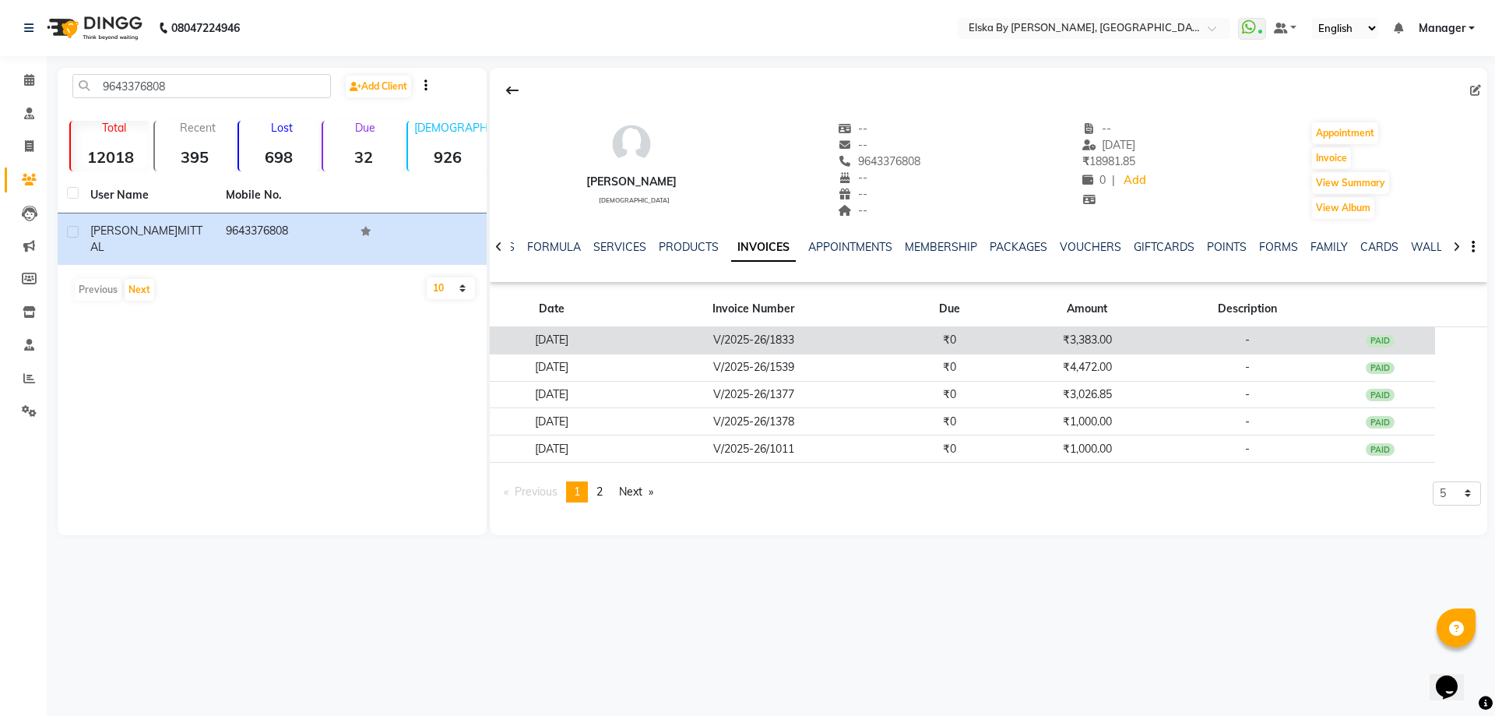
click at [867, 342] on td "V/2025-26/1833" at bounding box center [754, 340] width 280 height 27
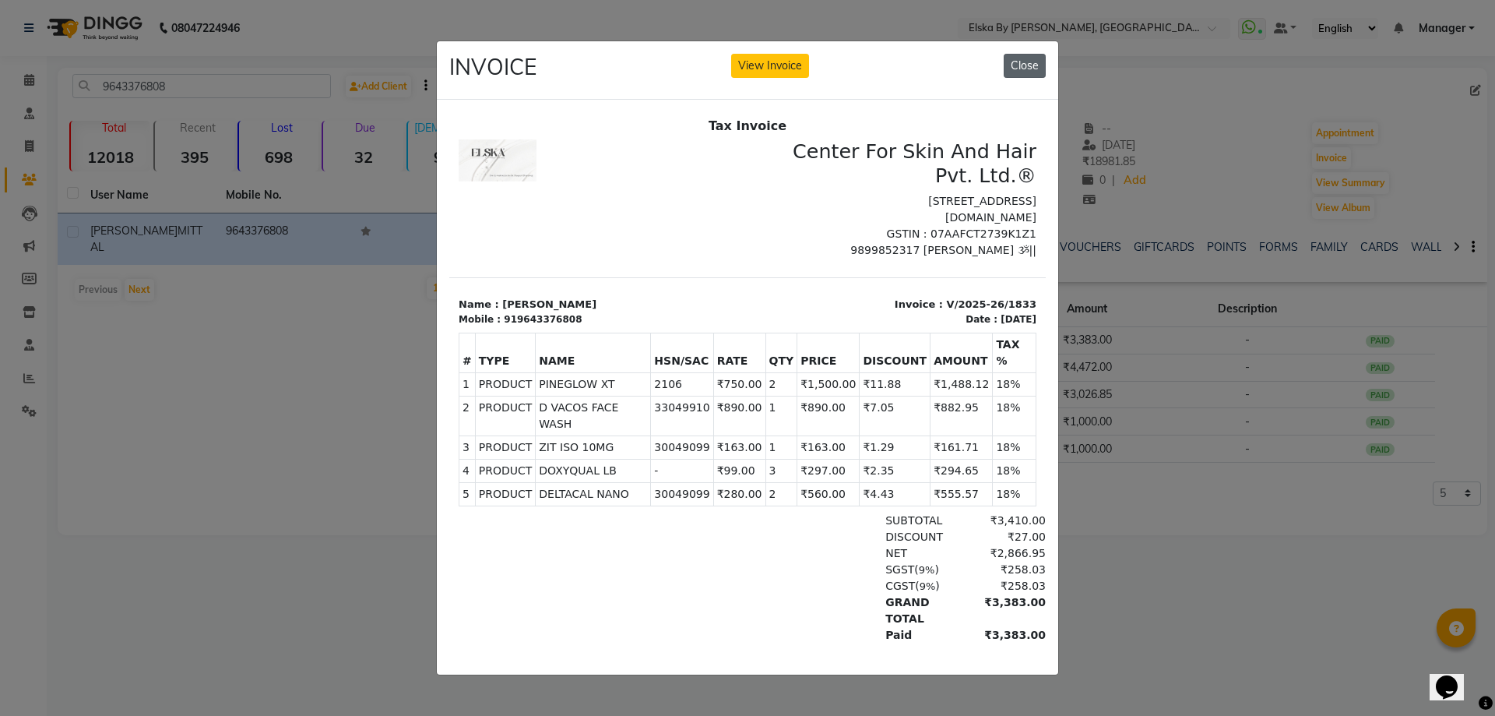
click at [1017, 62] on button "Close" at bounding box center [1025, 66] width 42 height 24
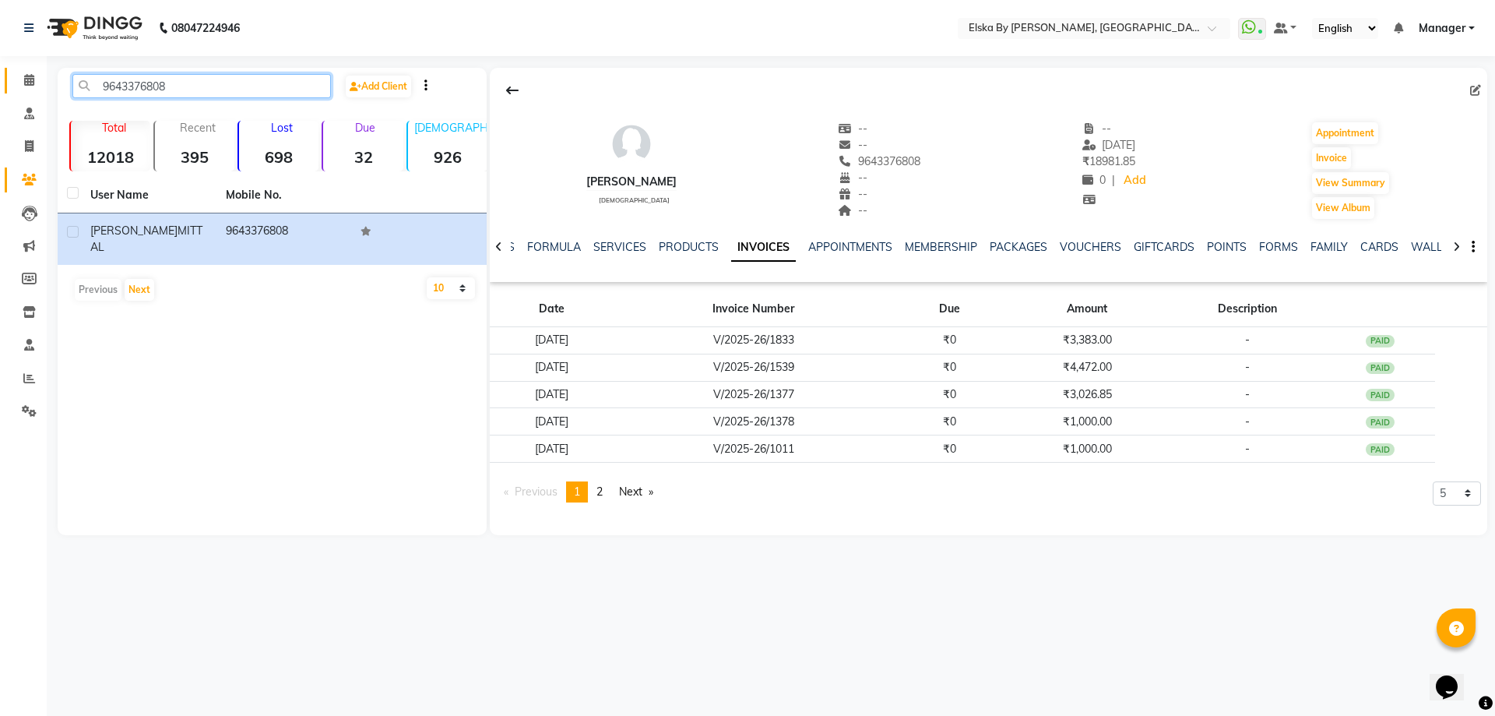
drag, startPoint x: 184, startPoint y: 83, endPoint x: 12, endPoint y: 82, distance: 171.3
click at [12, 82] on app-home "08047224946 Select Location × Elska By Dr. Deepali Bhardwaj, Defence Colony Wha…" at bounding box center [747, 279] width 1495 height 558
paste input "871895326"
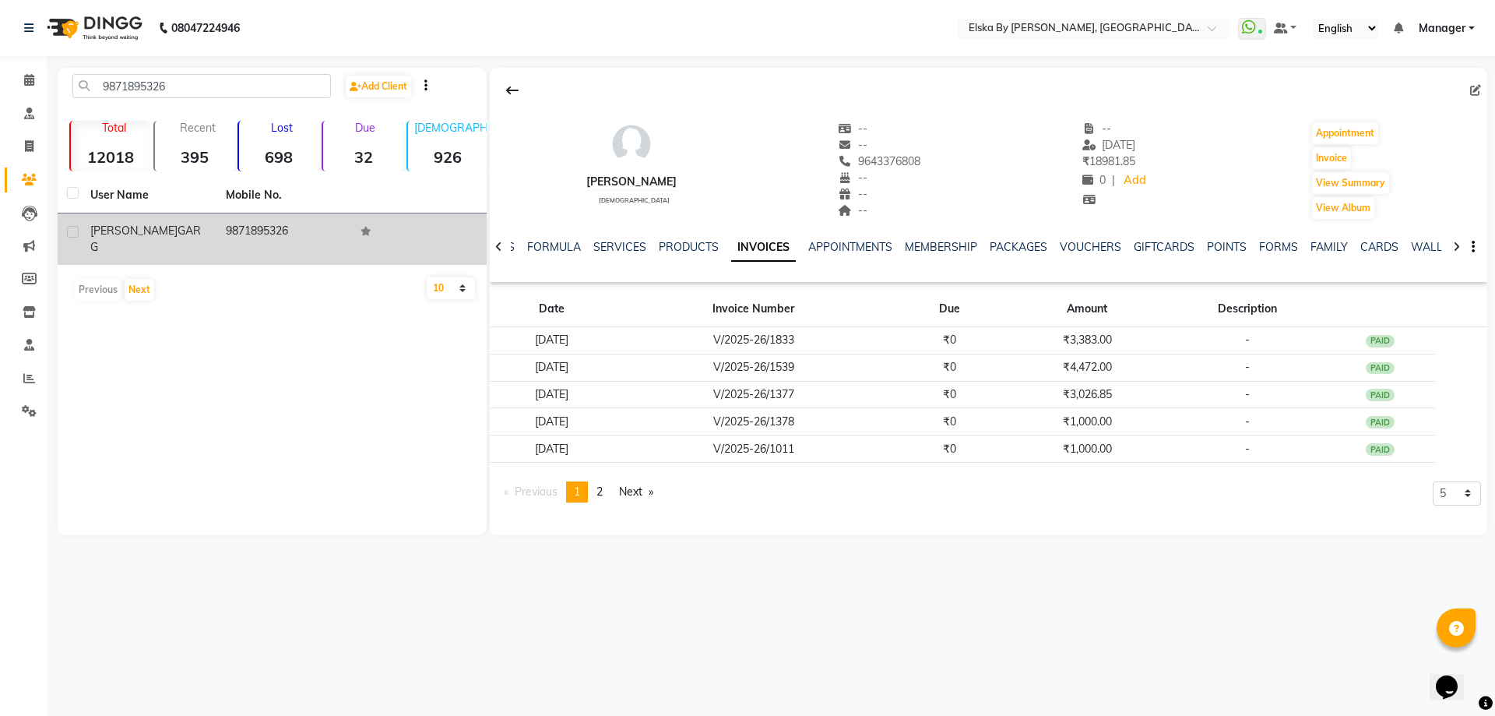
click at [144, 231] on span "GARG" at bounding box center [145, 238] width 111 height 30
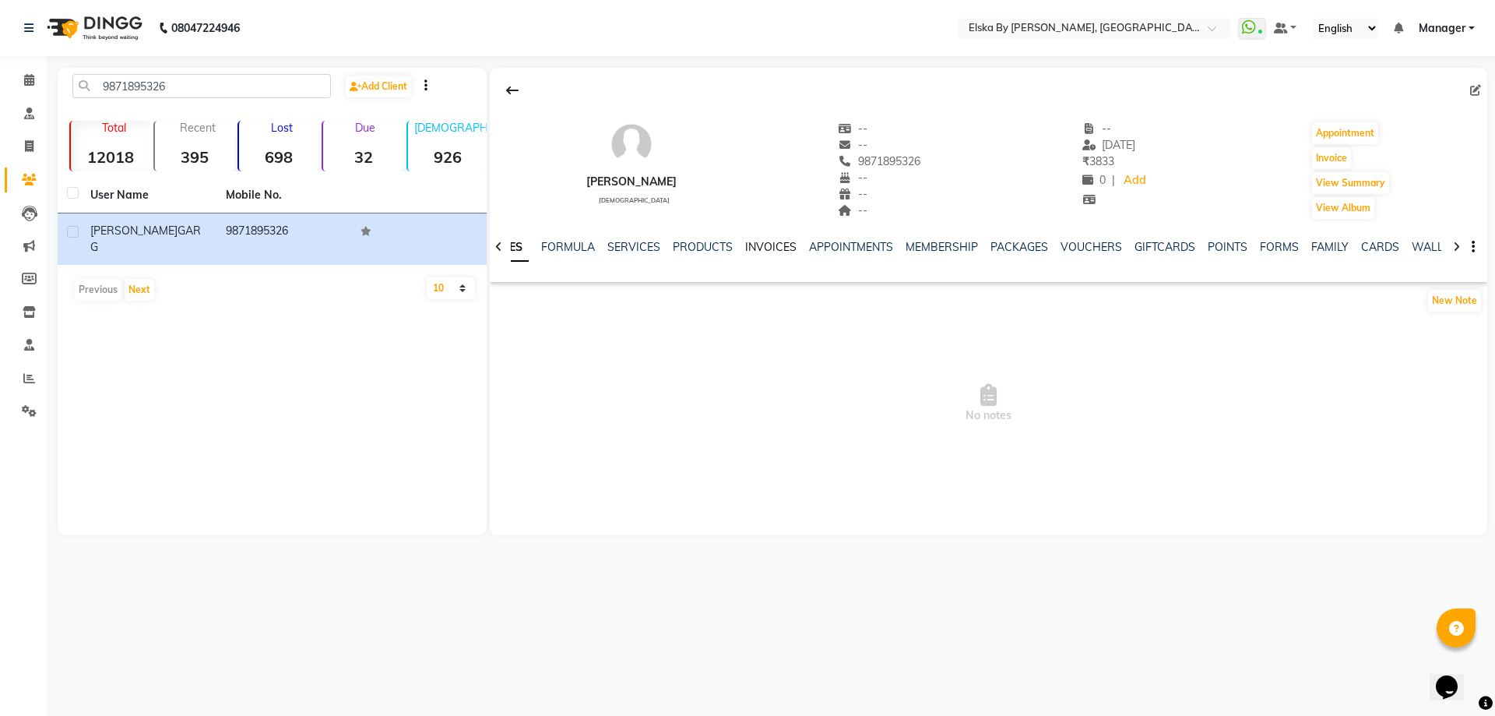
click at [762, 245] on link "INVOICES" at bounding box center [770, 247] width 51 height 14
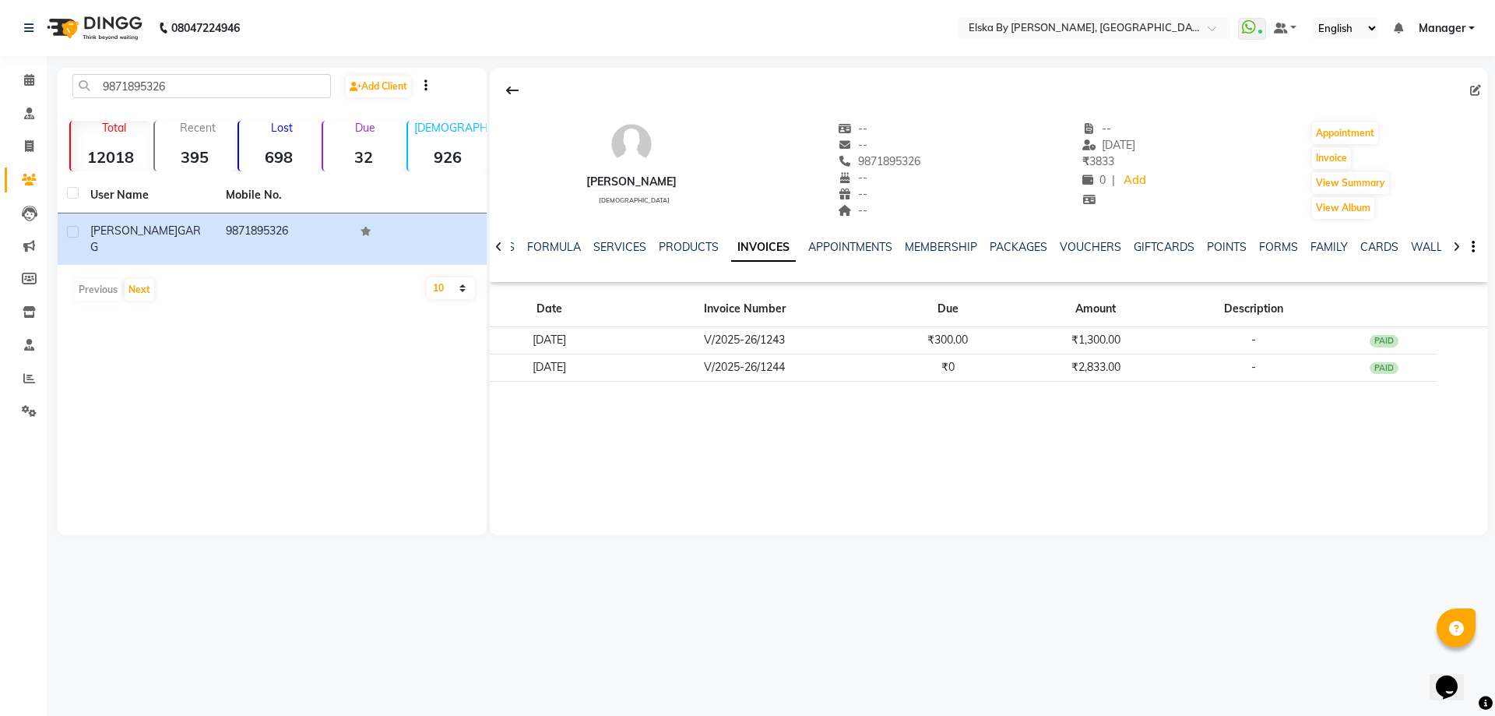
click at [863, 487] on div "DEVANG GARG male -- -- 9871895326 -- -- -- -- 15-07-2025 ₹ 3833 0 | Add Appoint…" at bounding box center [988, 301] width 997 height 467
drag, startPoint x: 188, startPoint y: 84, endPoint x: 5, endPoint y: 86, distance: 183.8
click at [5, 86] on app-home "08047224946 Select Location × Elska By Dr. Deepali Bhardwaj, Defence Colony Wha…" at bounding box center [747, 279] width 1495 height 558
paste input "454595658"
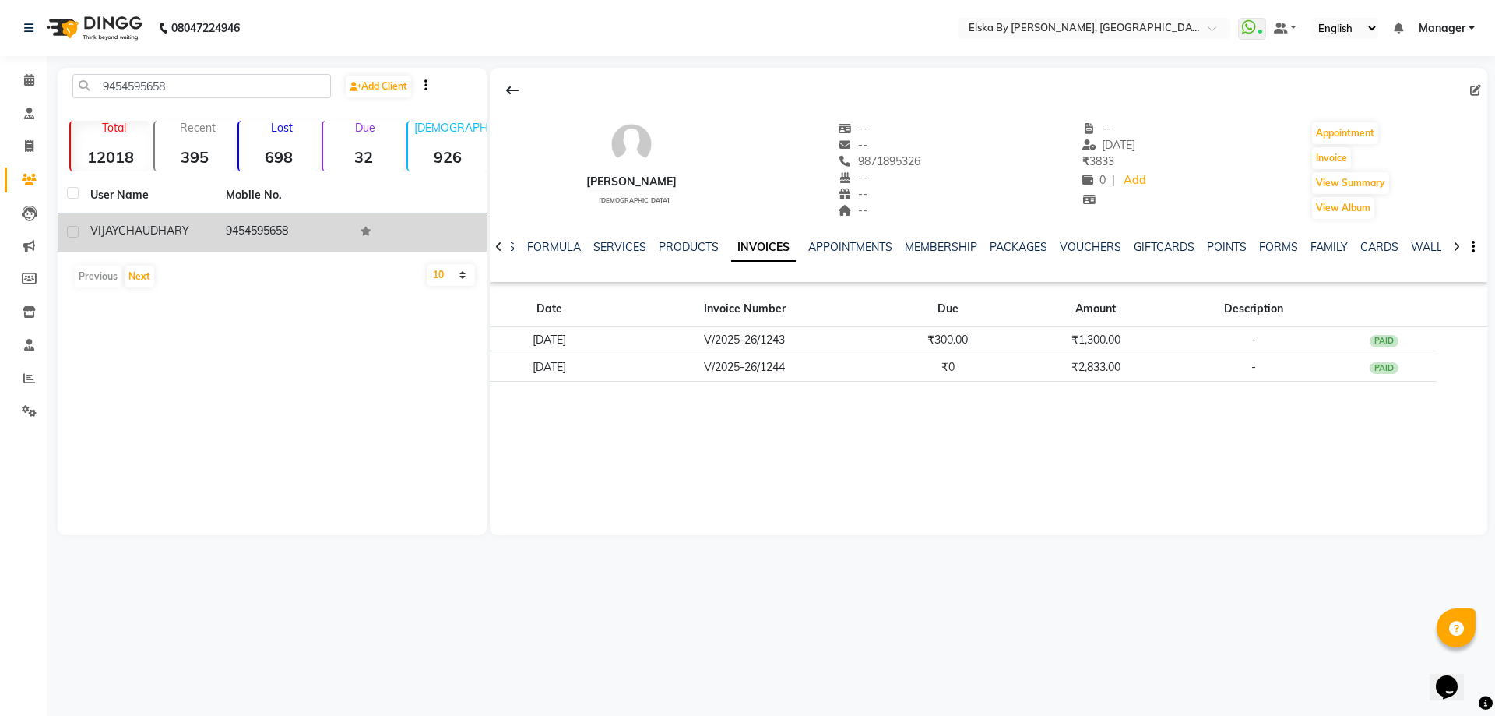
click at [190, 237] on div "VIJAY CHAUDHARY" at bounding box center [148, 231] width 117 height 16
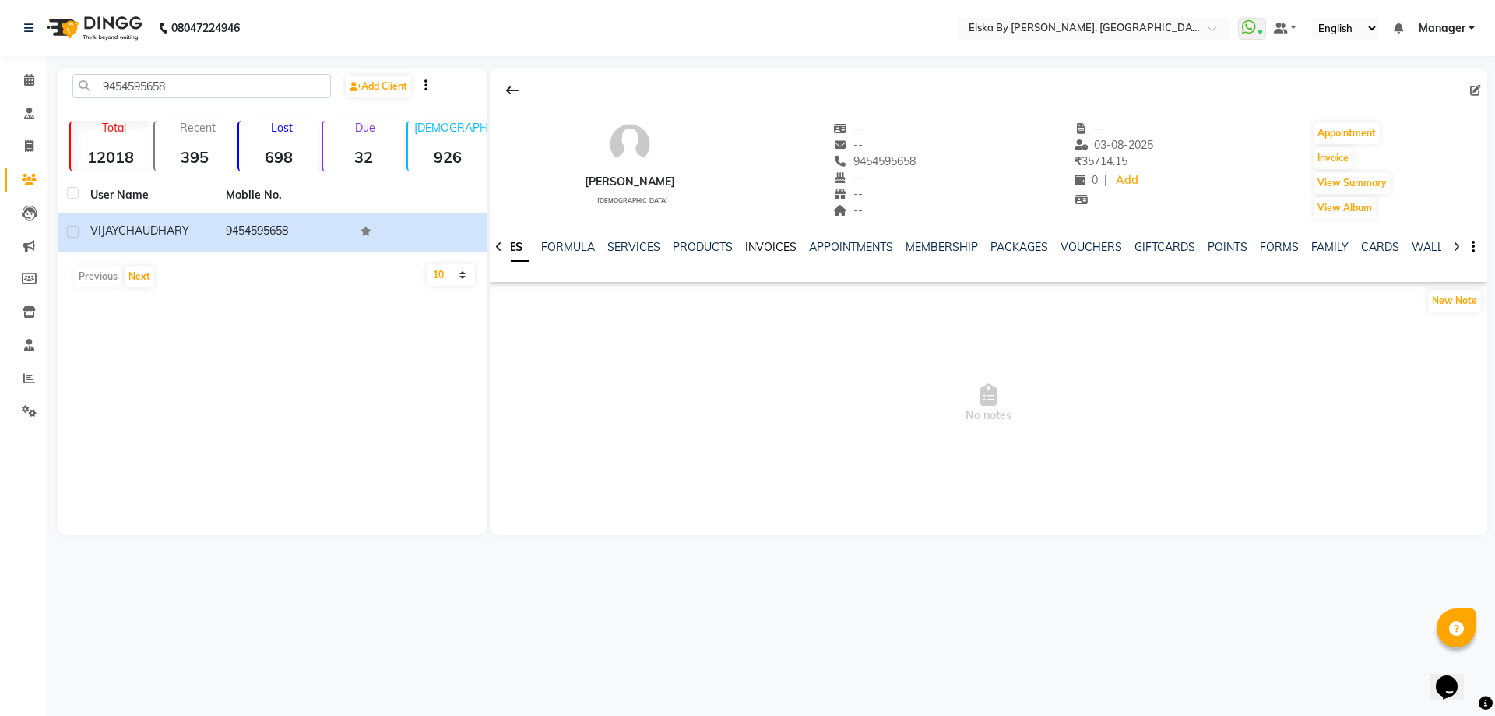
click at [768, 248] on link "INVOICES" at bounding box center [770, 247] width 51 height 14
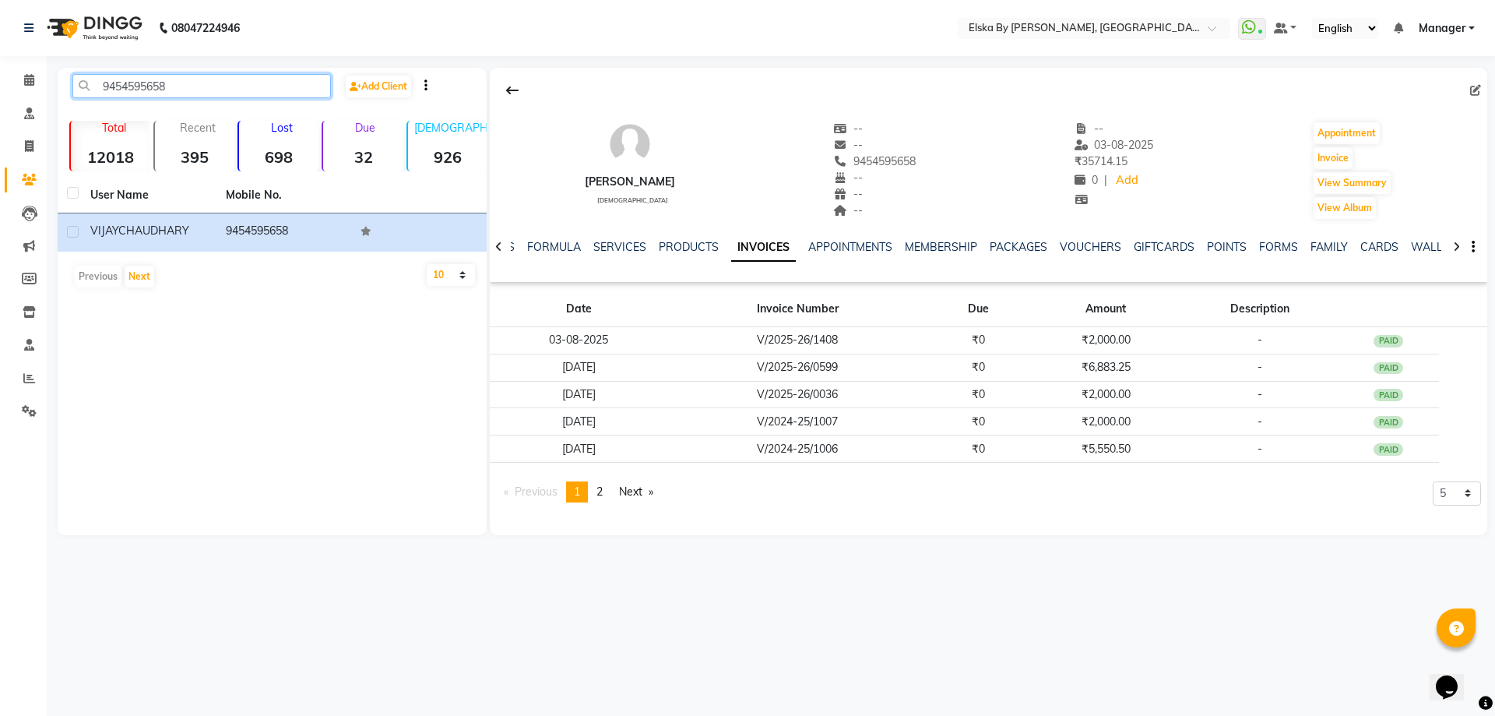
drag, startPoint x: 200, startPoint y: 86, endPoint x: 42, endPoint y: 70, distance: 158.9
click at [42, 70] on app-home "08047224946 Select Location × Elska By Dr. Deepali Bhardwaj, Defence Colony Wha…" at bounding box center [747, 279] width 1495 height 558
paste input "99946846"
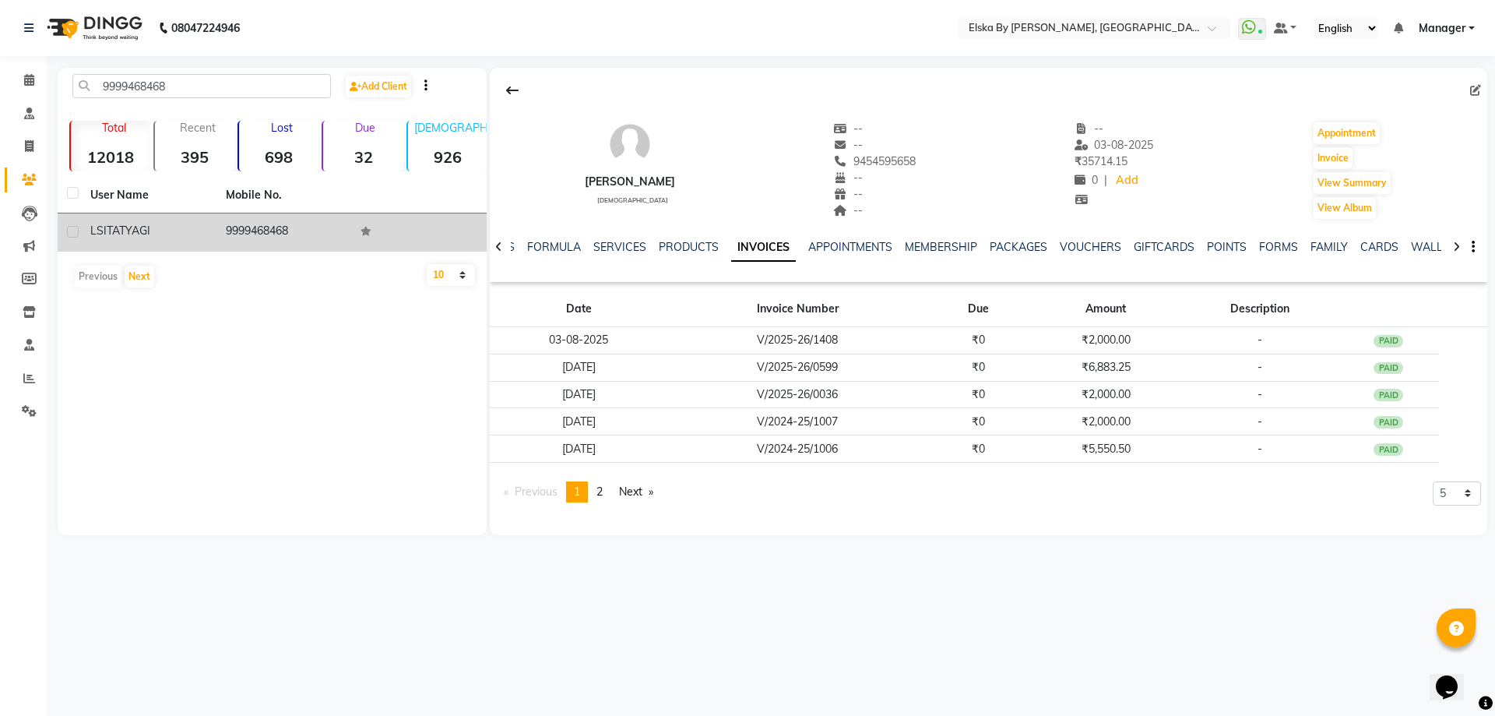
drag, startPoint x: 171, startPoint y: 234, endPoint x: 161, endPoint y: 230, distance: 10.1
click at [161, 230] on div "LSITA TYAGI" at bounding box center [148, 231] width 117 height 16
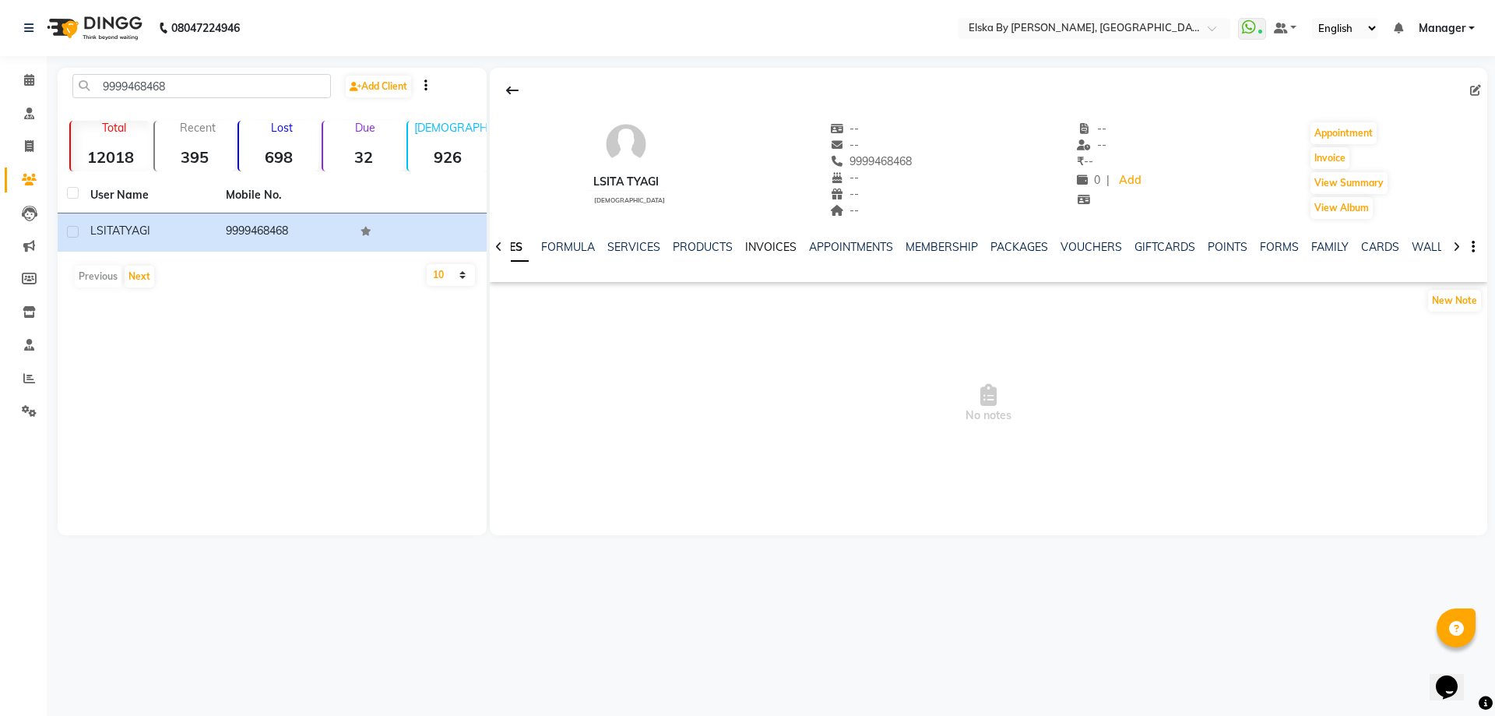
click at [768, 244] on link "INVOICES" at bounding box center [770, 247] width 51 height 14
drag, startPoint x: 202, startPoint y: 88, endPoint x: 45, endPoint y: 83, distance: 156.6
click at [45, 83] on app-home "08047224946 Select Location × Elska By Dr. Deepali Bhardwaj, Defence Colony Wha…" at bounding box center [747, 279] width 1495 height 558
click at [751, 247] on link "INVOICES" at bounding box center [763, 248] width 65 height 28
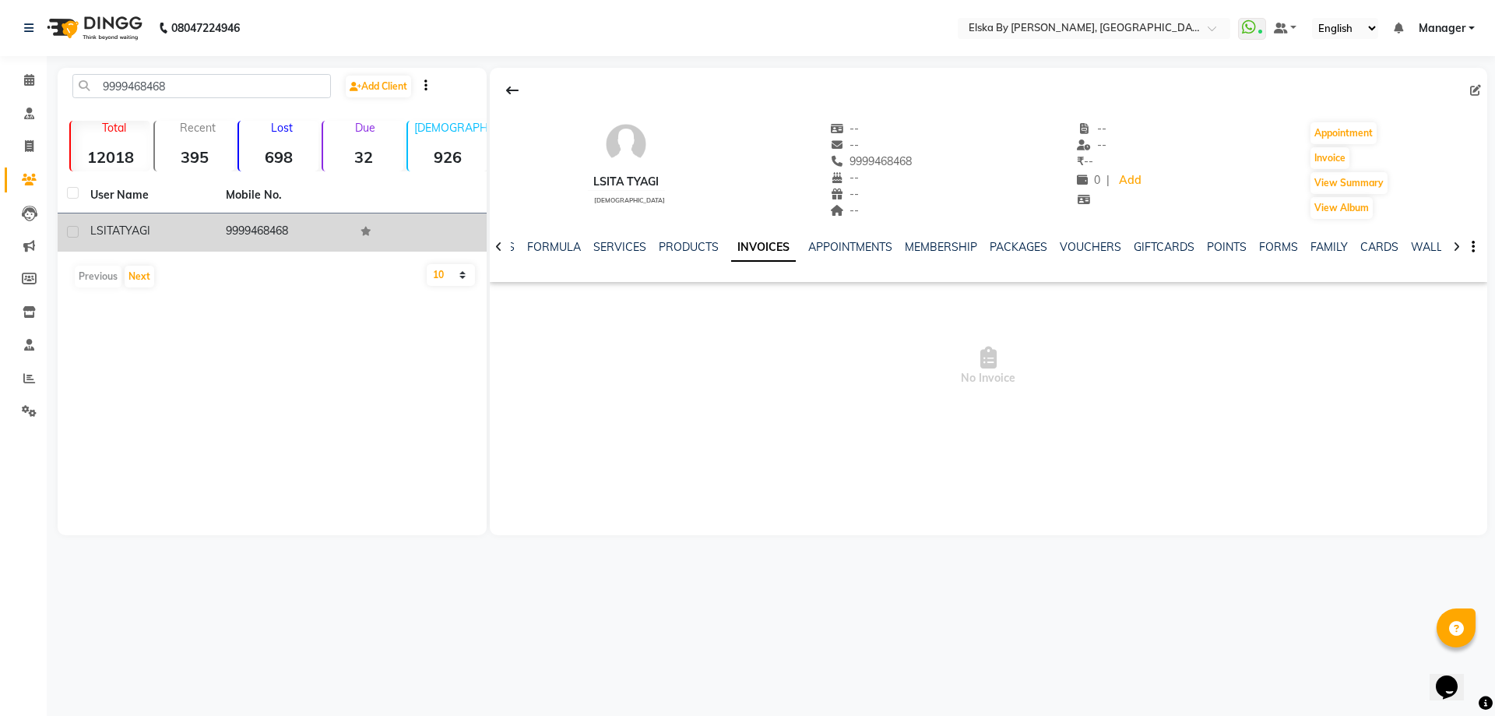
click at [267, 230] on td "9999468468" at bounding box center [283, 232] width 135 height 38
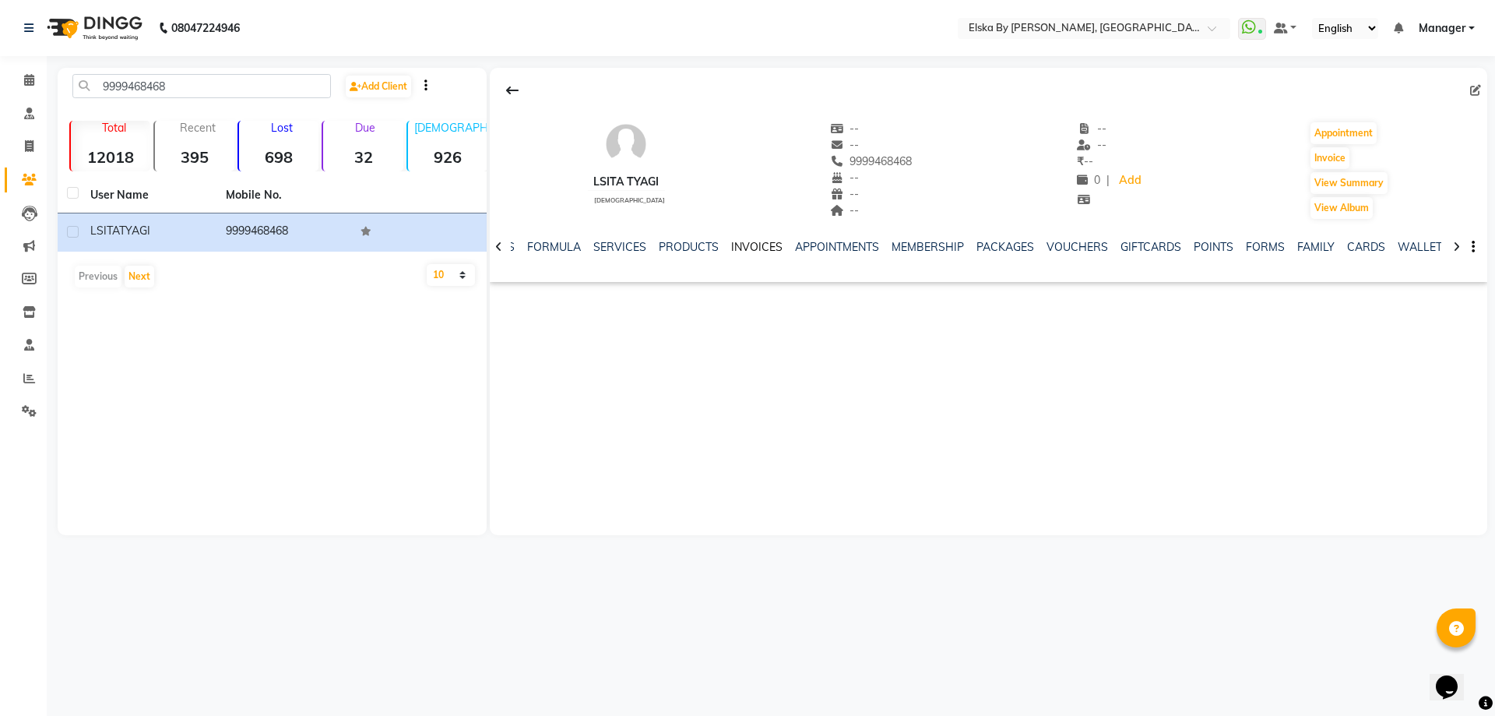
click at [747, 248] on link "INVOICES" at bounding box center [756, 247] width 51 height 14
drag, startPoint x: 216, startPoint y: 90, endPoint x: 70, endPoint y: 86, distance: 146.5
click at [70, 86] on div "9999468468" at bounding box center [202, 86] width 282 height 24
paste input "818930790"
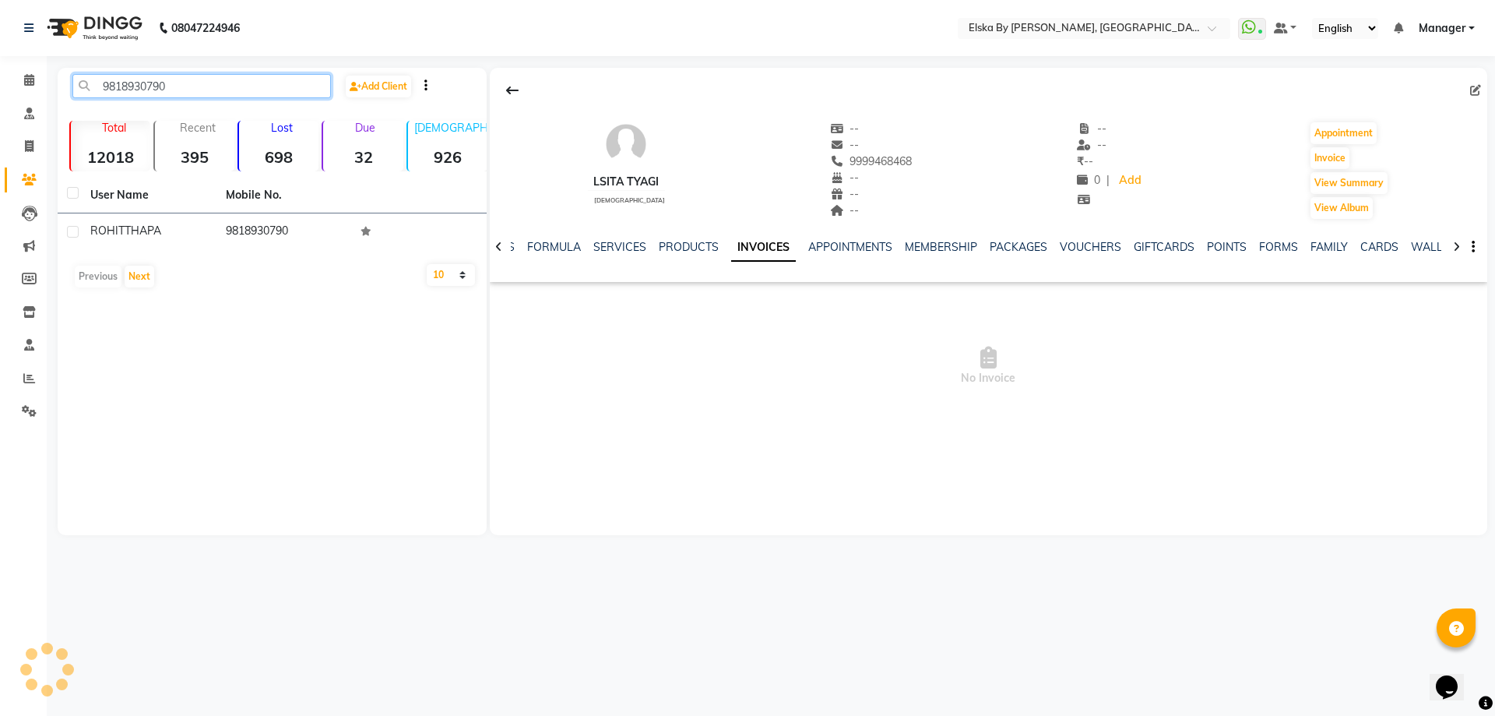
type input "9818930790"
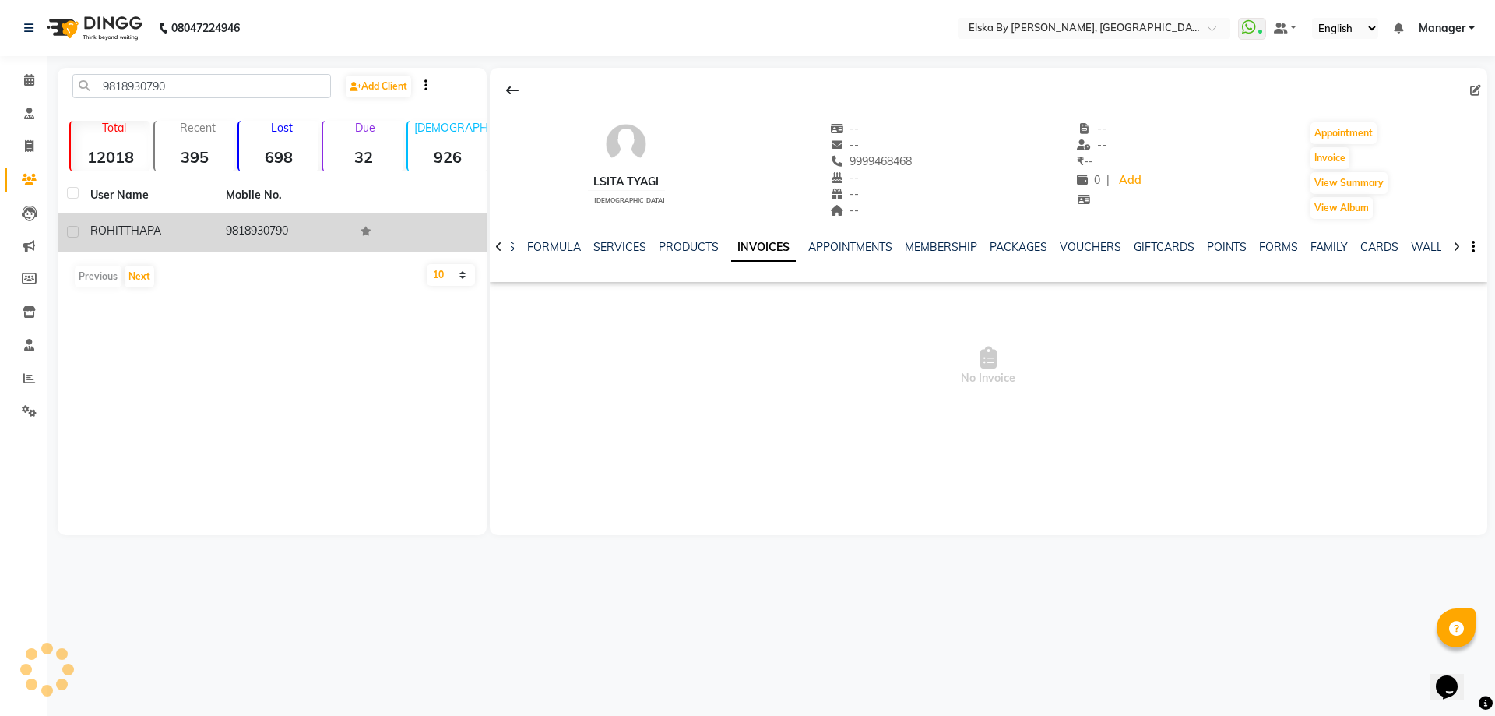
click at [309, 229] on td "9818930790" at bounding box center [283, 232] width 135 height 38
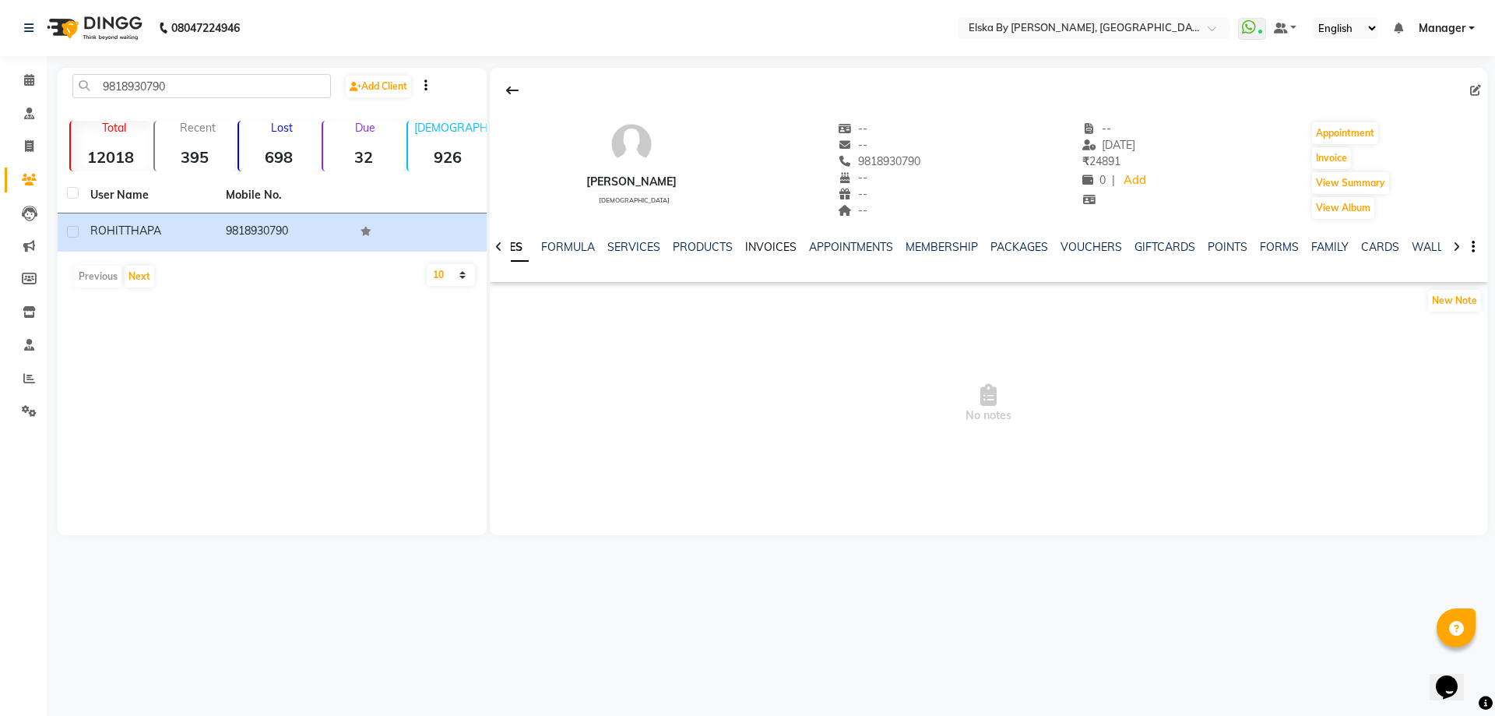
click at [755, 244] on link "INVOICES" at bounding box center [770, 247] width 51 height 14
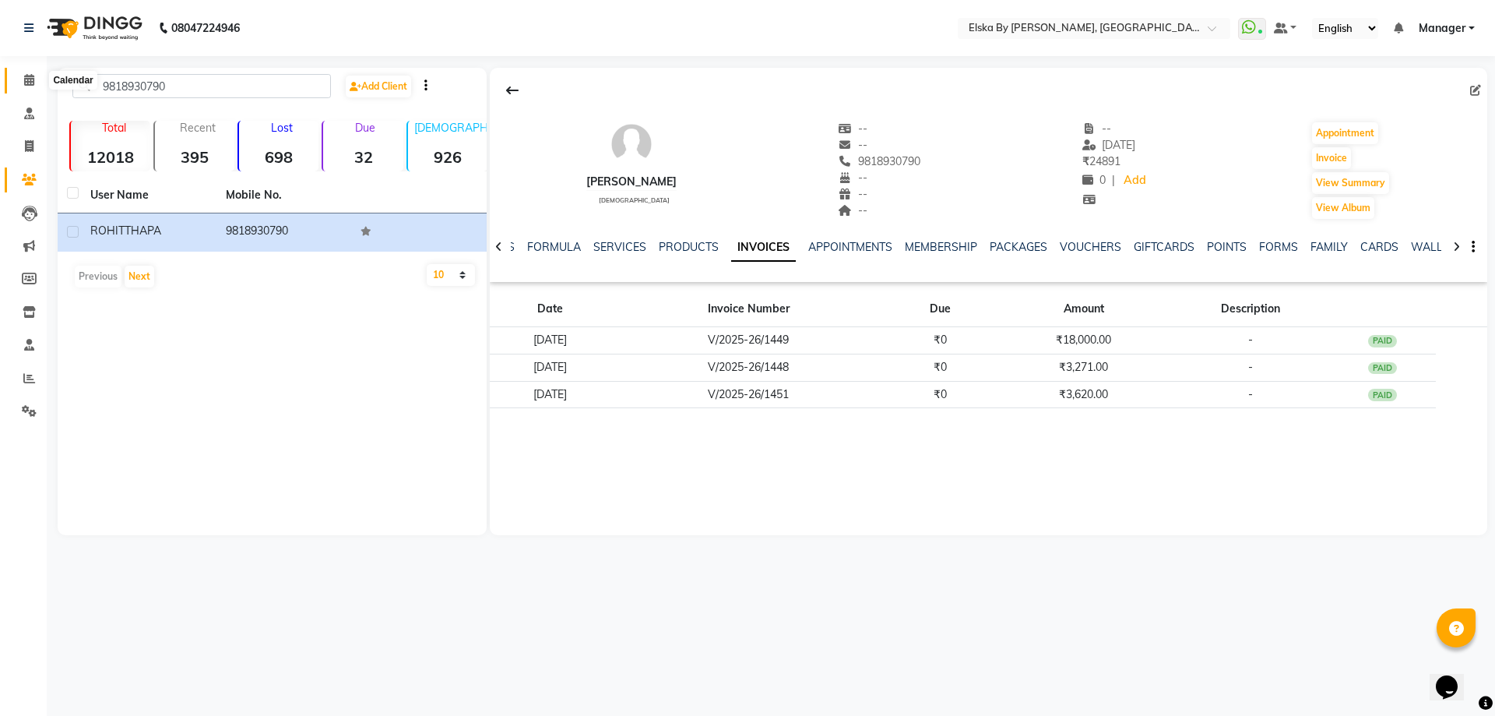
click at [31, 78] on icon at bounding box center [29, 80] width 10 height 12
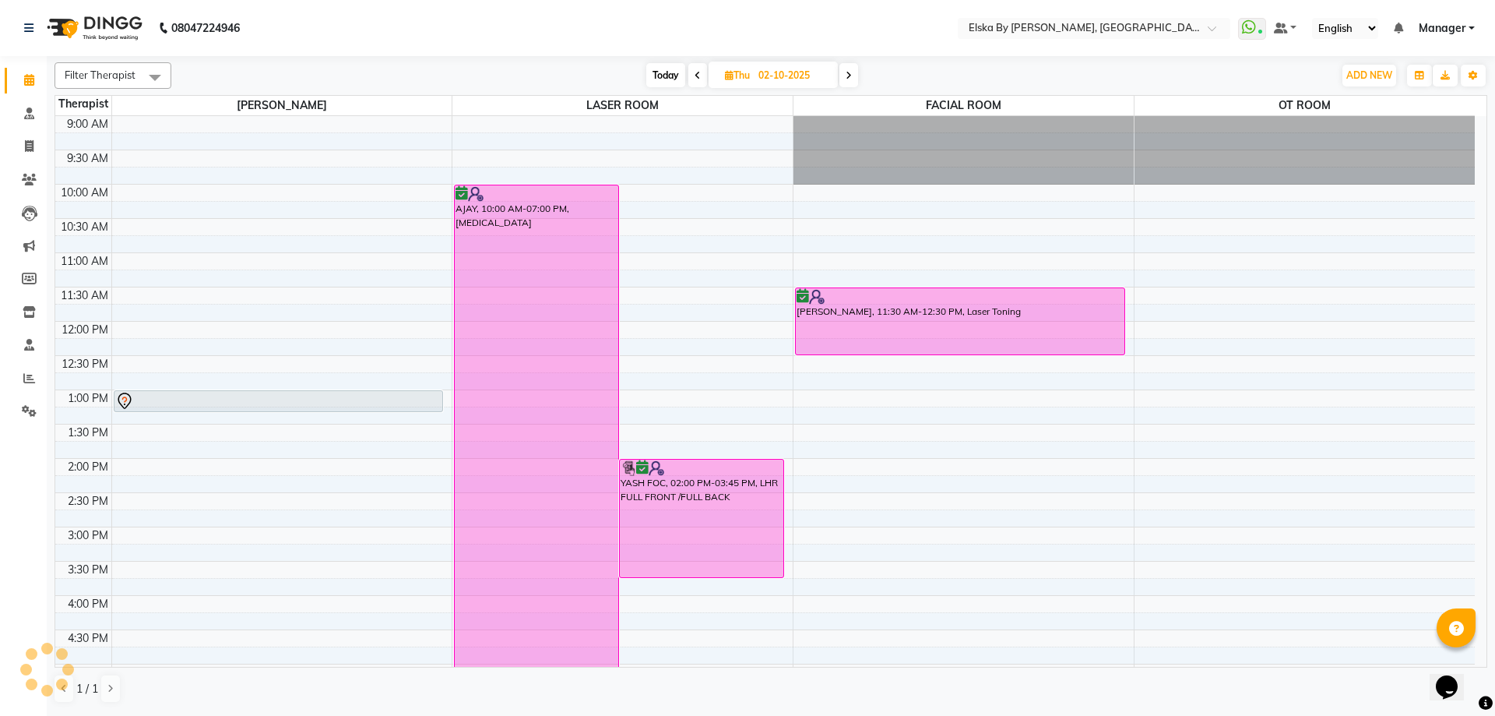
scroll to position [206, 0]
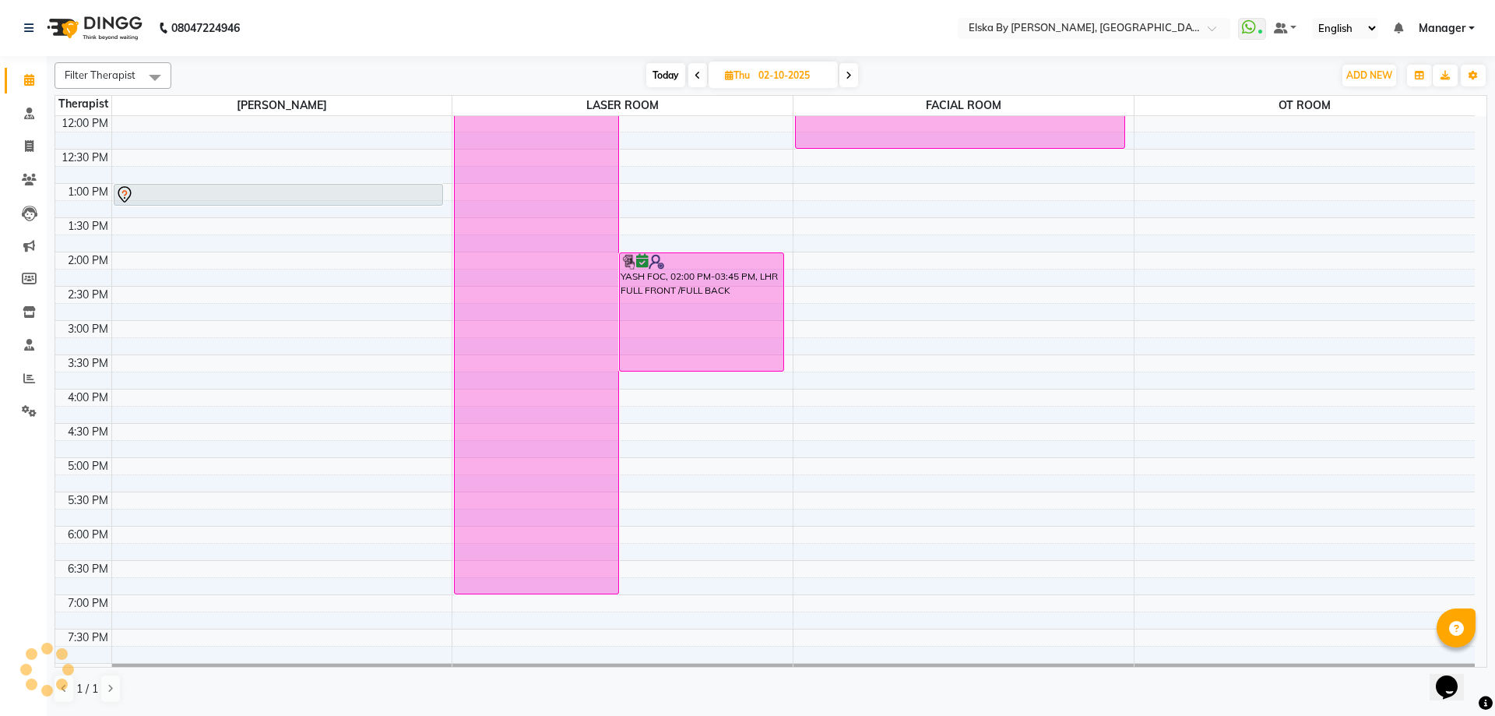
click at [673, 76] on span "Today" at bounding box center [665, 75] width 39 height 24
type input "01-10-2025"
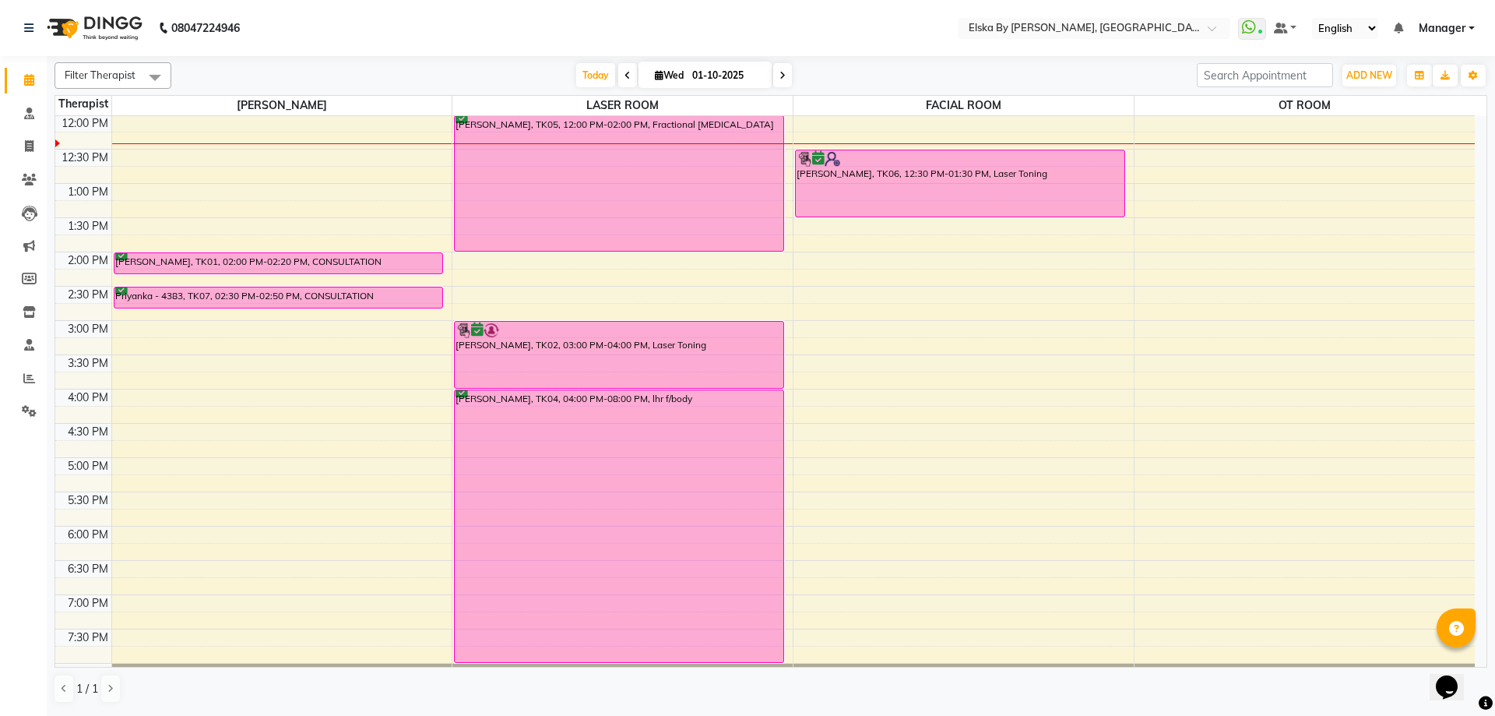
scroll to position [128, 0]
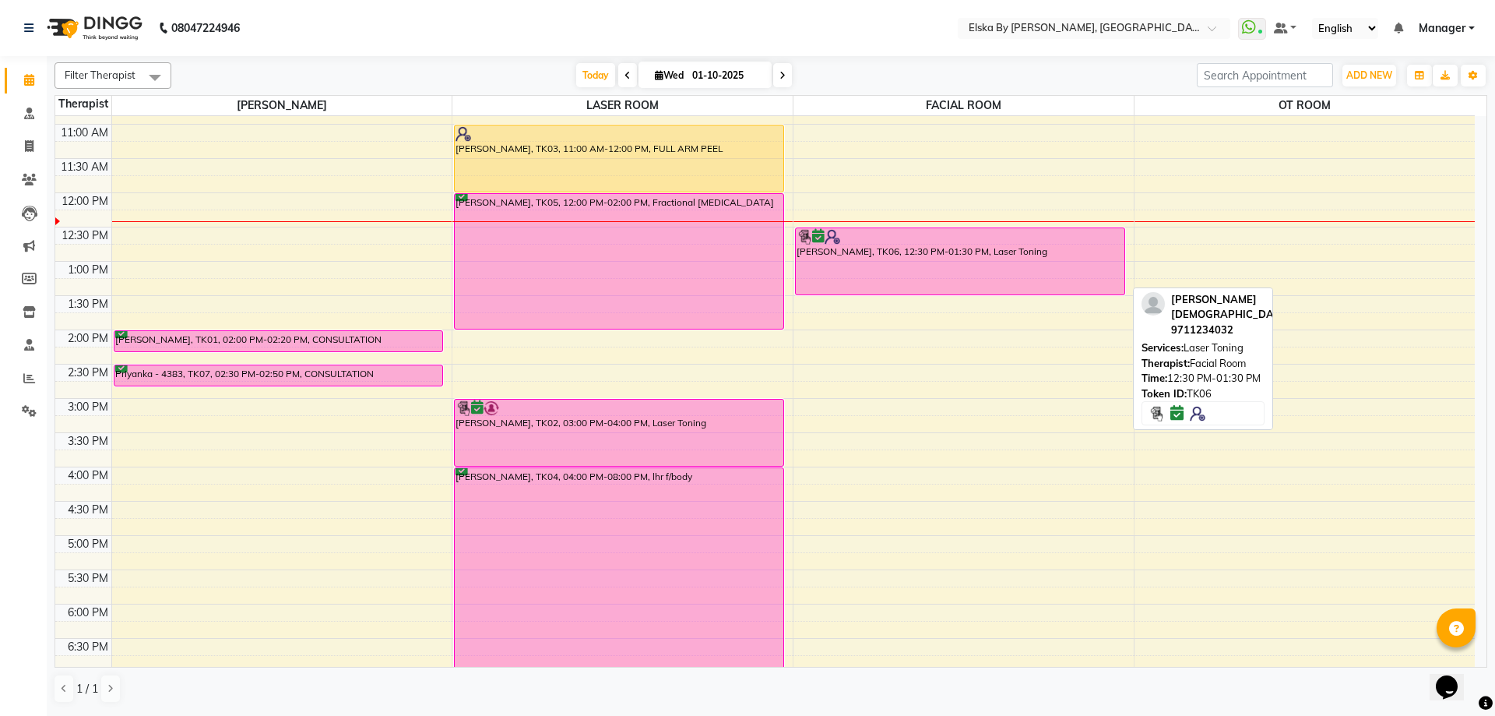
click at [942, 244] on div "[PERSON_NAME], TK06, 12:30 PM-01:30 PM, Laser Toning" at bounding box center [960, 261] width 329 height 66
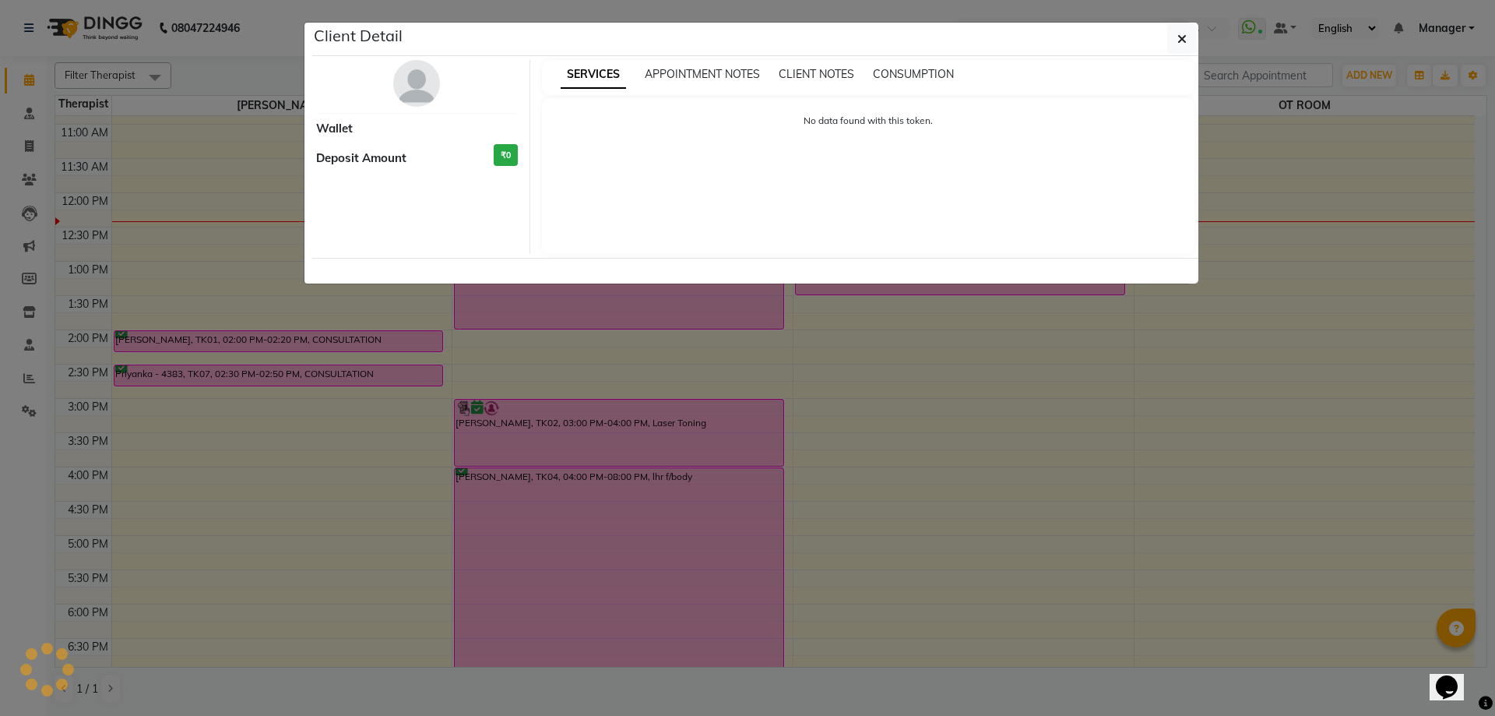
select select "6"
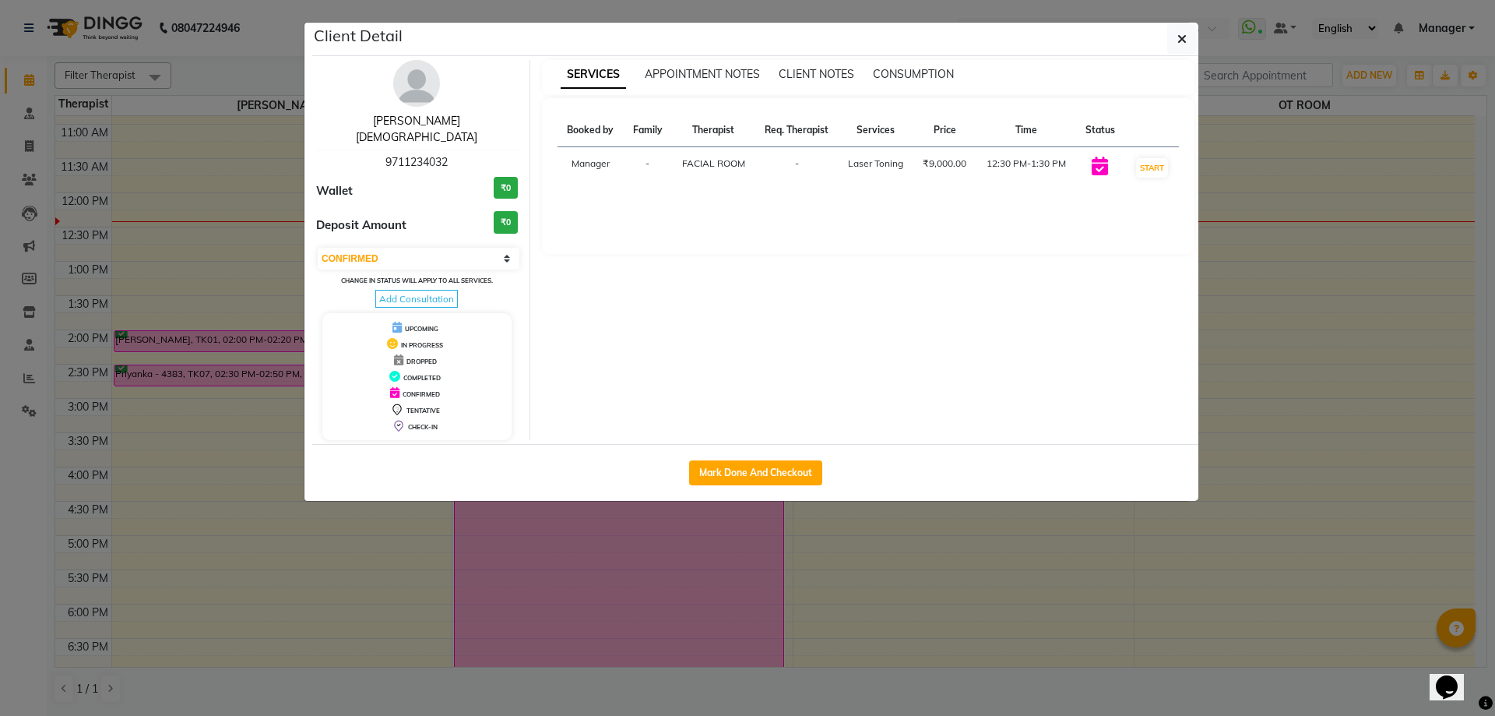
click at [421, 124] on link "[PERSON_NAME][DEMOGRAPHIC_DATA]" at bounding box center [416, 129] width 121 height 30
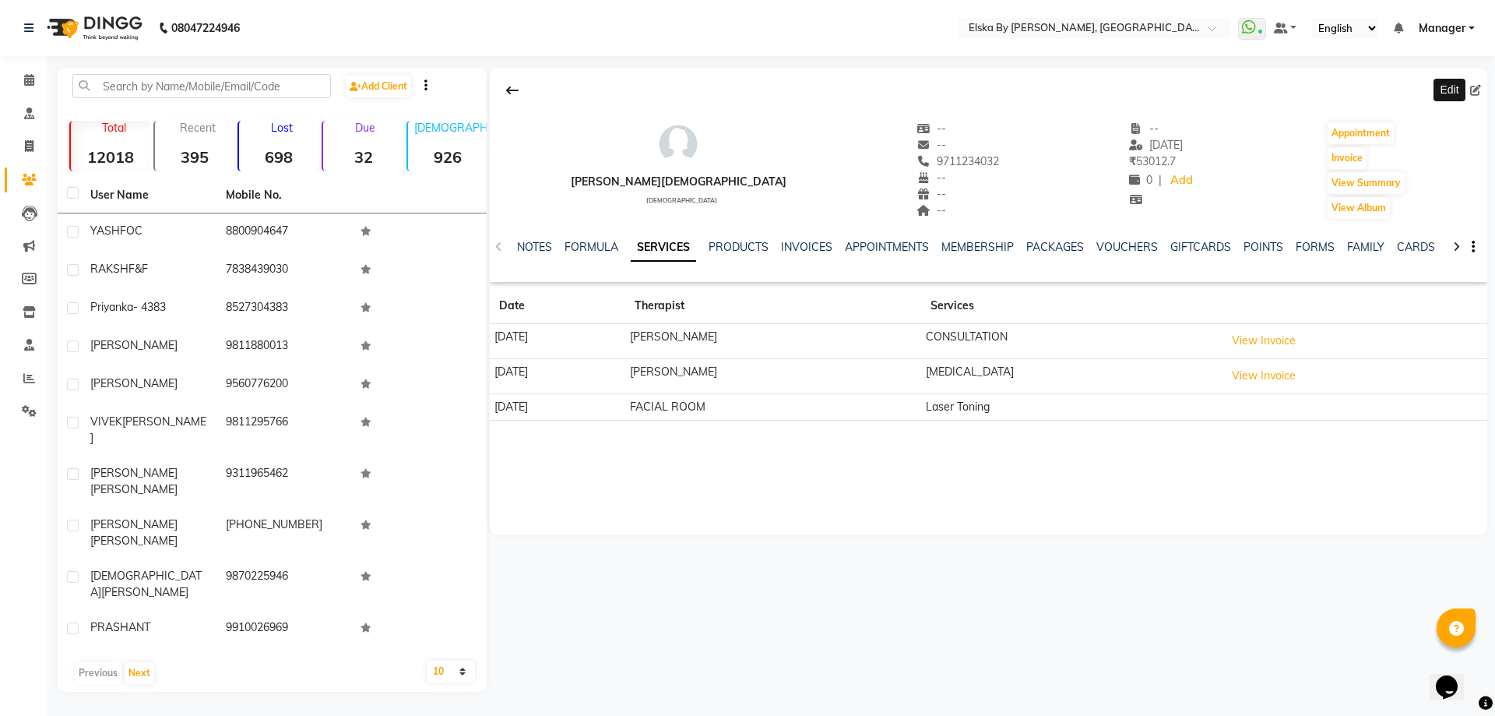
click at [1475, 90] on icon at bounding box center [1475, 90] width 11 height 11
select select "[DEMOGRAPHIC_DATA]"
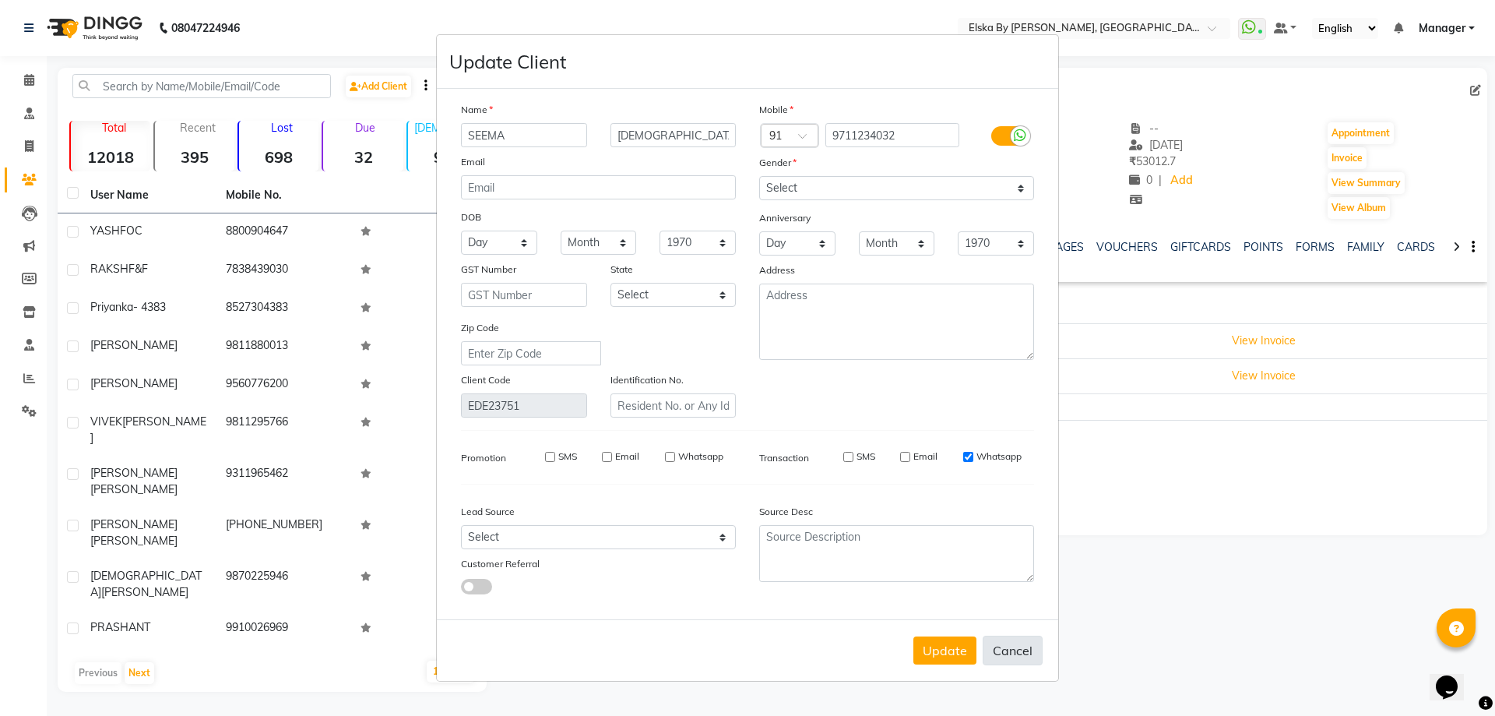
click at [1018, 652] on button "Cancel" at bounding box center [1013, 650] width 60 height 30
select select
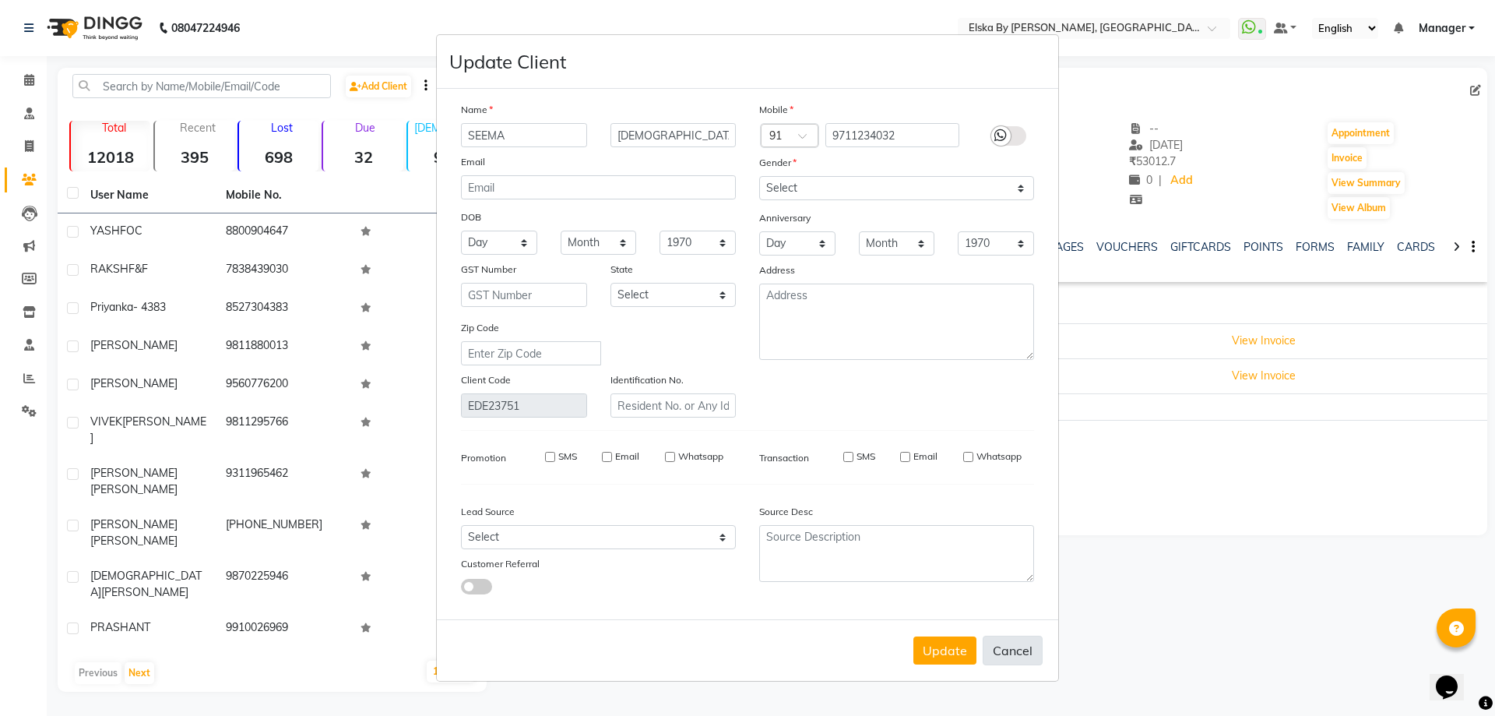
select select
checkbox input "false"
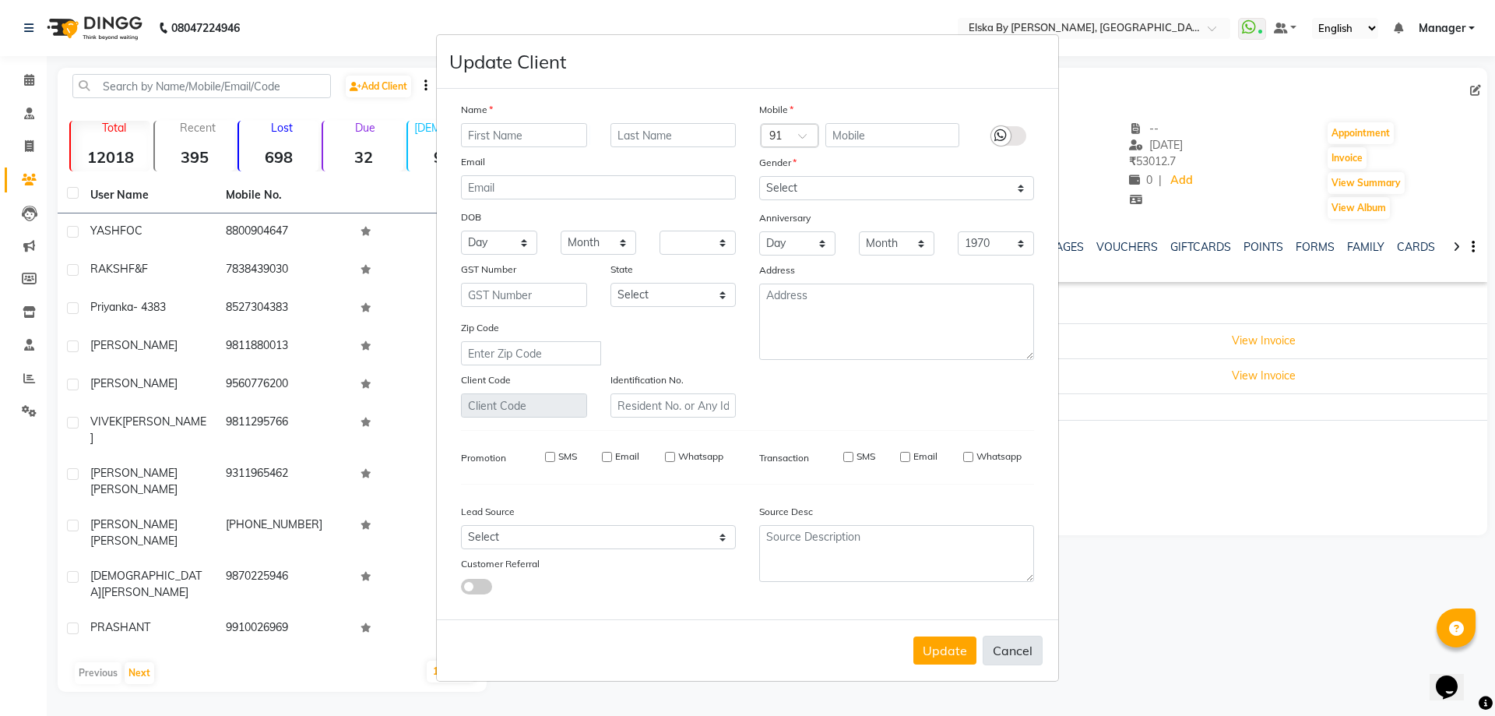
checkbox input "false"
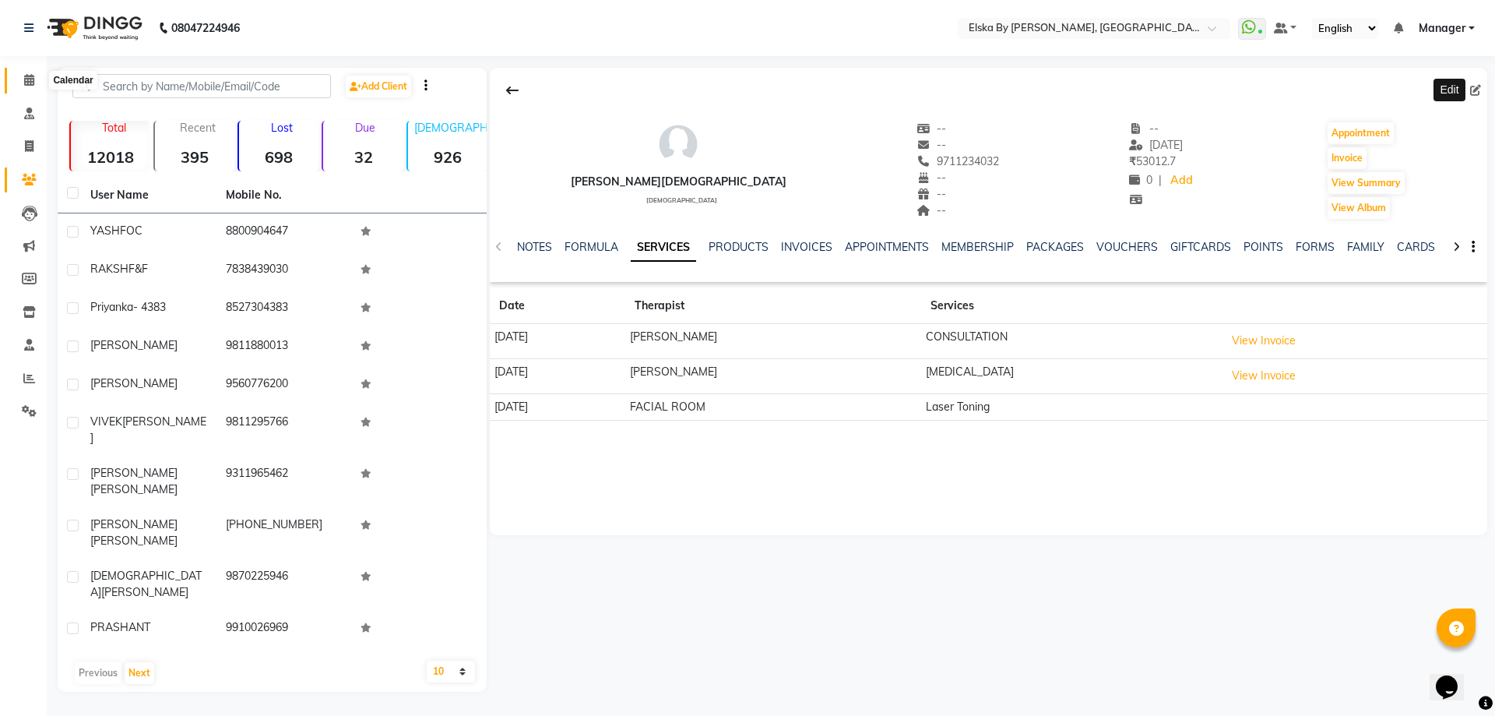
click at [33, 82] on icon at bounding box center [29, 80] width 10 height 12
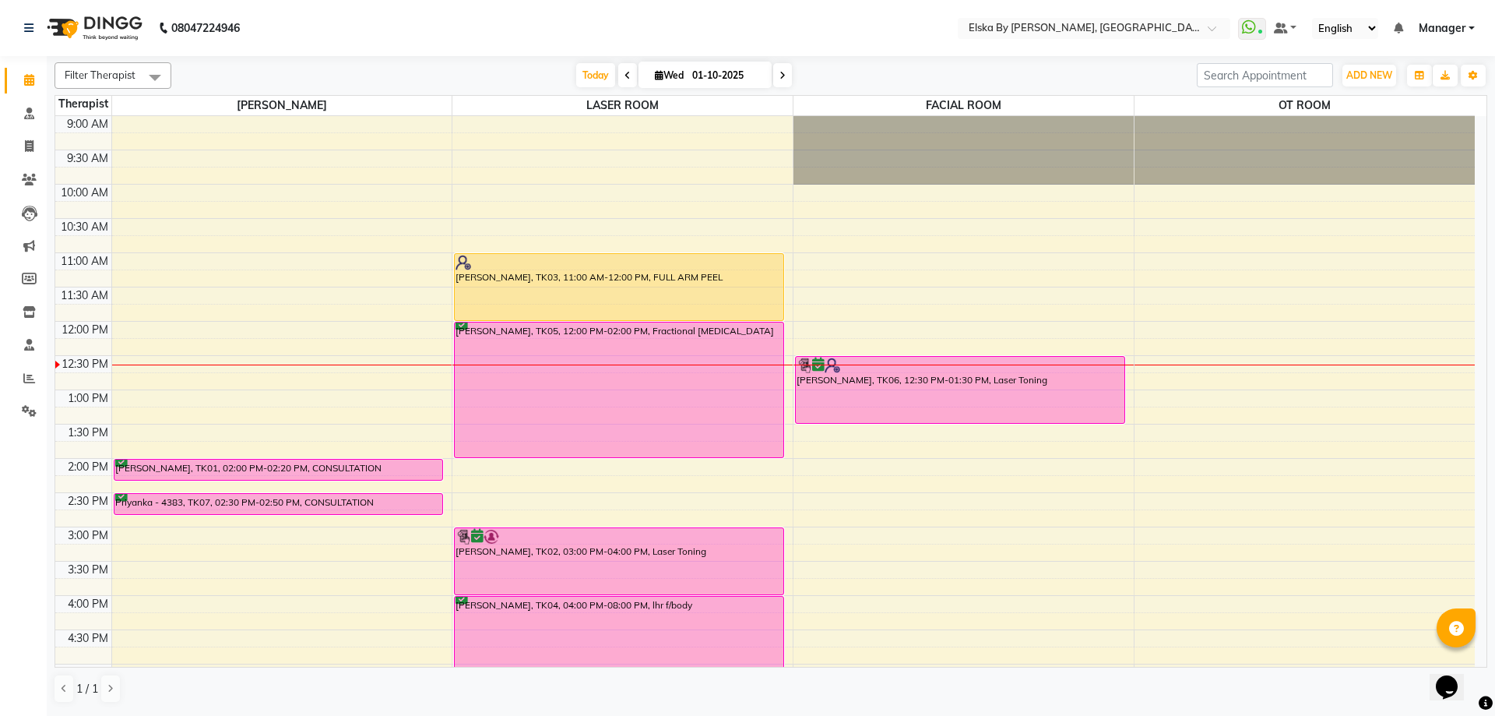
click at [782, 74] on icon at bounding box center [782, 75] width 6 height 9
type input "02-10-2025"
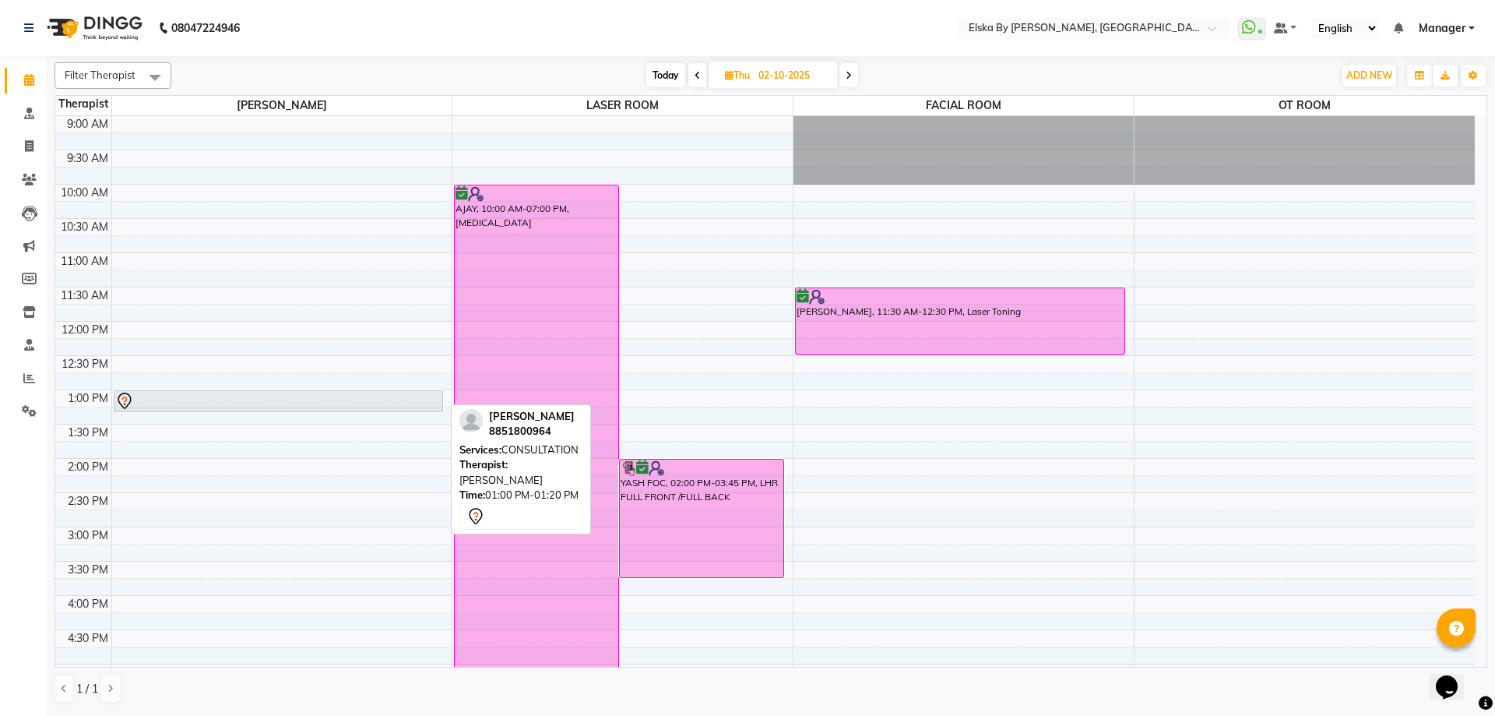
click at [431, 396] on div at bounding box center [278, 401] width 327 height 19
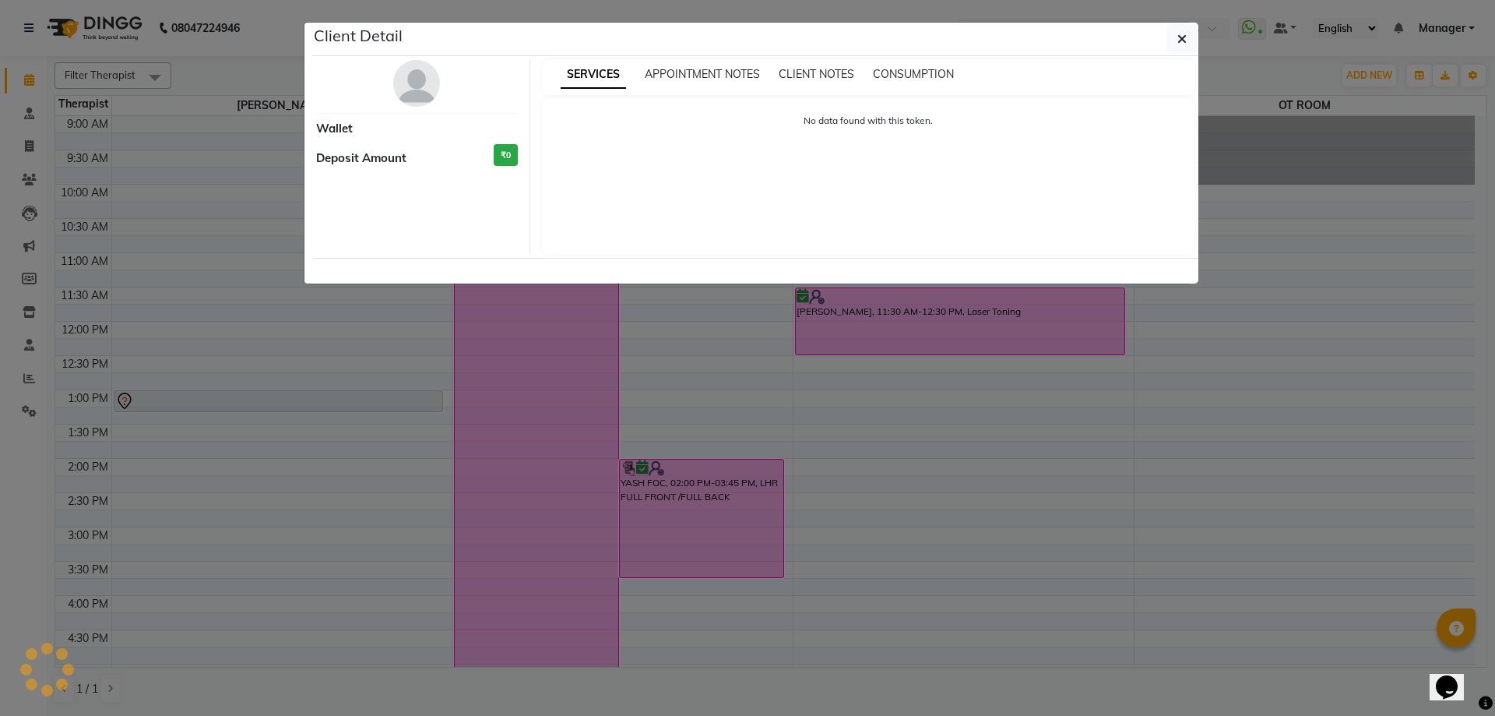
select select "7"
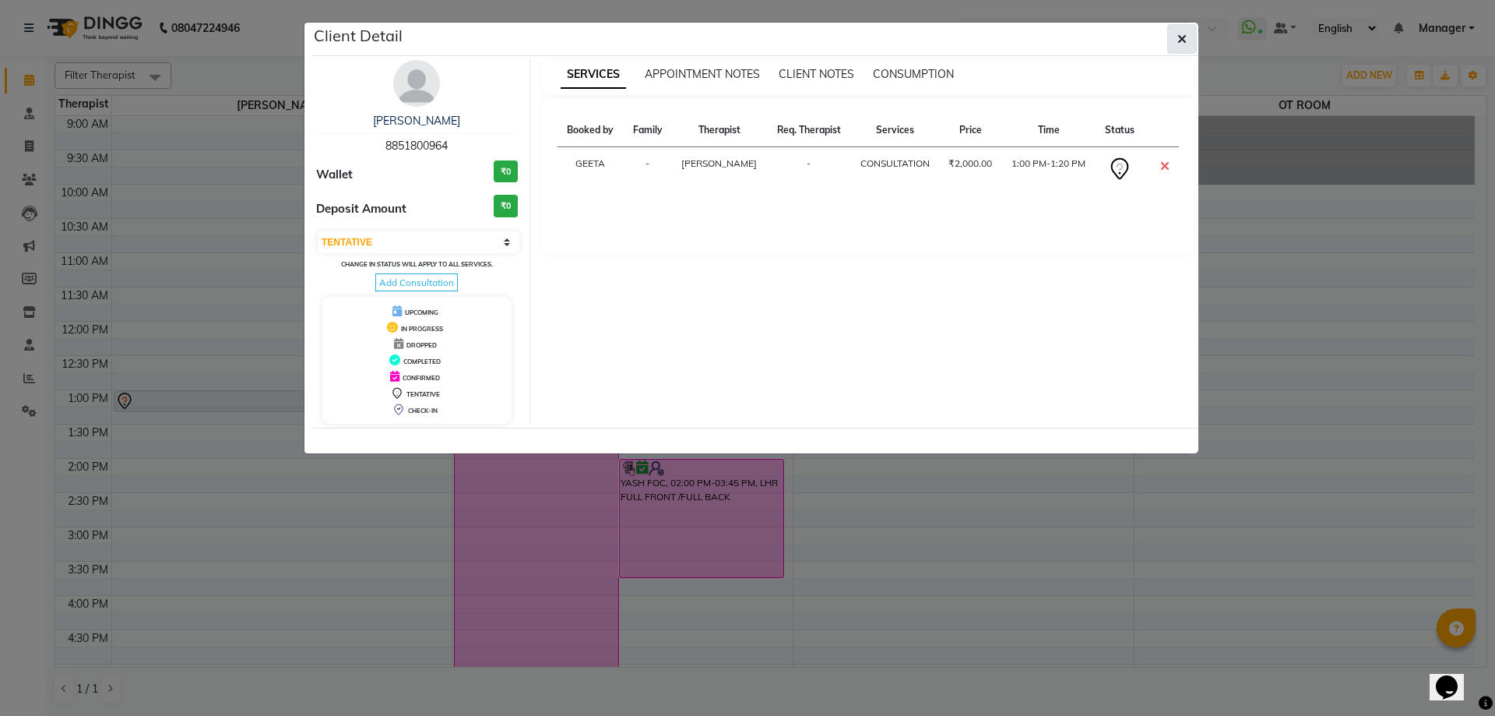
click at [1187, 43] on button "button" at bounding box center [1182, 39] width 30 height 30
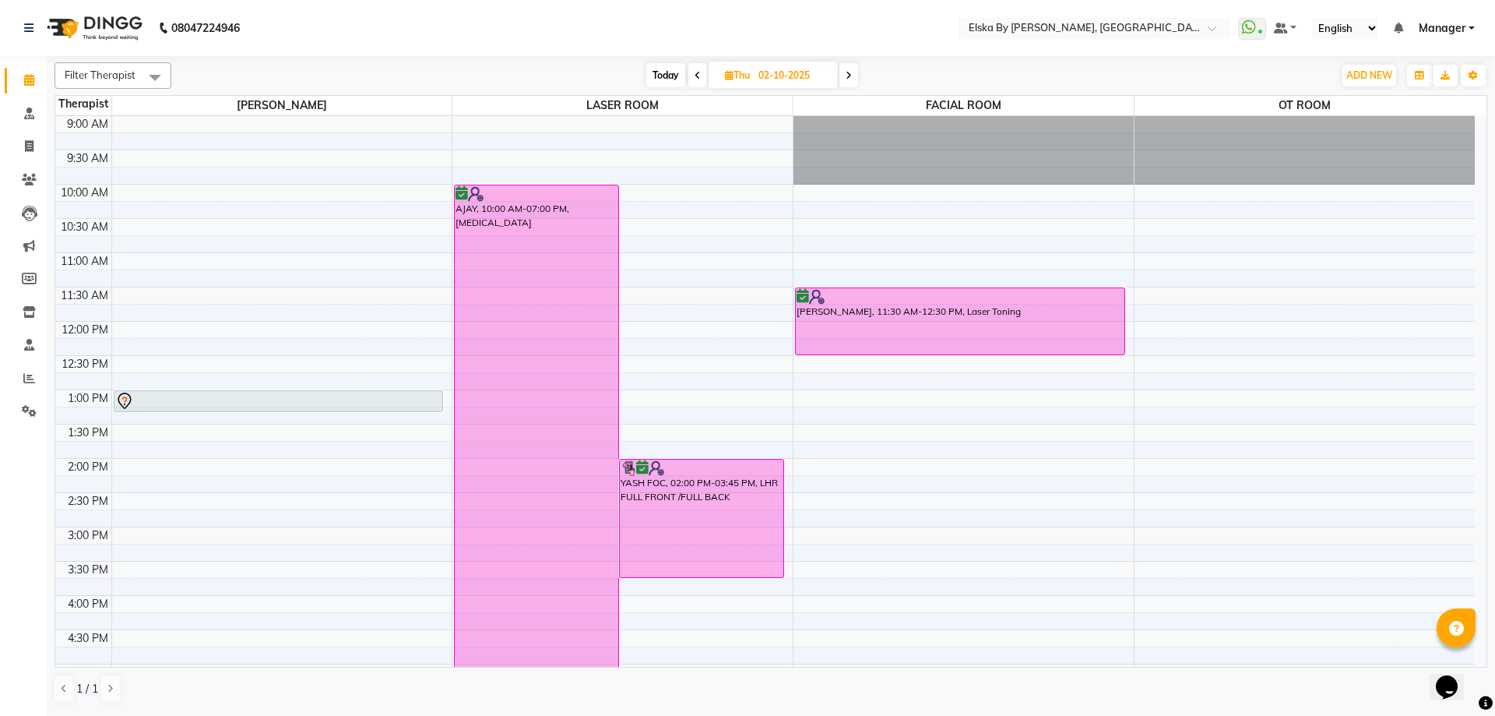
click at [665, 65] on span "Today" at bounding box center [665, 75] width 39 height 24
type input "01-10-2025"
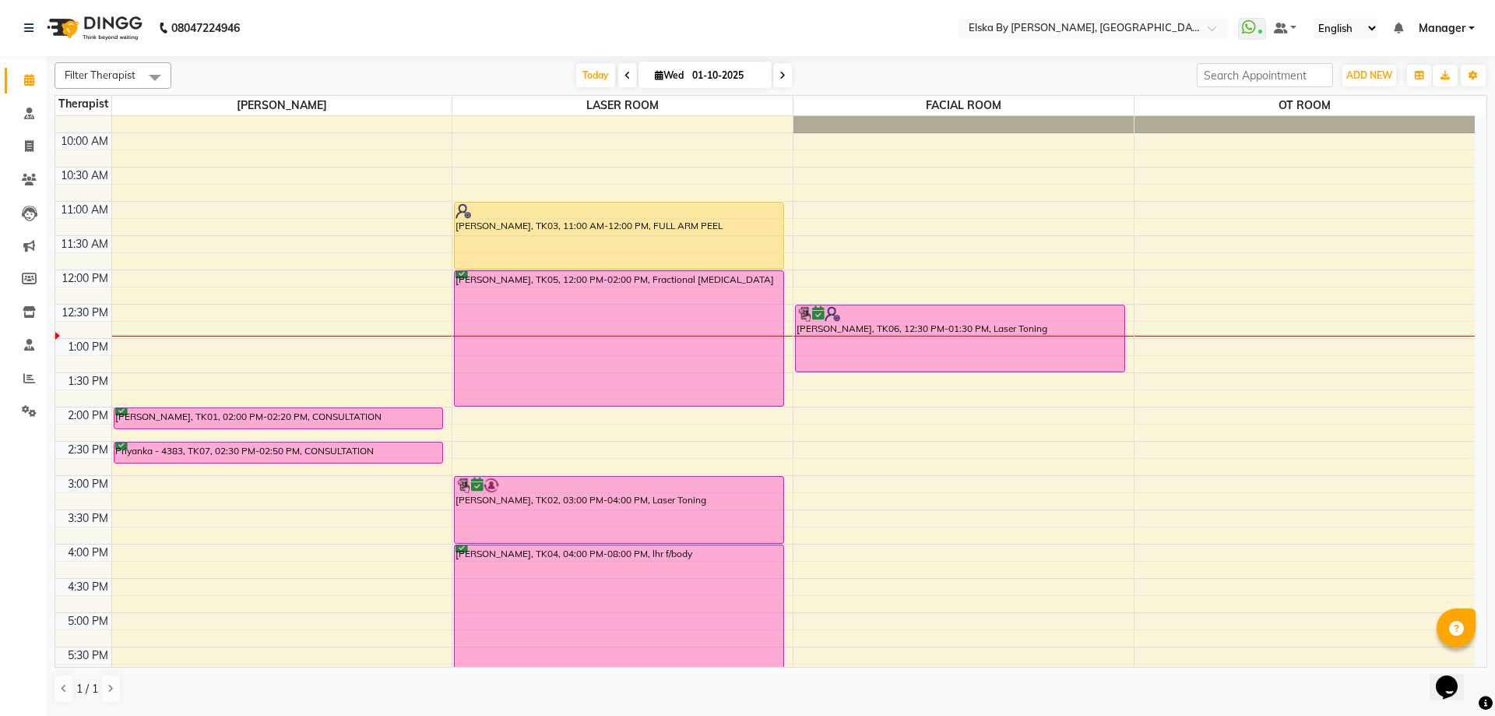
scroll to position [51, 0]
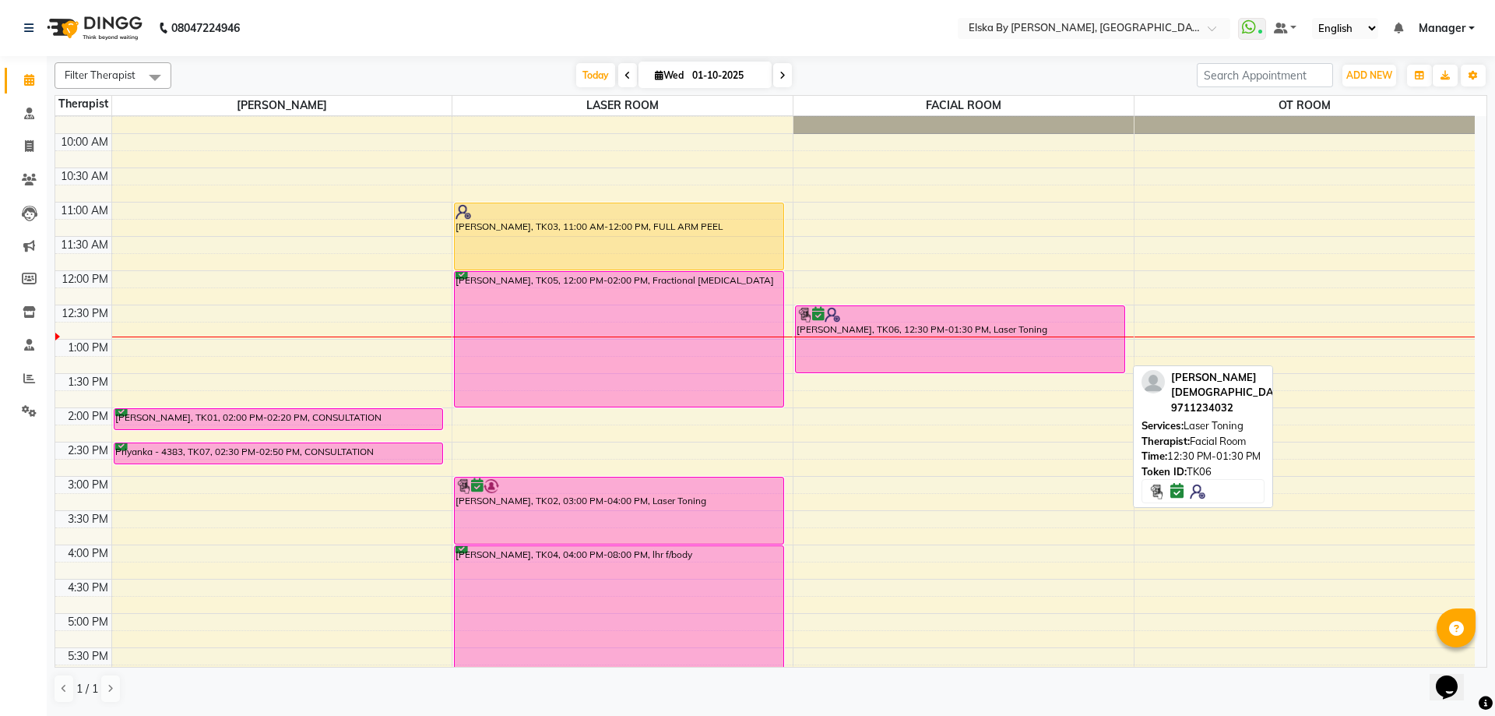
click at [931, 307] on div at bounding box center [960, 315] width 327 height 16
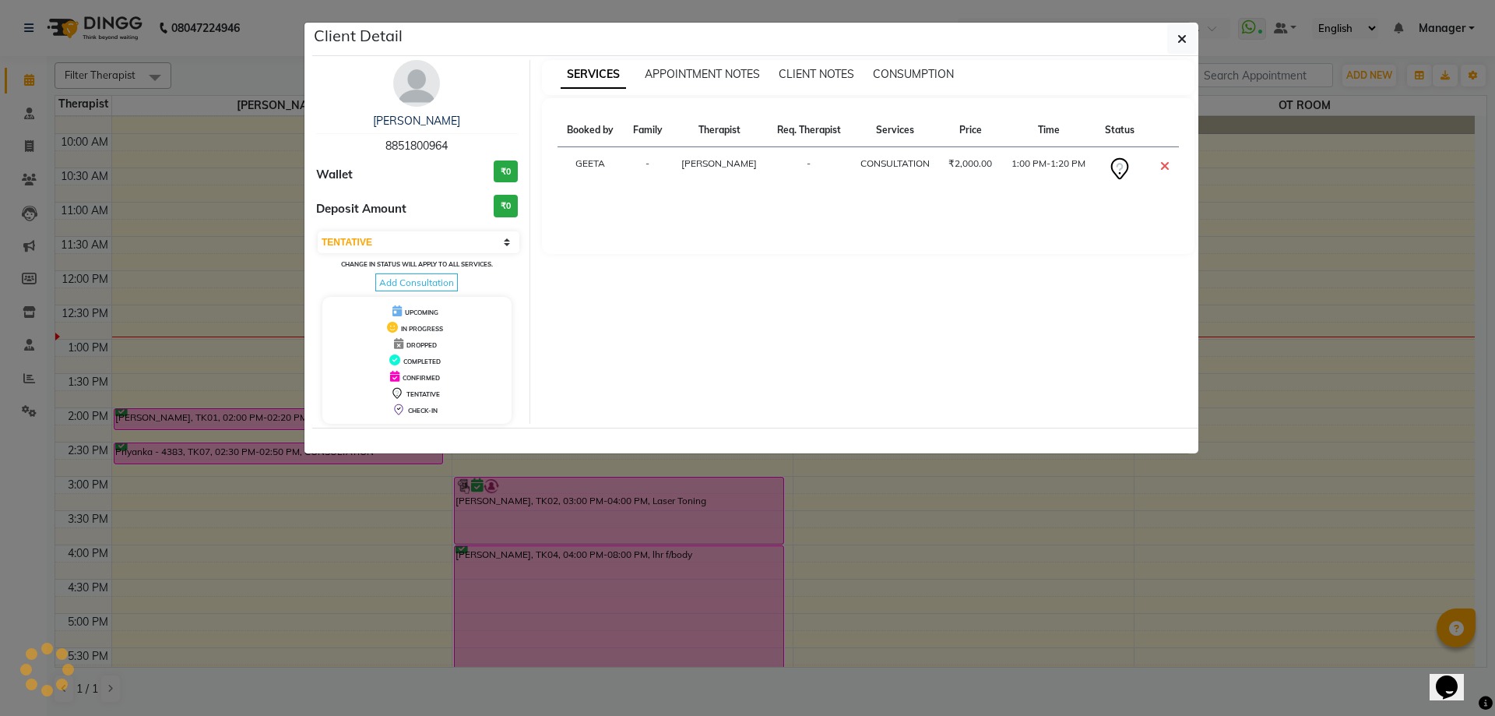
select select "6"
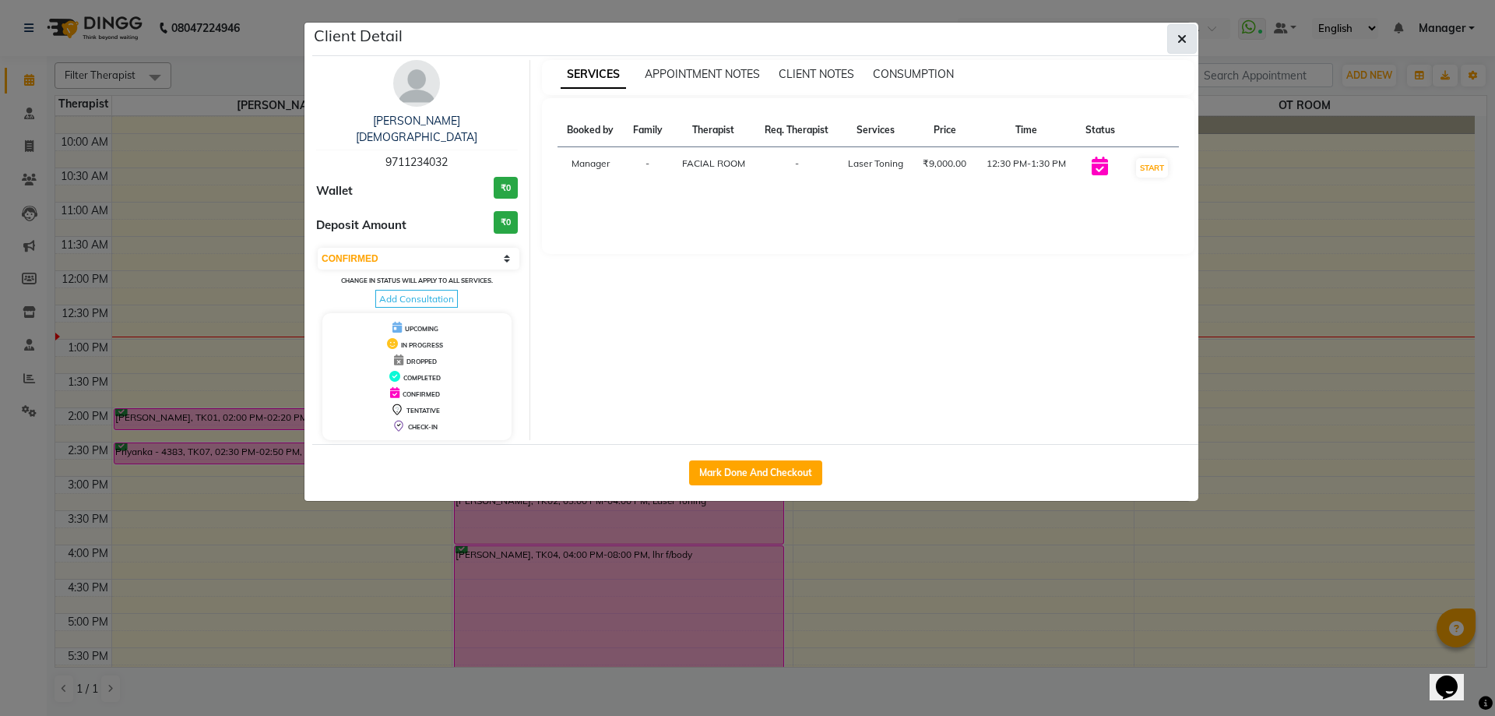
click at [1187, 38] on button "button" at bounding box center [1182, 39] width 30 height 30
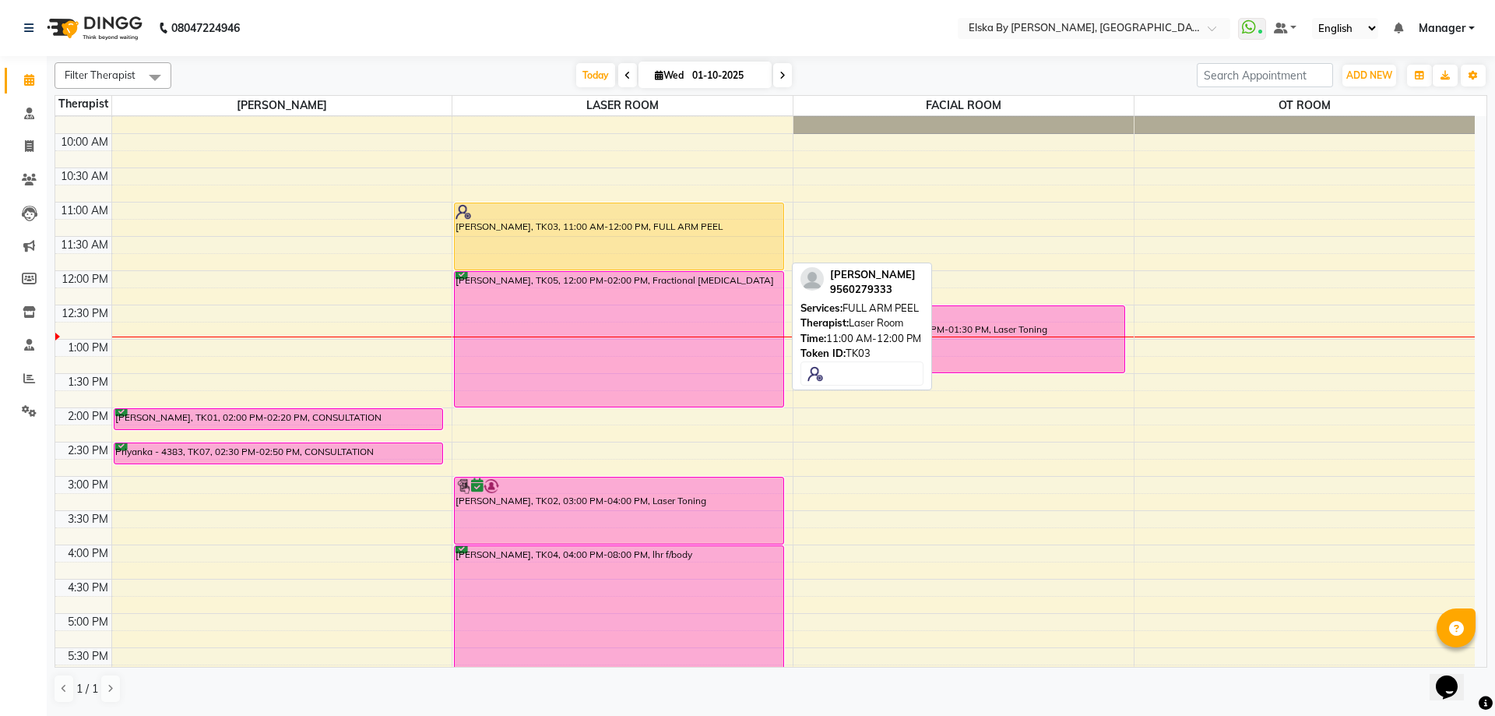
click at [606, 219] on div "[PERSON_NAME], TK03, 11:00 AM-12:00 PM, FULL ARM PEEL" at bounding box center [619, 236] width 329 height 66
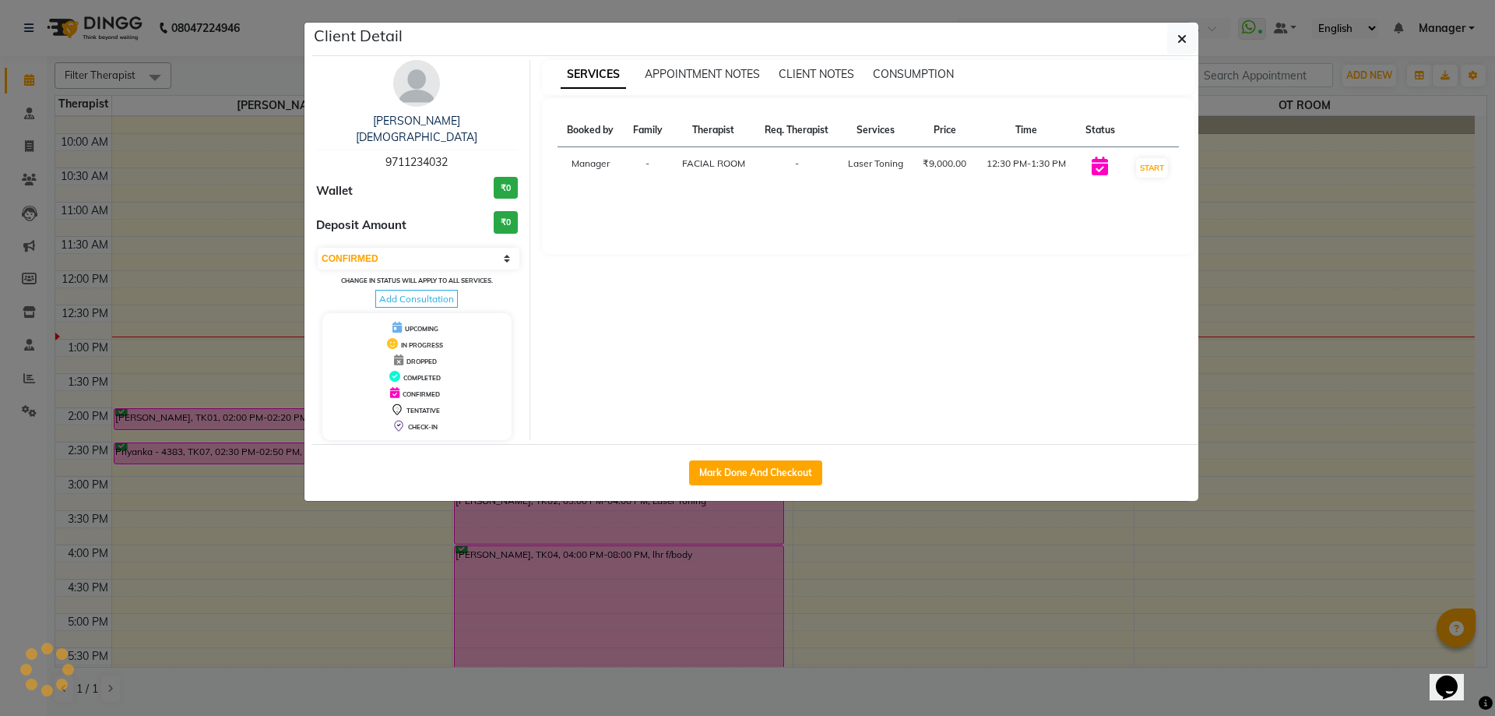
select select "1"
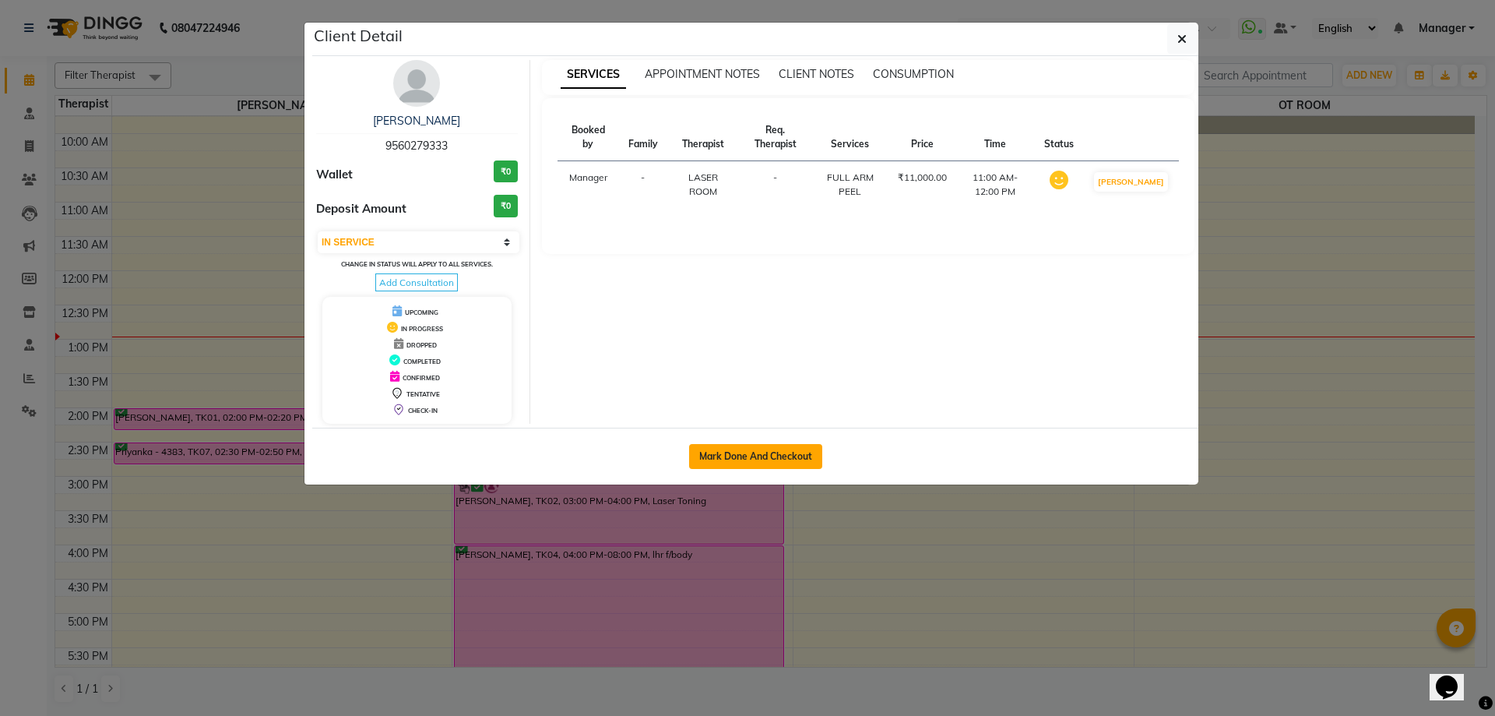
drag, startPoint x: 745, startPoint y: 455, endPoint x: 721, endPoint y: 452, distance: 24.3
click at [746, 455] on button "Mark Done And Checkout" at bounding box center [755, 456] width 133 height 25
select select "service"
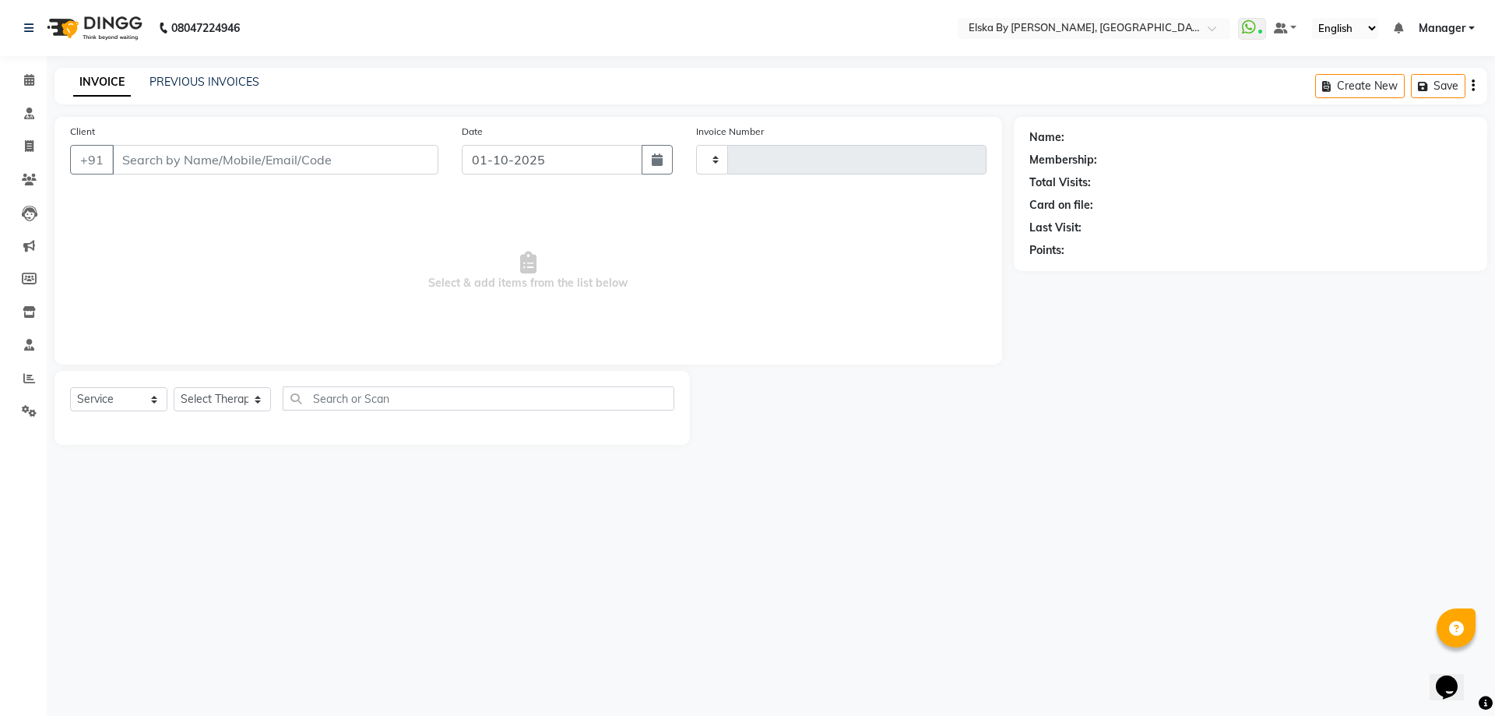
type input "1871"
select select "7252"
select select "62001"
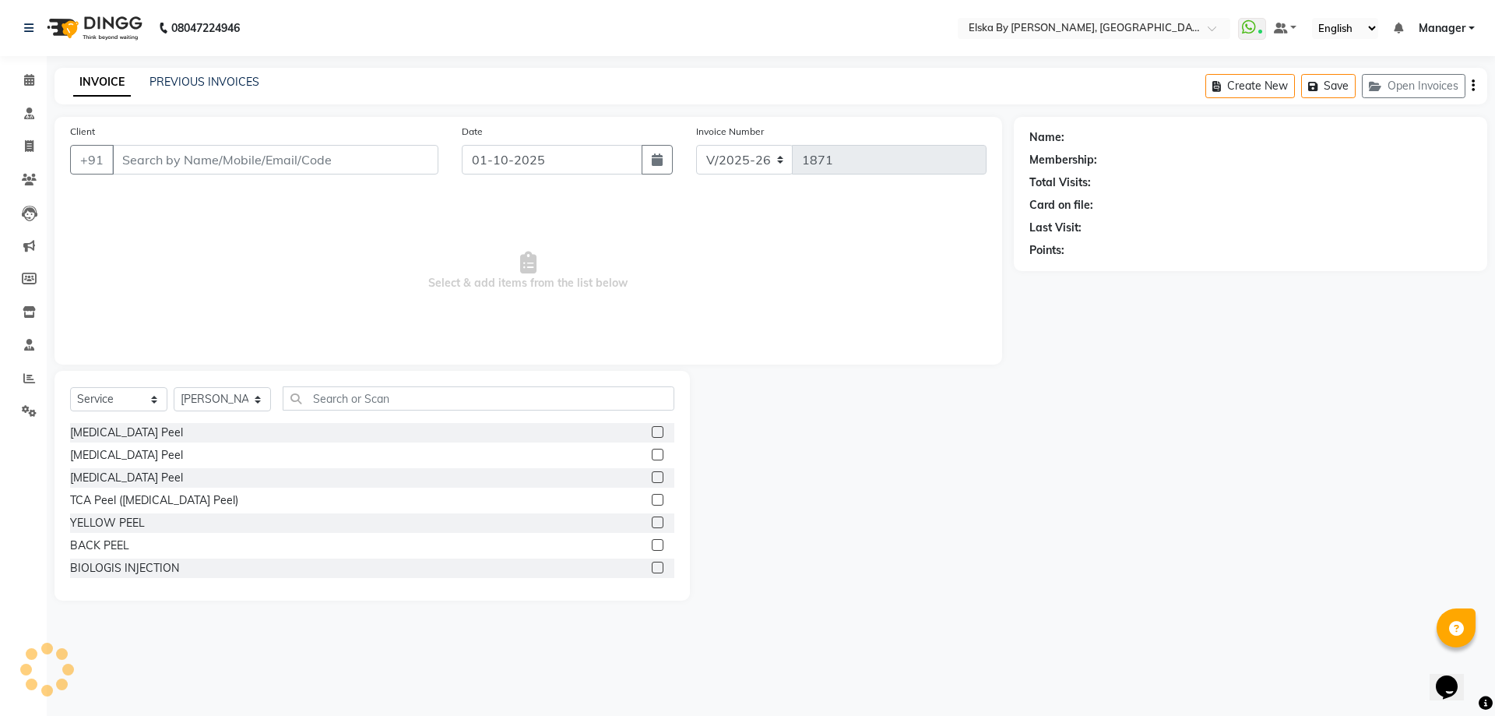
type input "9560279333"
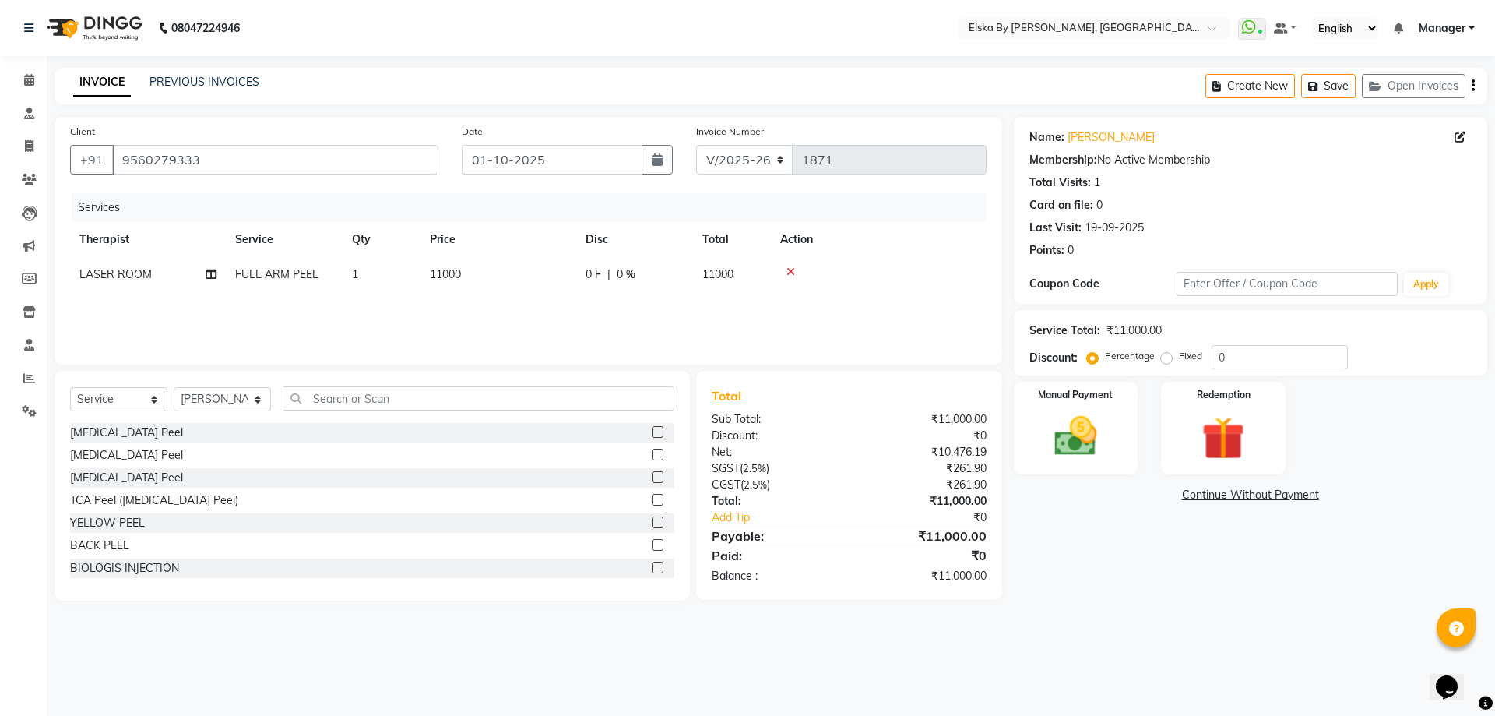
click at [1179, 358] on label "Fixed" at bounding box center [1190, 356] width 23 height 14
click at [1168, 358] on input "Fixed" at bounding box center [1169, 355] width 11 height 11
radio input "true"
drag, startPoint x: 1240, startPoint y: 353, endPoint x: 1208, endPoint y: 359, distance: 32.4
click at [1208, 359] on div "Percentage Fixed 0" at bounding box center [1219, 357] width 258 height 24
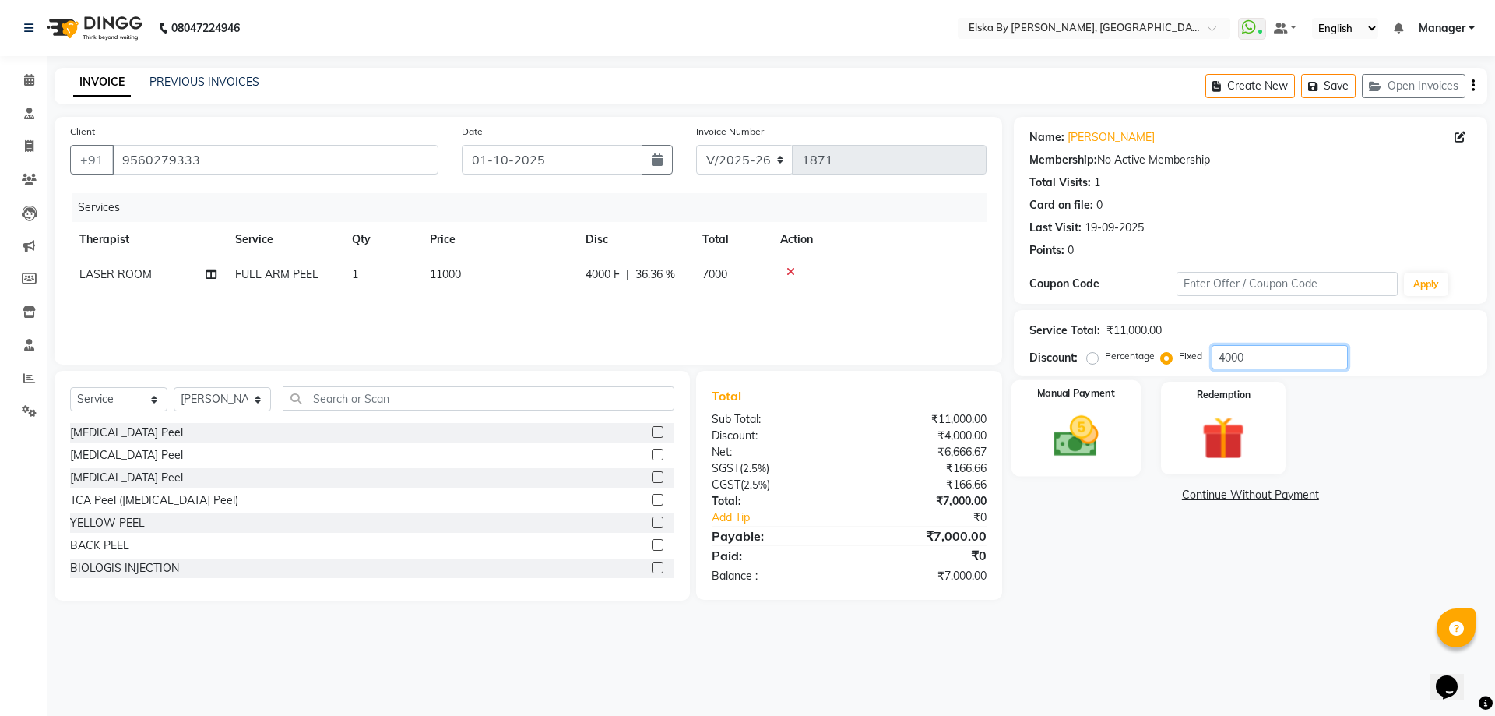
type input "4000"
click at [1106, 427] on img at bounding box center [1075, 435] width 72 height 51
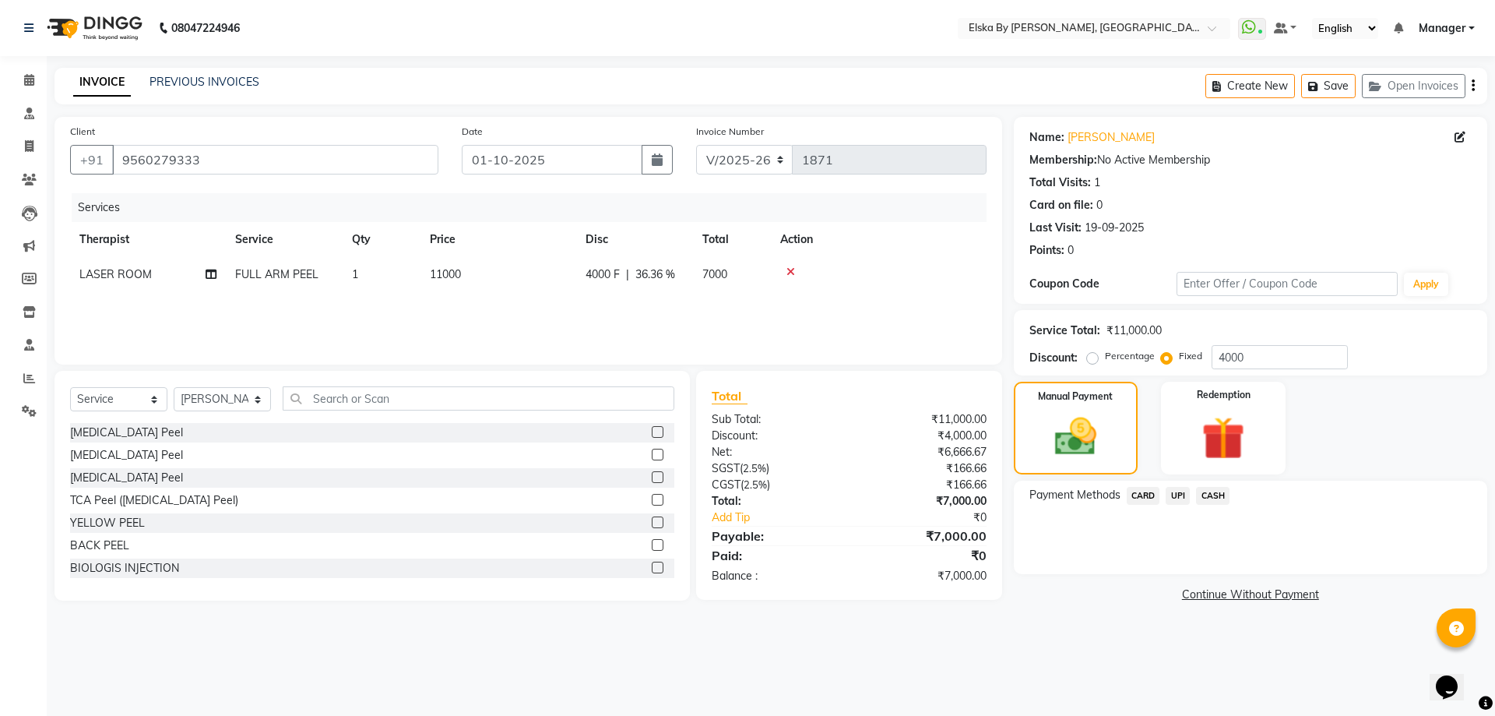
click at [1205, 493] on span "CASH" at bounding box center [1212, 496] width 33 height 18
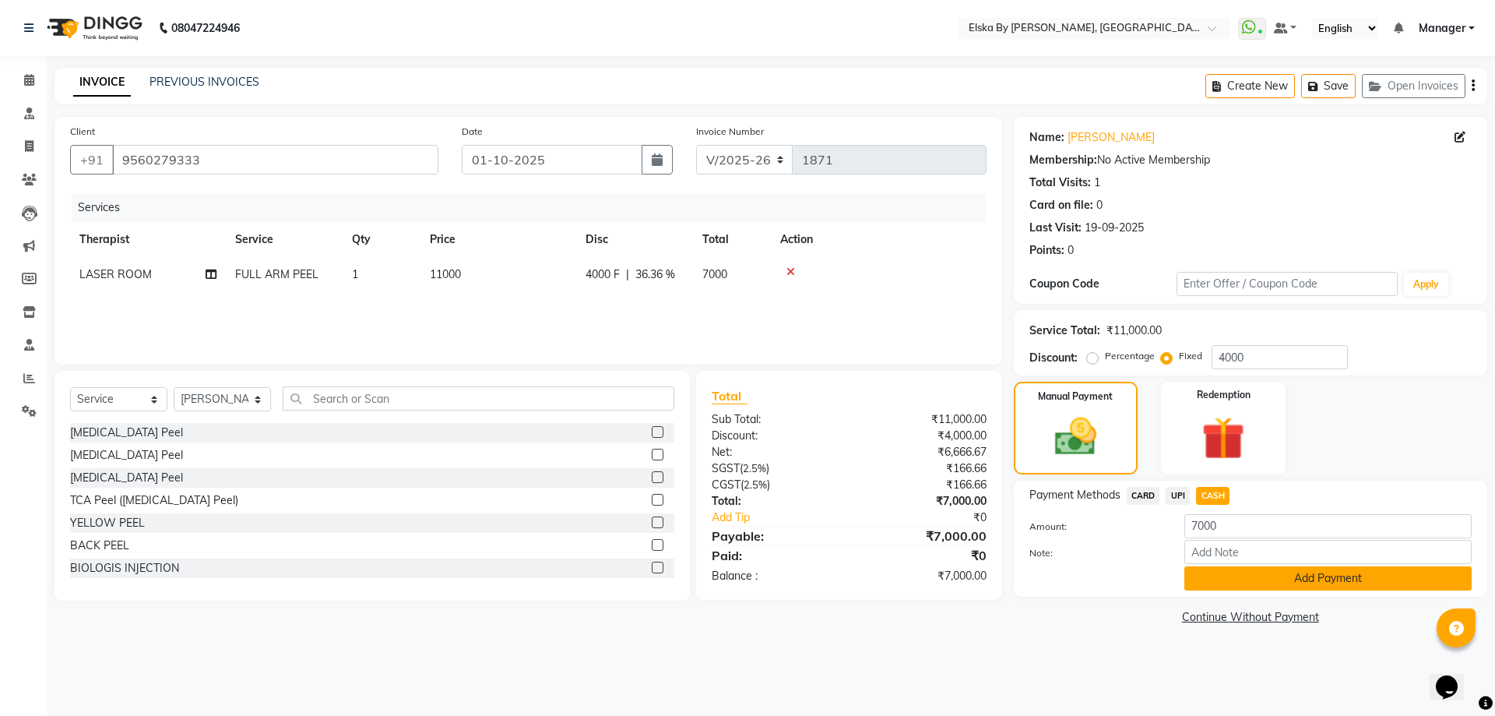
click at [1213, 582] on button "Add Payment" at bounding box center [1327, 578] width 287 height 24
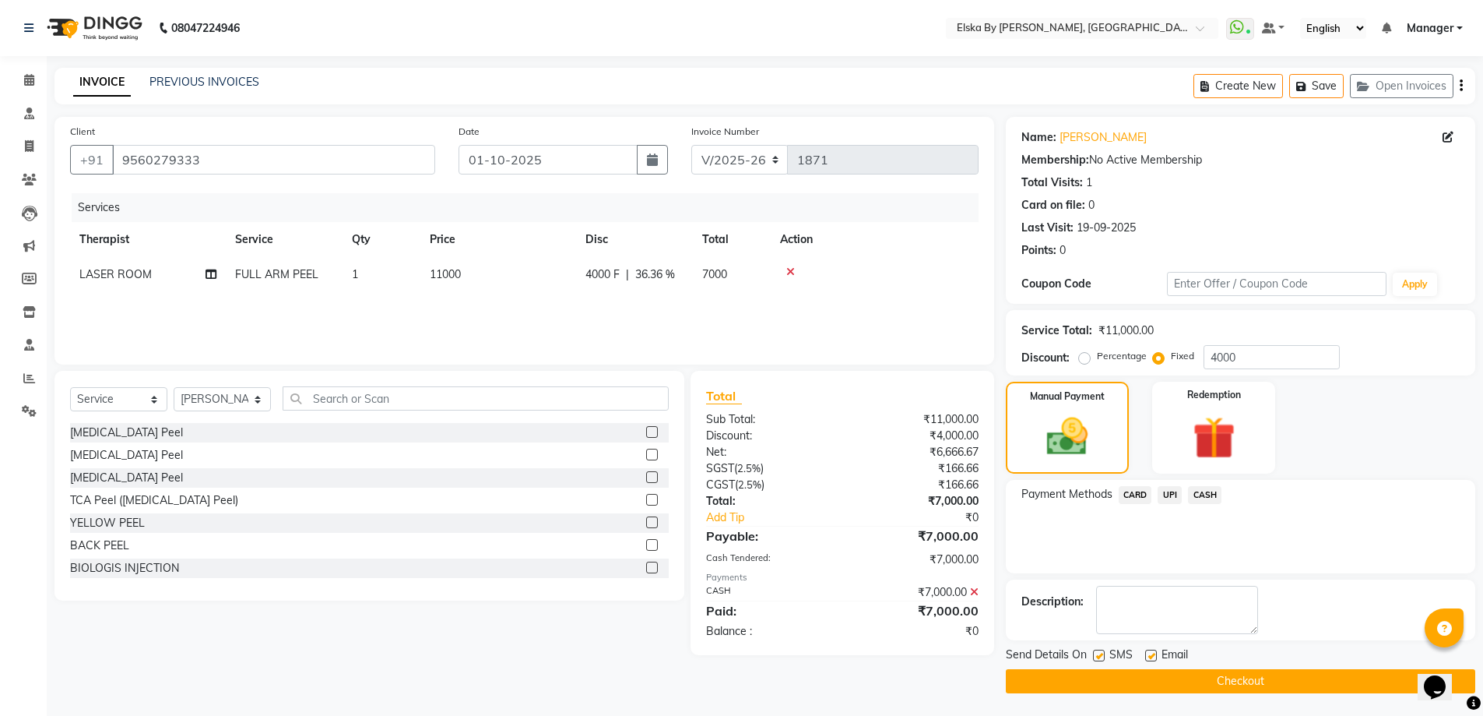
click at [1154, 655] on label at bounding box center [1151, 655] width 12 height 12
click at [1154, 655] on input "checkbox" at bounding box center [1150, 656] width 10 height 10
checkbox input "false"
click at [1153, 676] on button "Checkout" at bounding box center [1240, 681] width 469 height 24
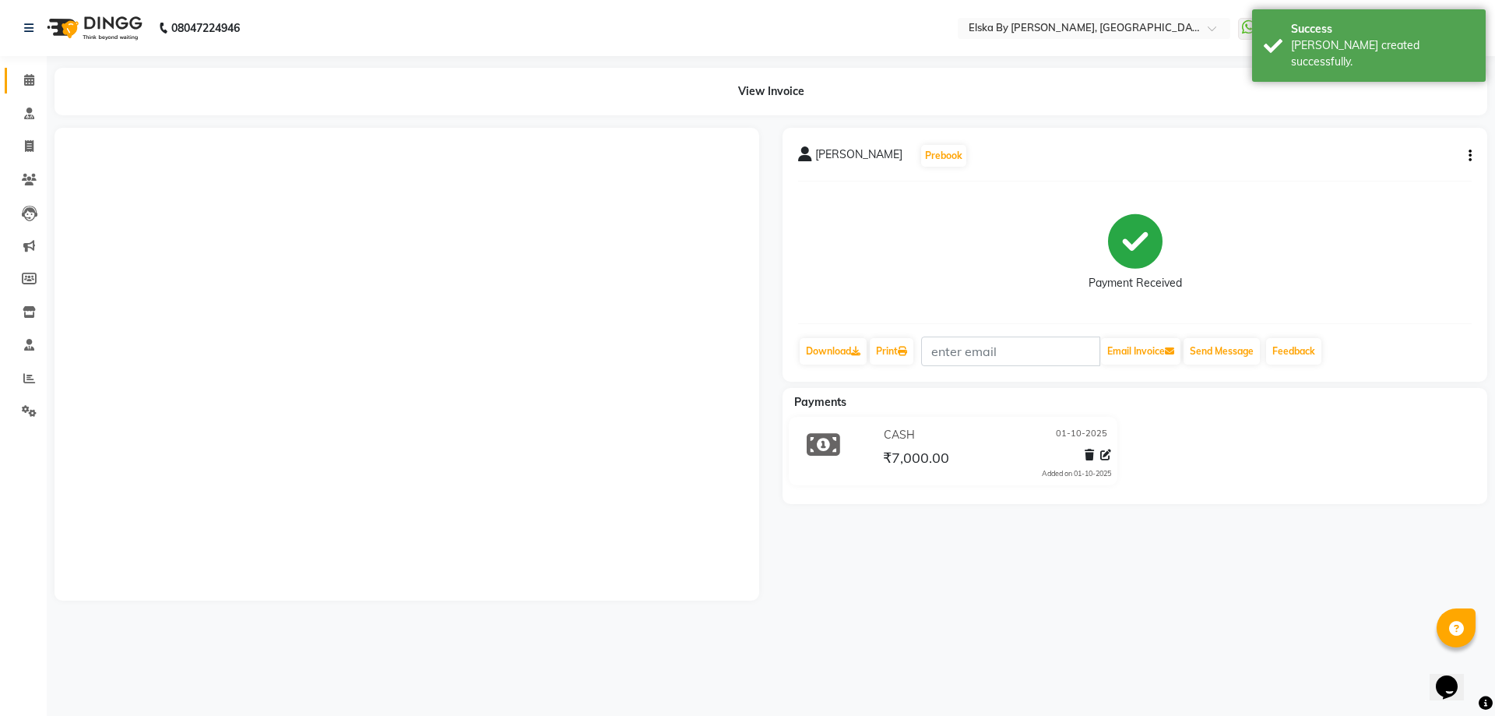
click at [30, 85] on icon at bounding box center [29, 80] width 10 height 12
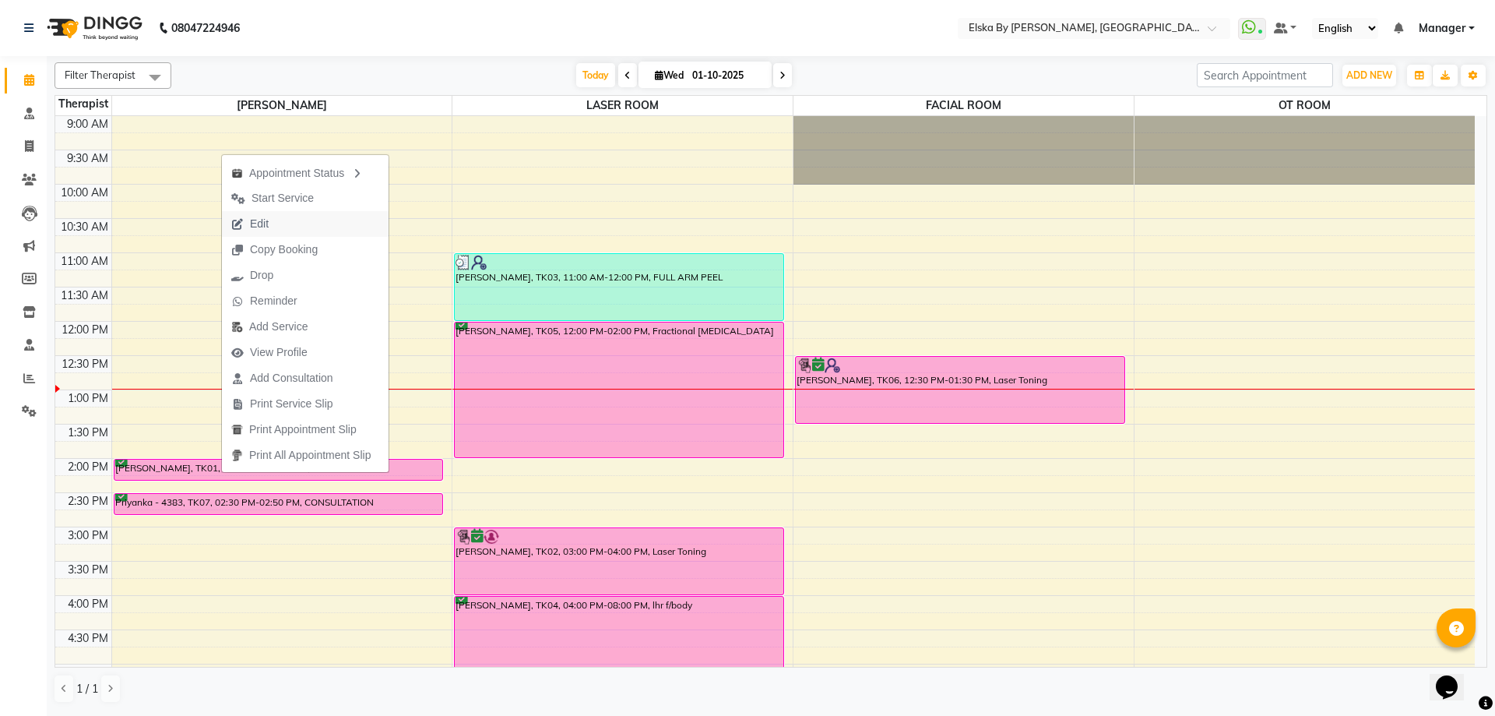
click at [280, 219] on button "Edit" at bounding box center [305, 224] width 167 height 26
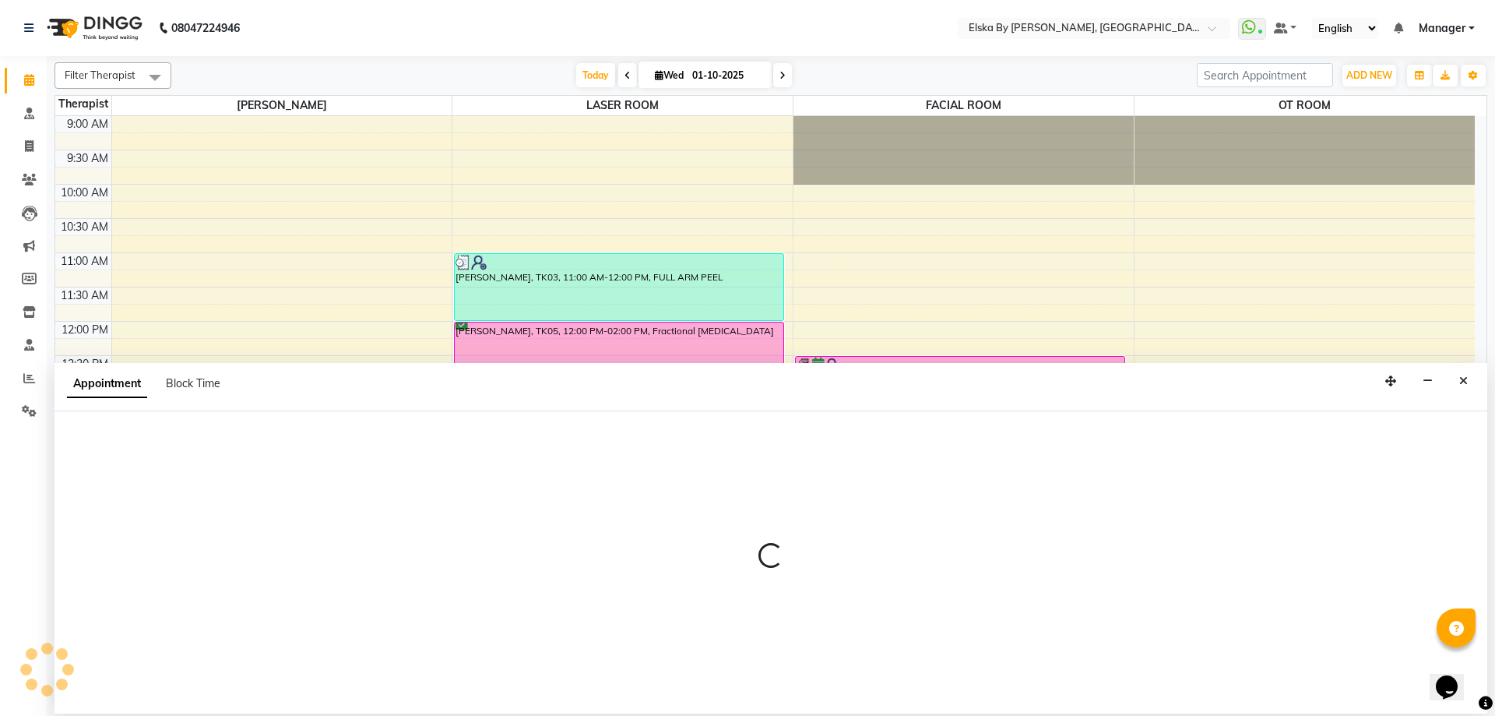
select select "tentative"
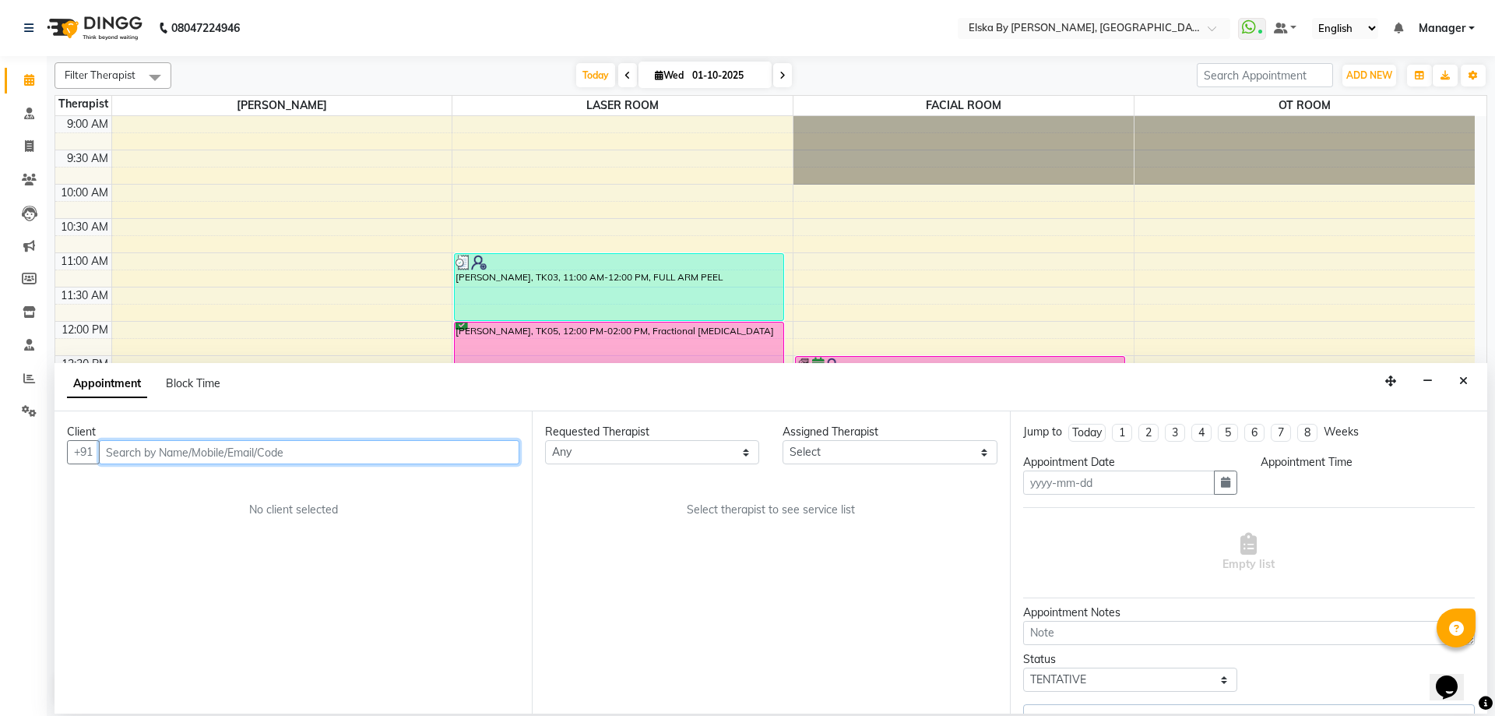
type input "01-10-2025"
select select "confirm booking"
select select "62001"
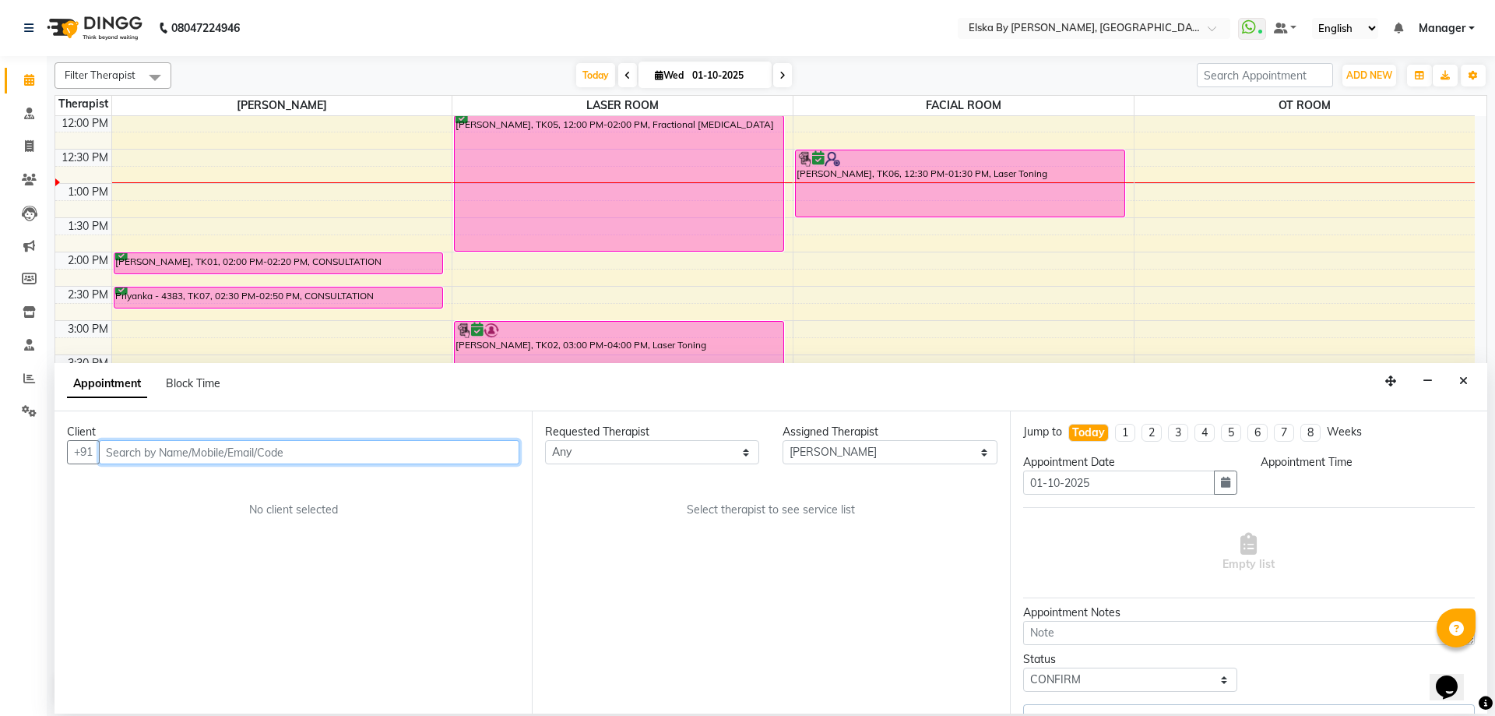
select select "840"
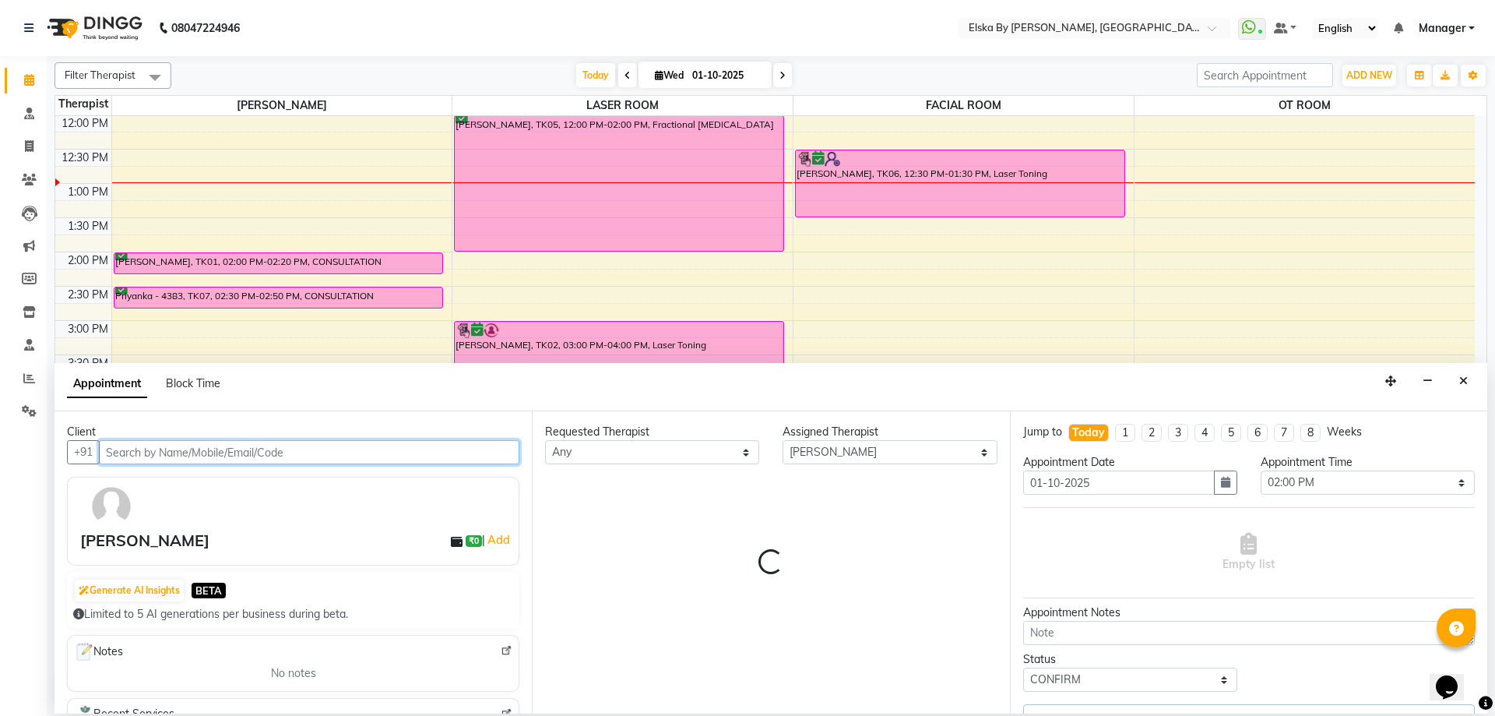
select select "3636"
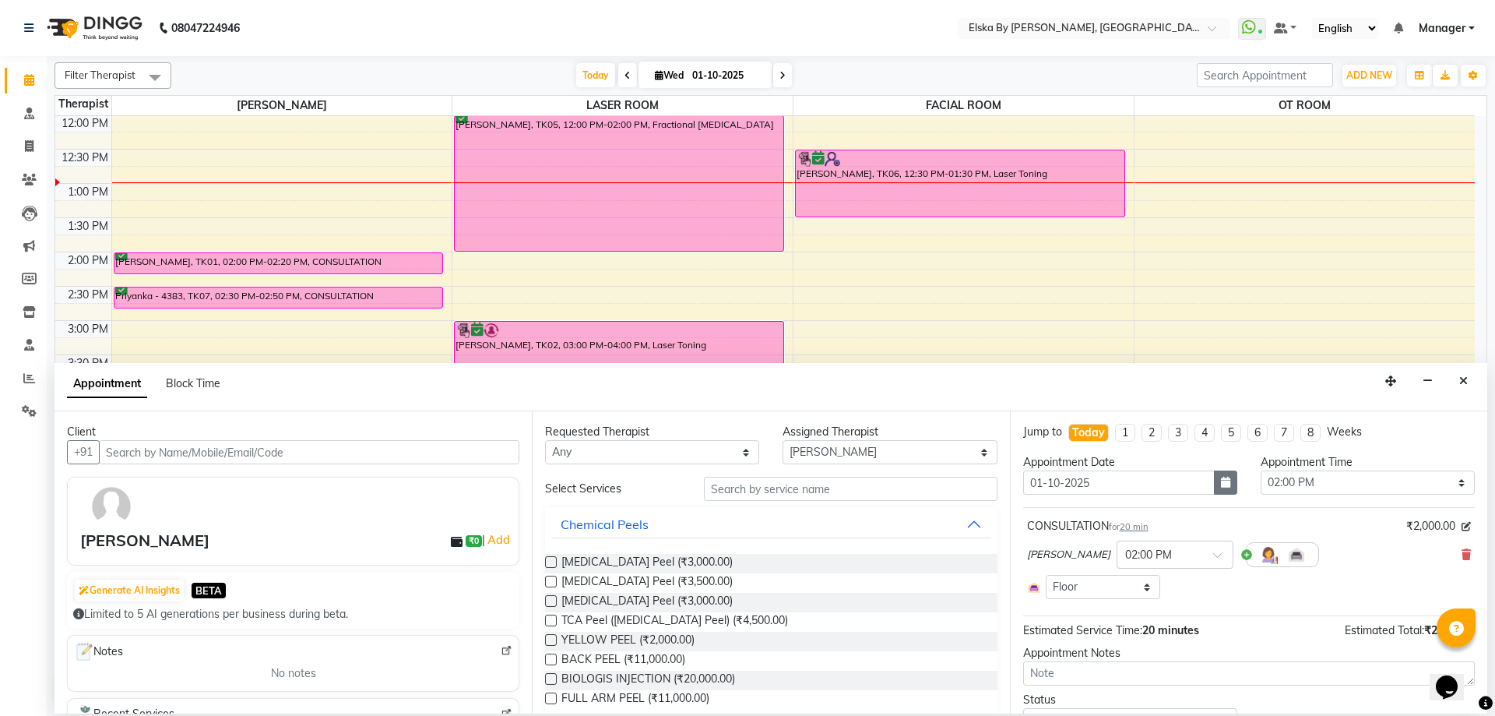
click at [1222, 479] on icon "button" at bounding box center [1225, 482] width 9 height 11
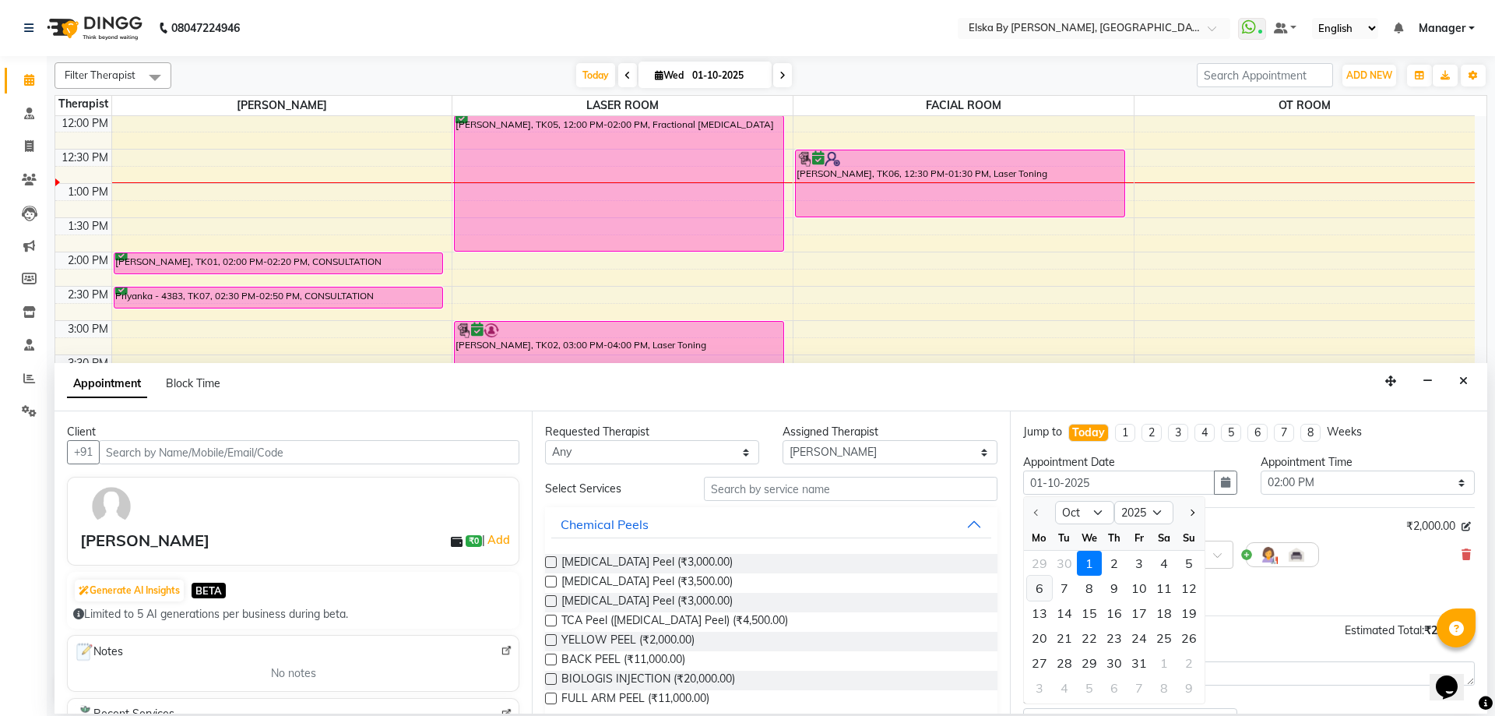
click at [1043, 587] on div "6" at bounding box center [1039, 587] width 25 height 25
type input "06-10-2025"
select select "840"
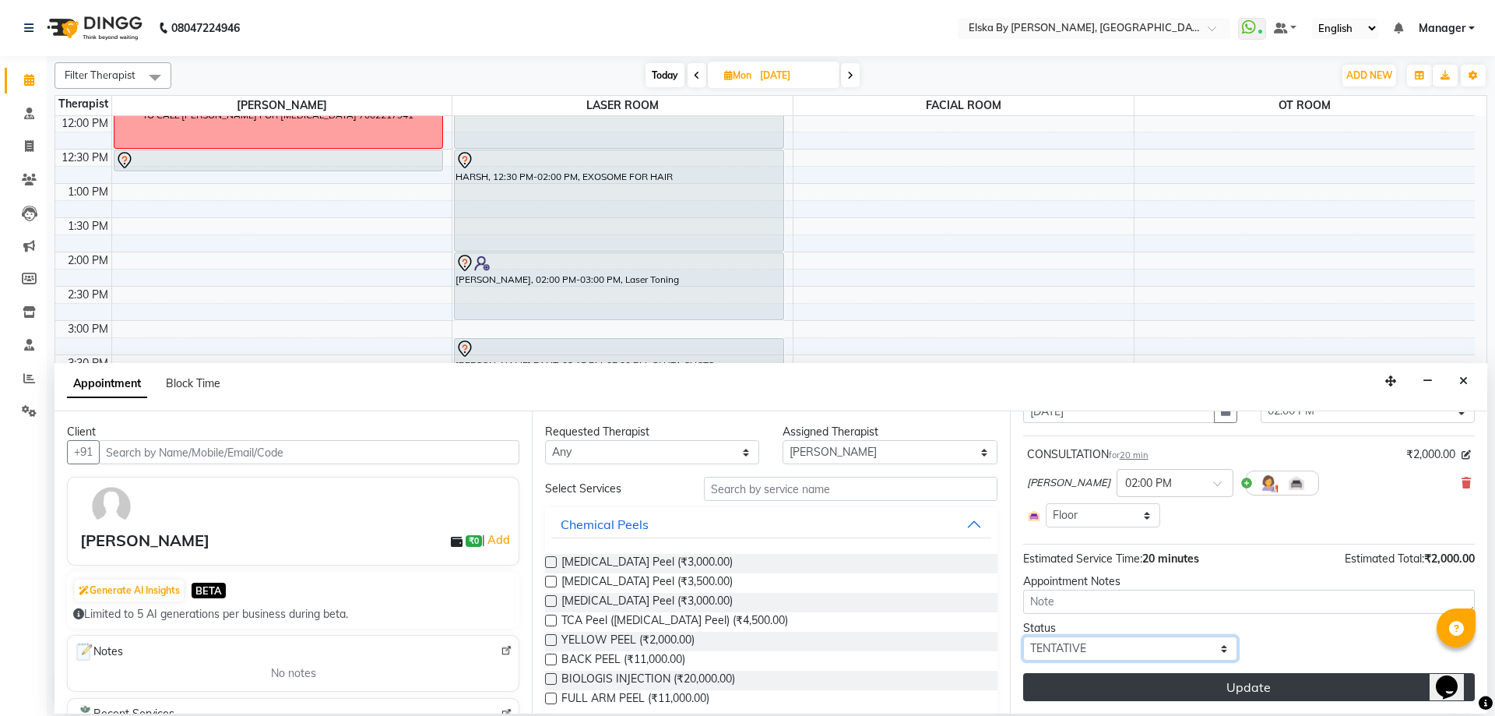
scroll to position [24, 0]
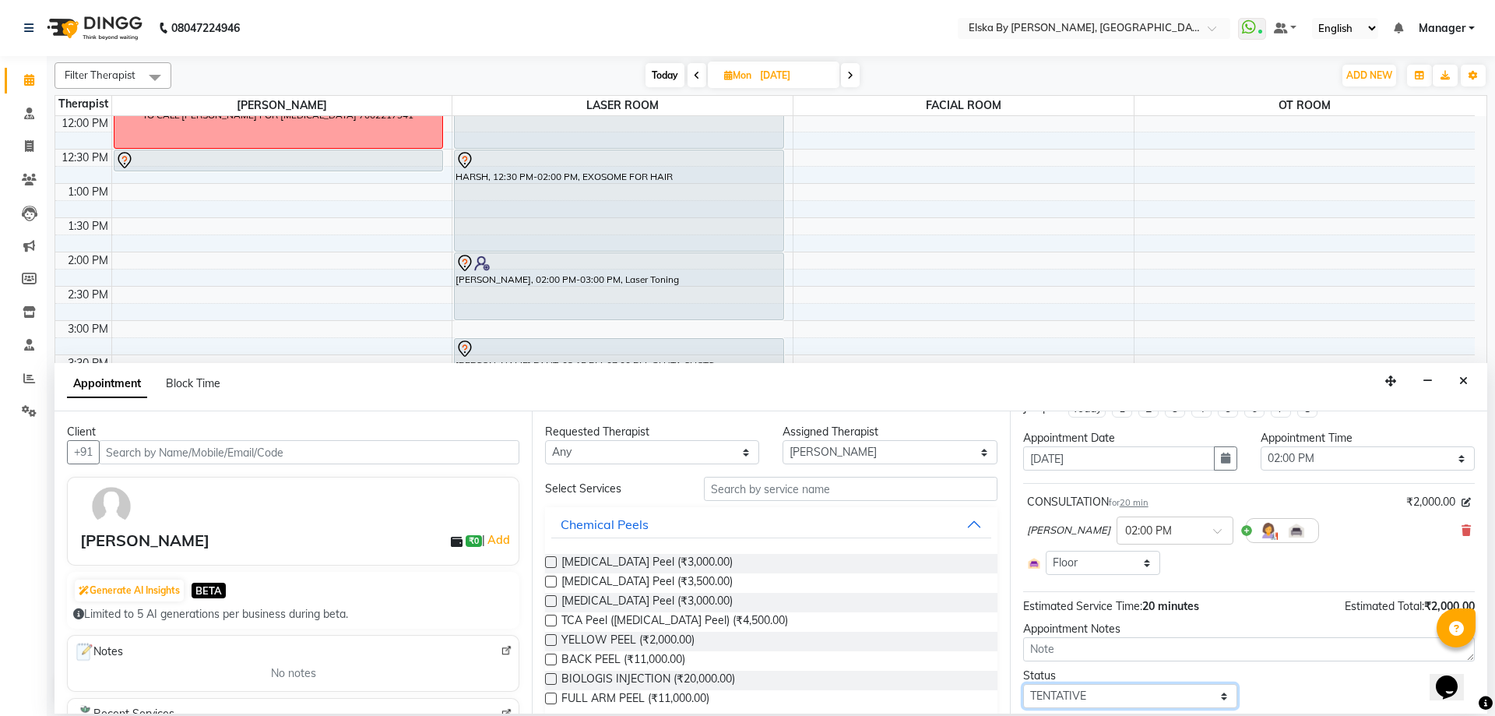
click at [1230, 684] on div "Select TENTATIVE CONFIRM UPCOMING" at bounding box center [1130, 696] width 214 height 24
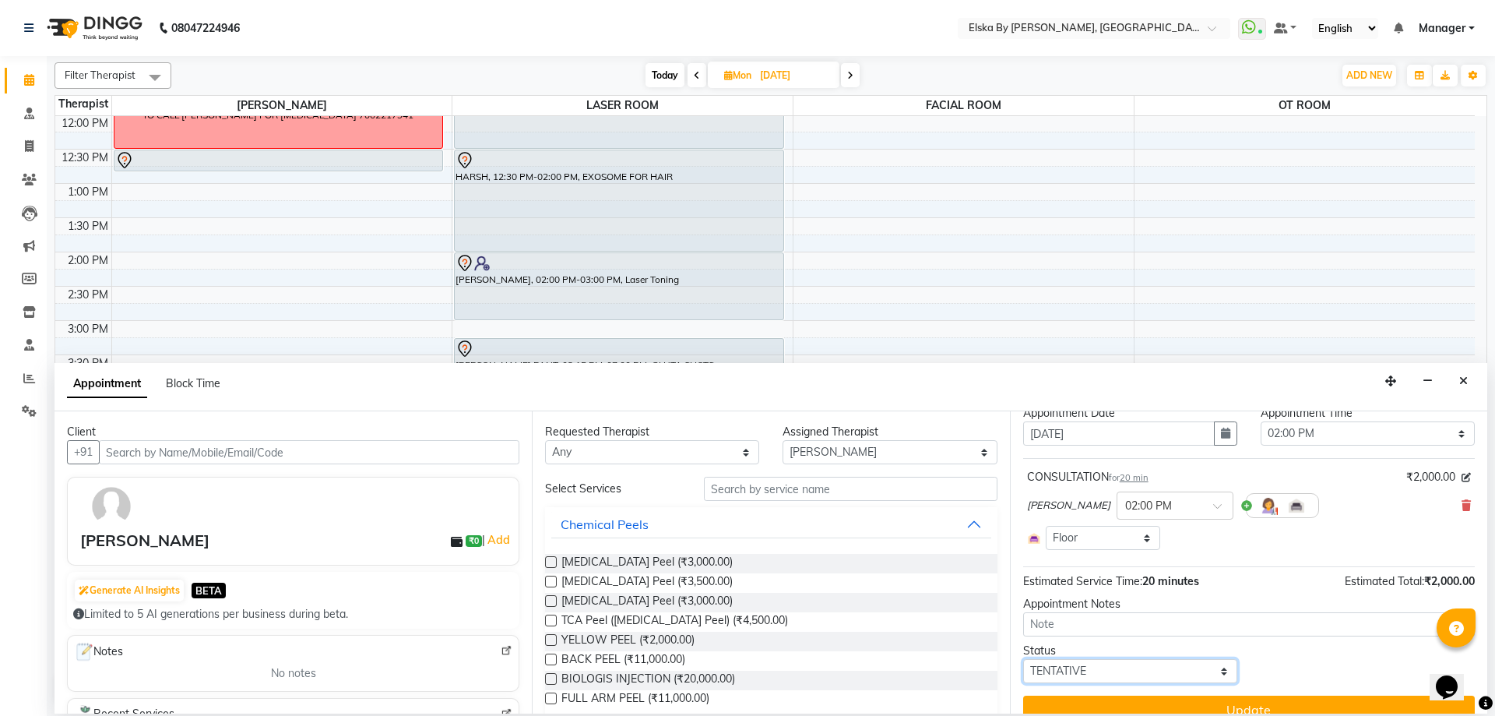
scroll to position [72, 0]
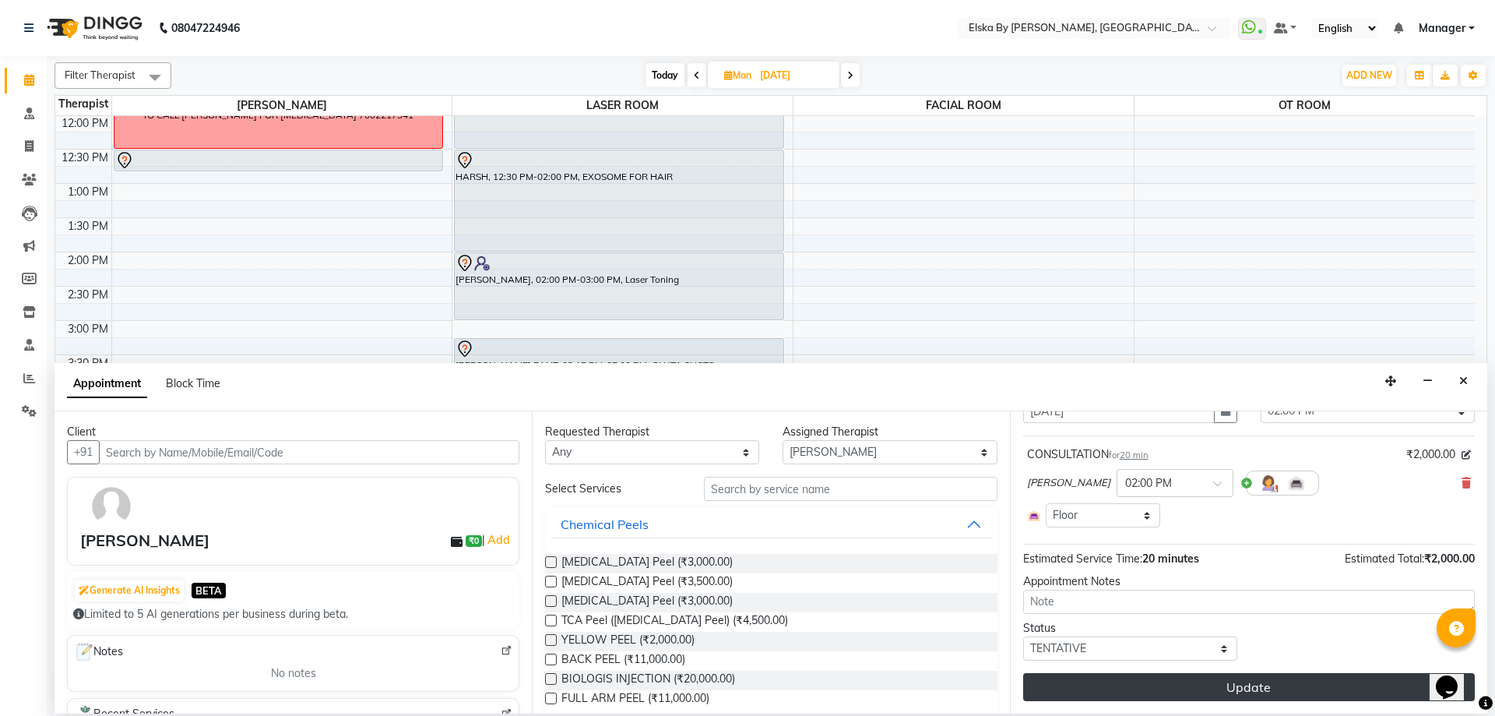
click at [1225, 682] on button "Update" at bounding box center [1249, 687] width 452 height 28
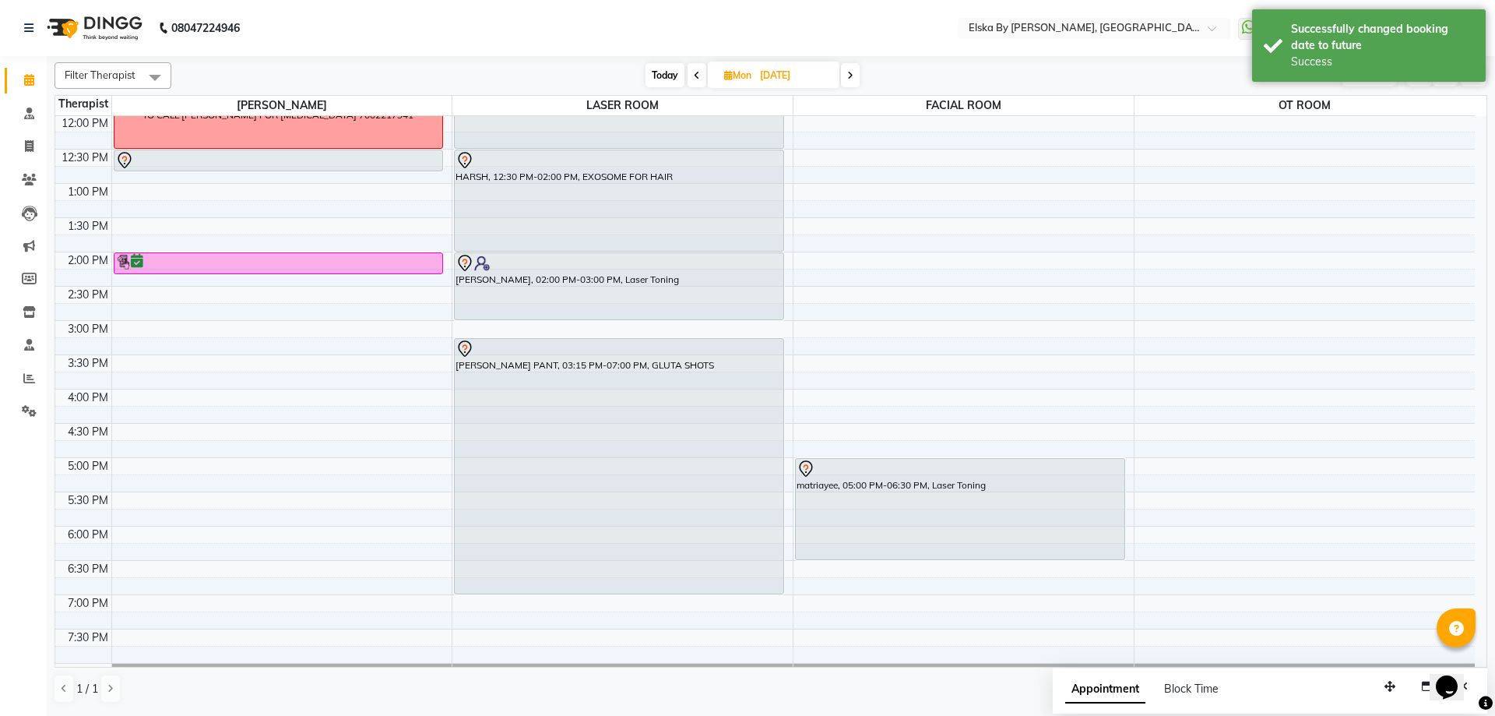
click at [657, 67] on span "Today" at bounding box center [664, 75] width 39 height 24
type input "01-10-2025"
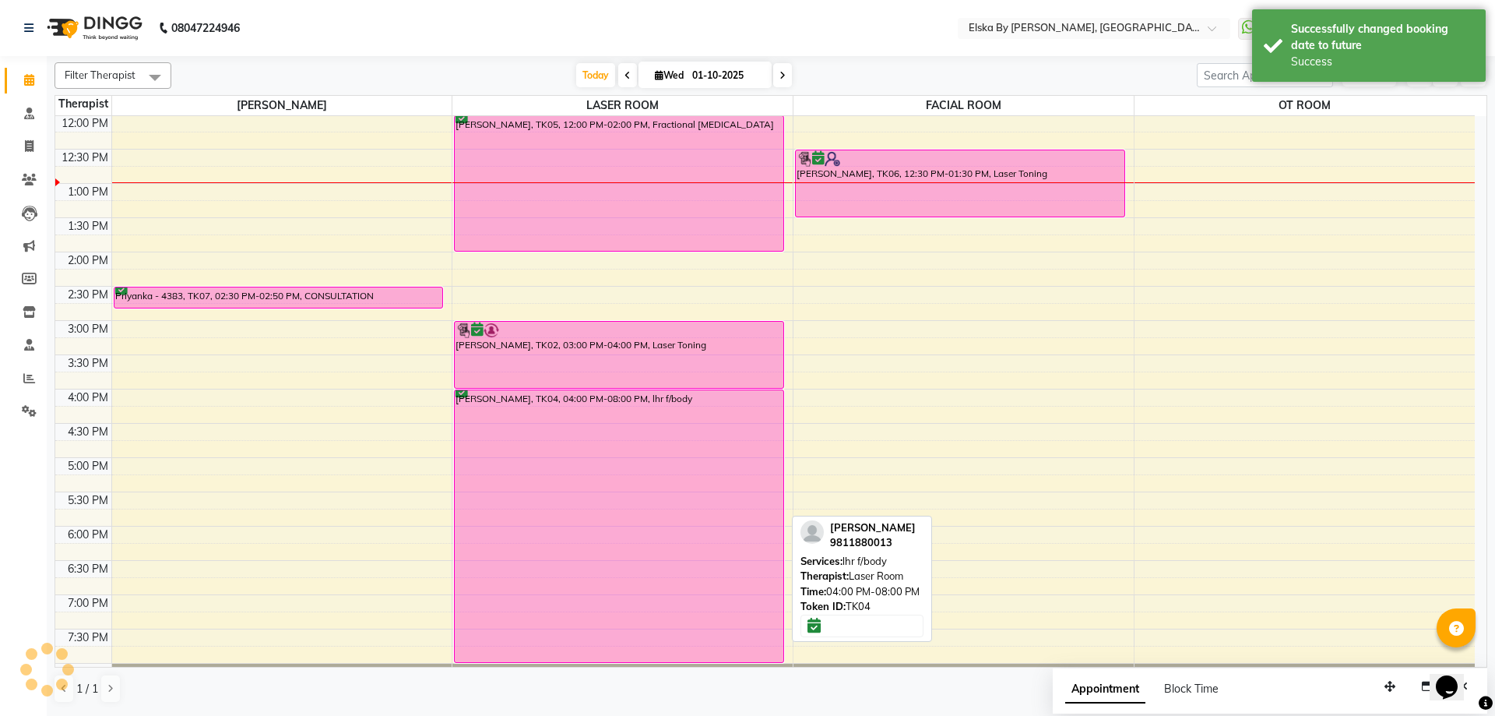
scroll to position [128, 0]
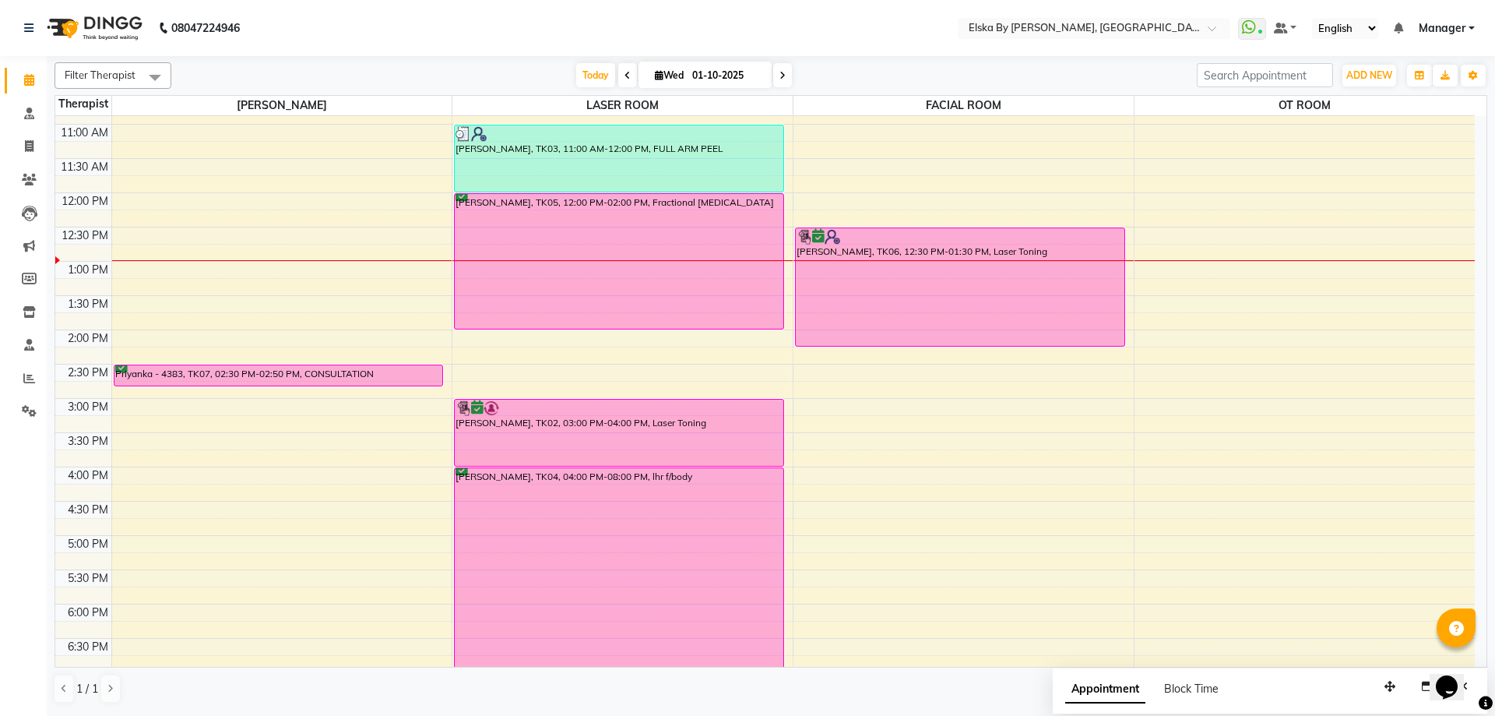
drag, startPoint x: 978, startPoint y: 295, endPoint x: 979, endPoint y: 343, distance: 47.5
click at [979, 343] on div "SEEMA JAIN, TK06, 12:30 PM-01:30 PM, Laser Toning SEEMA JAIN, TK06, 12:30 PM-01…" at bounding box center [963, 398] width 340 height 821
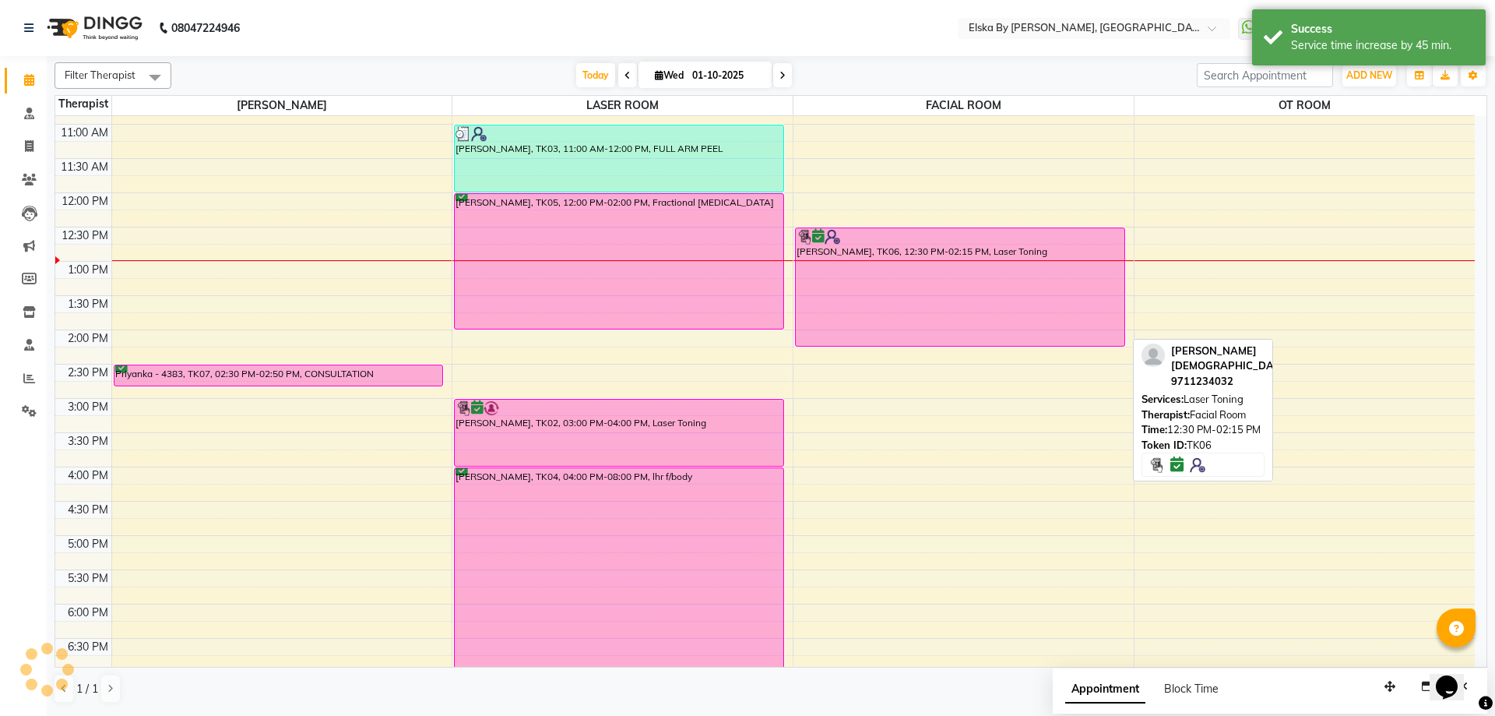
click at [950, 250] on div "SEEMA JAIN, TK06, 12:30 PM-02:15 PM, Laser Toning" at bounding box center [960, 287] width 329 height 118
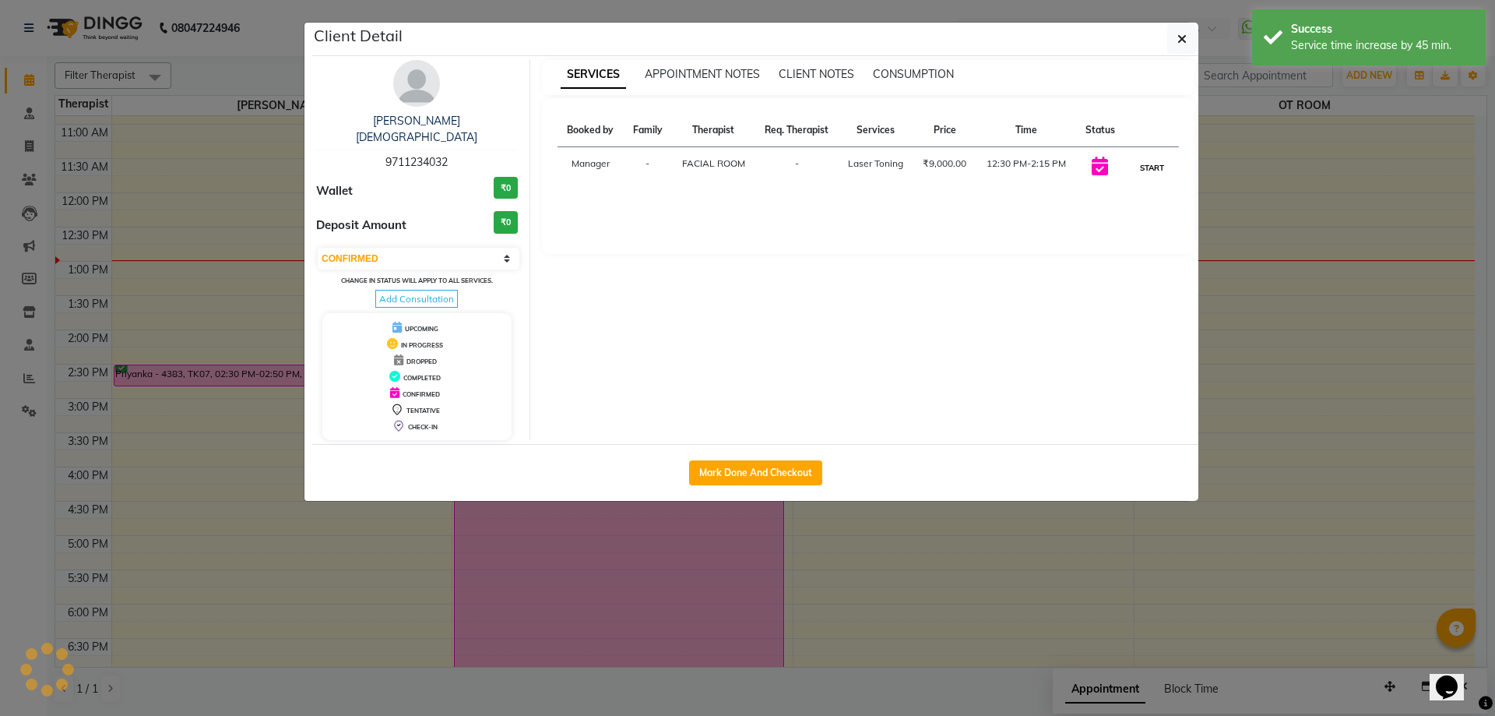
click at [1150, 168] on button "START" at bounding box center [1152, 167] width 32 height 19
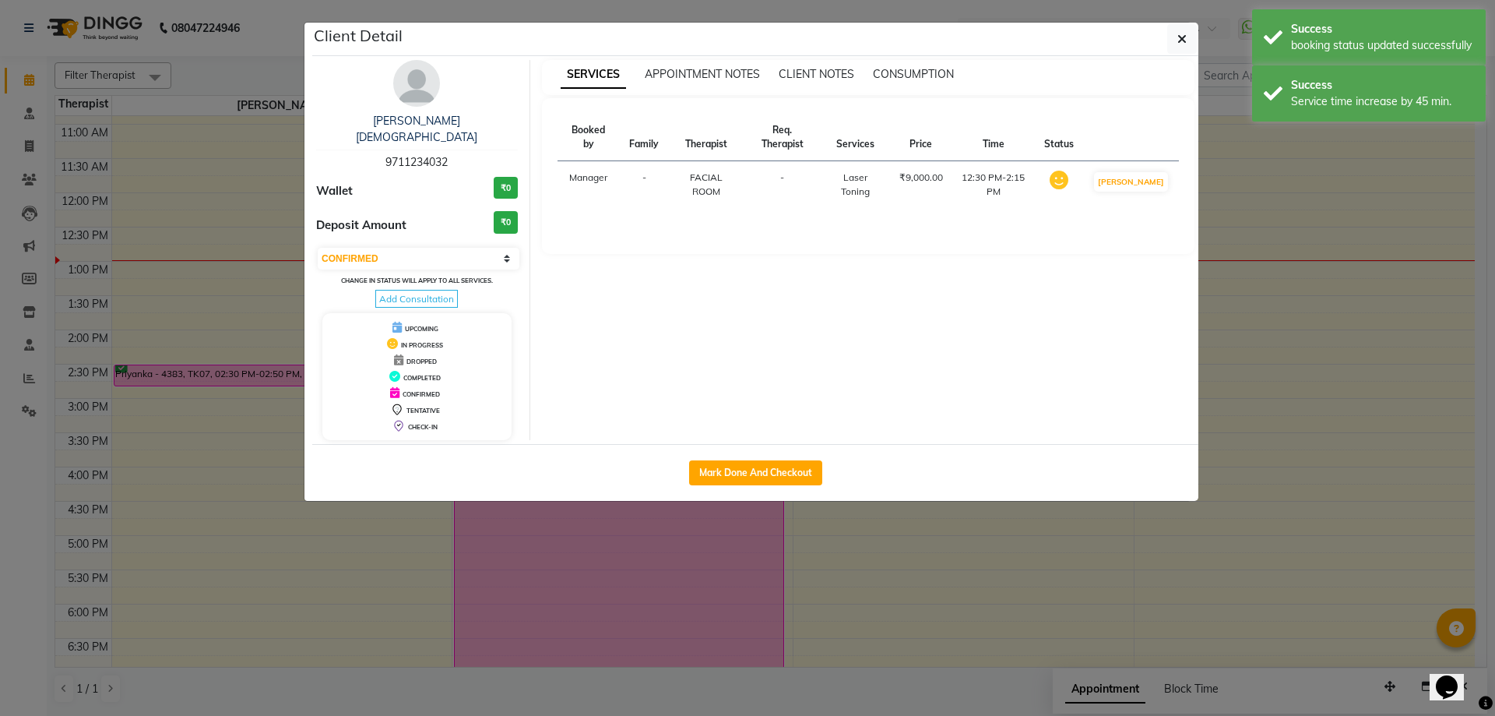
select select "1"
click at [1183, 36] on icon "button" at bounding box center [1181, 39] width 9 height 12
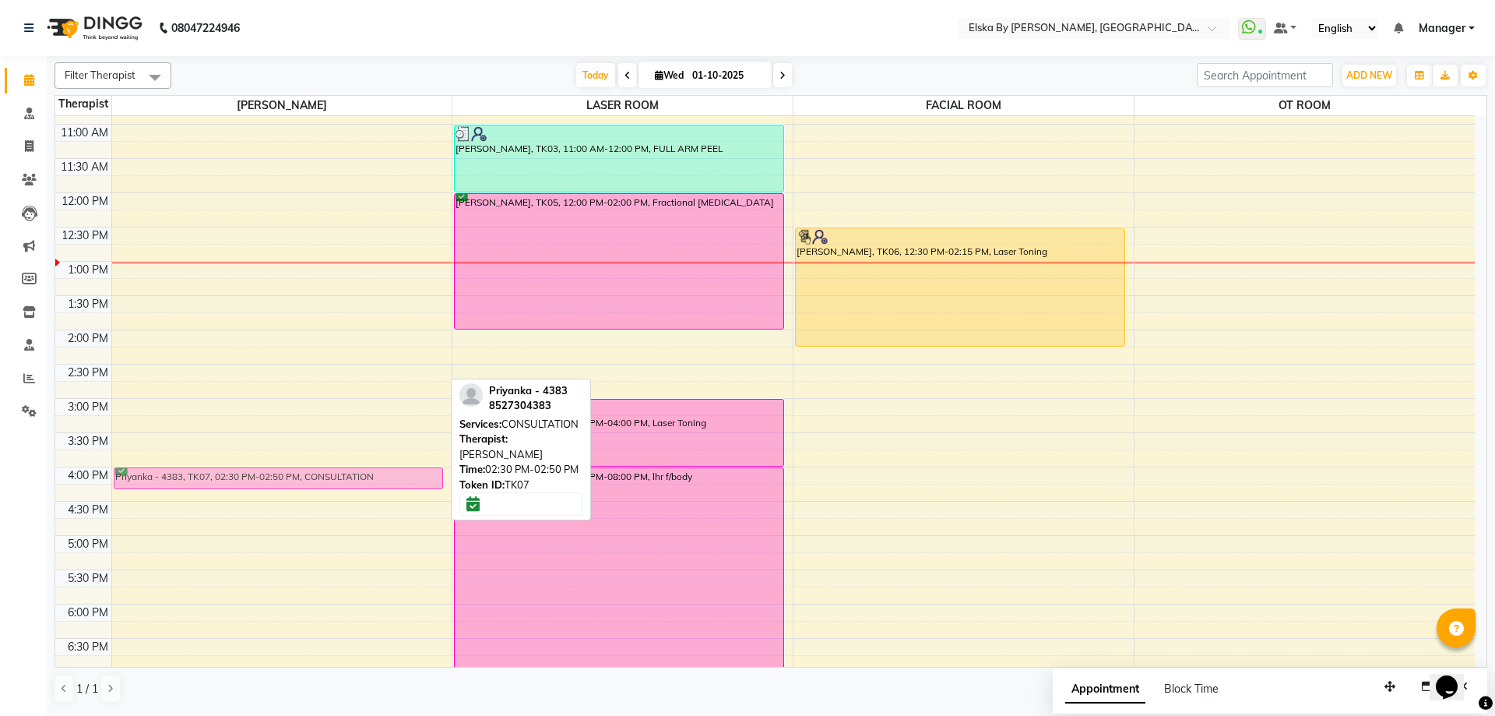
drag, startPoint x: 290, startPoint y: 373, endPoint x: 292, endPoint y: 472, distance: 98.9
click at [292, 472] on div "Priyanka - 4383, TK07, 02:30 PM-02:50 PM, CONSULTATION Priyanka - 4383, TK07, 0…" at bounding box center [282, 398] width 340 height 821
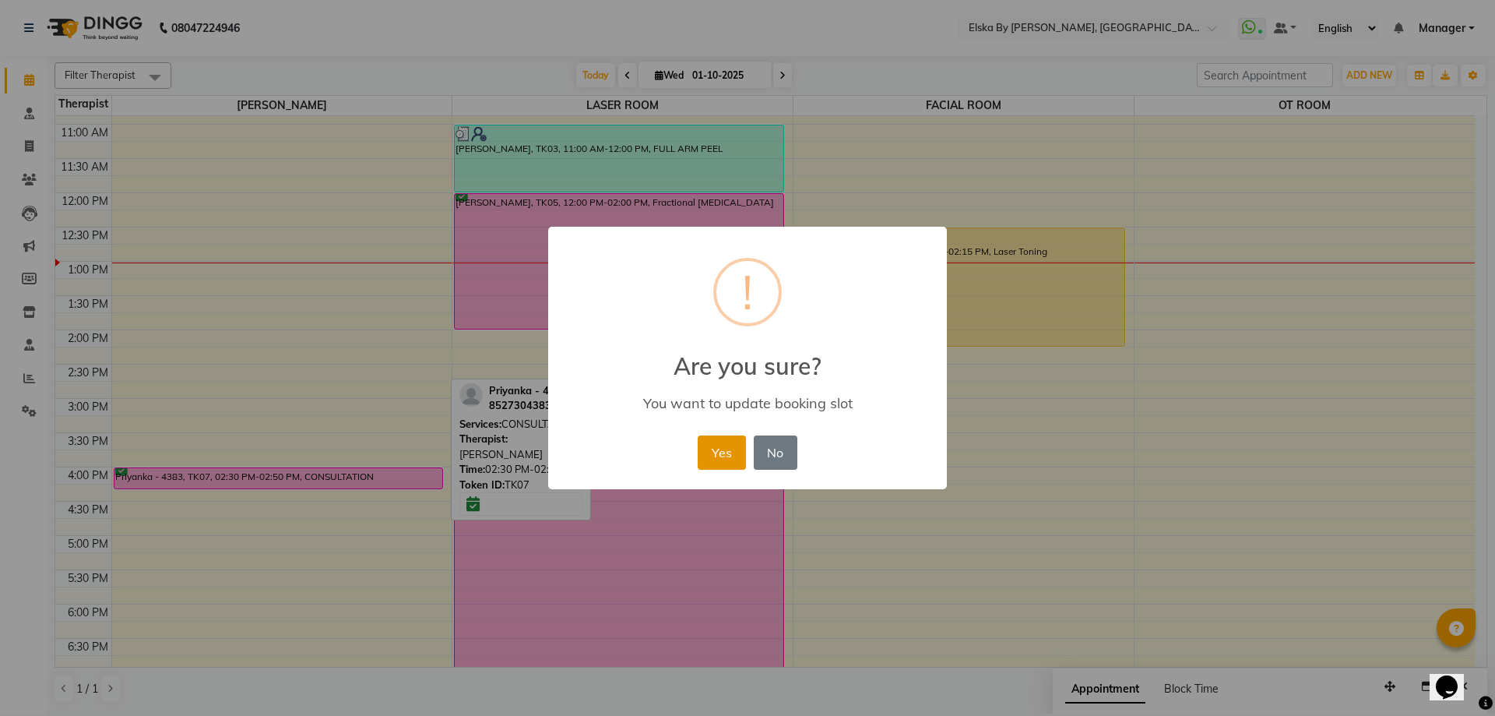
click at [719, 448] on button "Yes" at bounding box center [721, 452] width 47 height 34
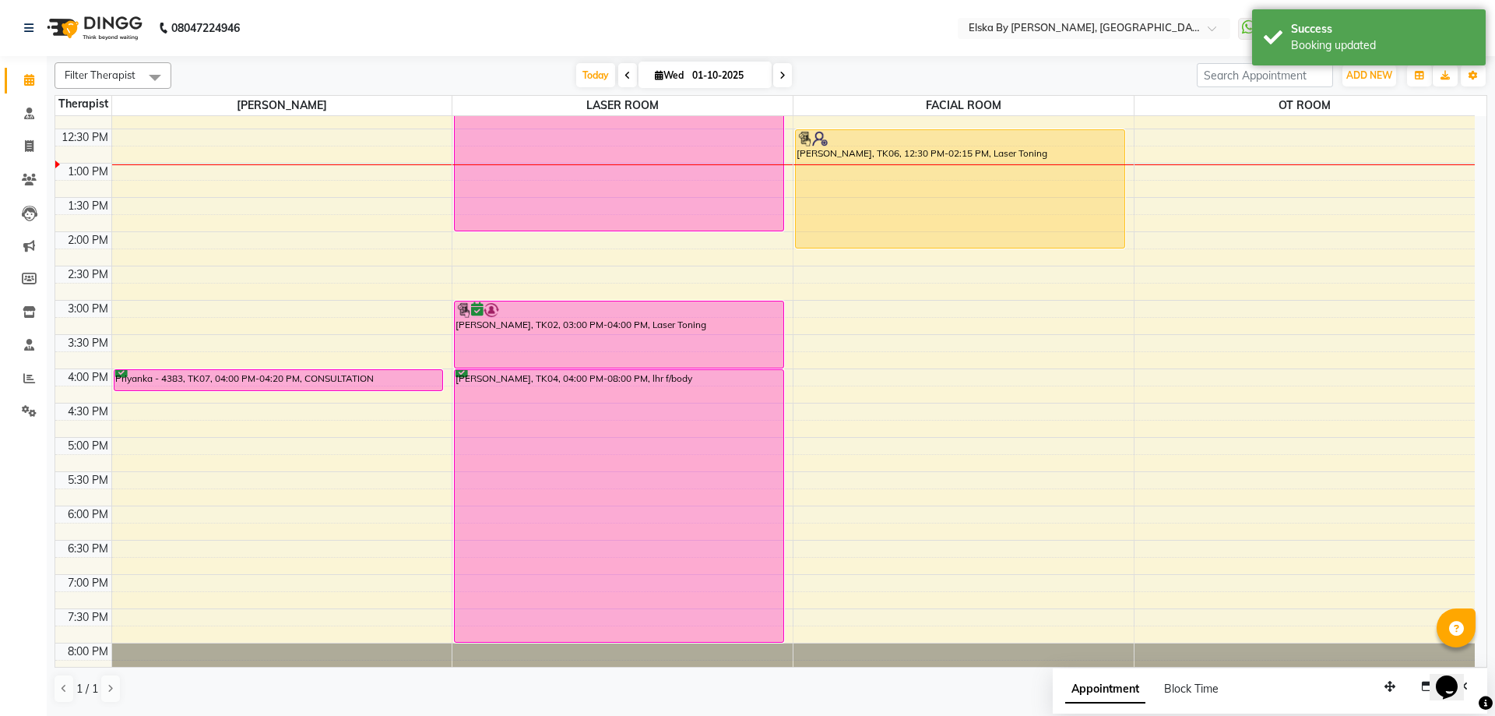
scroll to position [271, 0]
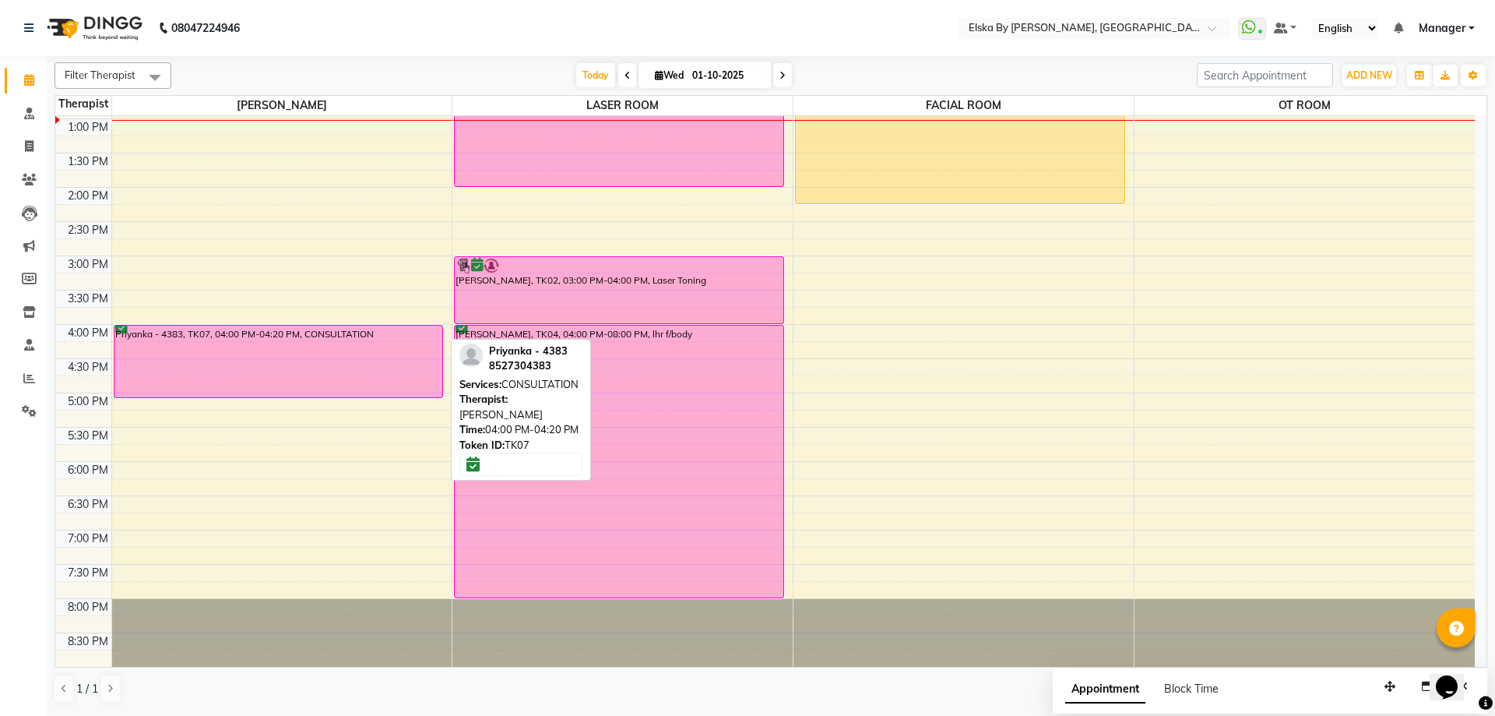
drag, startPoint x: 335, startPoint y: 342, endPoint x: 335, endPoint y: 396, distance: 53.7
click at [335, 396] on div "Priyanka - 4383, TK07, 04:00 PM-04:20 PM, CONSULTATION Priyanka - 4383, TK07, 0…" at bounding box center [282, 255] width 340 height 821
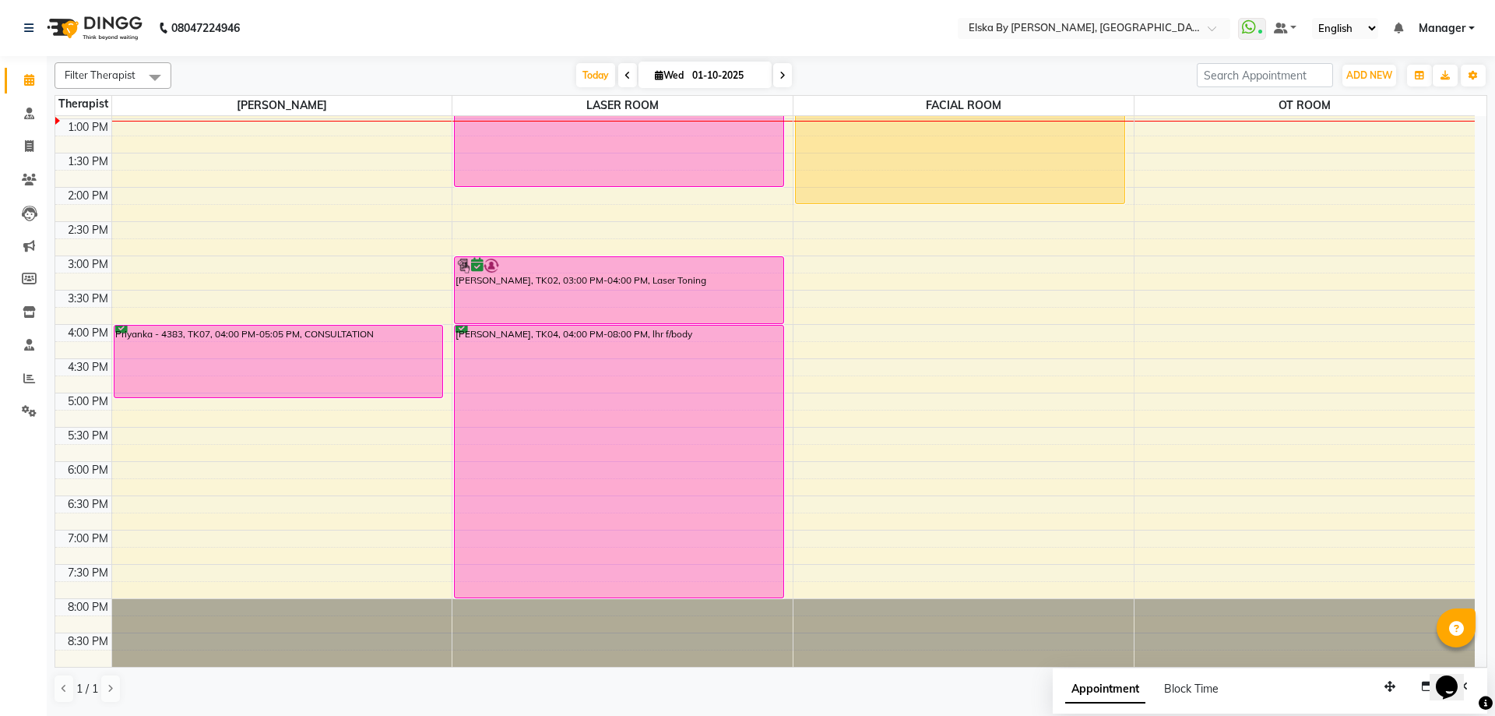
click at [651, 73] on span "Wed" at bounding box center [669, 75] width 37 height 12
select select "10"
select select "2025"
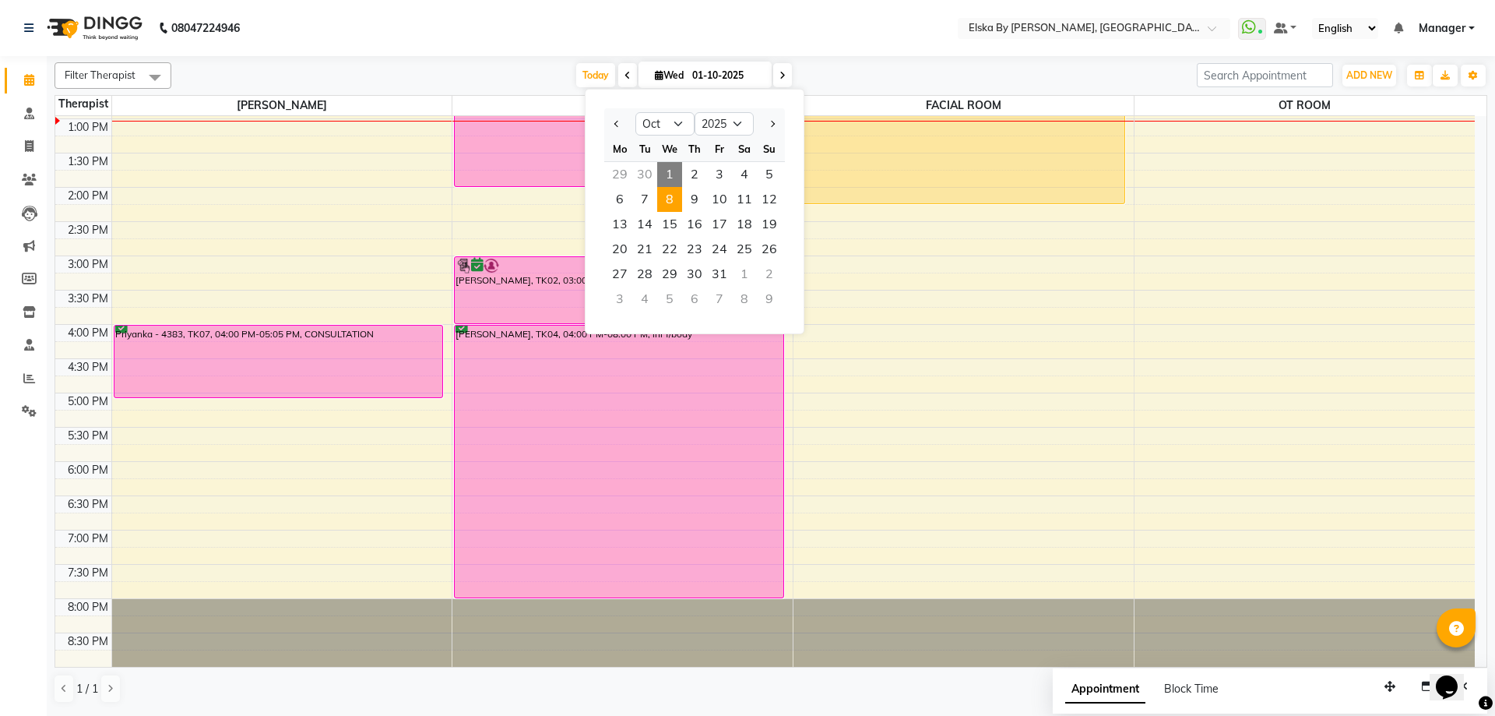
click at [663, 193] on span "8" at bounding box center [669, 199] width 25 height 25
type input "08-10-2025"
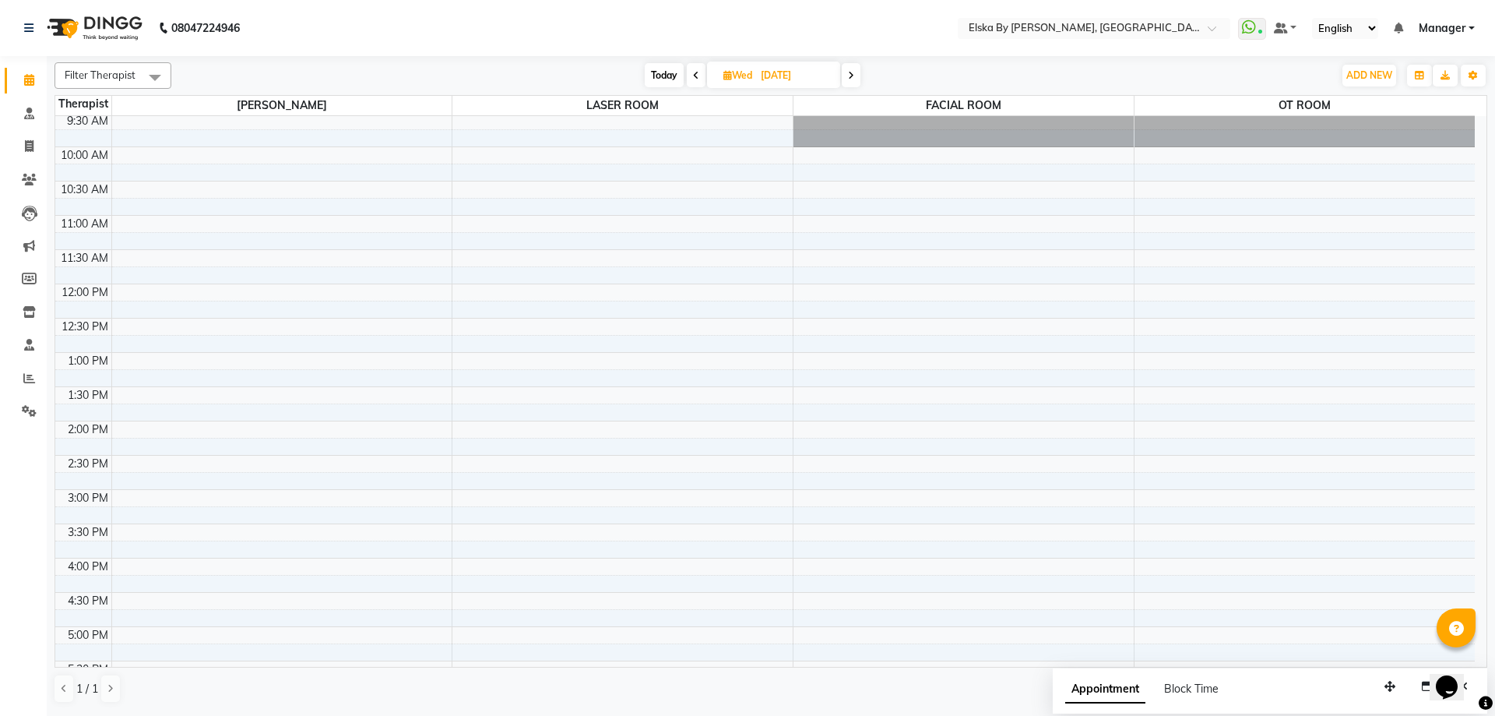
scroll to position [0, 0]
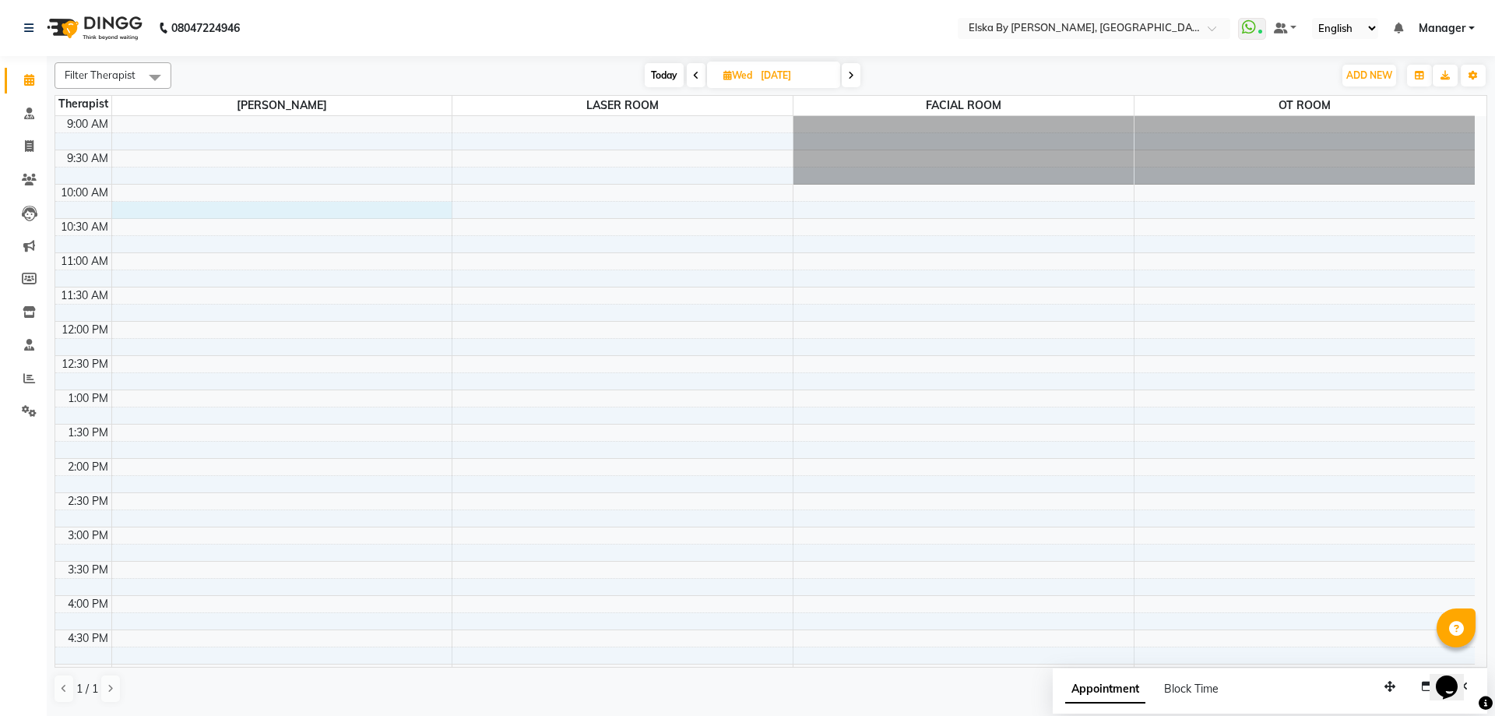
click at [286, 202] on div "9:00 AM 9:30 AM 10:00 AM 10:30 AM 11:00 AM 11:30 AM 12:00 PM 12:30 PM 1:00 PM 1…" at bounding box center [764, 526] width 1419 height 821
select select "62001"
select select "tentative"
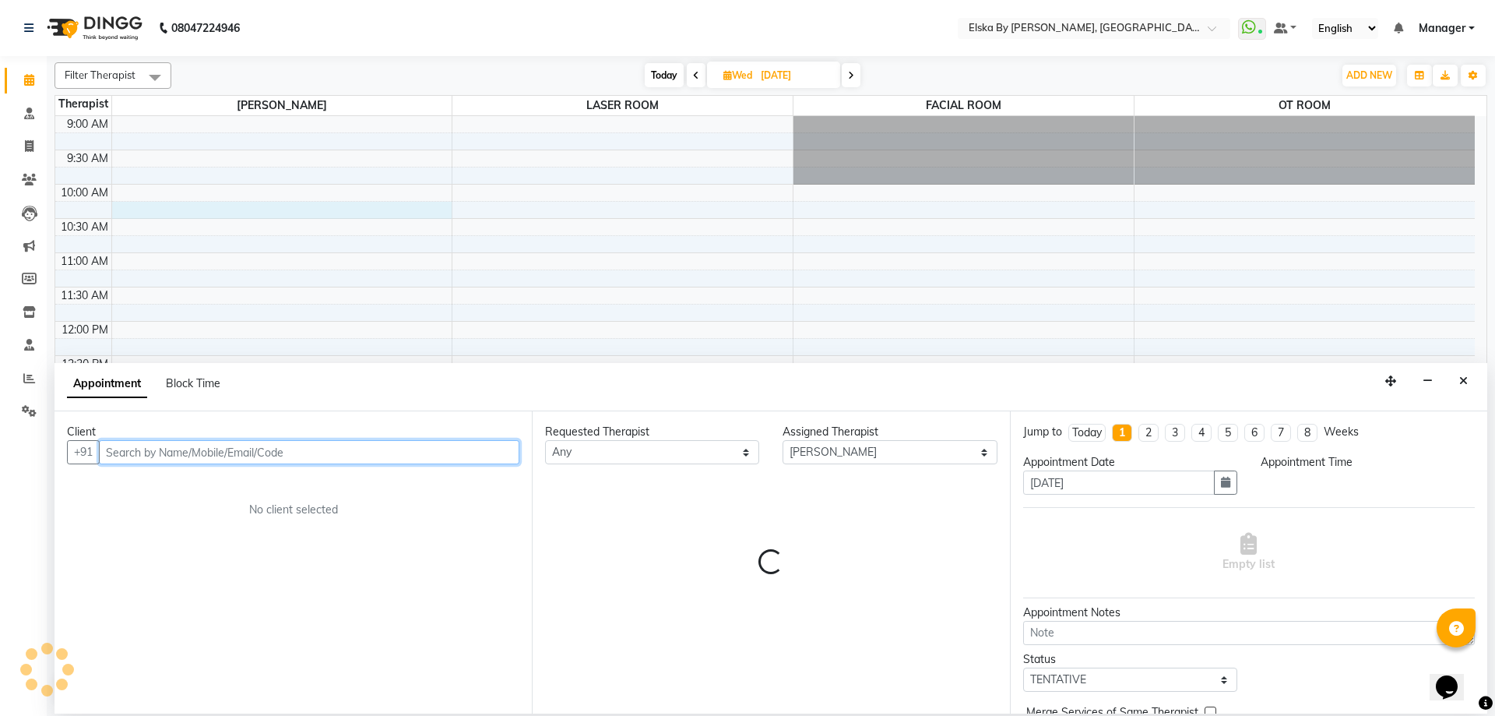
select select "615"
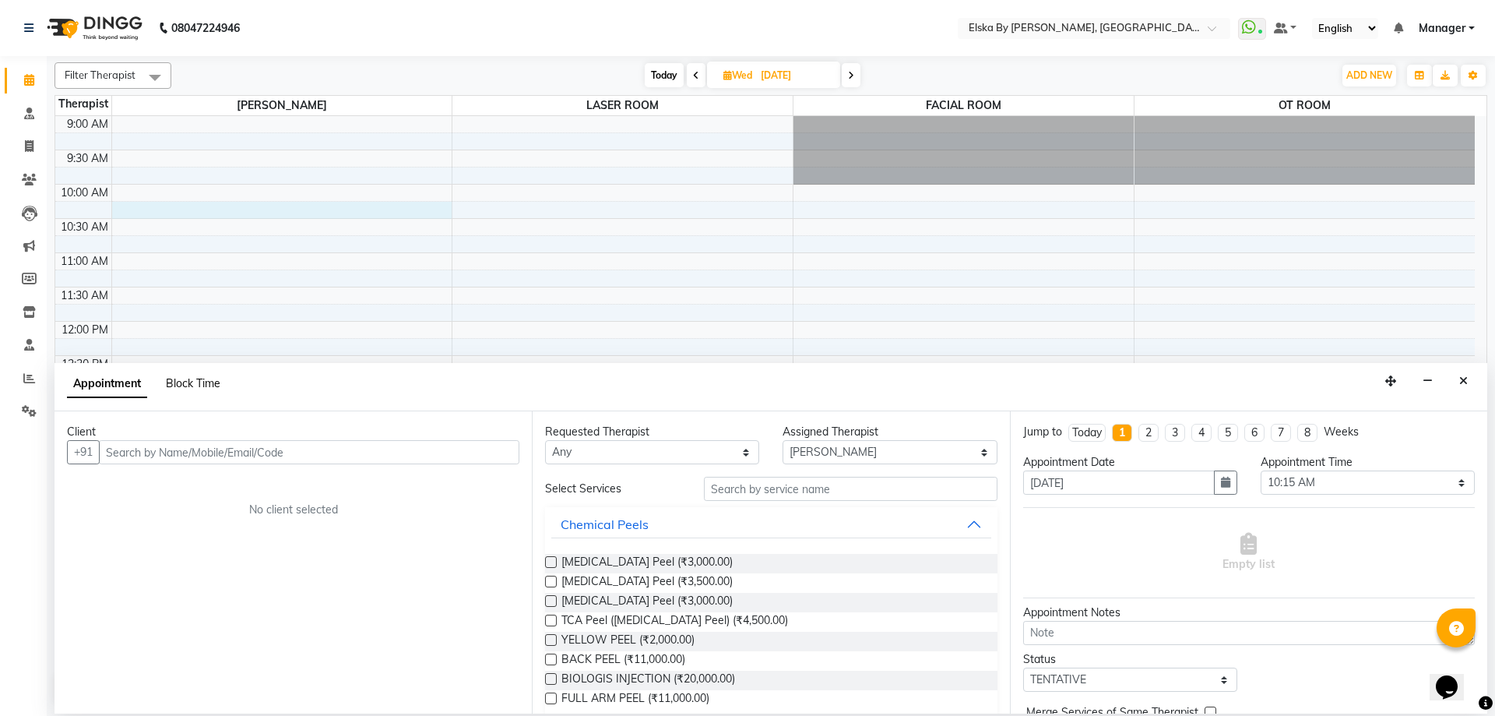
click at [216, 380] on span "Block Time" at bounding box center [193, 383] width 55 height 14
select select "62001"
select select "615"
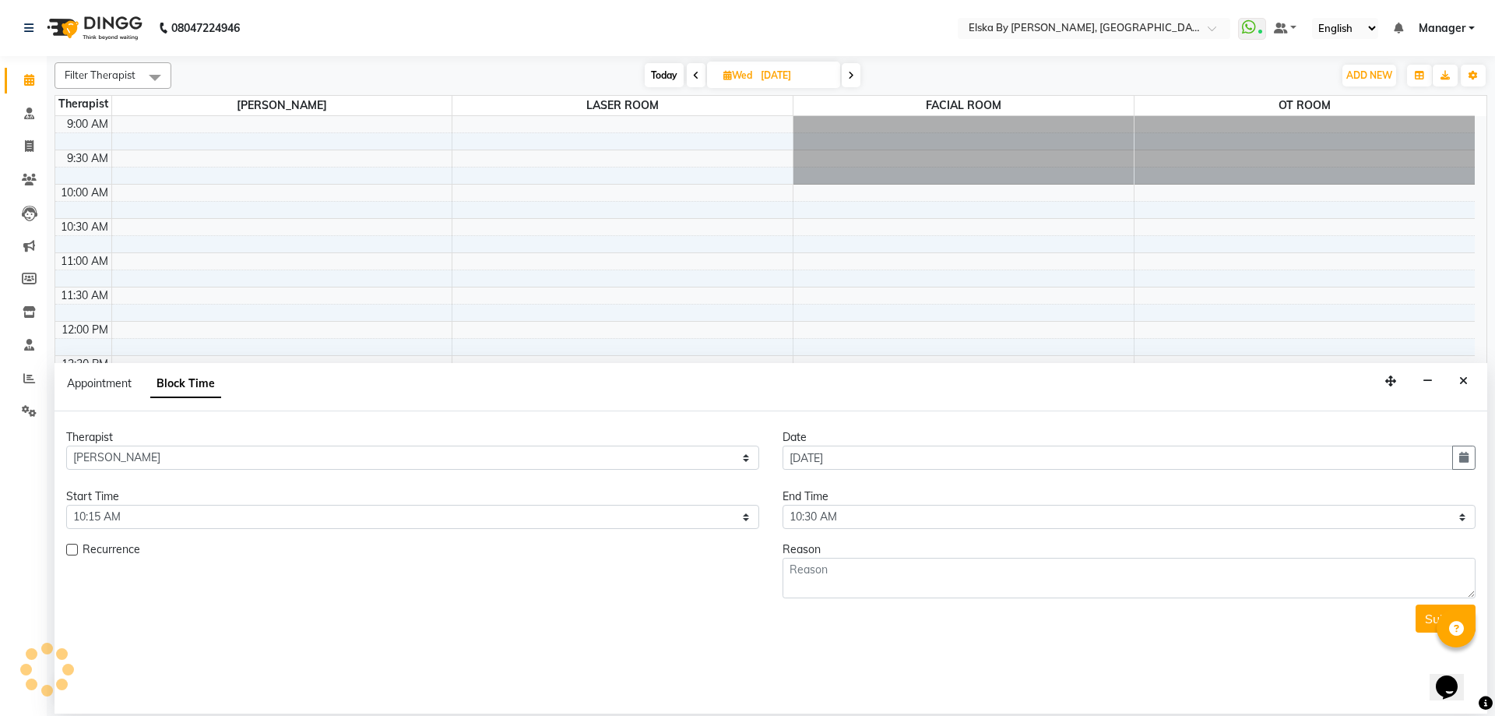
scroll to position [271, 0]
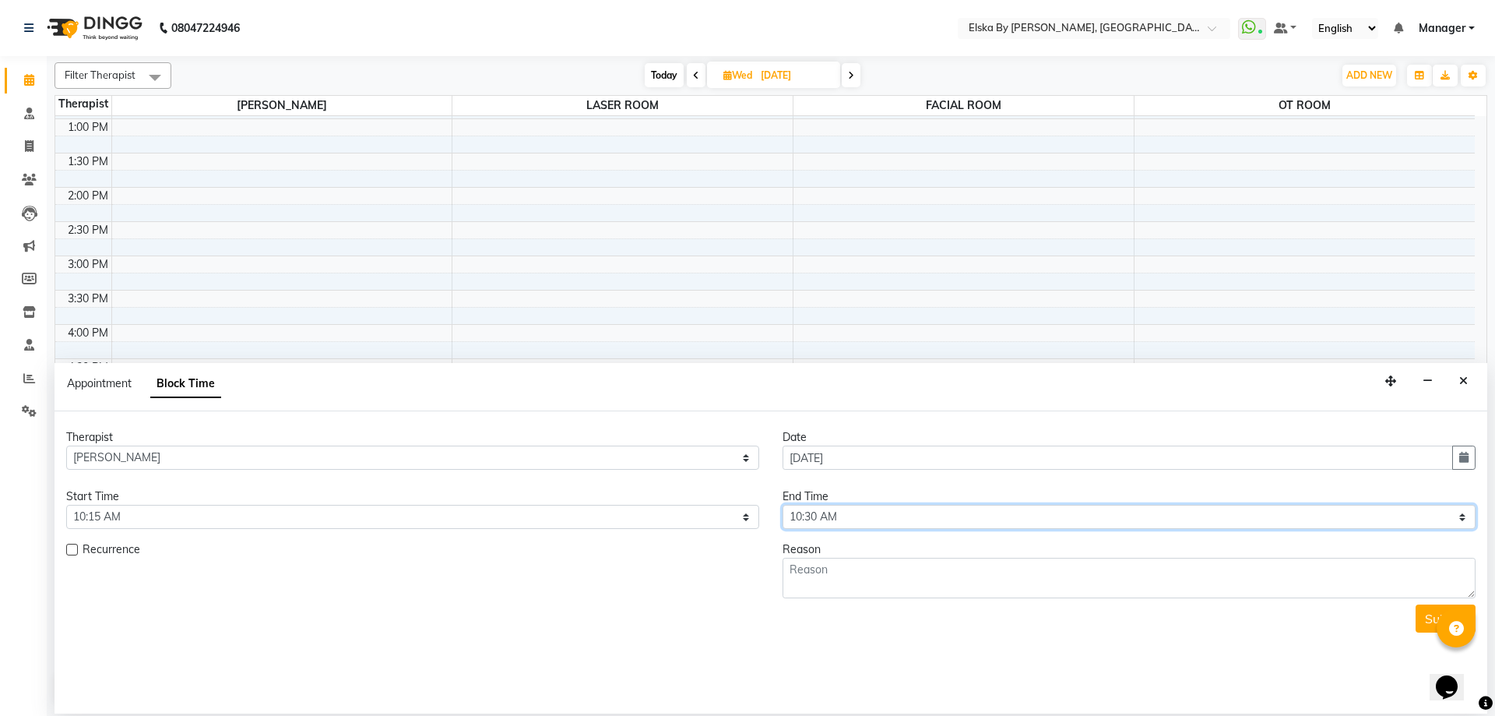
click at [847, 514] on select "Select 10:00 AM 10:15 AM 10:30 AM 10:45 AM 11:00 AM 11:15 AM 11:30 AM 11:45 AM …" at bounding box center [1128, 517] width 693 height 24
select select "660"
click at [782, 505] on select "Select 10:00 AM 10:15 AM 10:30 AM 10:45 AM 11:00 AM 11:15 AM 11:30 AM 11:45 AM …" at bounding box center [1128, 517] width 693 height 24
click at [826, 567] on textarea at bounding box center [1128, 577] width 693 height 40
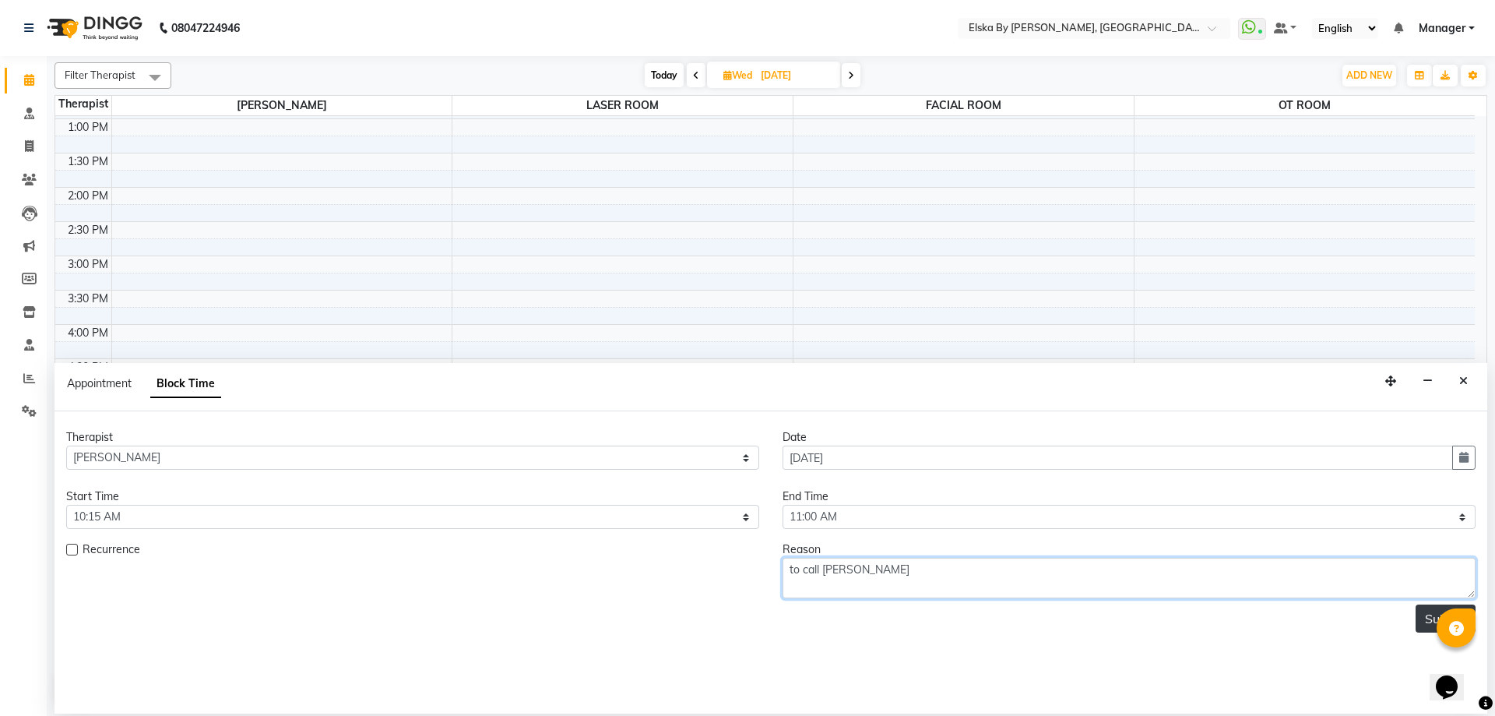
type textarea "to call yuvraj"
click at [1423, 613] on button "Submit" at bounding box center [1445, 618] width 60 height 28
